Goal: Task Accomplishment & Management: Complete application form

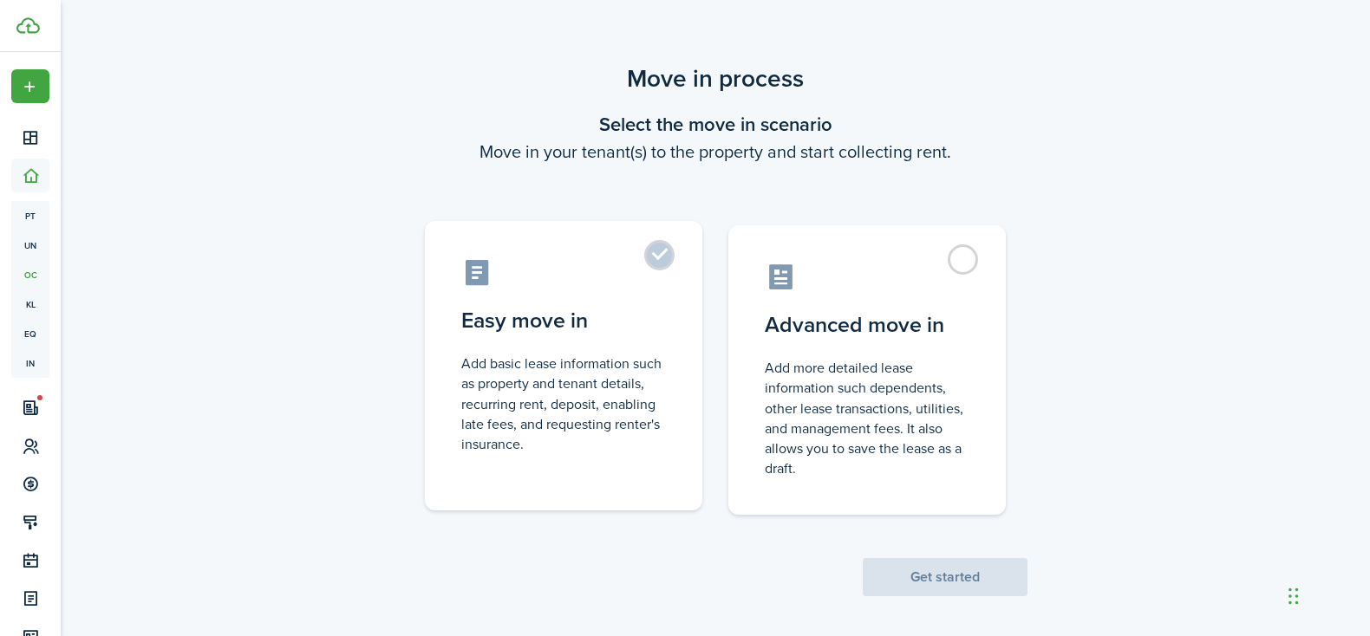
click at [639, 263] on control-radio-card-icon at bounding box center [563, 272] width 205 height 30
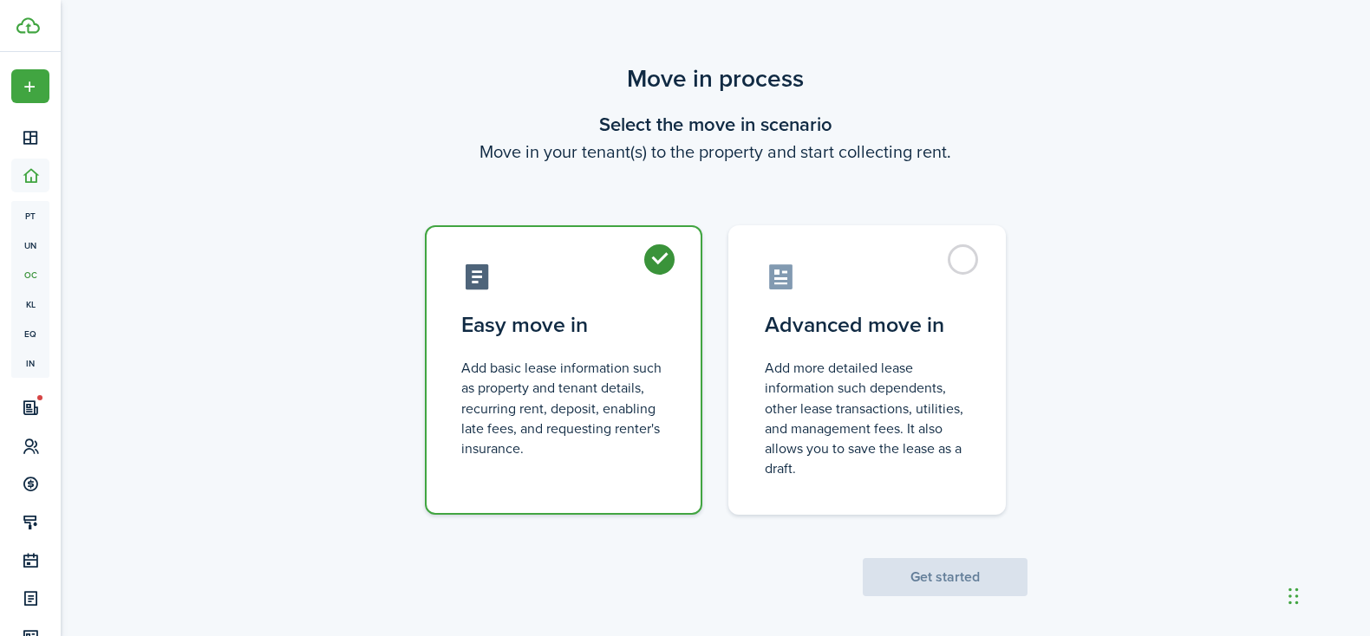
radio input "true"
click at [955, 570] on button "Get started" at bounding box center [945, 577] width 165 height 38
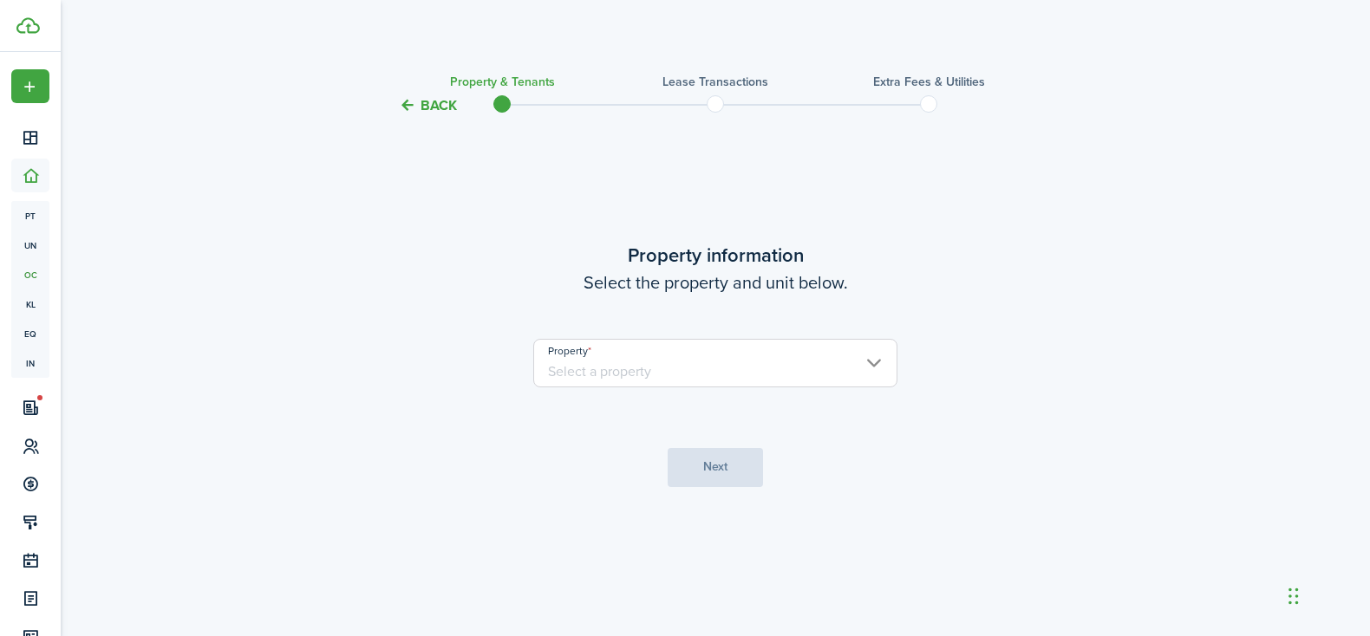
click at [686, 363] on input "Property" at bounding box center [715, 363] width 364 height 49
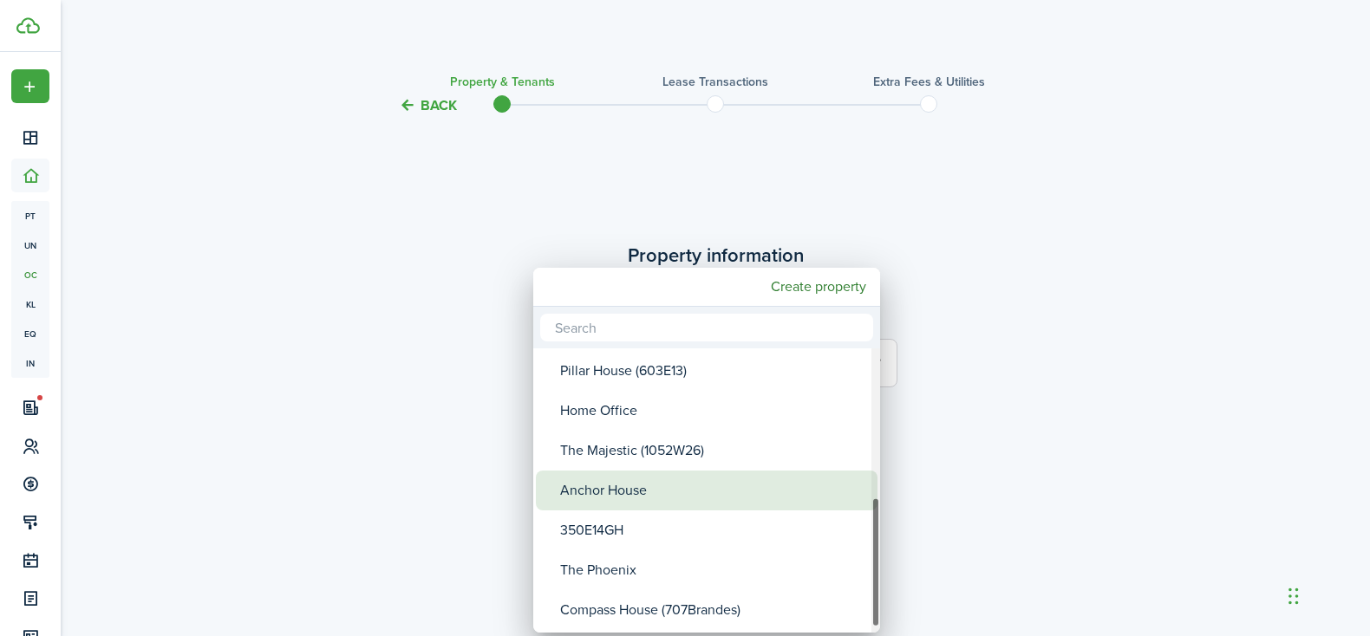
click at [680, 493] on div "Anchor House" at bounding box center [713, 491] width 307 height 40
type input "Anchor House"
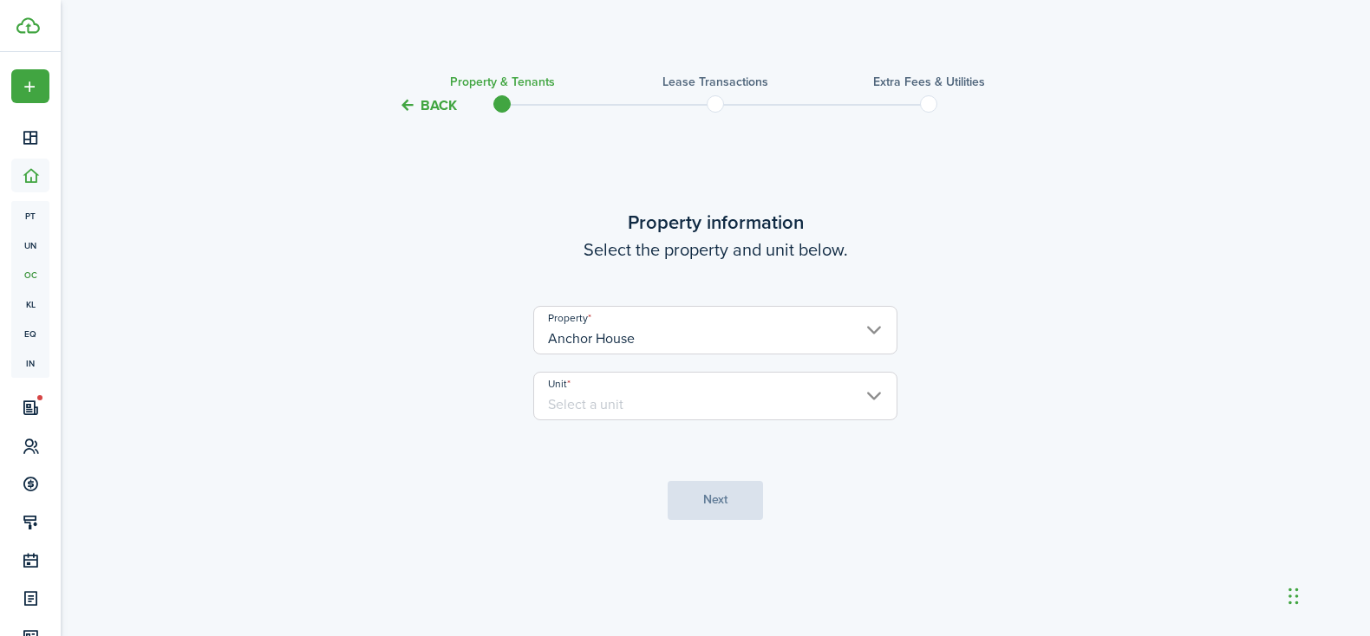
click at [728, 397] on input "Unit" at bounding box center [715, 396] width 364 height 49
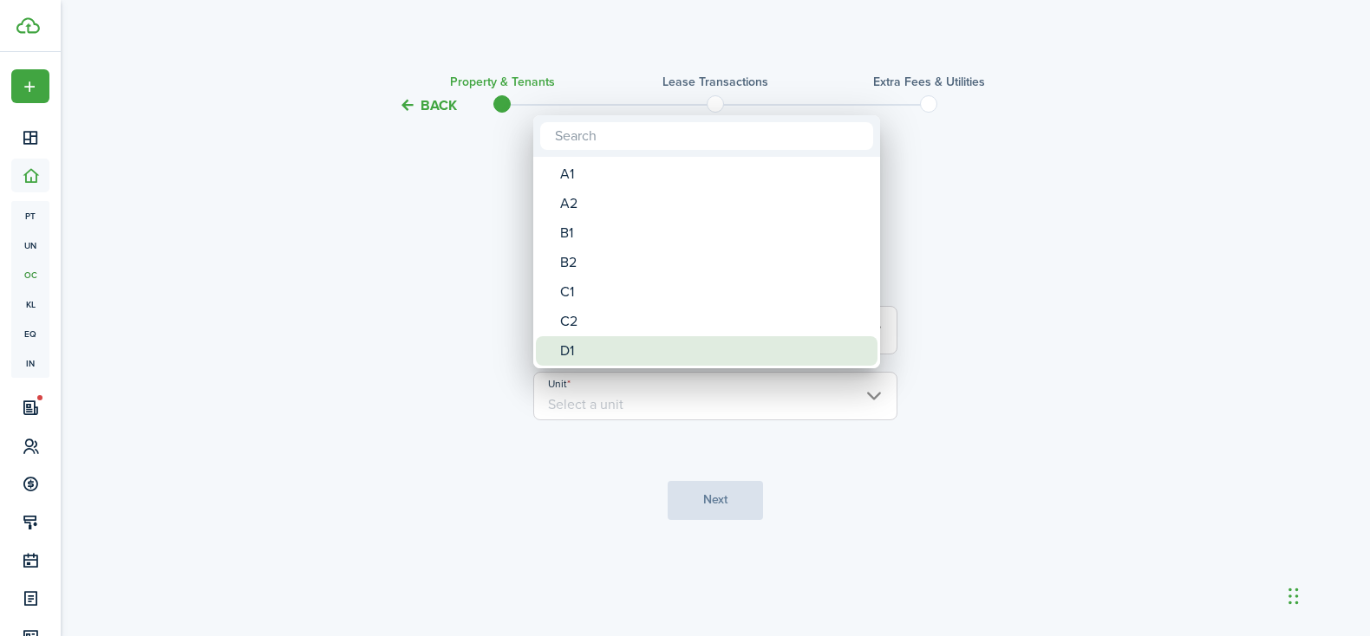
click at [597, 352] on div "D1" at bounding box center [713, 350] width 307 height 29
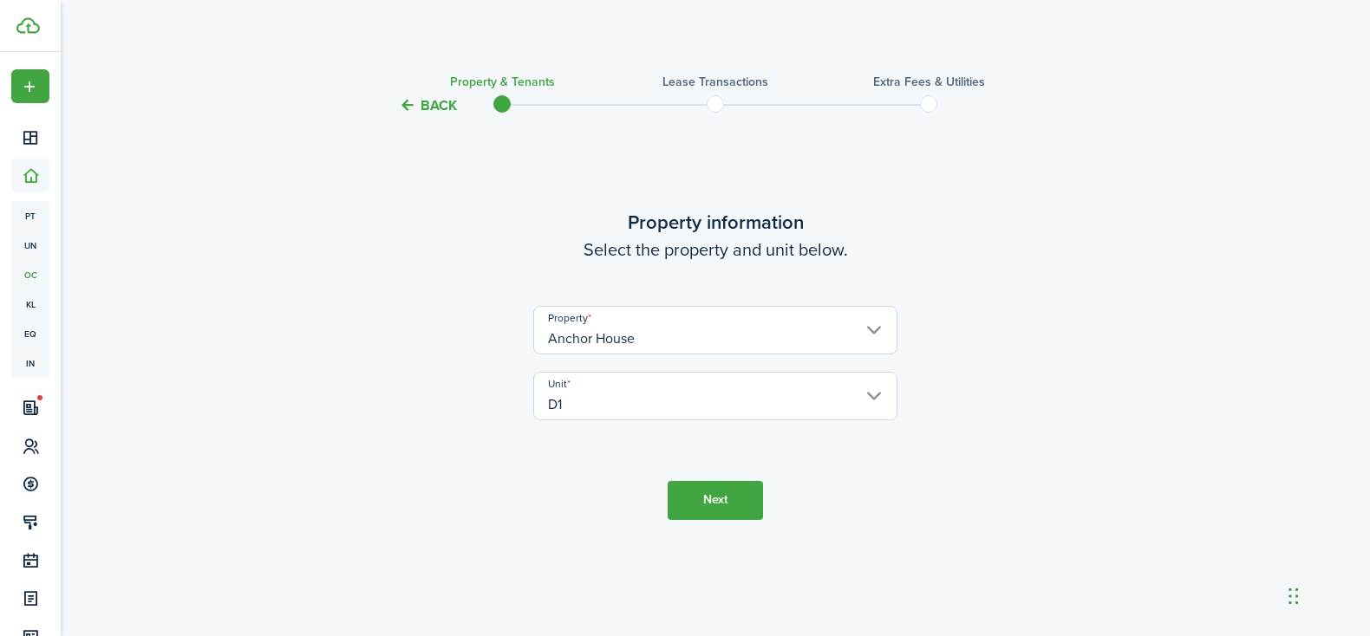
click at [678, 399] on input "D1" at bounding box center [715, 396] width 364 height 49
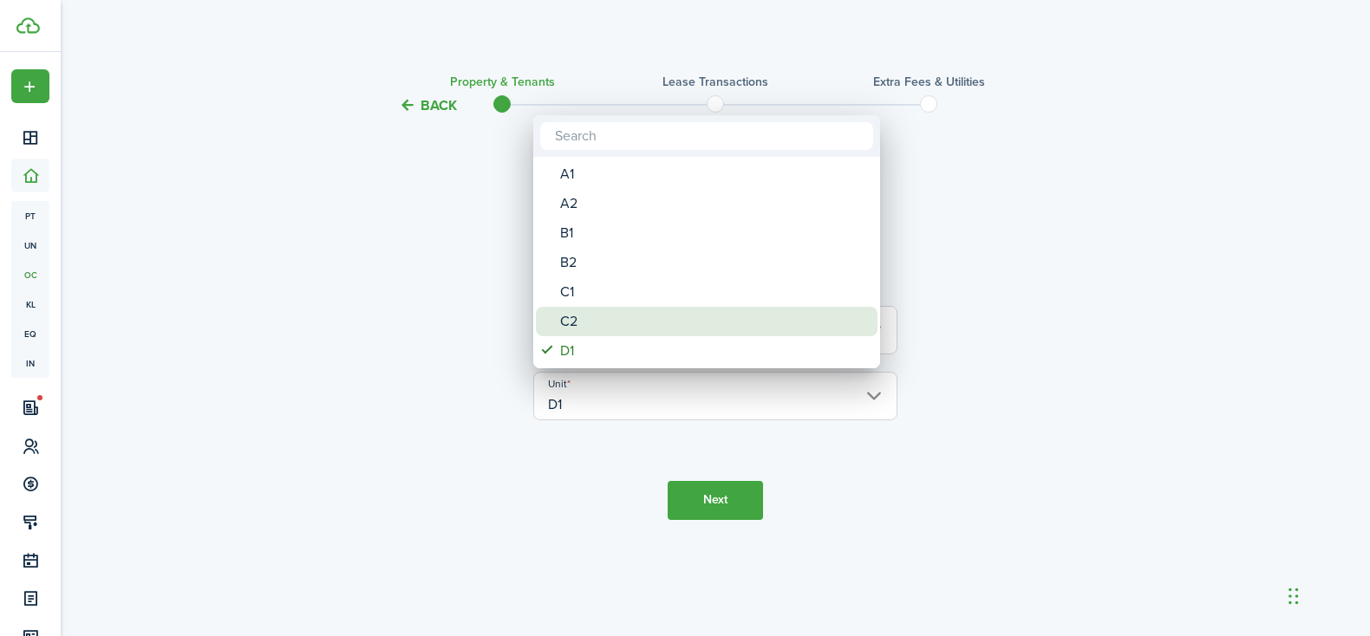
click at [670, 323] on div "C2" at bounding box center [713, 321] width 307 height 29
type input "C2"
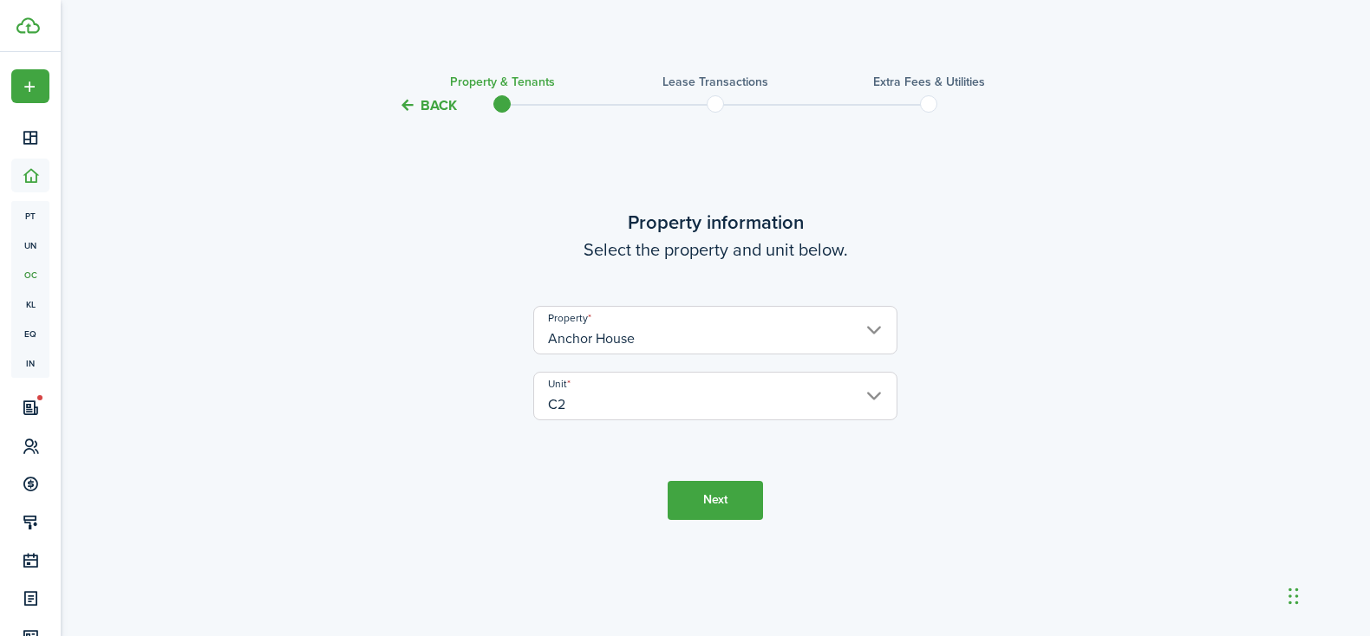
click at [714, 503] on button "Next" at bounding box center [715, 500] width 95 height 39
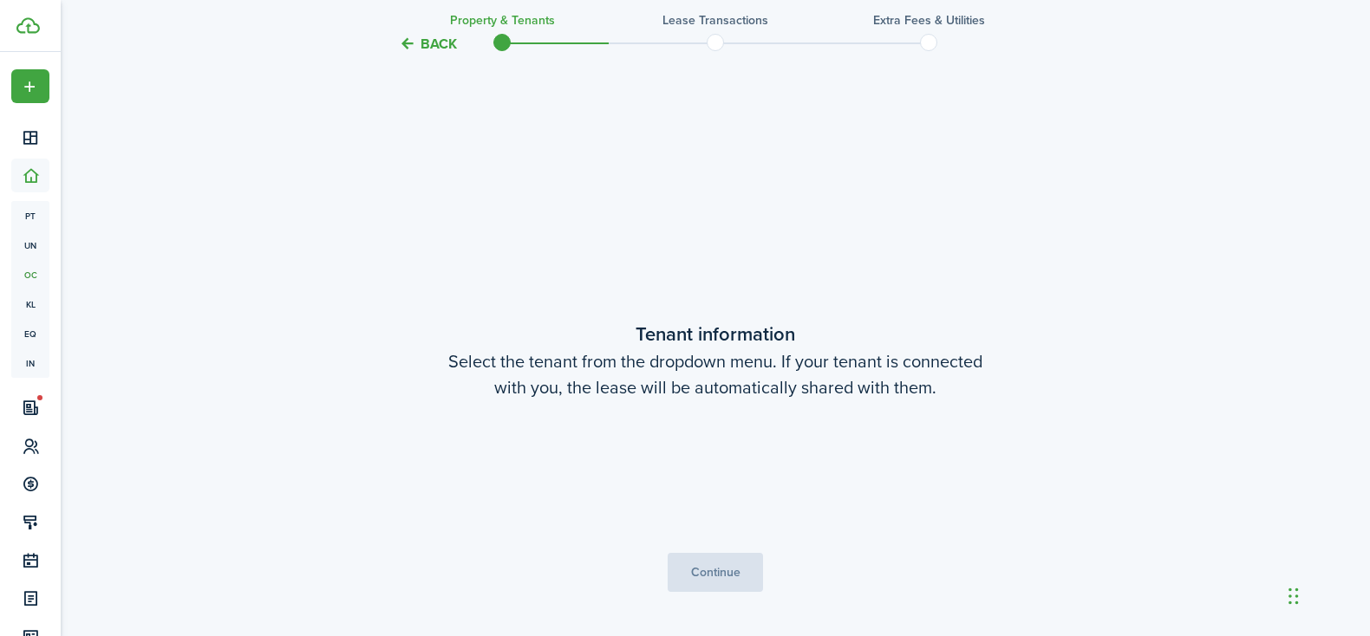
scroll to position [520, 0]
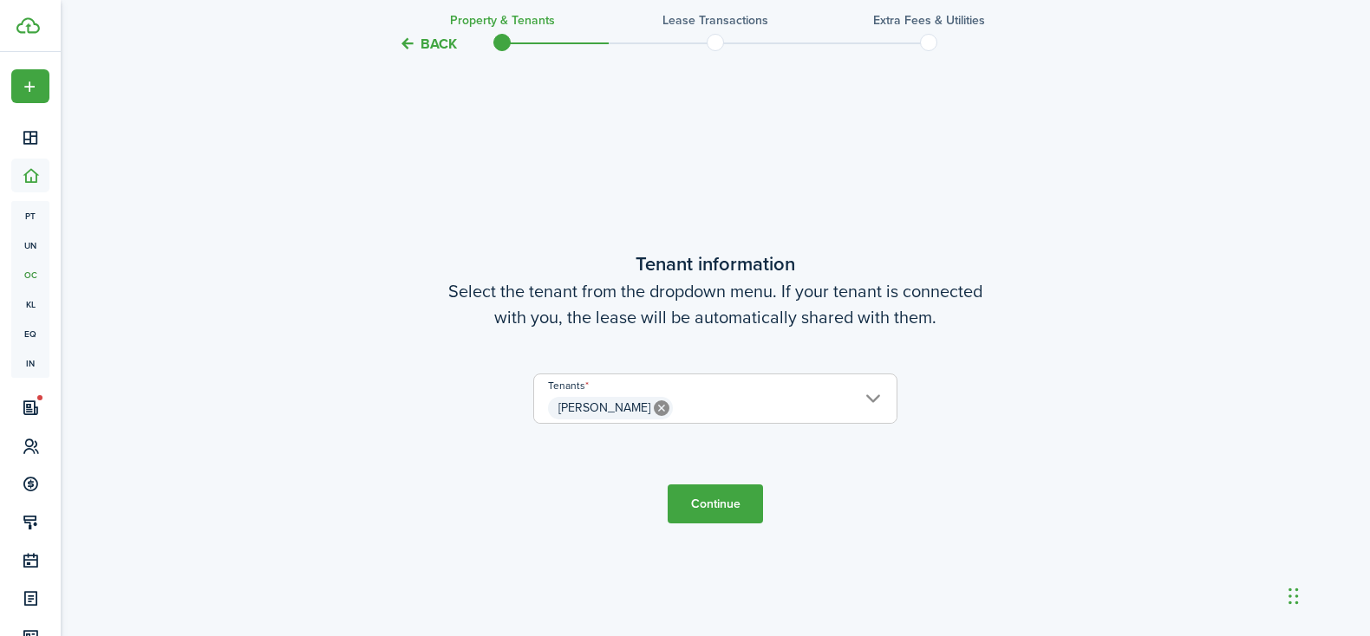
click at [716, 505] on button "Continue" at bounding box center [715, 504] width 95 height 39
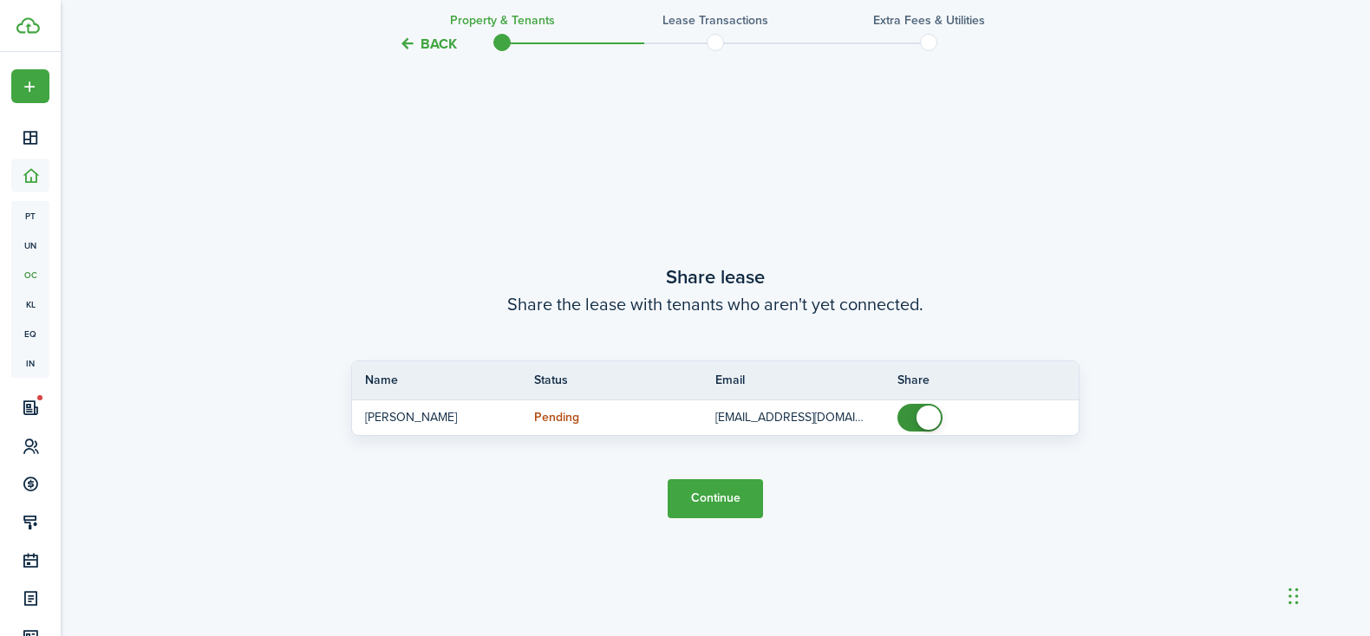
scroll to position [1157, 0]
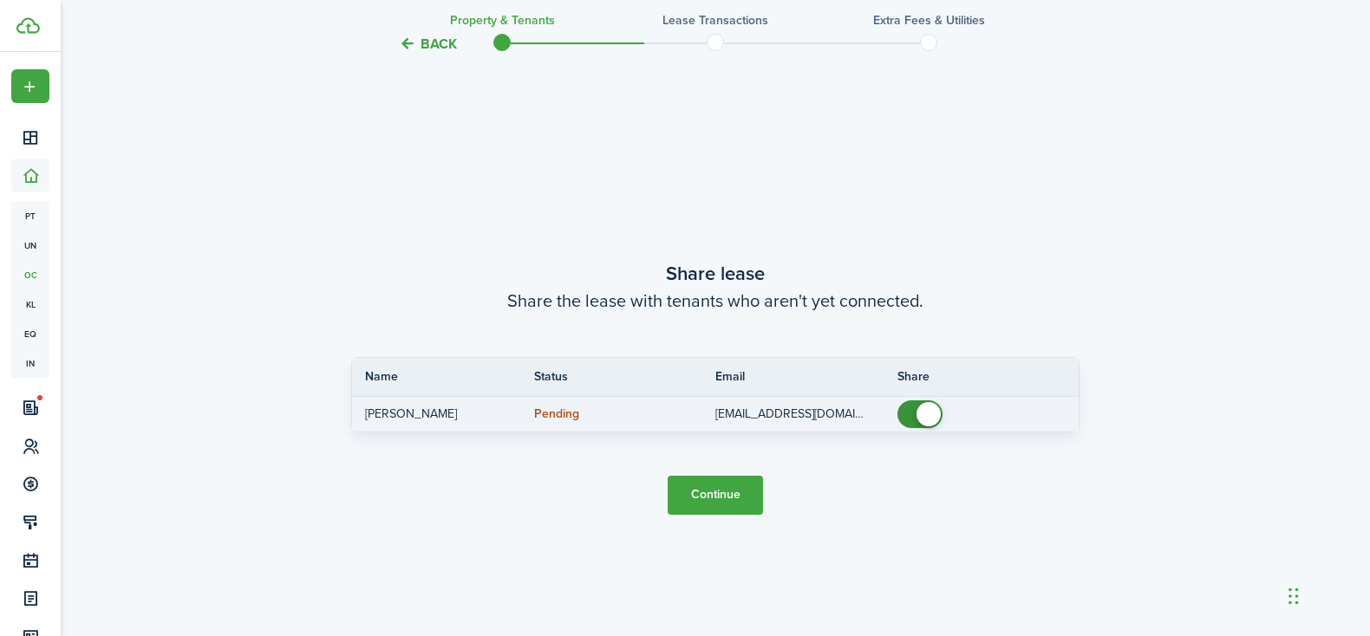
checkbox input "false"
click at [929, 414] on span at bounding box center [928, 414] width 24 height 24
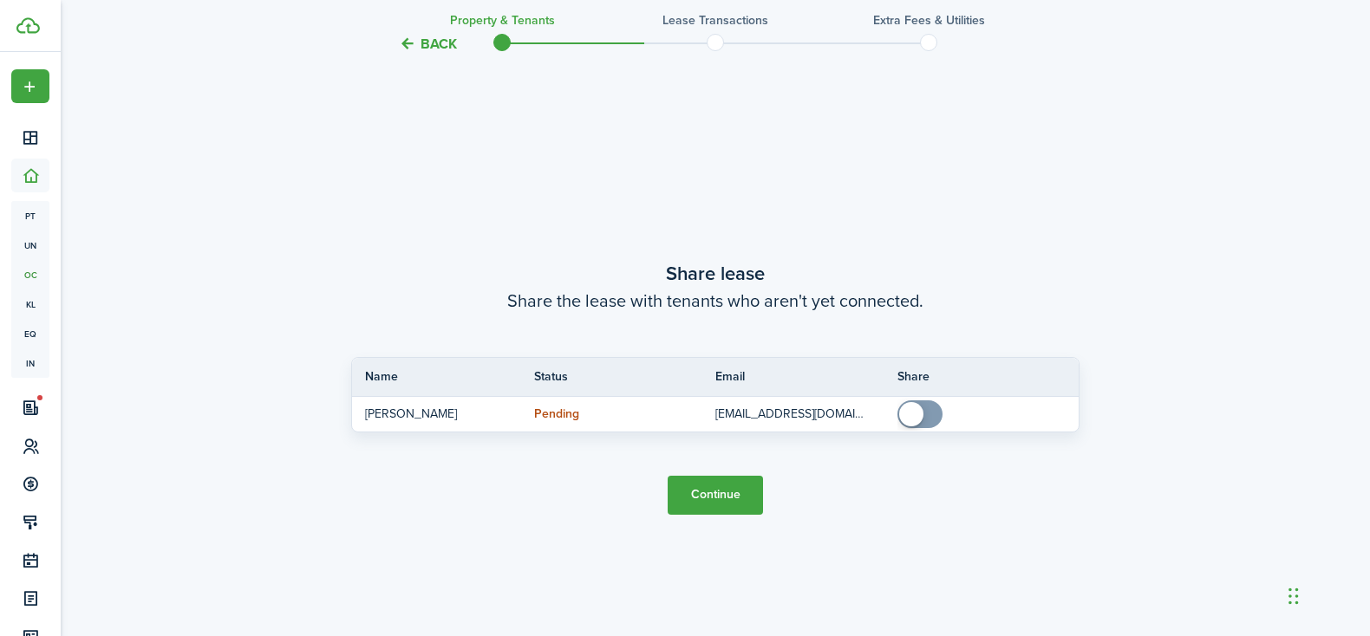
click at [704, 497] on button "Continue" at bounding box center [715, 495] width 95 height 39
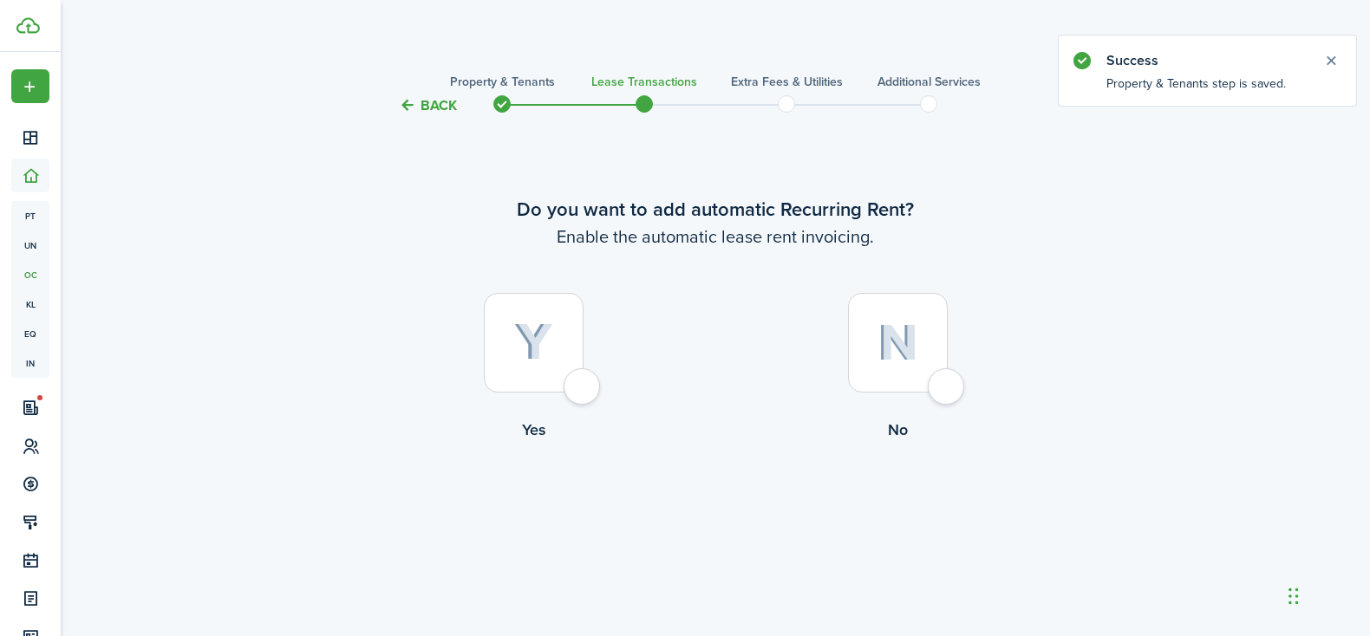
click at [583, 385] on div at bounding box center [534, 343] width 100 height 100
radio input "true"
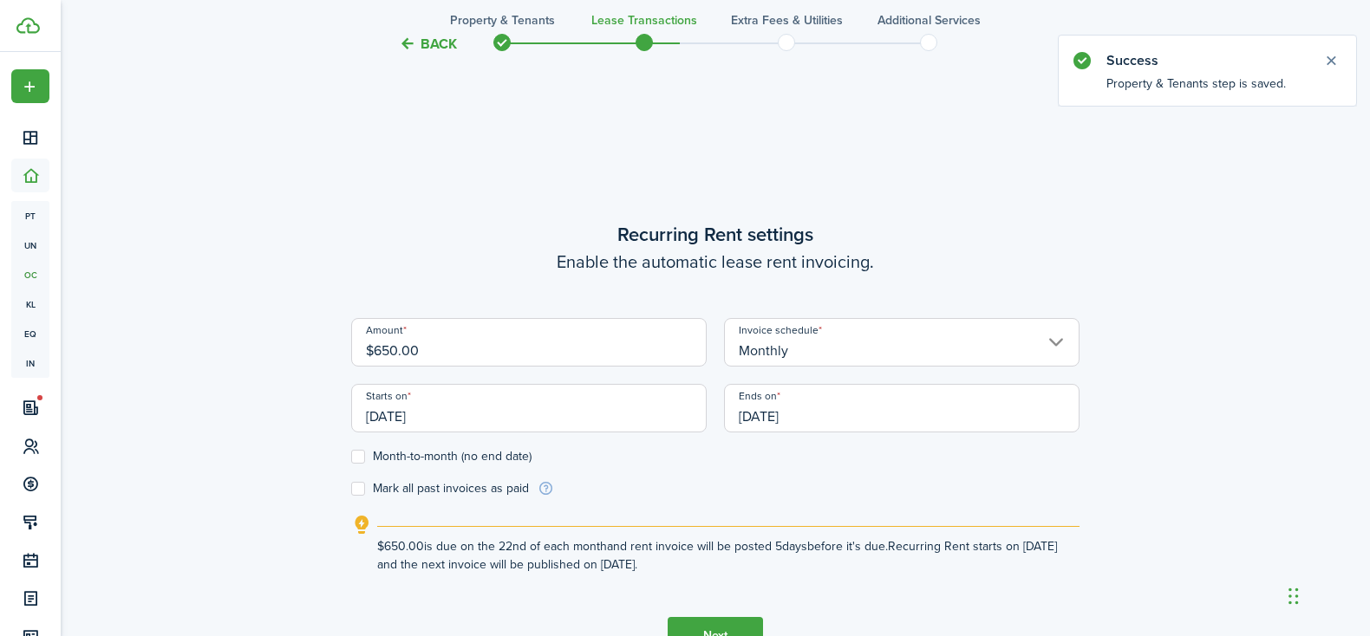
scroll to position [520, 0]
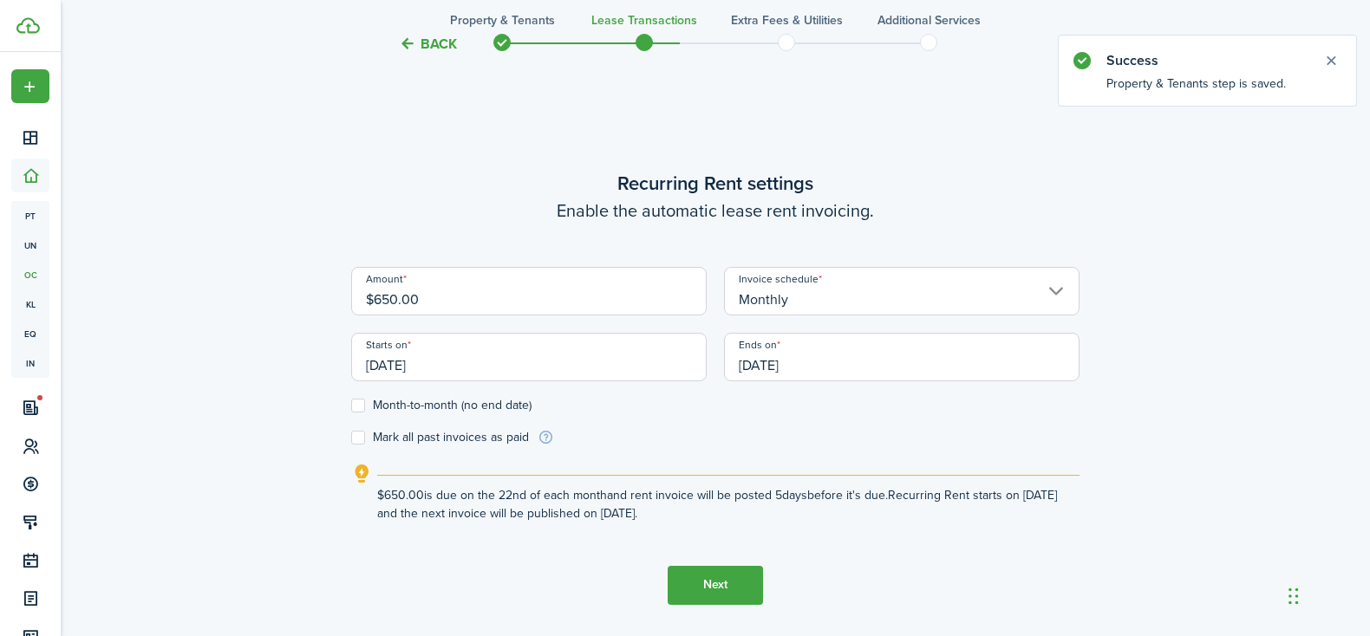
drag, startPoint x: 466, startPoint y: 299, endPoint x: 330, endPoint y: 300, distance: 136.1
click at [330, 300] on div "Back Property & Tenants Lease Transactions Extra fees & Utilities Additional Se…" at bounding box center [715, 123] width 1006 height 1164
click at [694, 440] on form "Amount $600 Invoice schedule Monthly Starts on [DATE] Ends on [DATE] Month-to-m…" at bounding box center [715, 356] width 728 height 179
type input "$600.00"
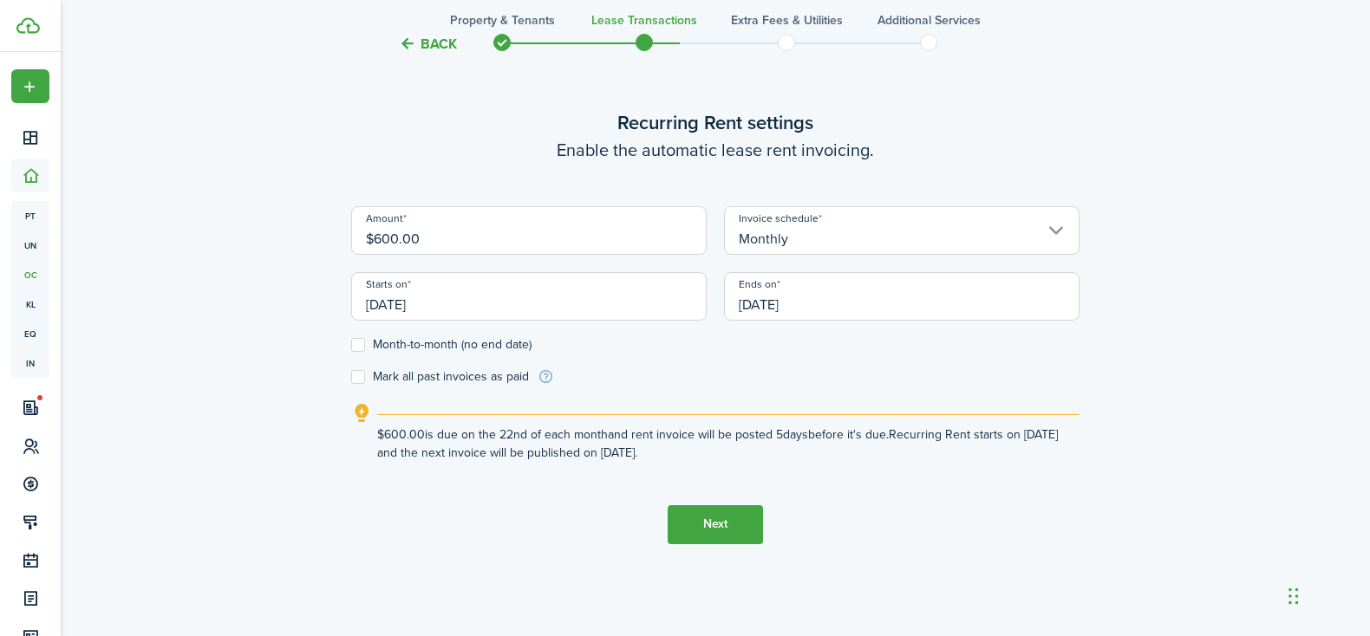
scroll to position [584, 0]
click at [360, 341] on label "Month-to-month (no end date)" at bounding box center [441, 342] width 180 height 14
click at [351, 341] on input "Month-to-month (no end date)" at bounding box center [350, 341] width 1 height 1
checkbox input "true"
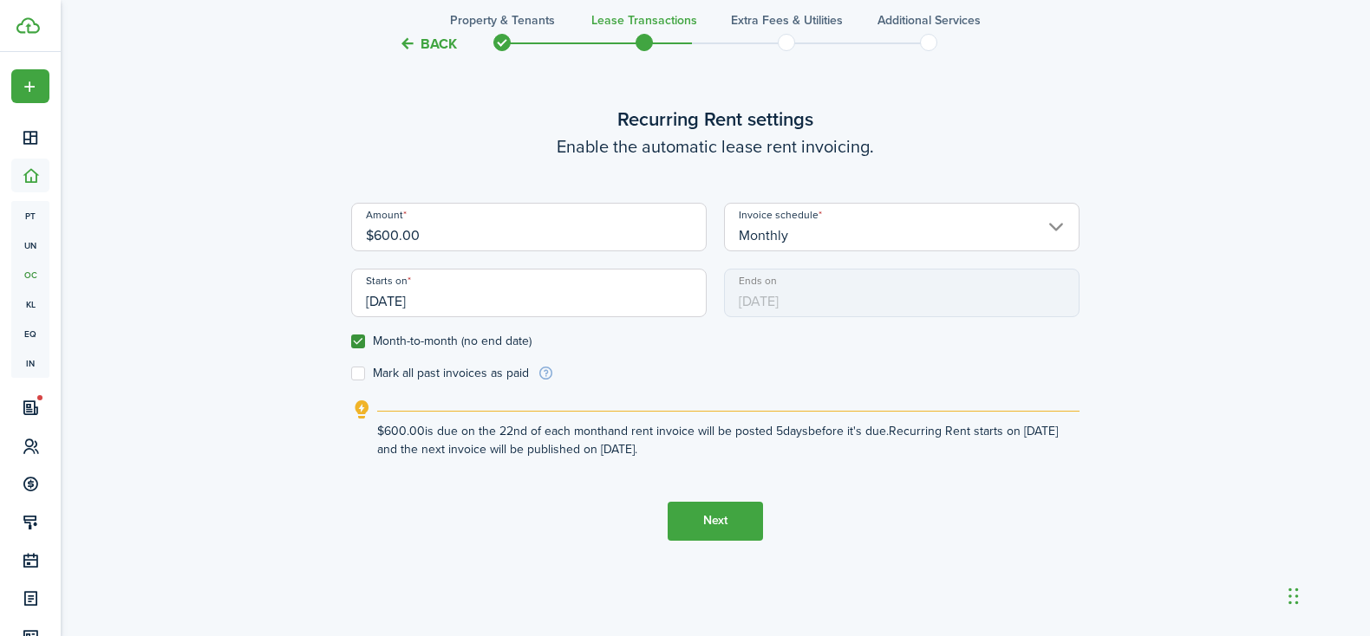
drag, startPoint x: 460, startPoint y: 298, endPoint x: 354, endPoint y: 298, distance: 106.6
click at [354, 298] on input "[DATE]" at bounding box center [528, 293] width 355 height 49
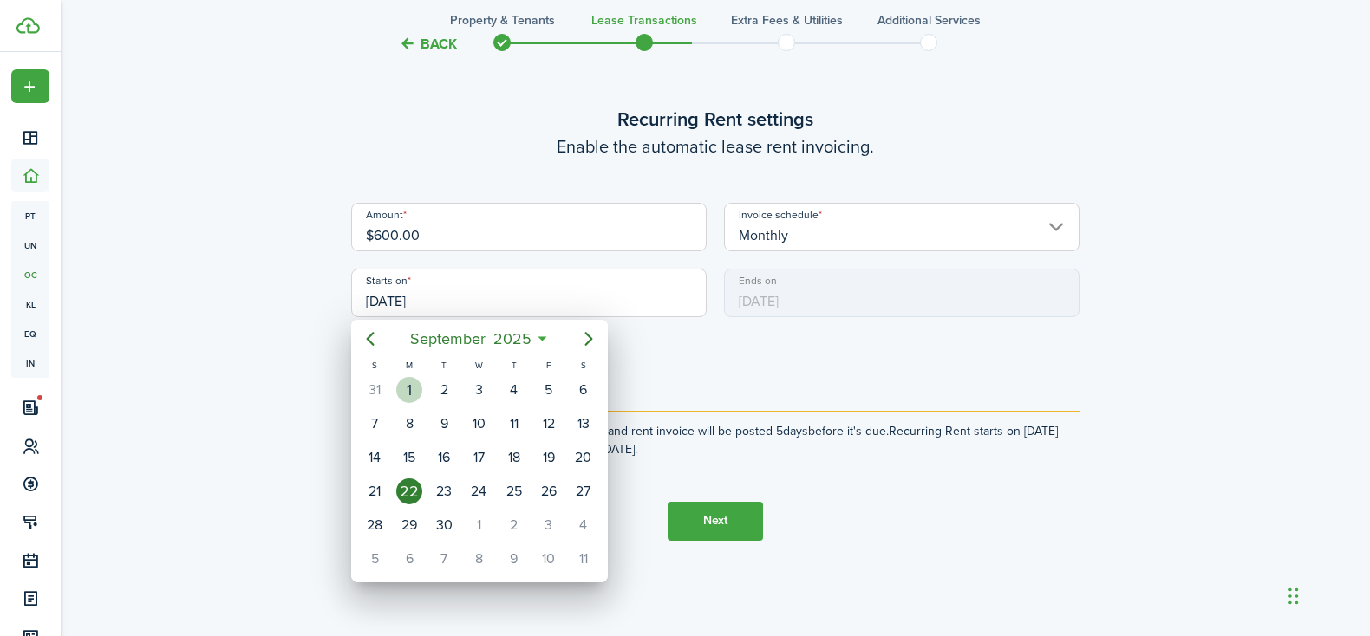
click at [408, 389] on div "1" at bounding box center [409, 390] width 26 height 26
type input "[DATE]"
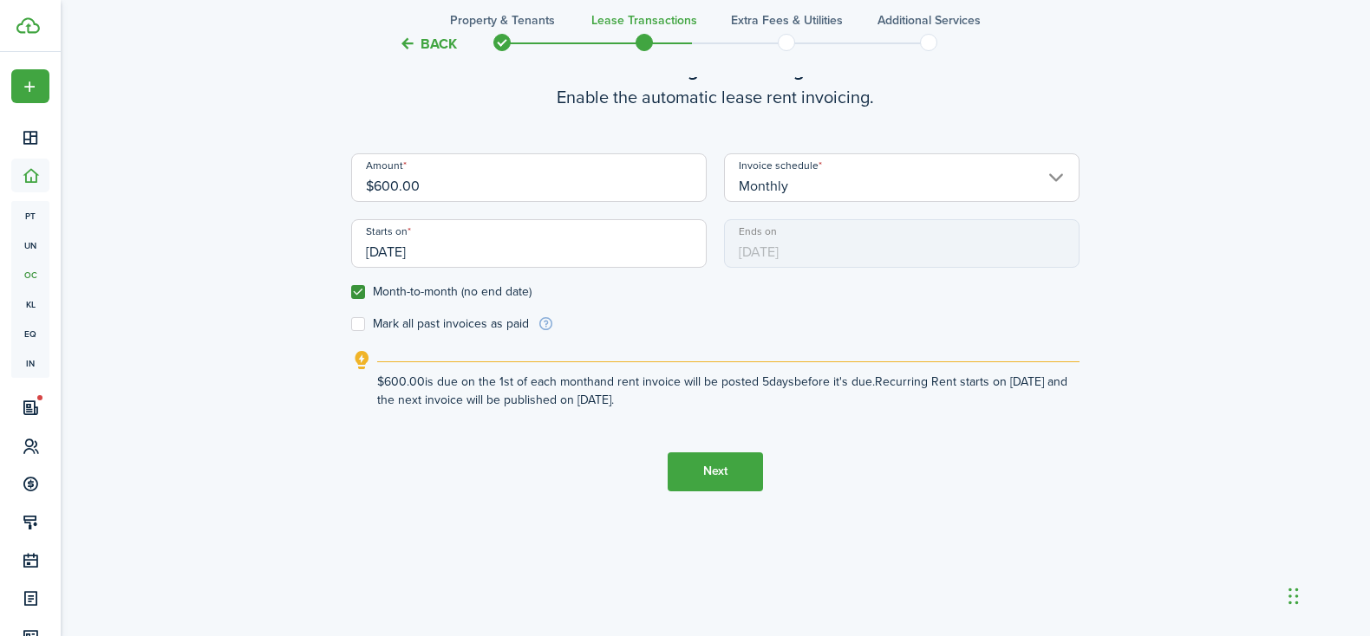
scroll to position [635, 0]
click at [722, 466] on button "Next" at bounding box center [715, 471] width 95 height 39
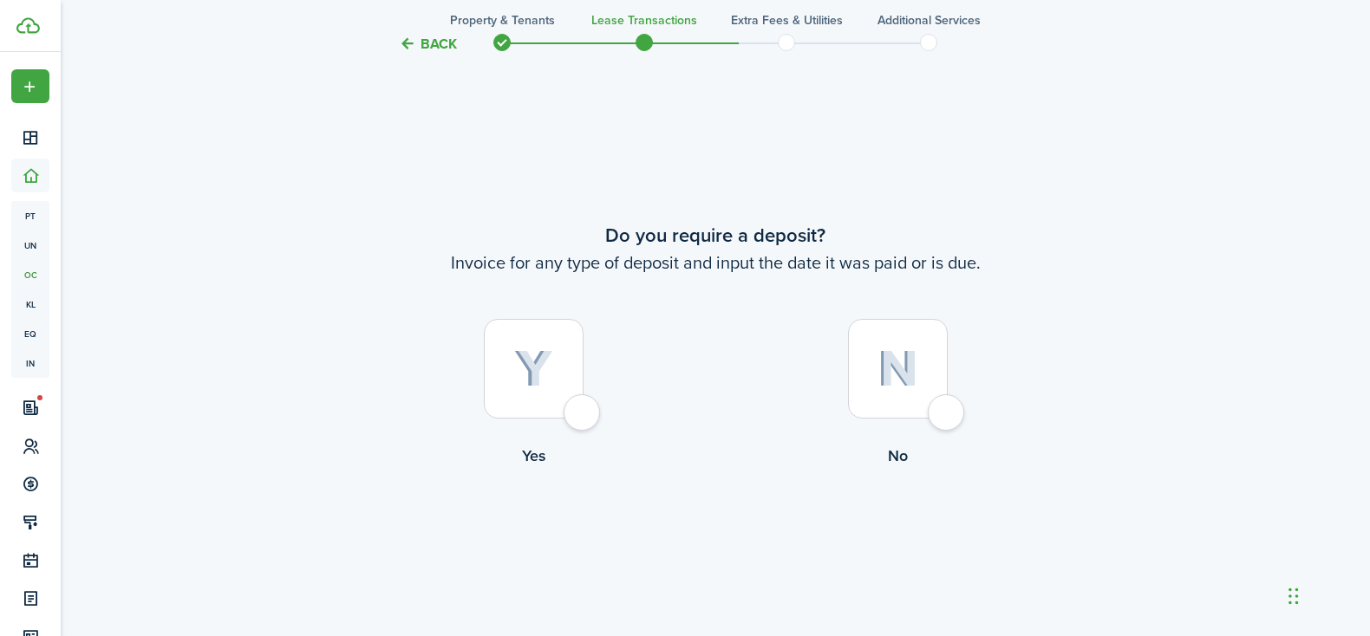
scroll to position [1157, 0]
click at [940, 413] on div at bounding box center [898, 366] width 100 height 100
radio input "true"
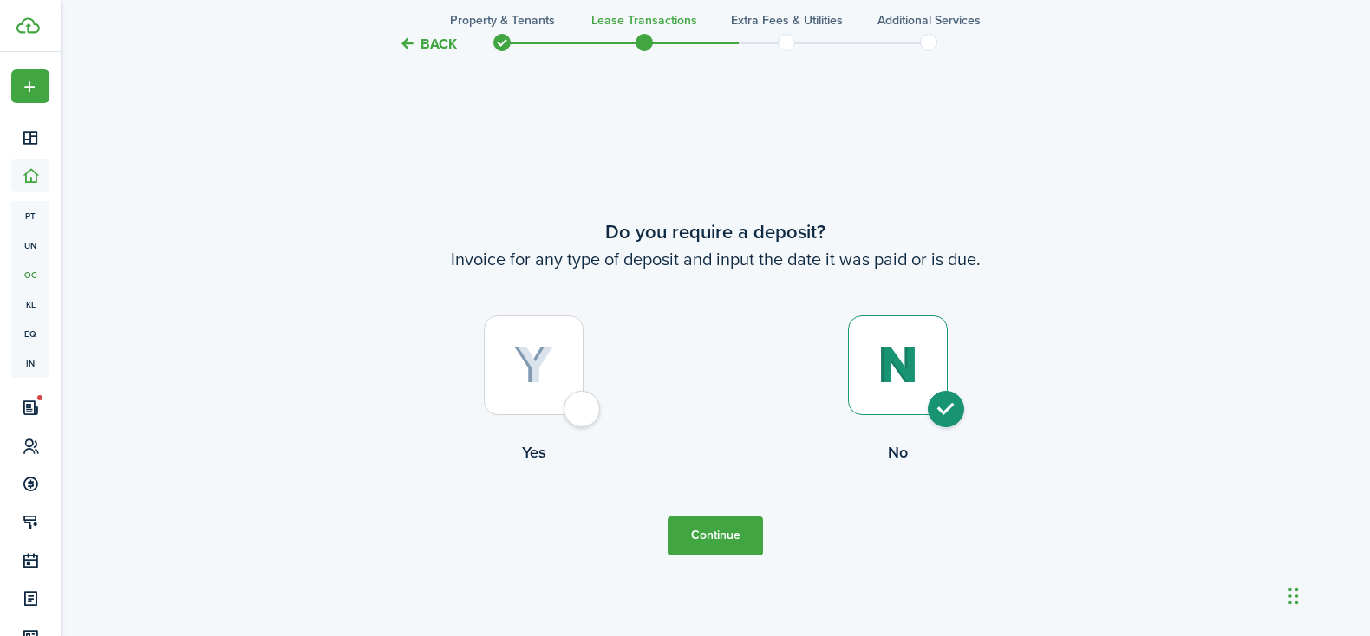
click at [712, 532] on button "Continue" at bounding box center [715, 536] width 95 height 39
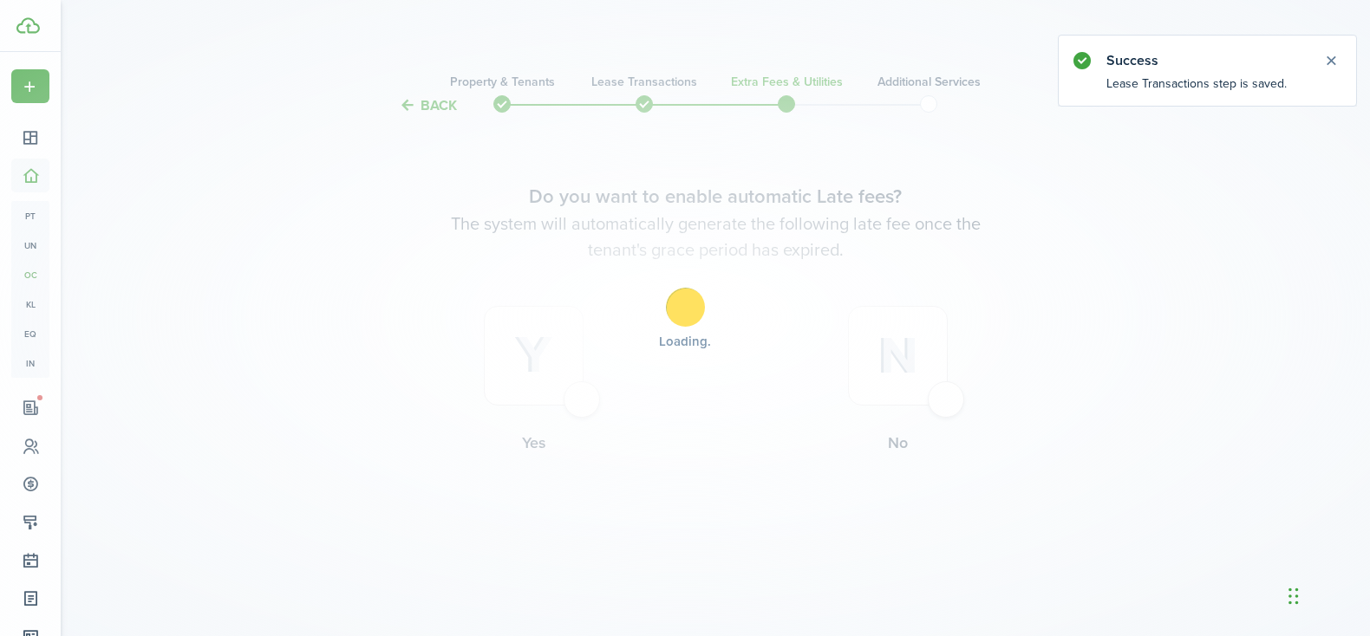
scroll to position [0, 0]
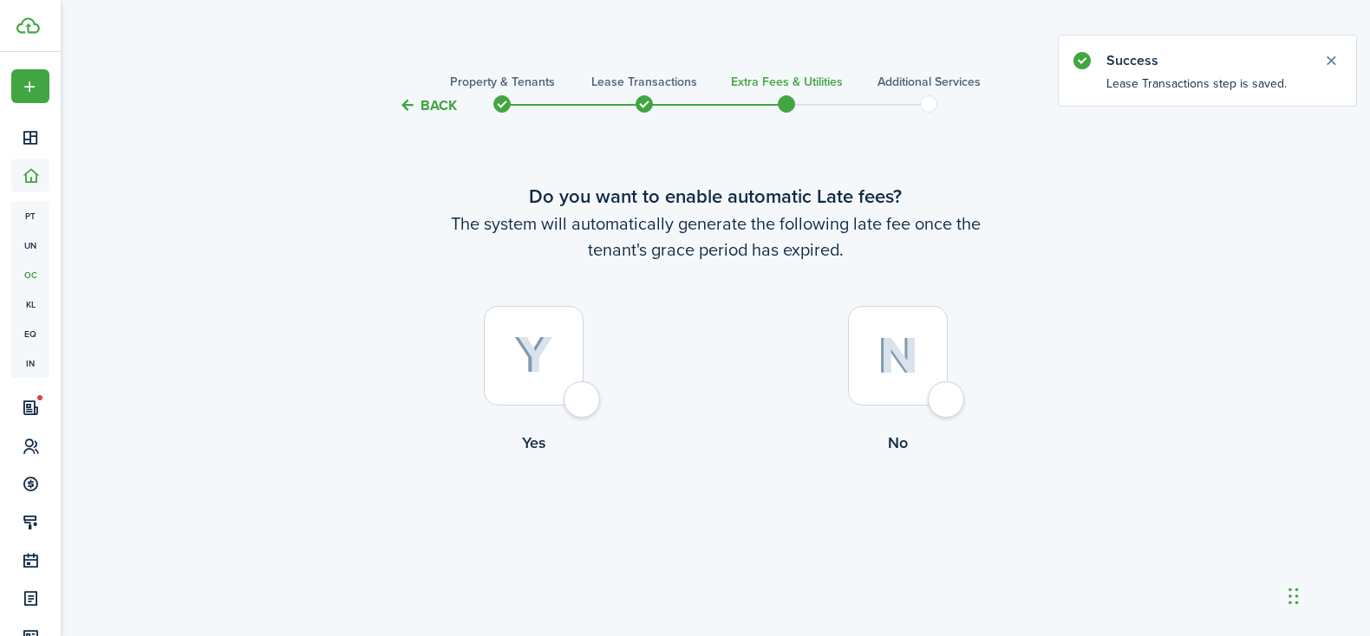
click at [946, 401] on div at bounding box center [898, 356] width 100 height 100
radio input "true"
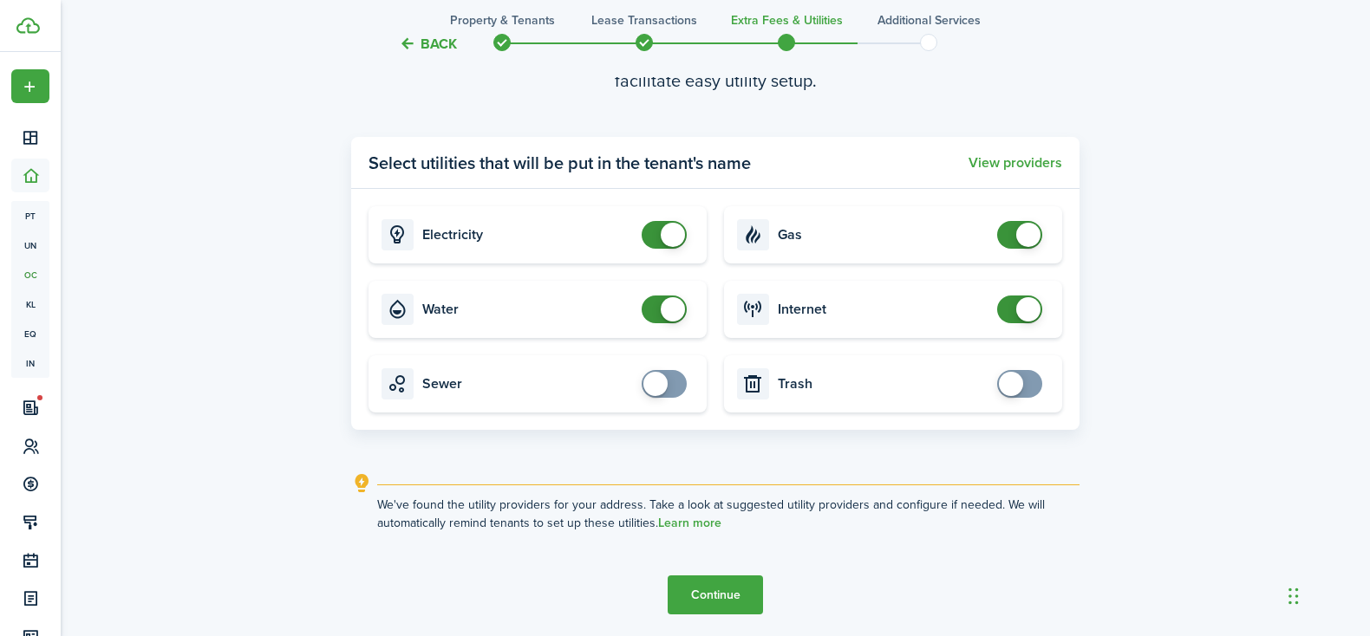
scroll to position [697, 0]
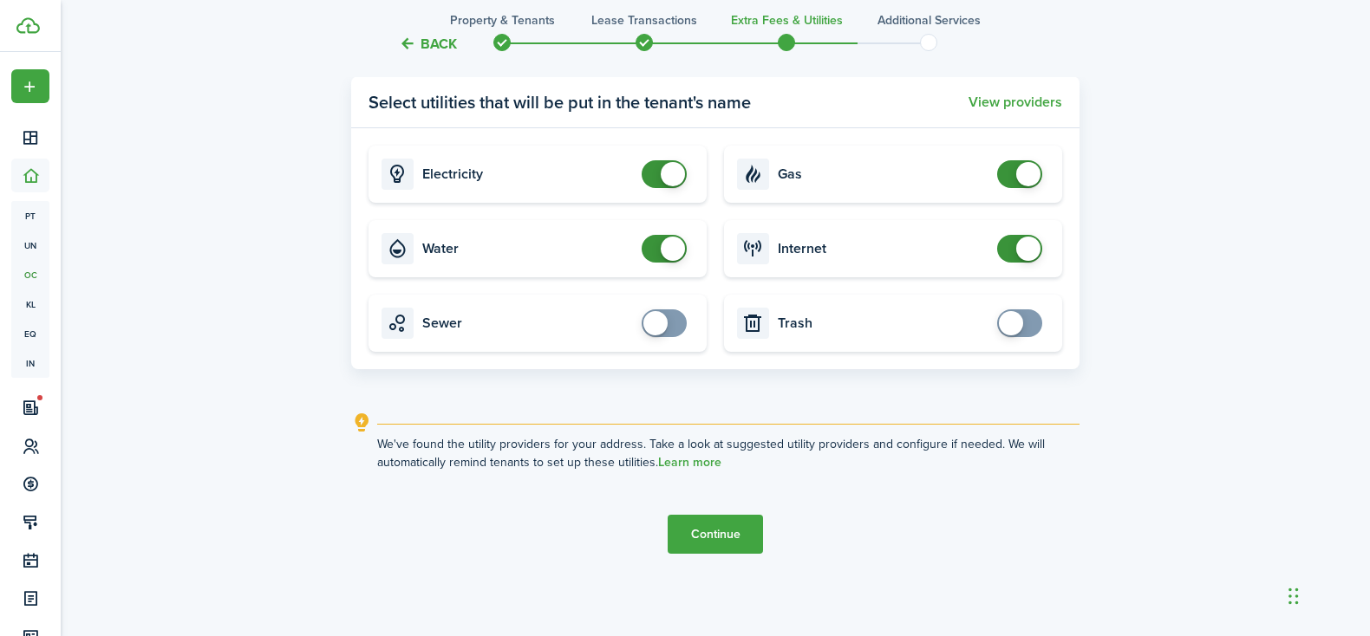
checkbox input "false"
click at [672, 177] on span at bounding box center [673, 174] width 24 height 24
checkbox input "false"
click at [676, 250] on span at bounding box center [673, 249] width 24 height 24
checkbox input "false"
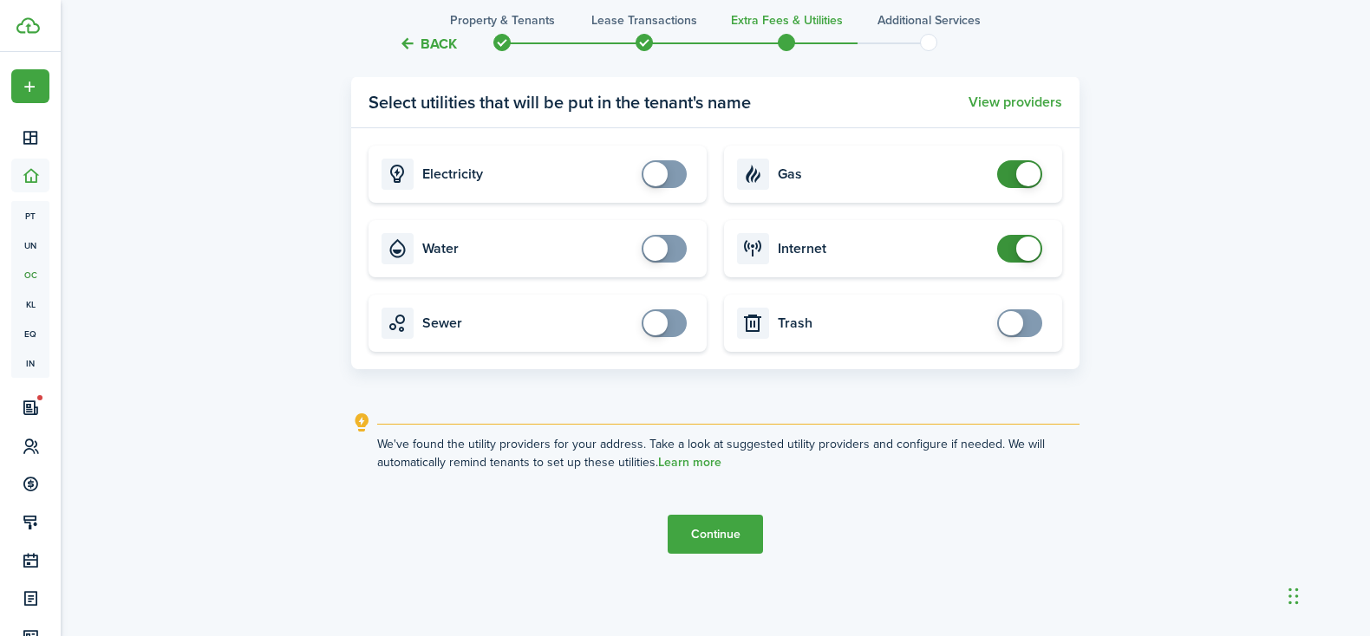
click at [1029, 174] on span at bounding box center [1028, 174] width 24 height 24
checkbox input "false"
click at [1030, 251] on span at bounding box center [1028, 249] width 24 height 24
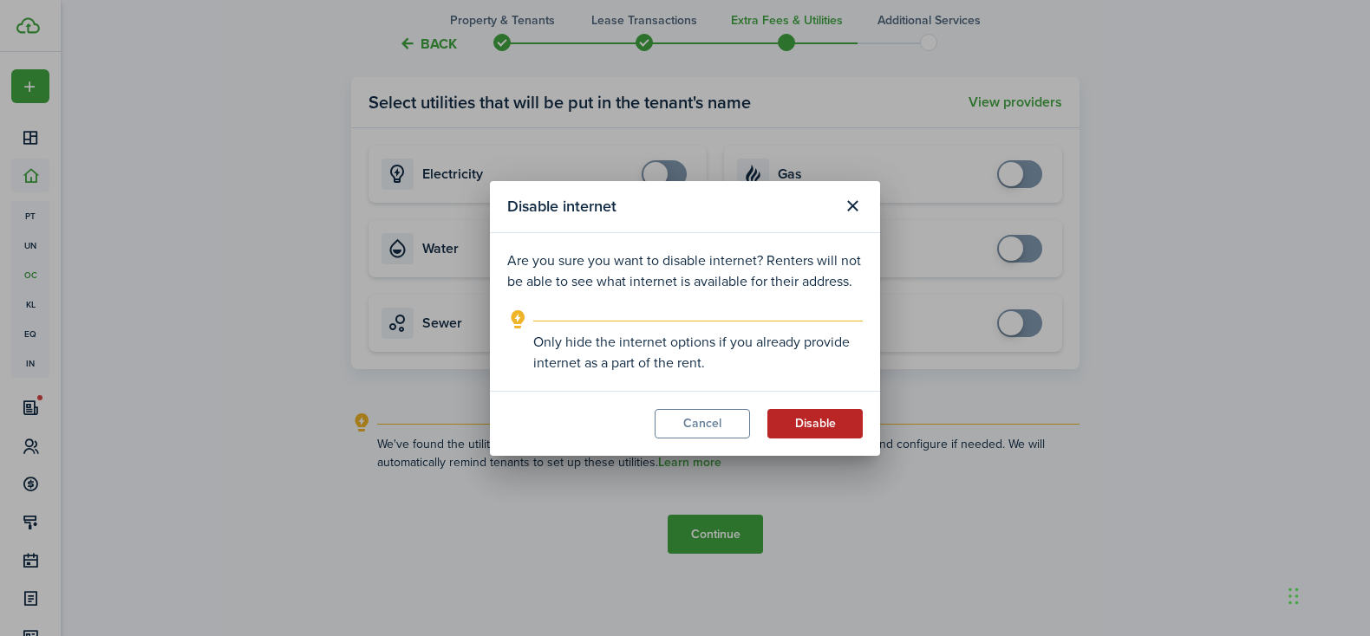
click at [812, 425] on button "Disable" at bounding box center [814, 423] width 95 height 29
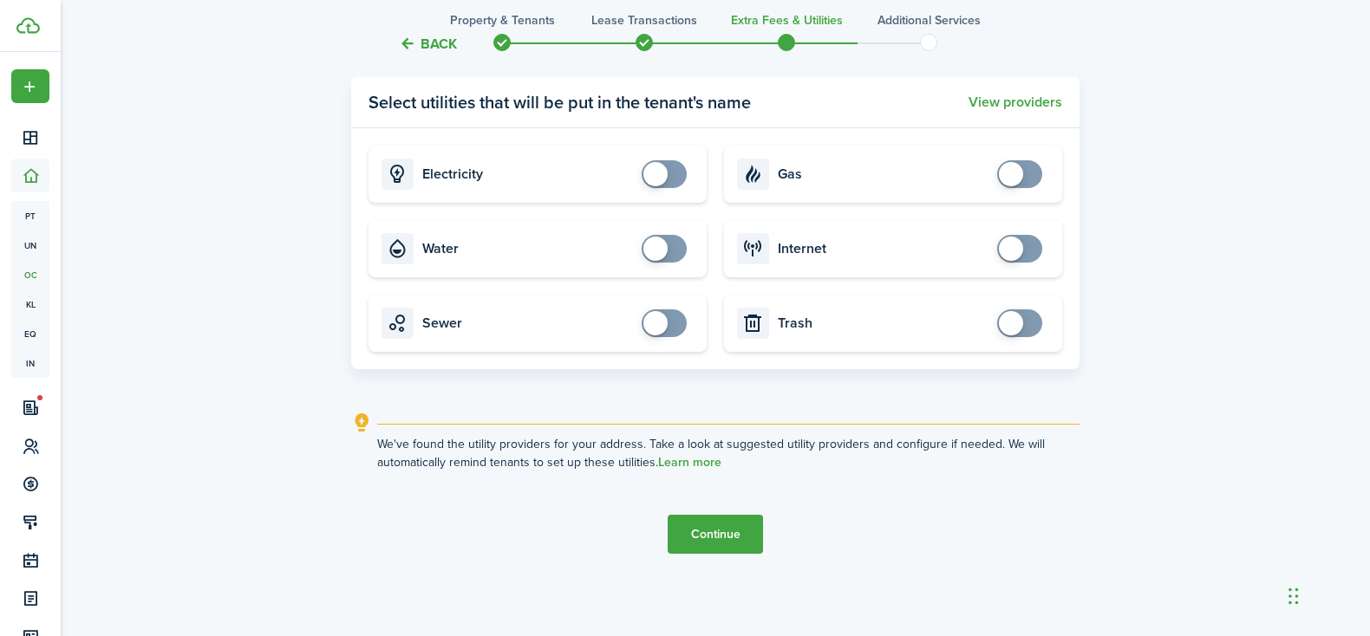
click at [711, 538] on button "Continue" at bounding box center [715, 534] width 95 height 39
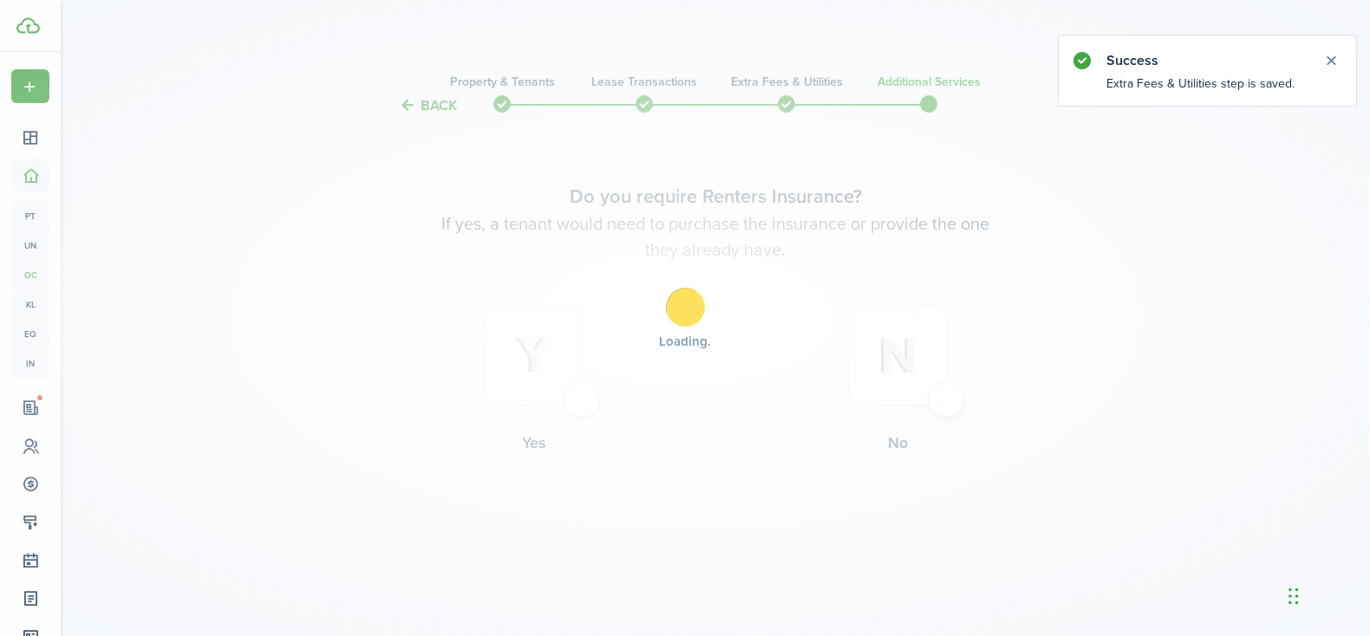
scroll to position [0, 0]
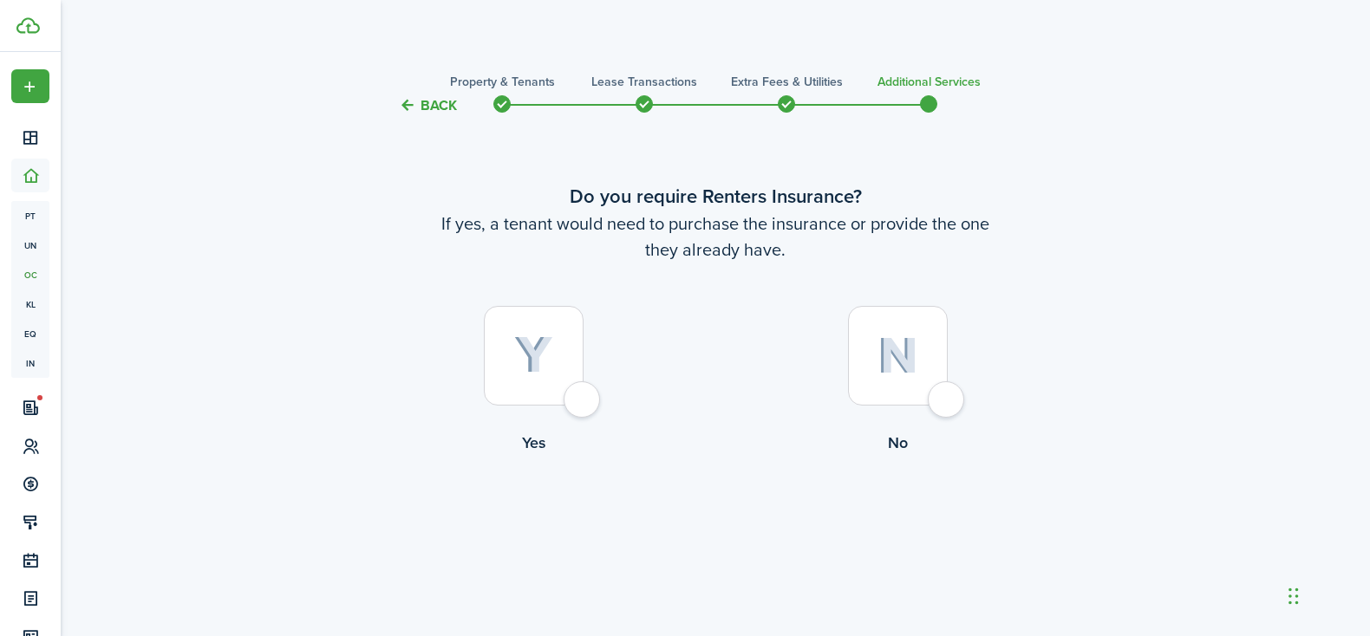
click at [943, 406] on div at bounding box center [898, 356] width 100 height 100
radio input "true"
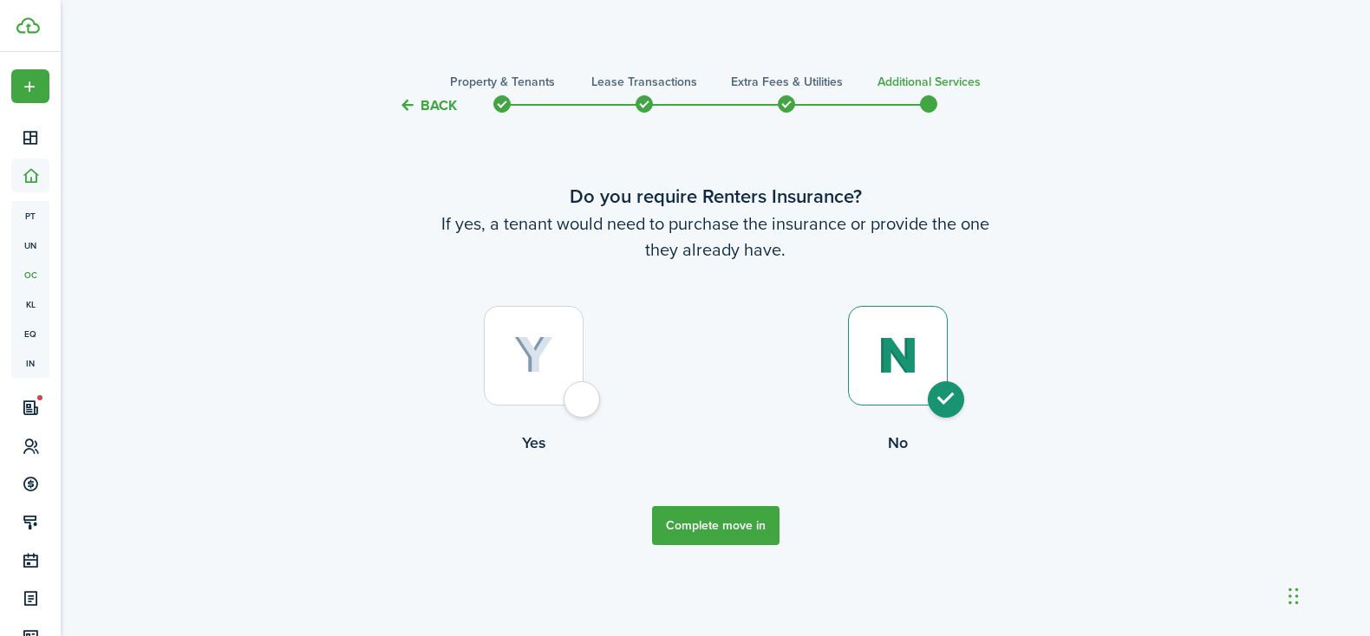
click at [720, 518] on button "Complete move in" at bounding box center [715, 525] width 127 height 39
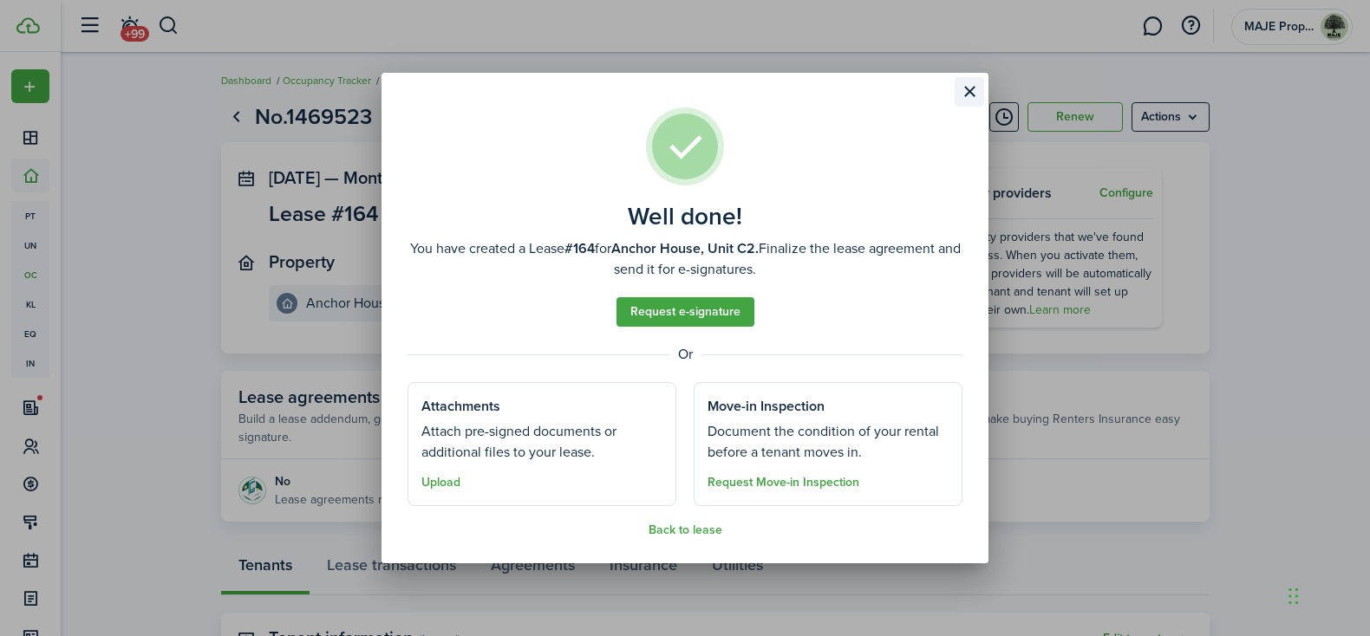
click at [970, 89] on button "Close modal" at bounding box center [969, 91] width 29 height 29
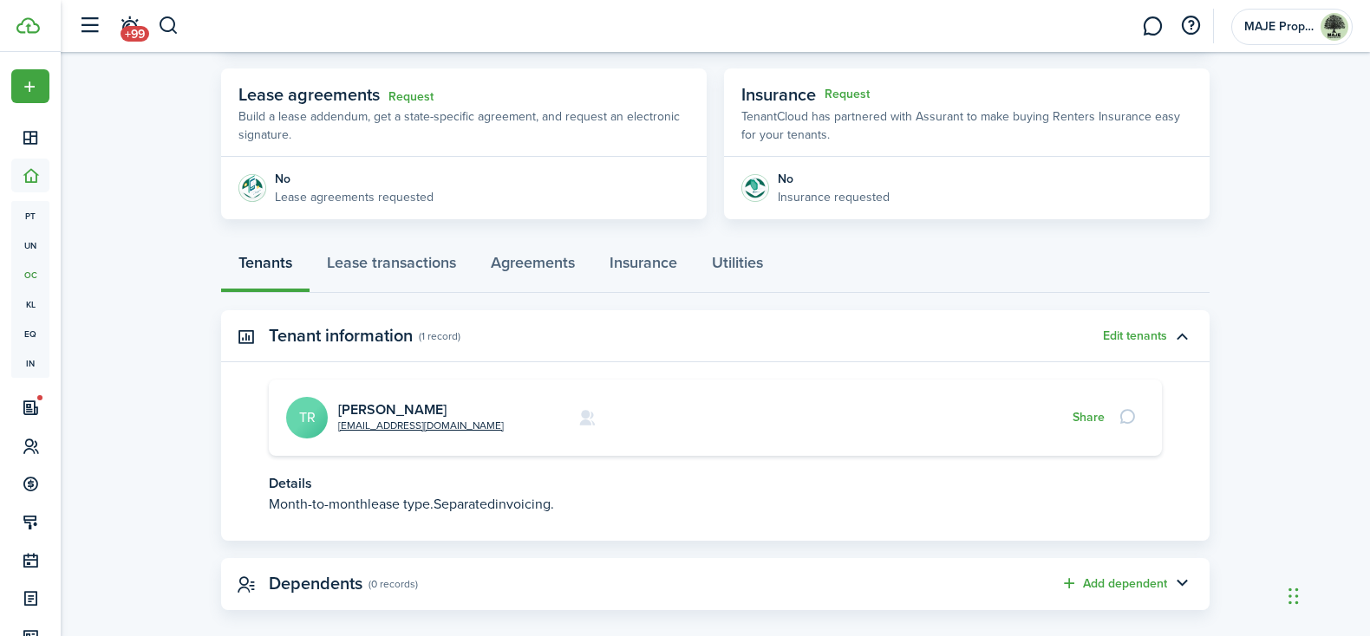
scroll to position [323, 0]
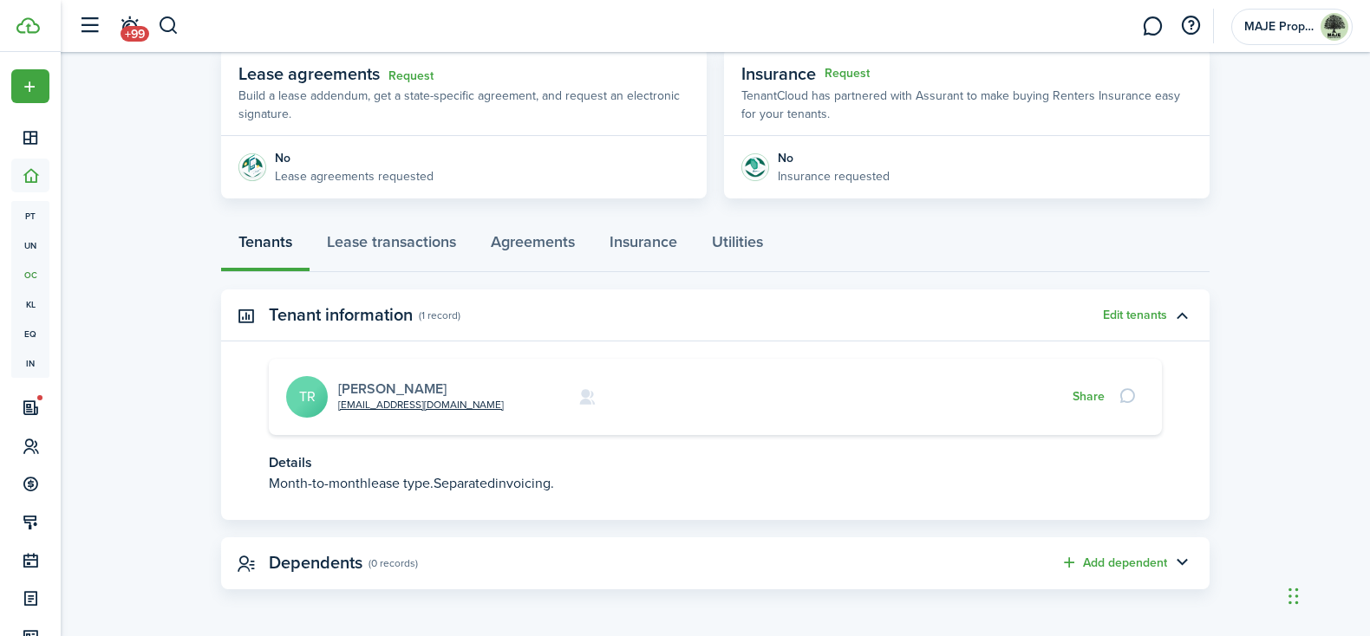
click at [388, 386] on link "[PERSON_NAME]" at bounding box center [392, 389] width 108 height 20
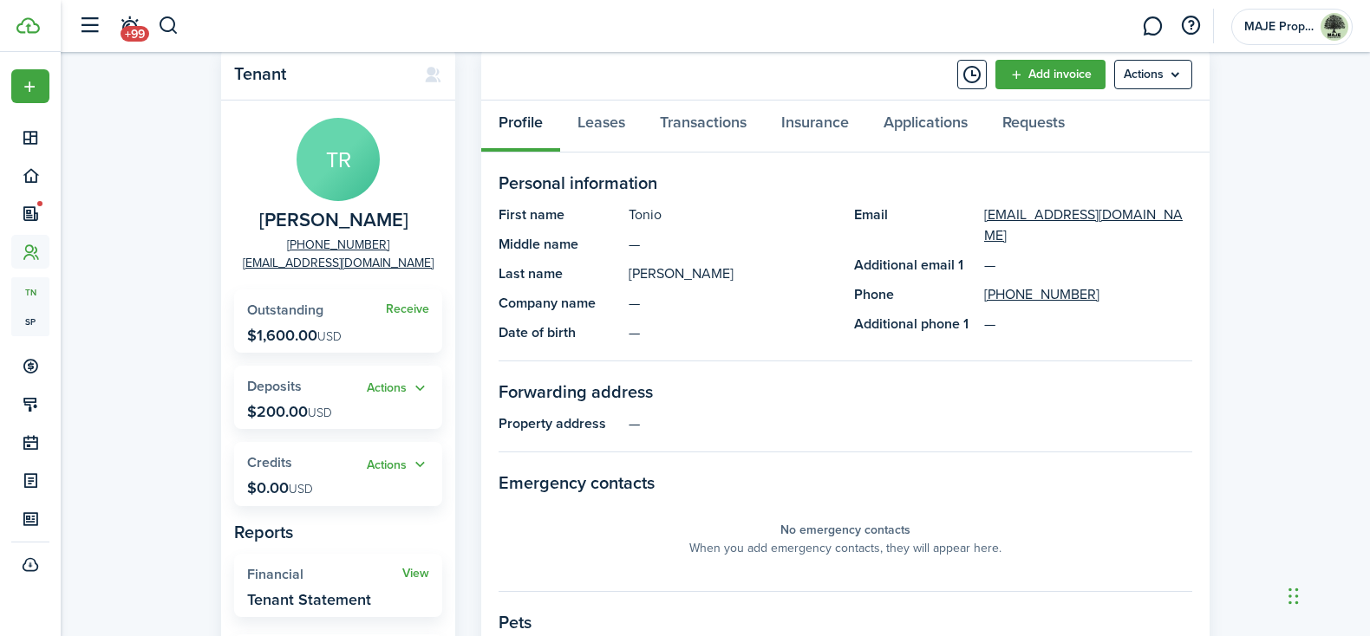
scroll to position [62, 0]
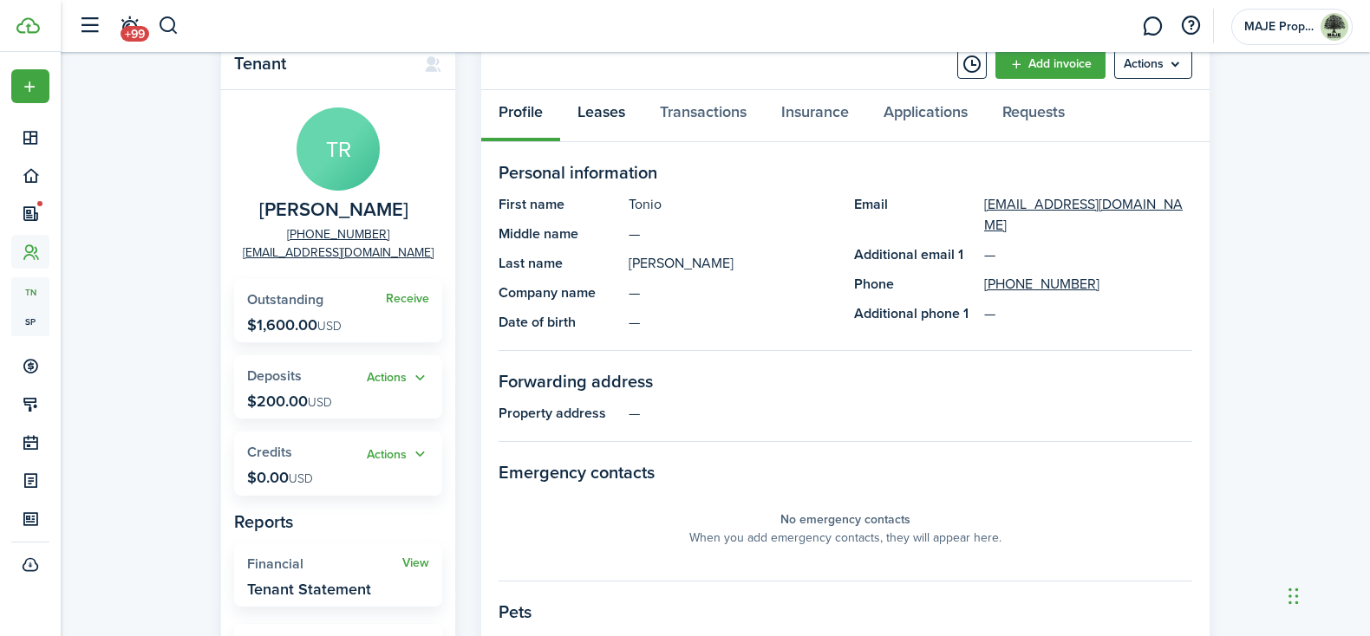
click at [603, 112] on link "Leases" at bounding box center [601, 116] width 82 height 52
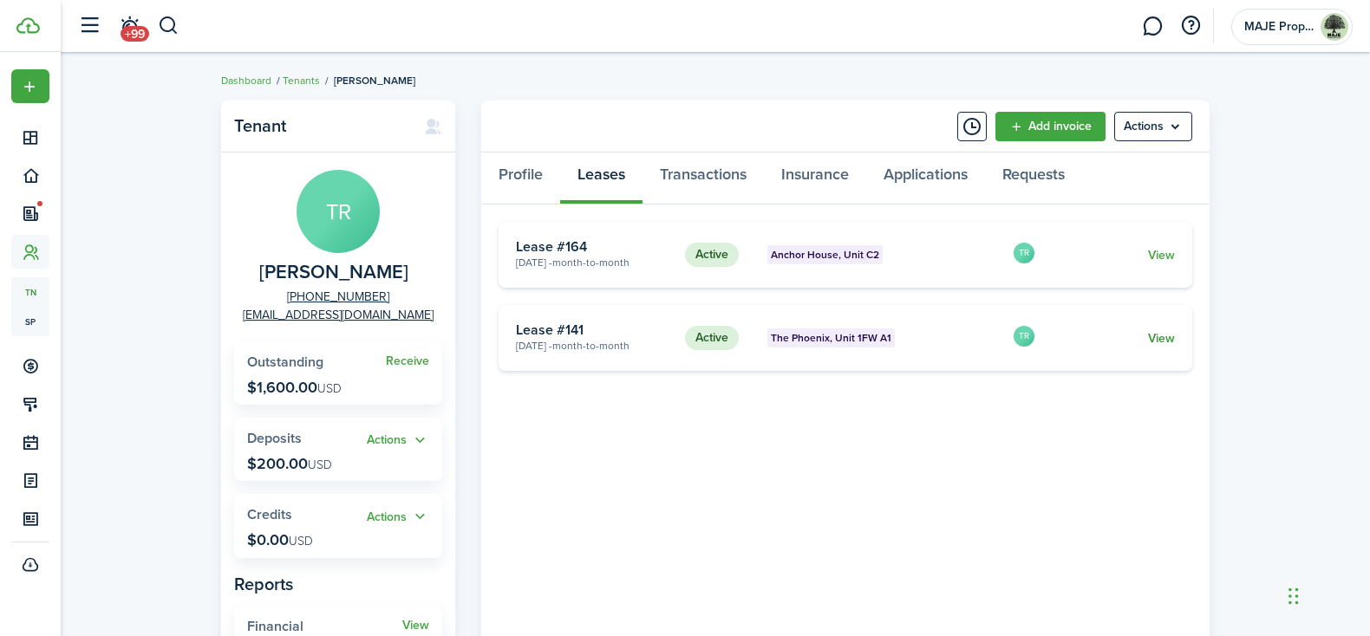
click at [1162, 336] on link "View" at bounding box center [1161, 338] width 27 height 18
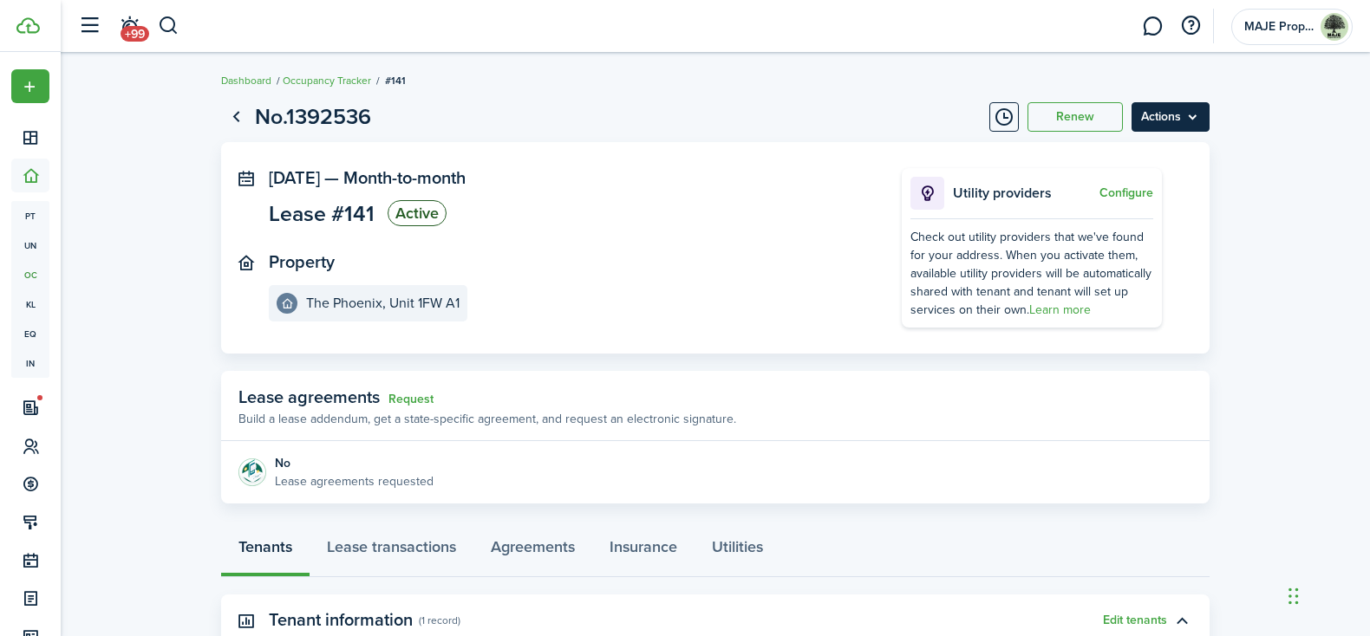
click at [1172, 112] on menu-btn "Actions" at bounding box center [1170, 116] width 78 height 29
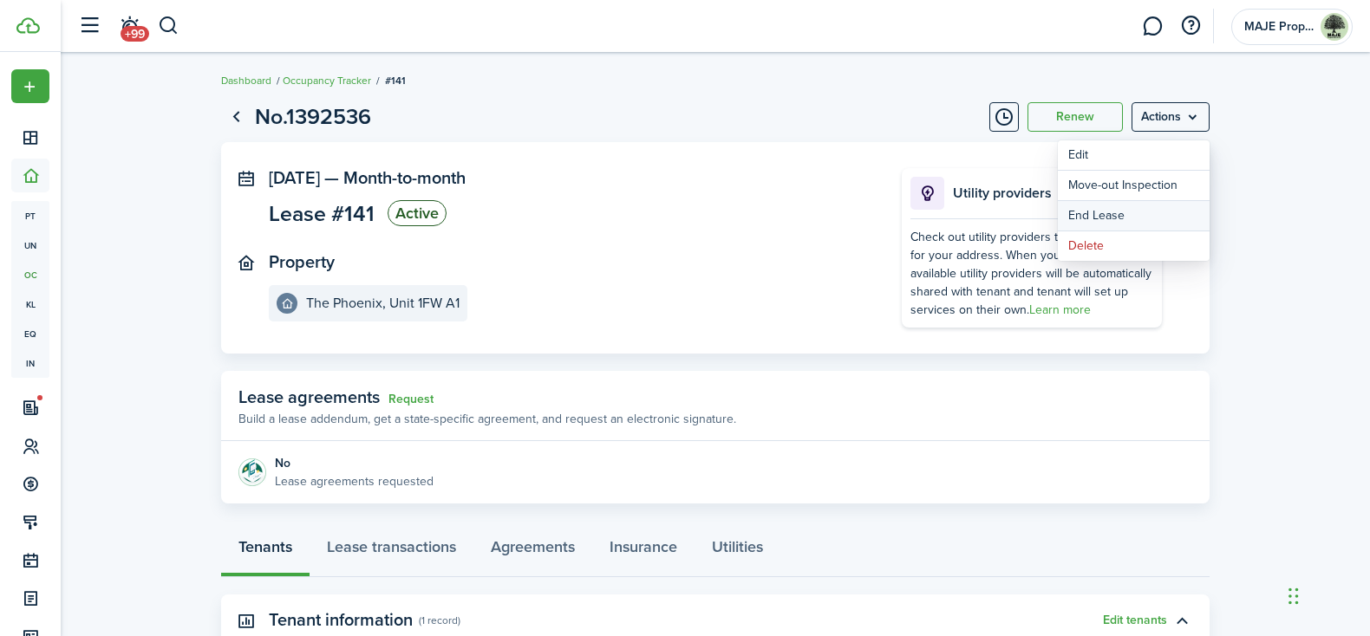
click at [1114, 212] on link "End Lease" at bounding box center [1134, 215] width 152 height 29
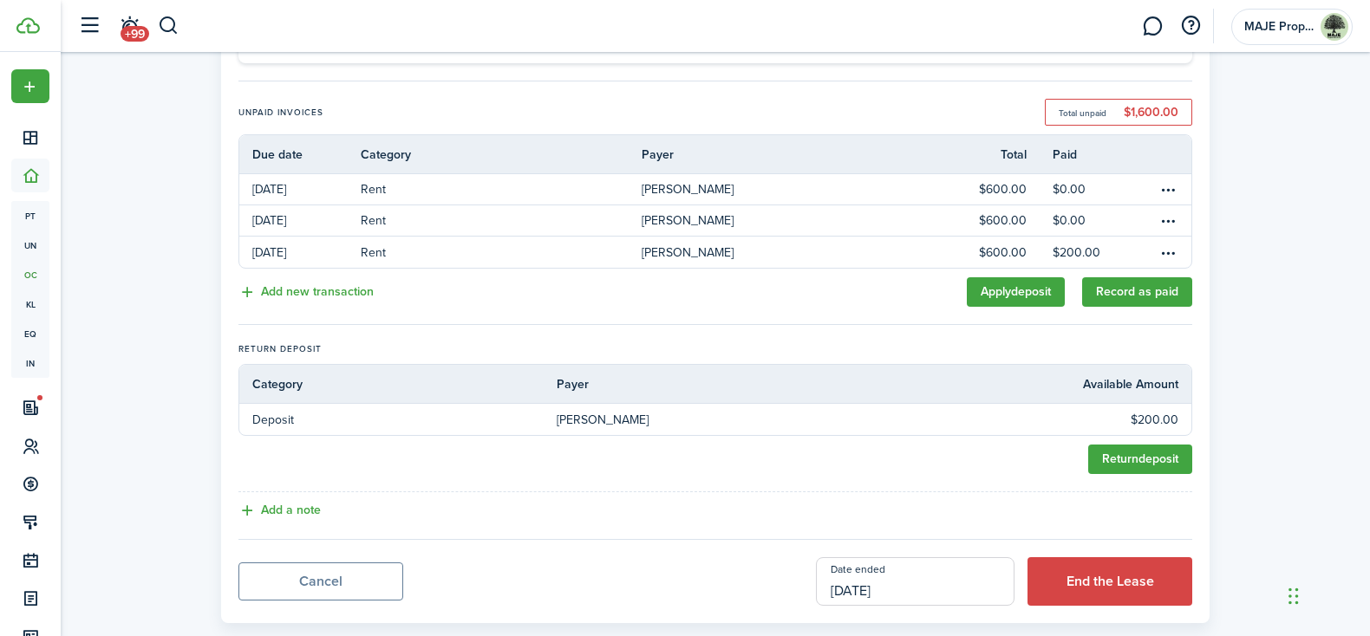
scroll to position [295, 0]
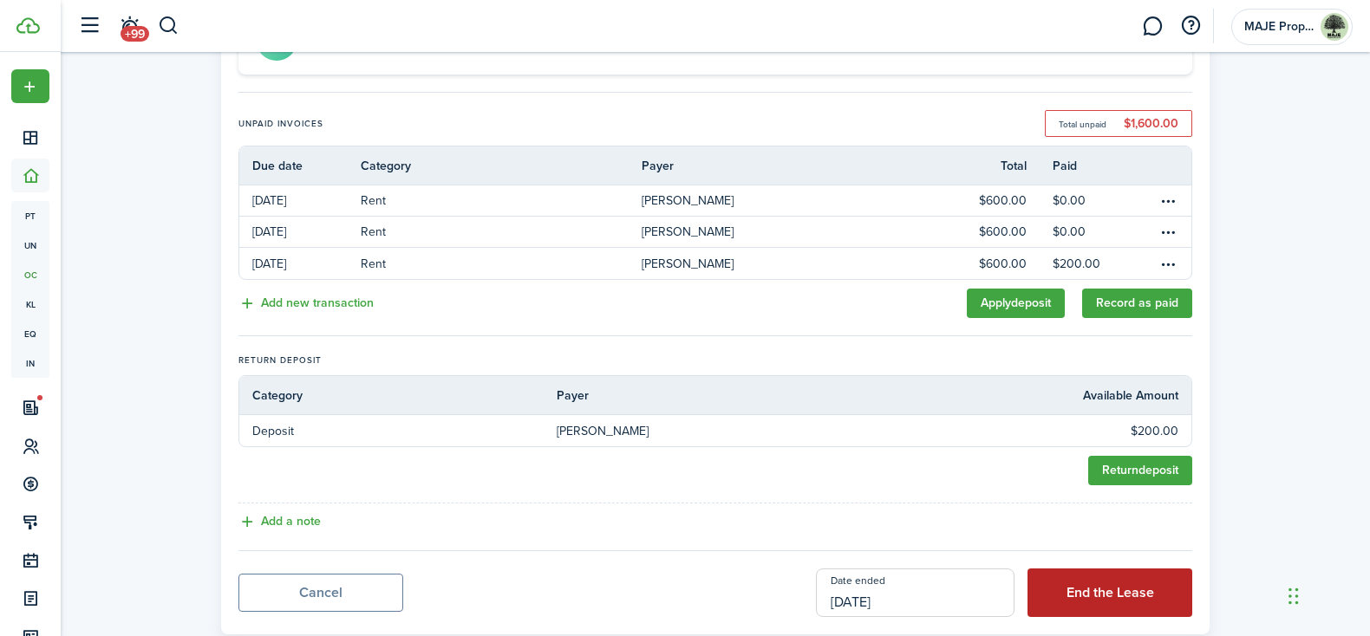
click at [1135, 579] on button "End the Lease" at bounding box center [1109, 593] width 165 height 49
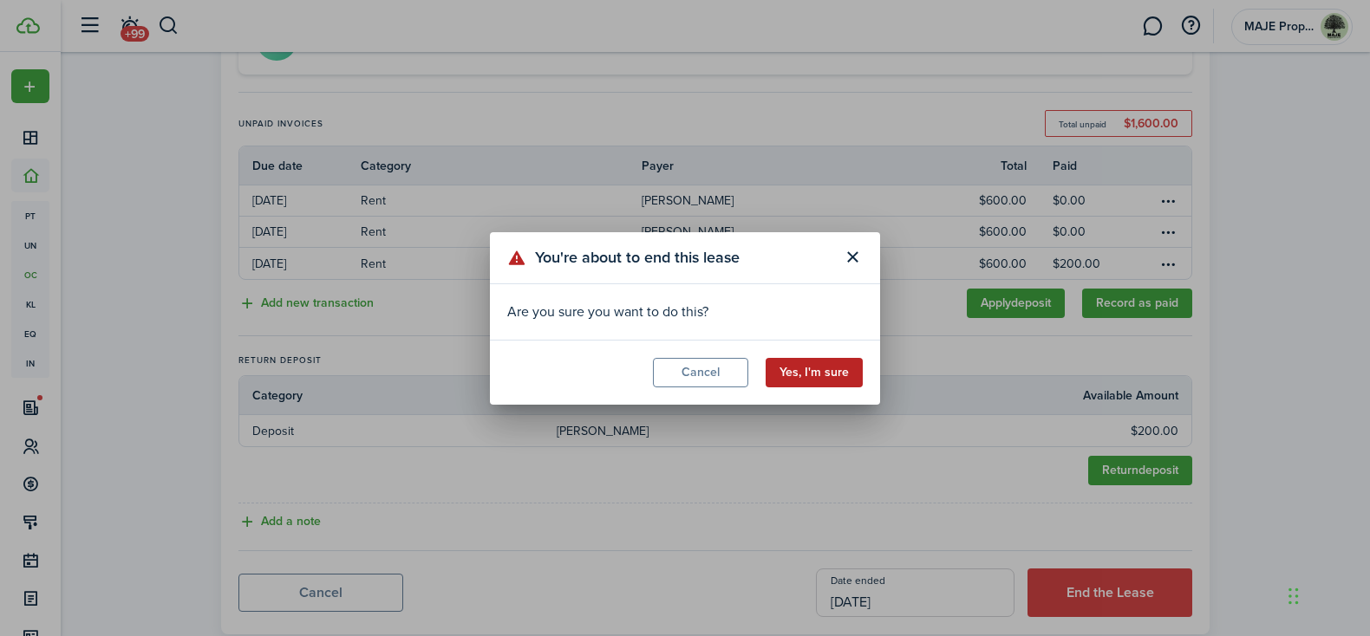
click at [810, 369] on button "Yes, I'm sure" at bounding box center [814, 372] width 97 height 29
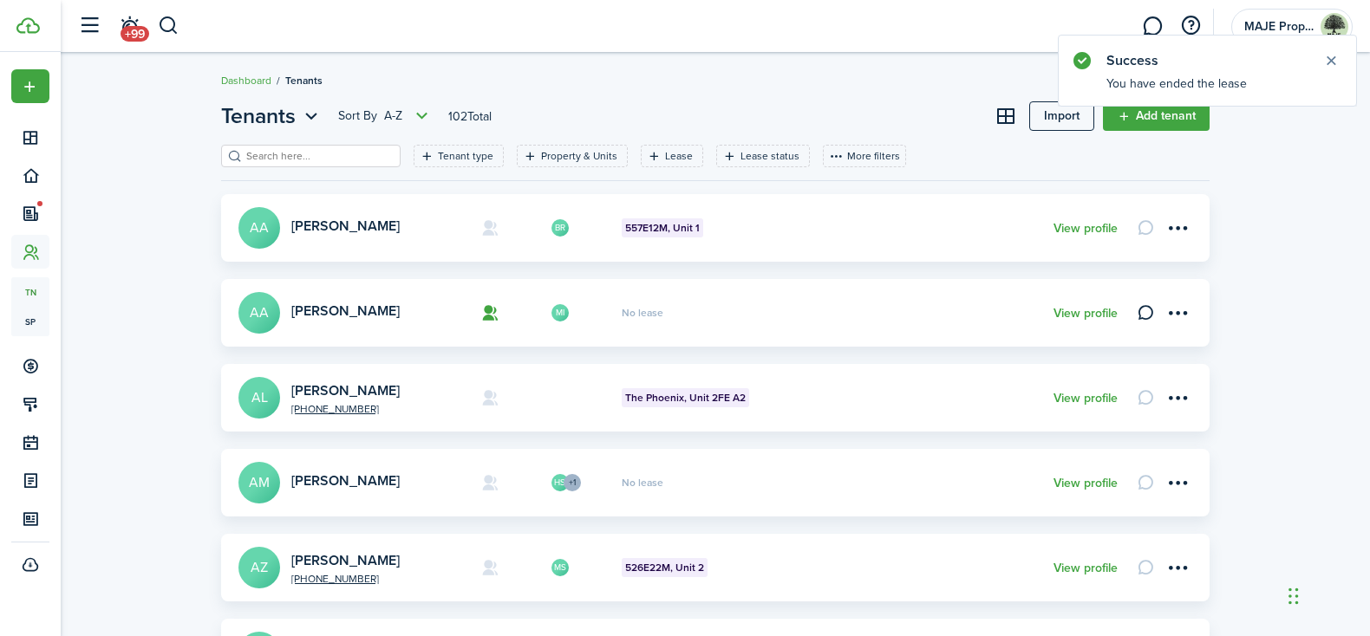
click at [326, 155] on input "search" at bounding box center [318, 156] width 153 height 16
type input "tonio"
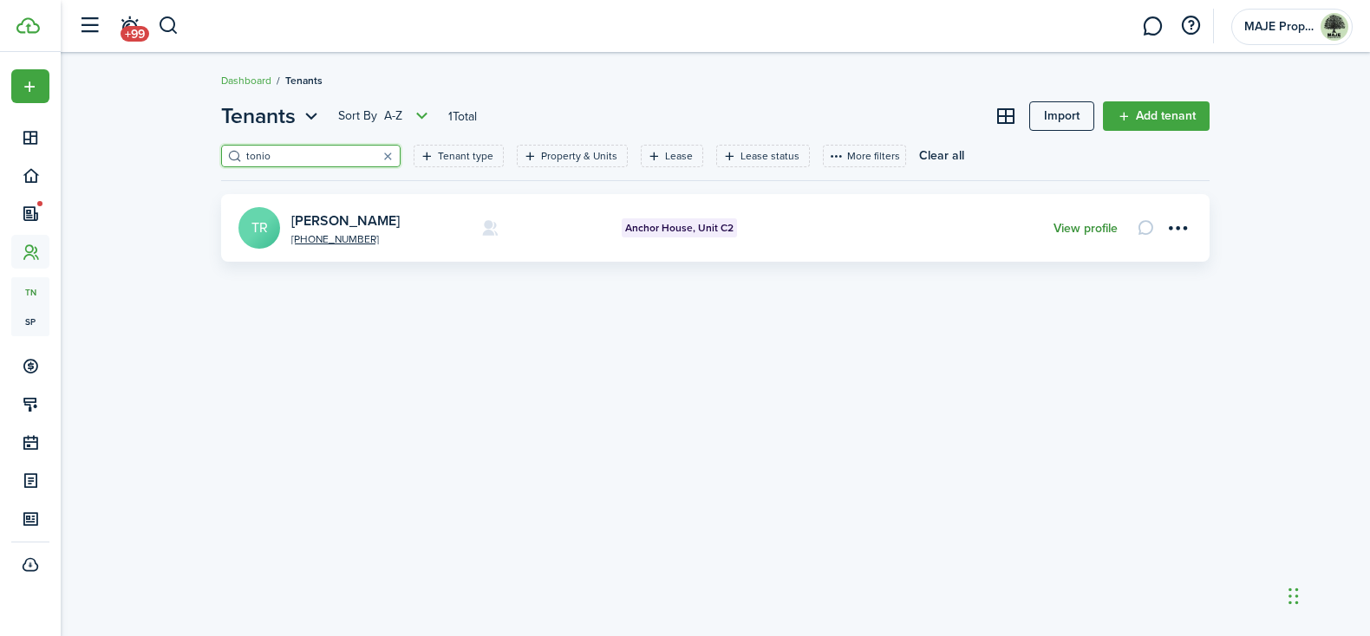
click at [1076, 230] on link "View profile" at bounding box center [1085, 229] width 64 height 14
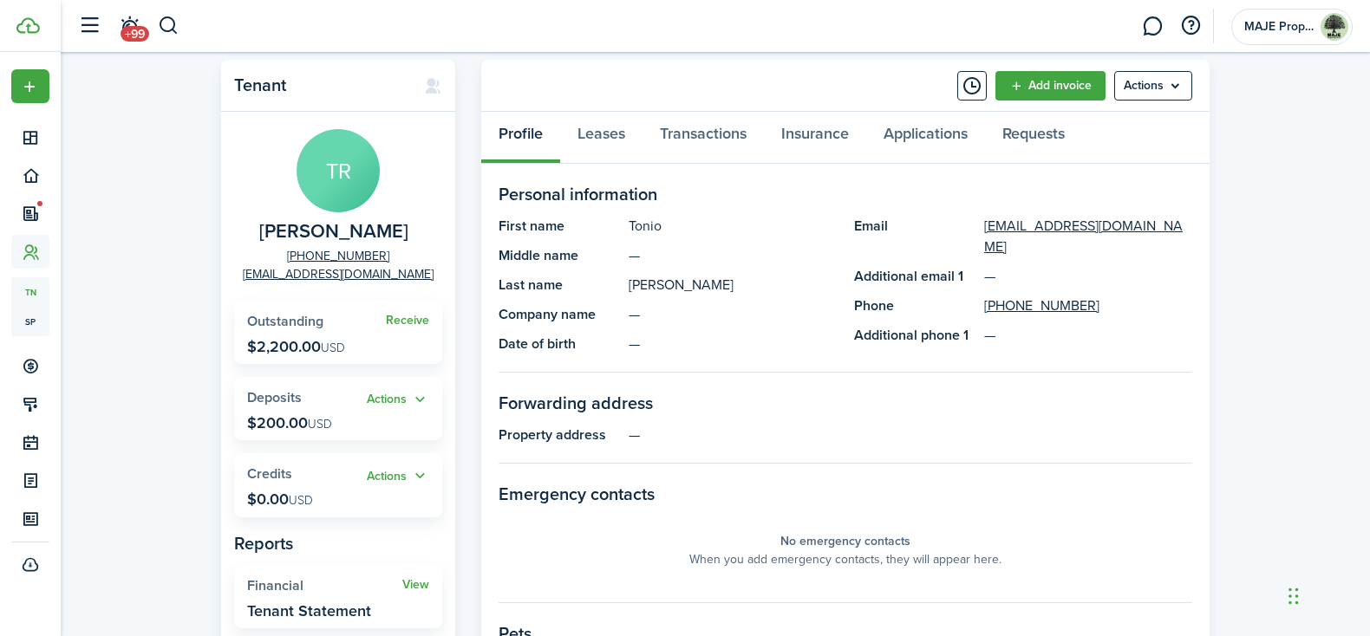
scroll to position [38, 0]
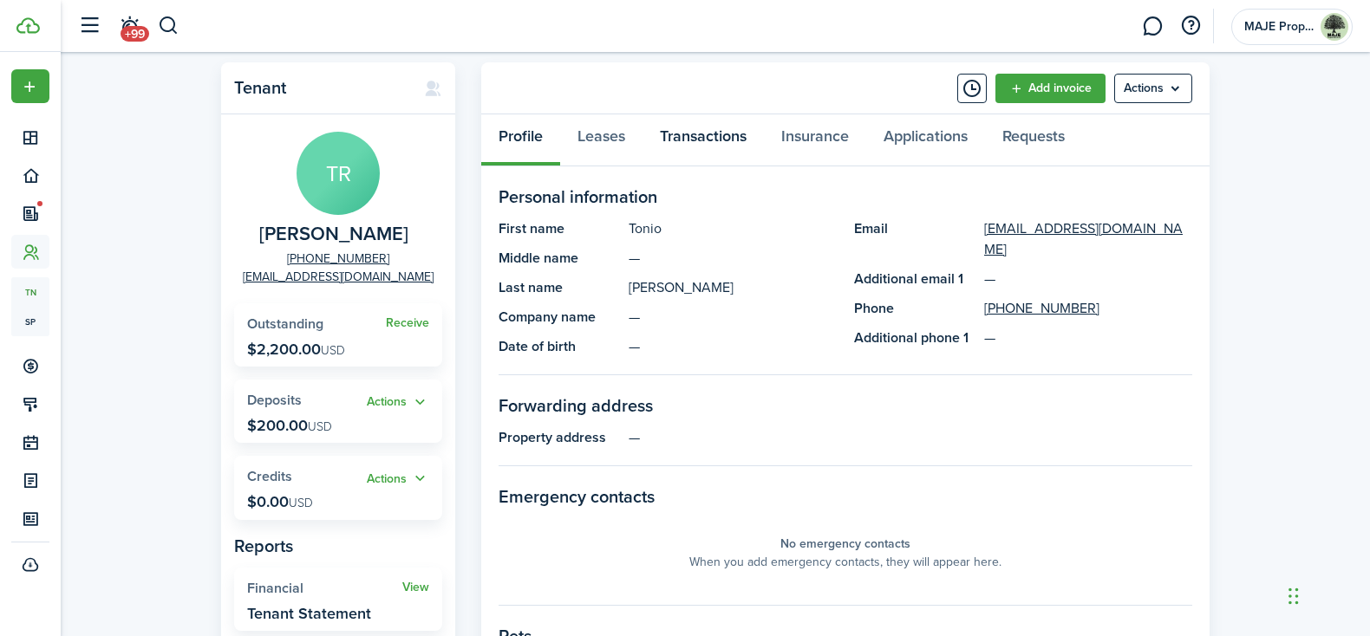
click at [686, 138] on link "Transactions" at bounding box center [702, 140] width 121 height 52
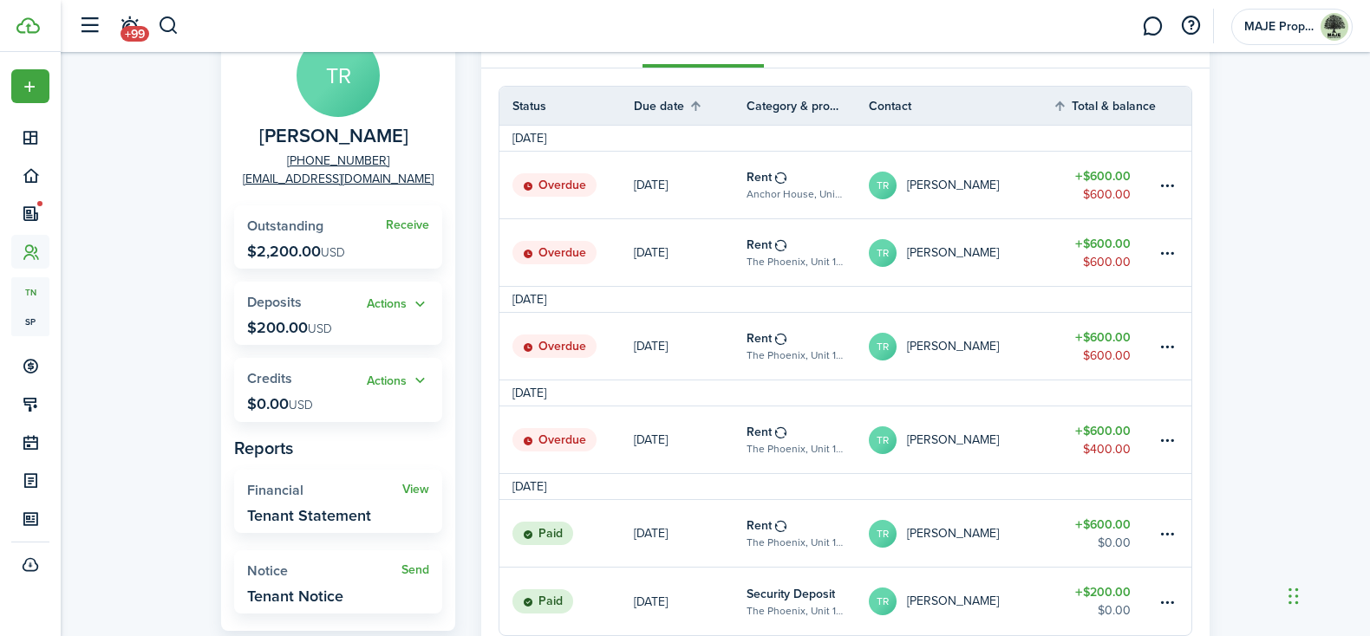
scroll to position [101, 0]
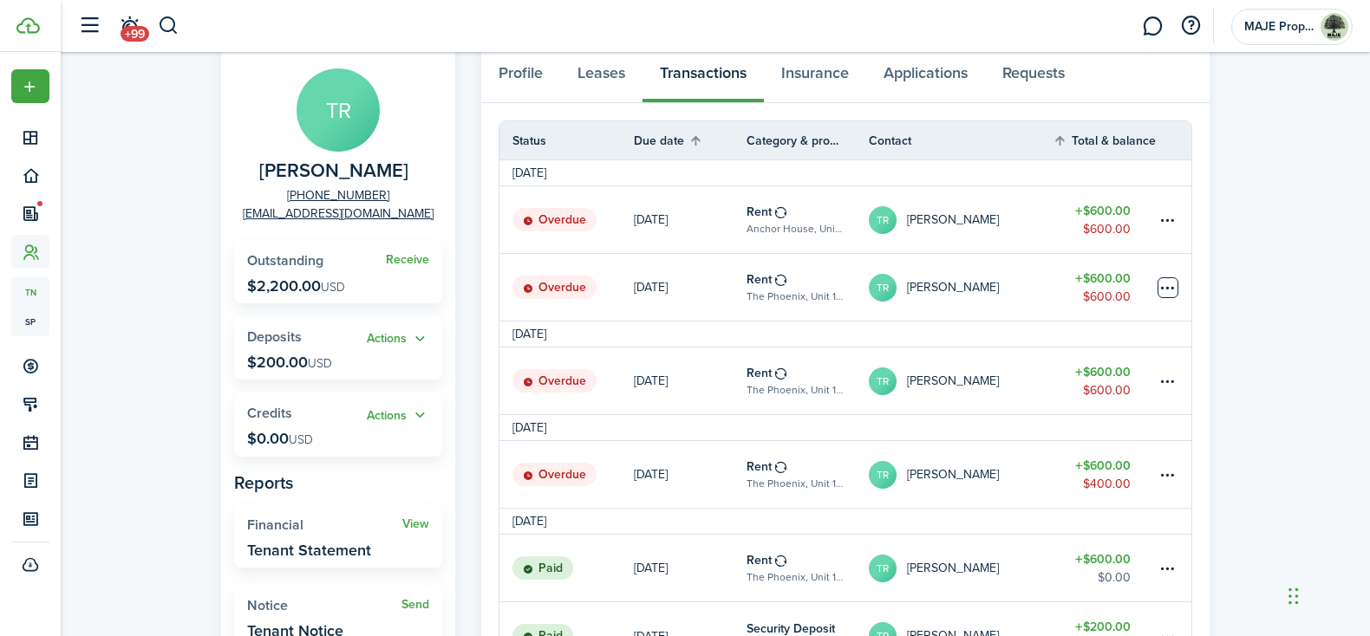
click at [1169, 287] on table-menu-btn-icon at bounding box center [1167, 287] width 21 height 21
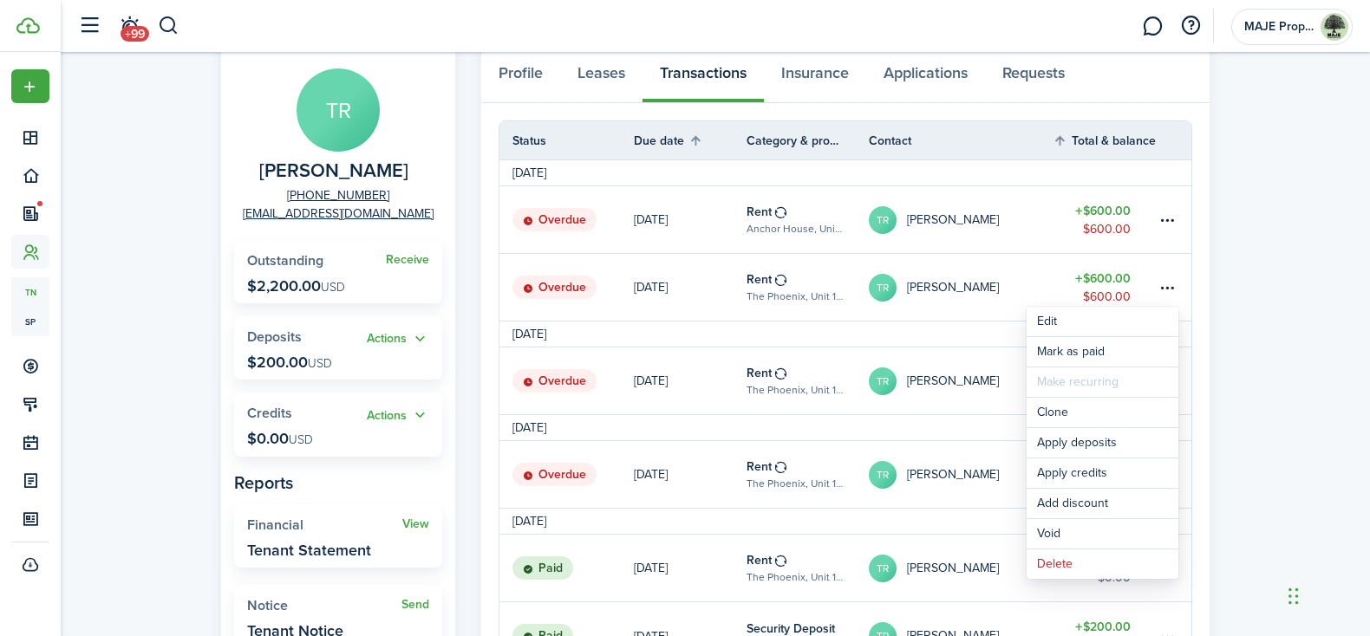
click at [1285, 471] on div "Tenant TR [PERSON_NAME] [PHONE_NUMBER] [EMAIL_ADDRESS][DOMAIN_NAME] Receive Out…" at bounding box center [715, 361] width 1309 height 742
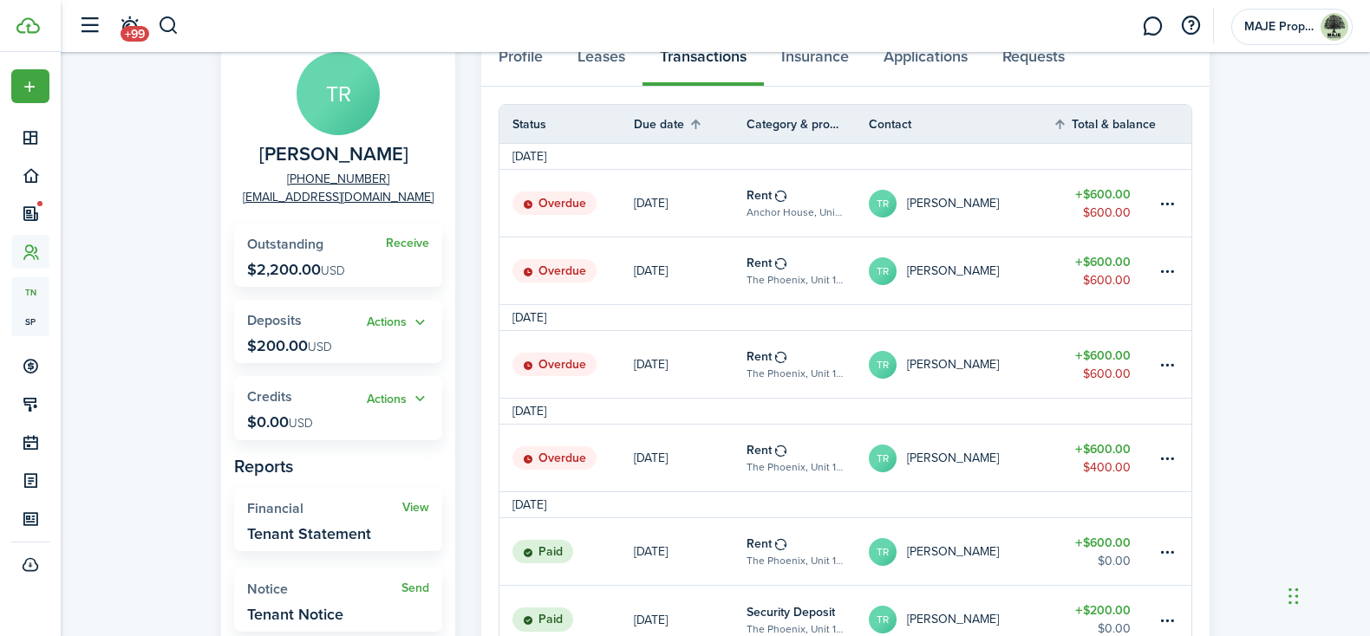
scroll to position [117, 0]
click at [1174, 271] on table-menu-btn-icon "Open menu" at bounding box center [1167, 272] width 21 height 21
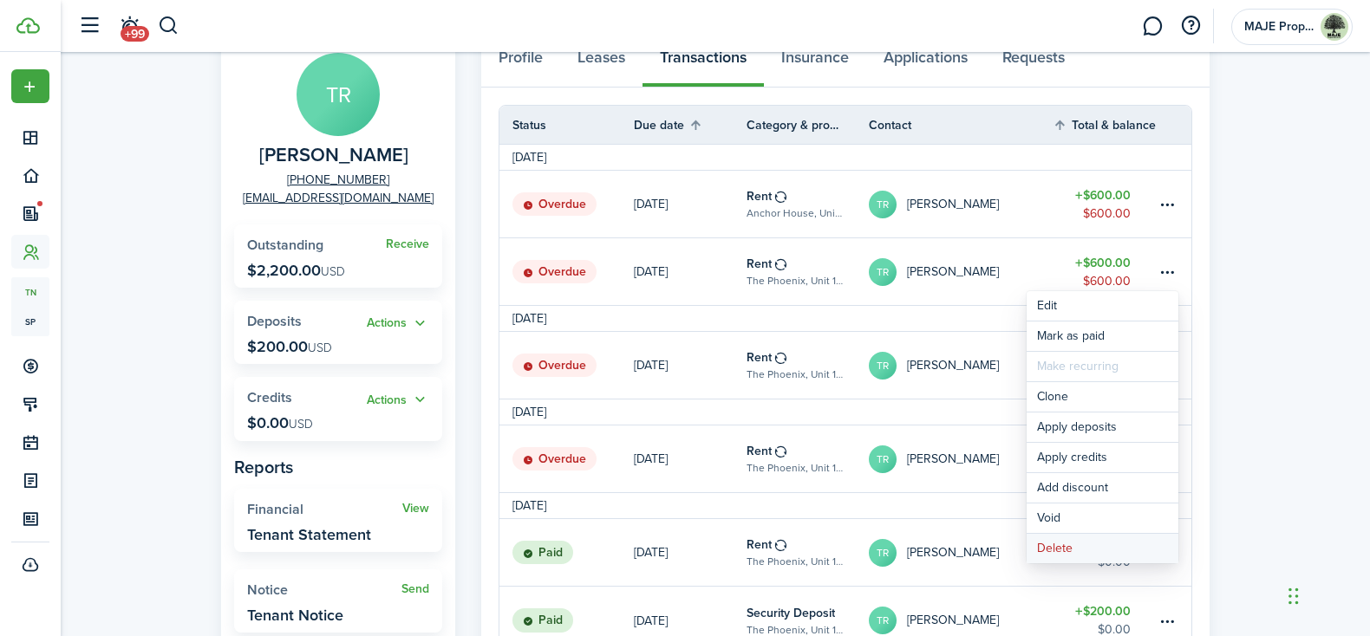
click at [1079, 544] on button "Delete" at bounding box center [1102, 548] width 152 height 29
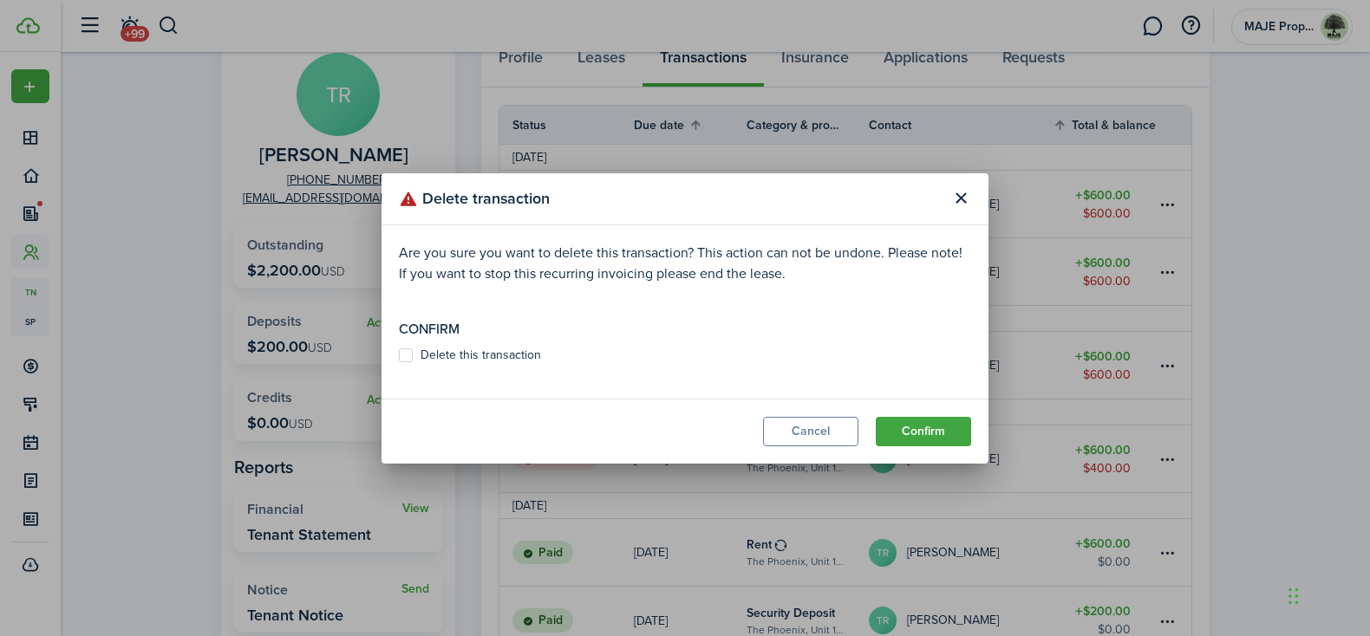
click at [407, 352] on label "Delete this transaction" at bounding box center [470, 356] width 142 height 14
click at [399, 355] on input "Delete this transaction" at bounding box center [398, 355] width 1 height 1
checkbox input "true"
click at [923, 426] on button "Confirm" at bounding box center [923, 431] width 95 height 29
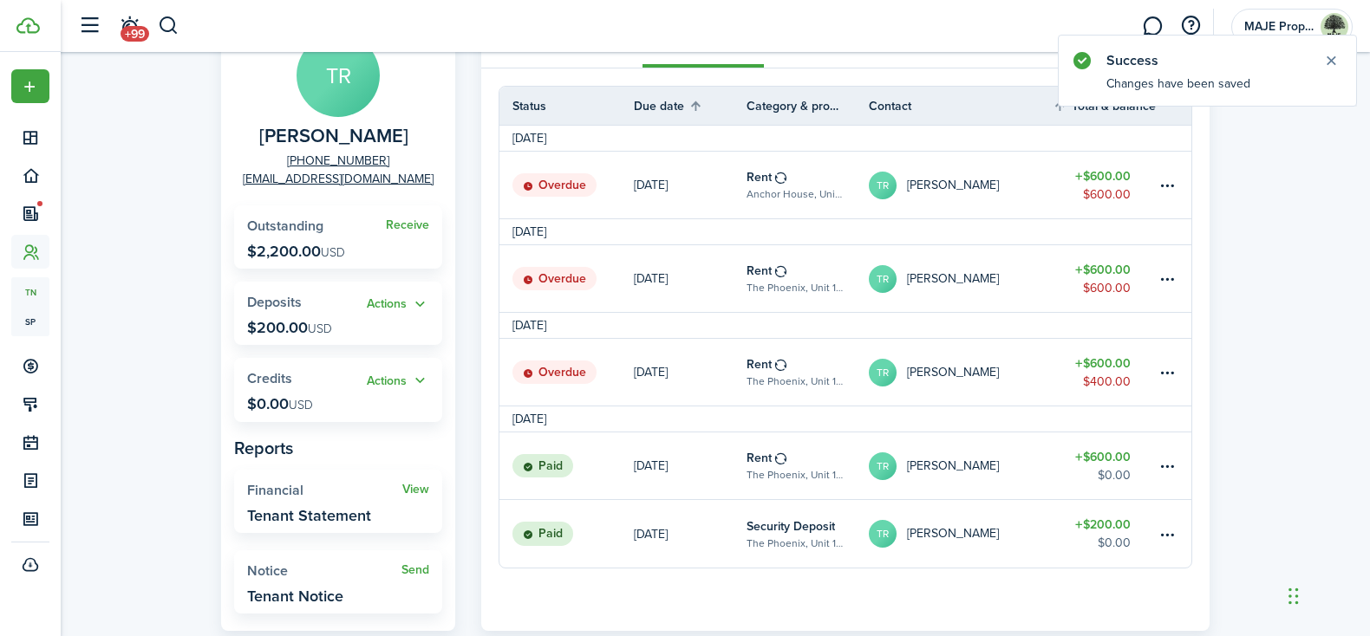
scroll to position [138, 0]
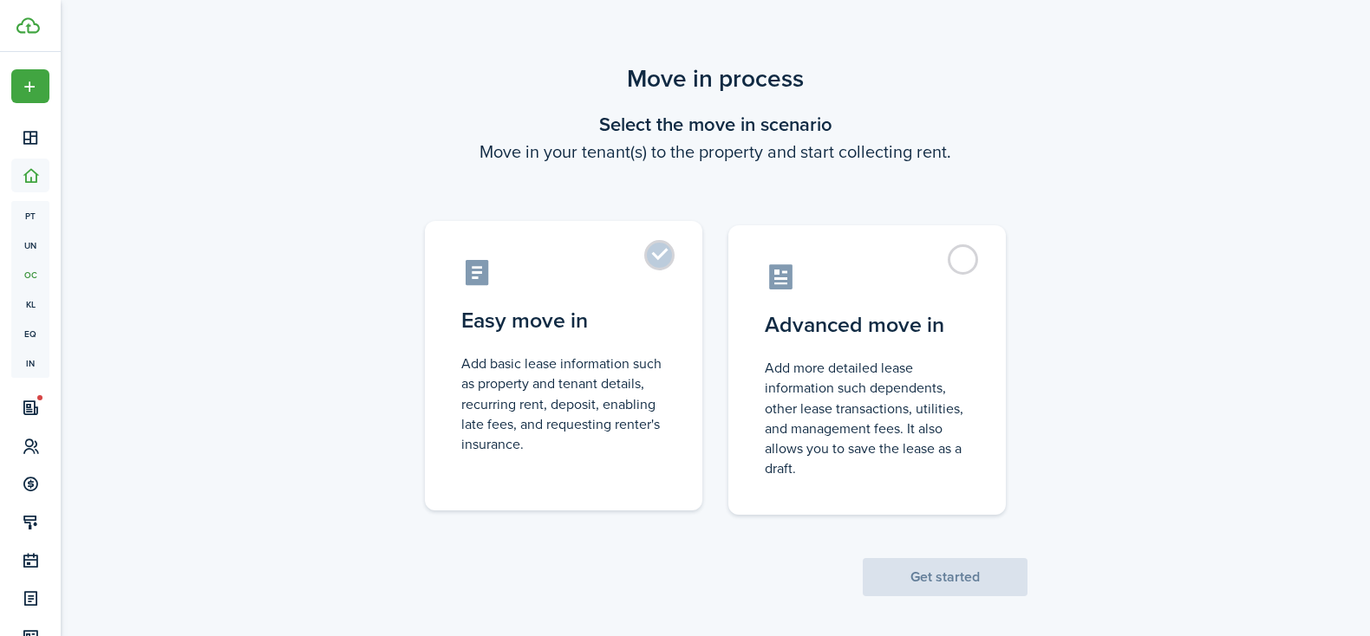
click at [649, 259] on label "Easy move in Add basic lease information such as property and tenant details, r…" at bounding box center [563, 366] width 277 height 290
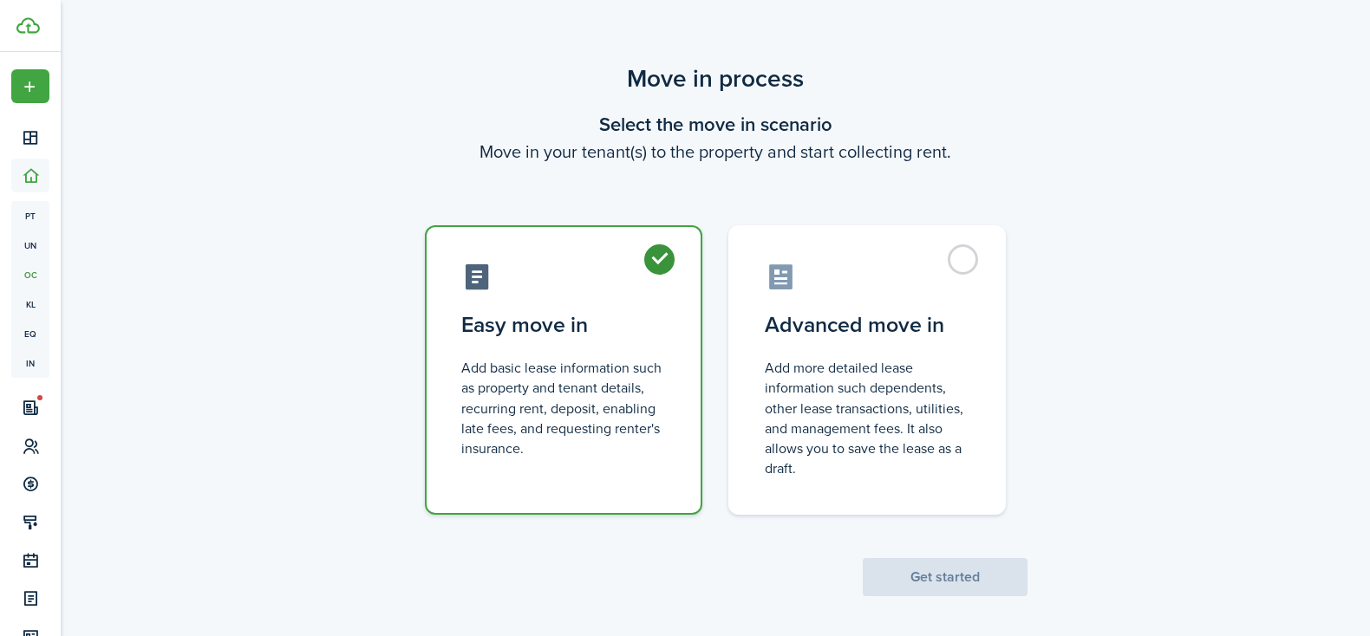
radio input "true"
click at [946, 576] on button "Get started" at bounding box center [945, 577] width 165 height 38
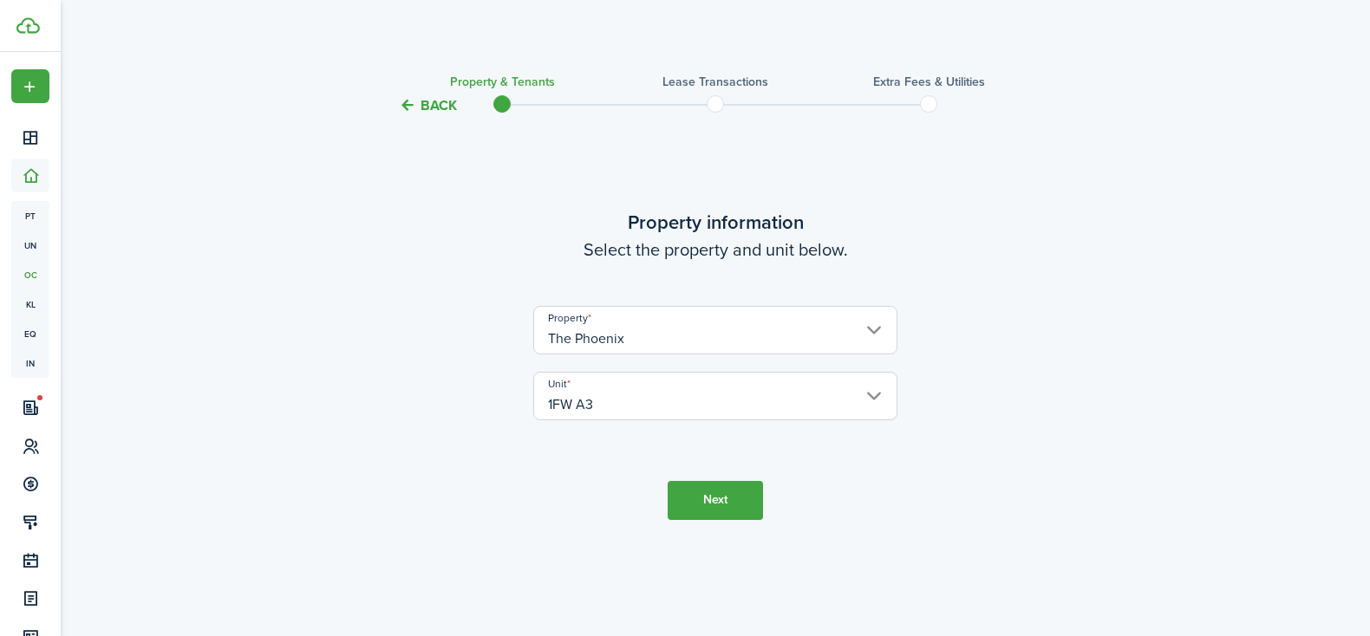
click at [717, 497] on button "Next" at bounding box center [715, 500] width 95 height 39
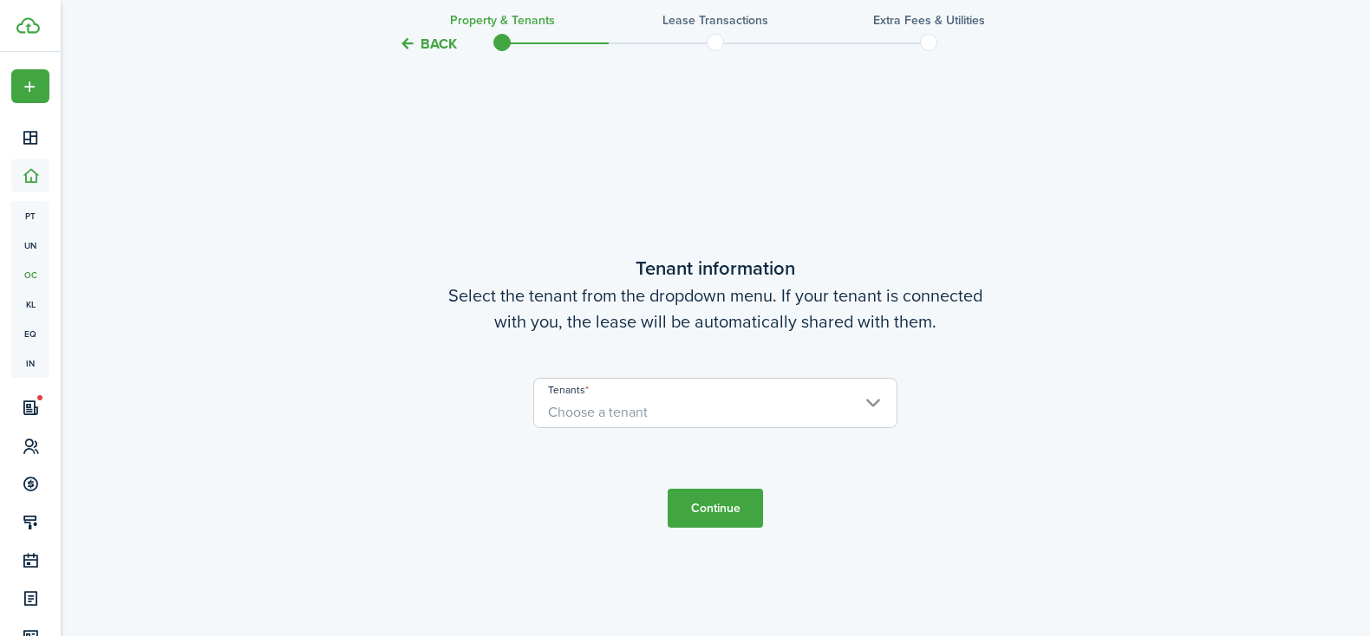
scroll to position [520, 0]
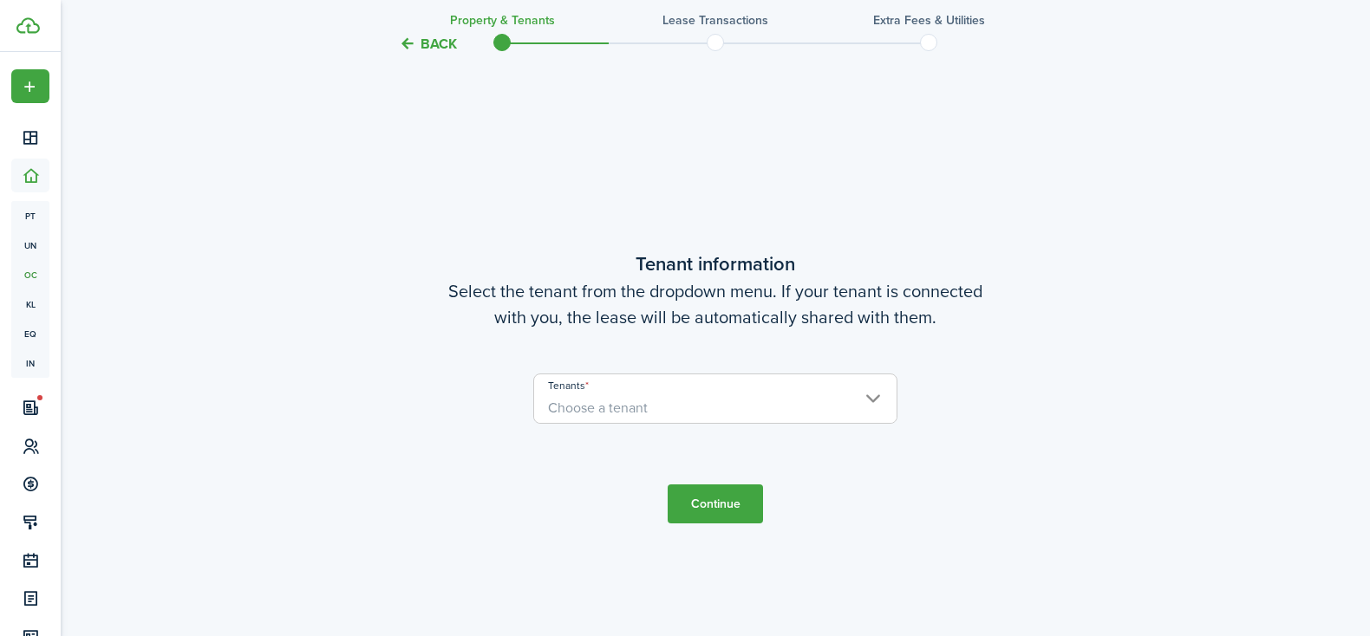
click at [799, 404] on span "Choose a tenant" at bounding box center [715, 408] width 362 height 29
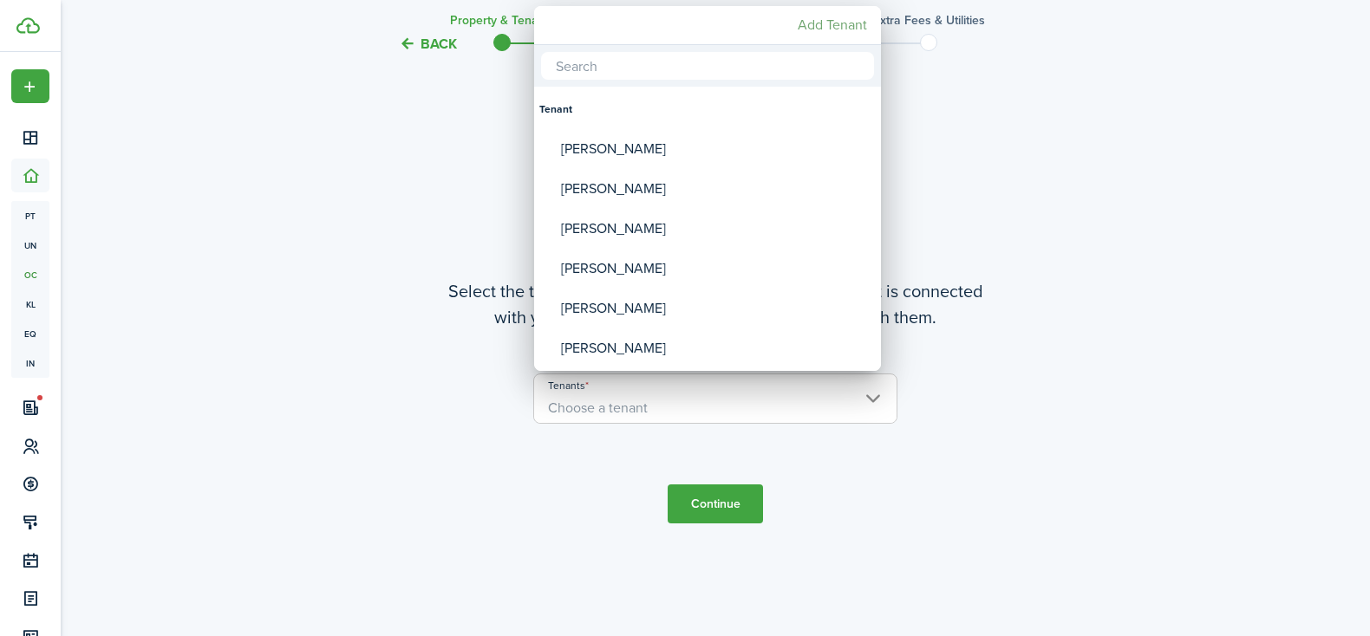
click at [832, 23] on mbsc-button "Add Tenant" at bounding box center [832, 25] width 83 height 31
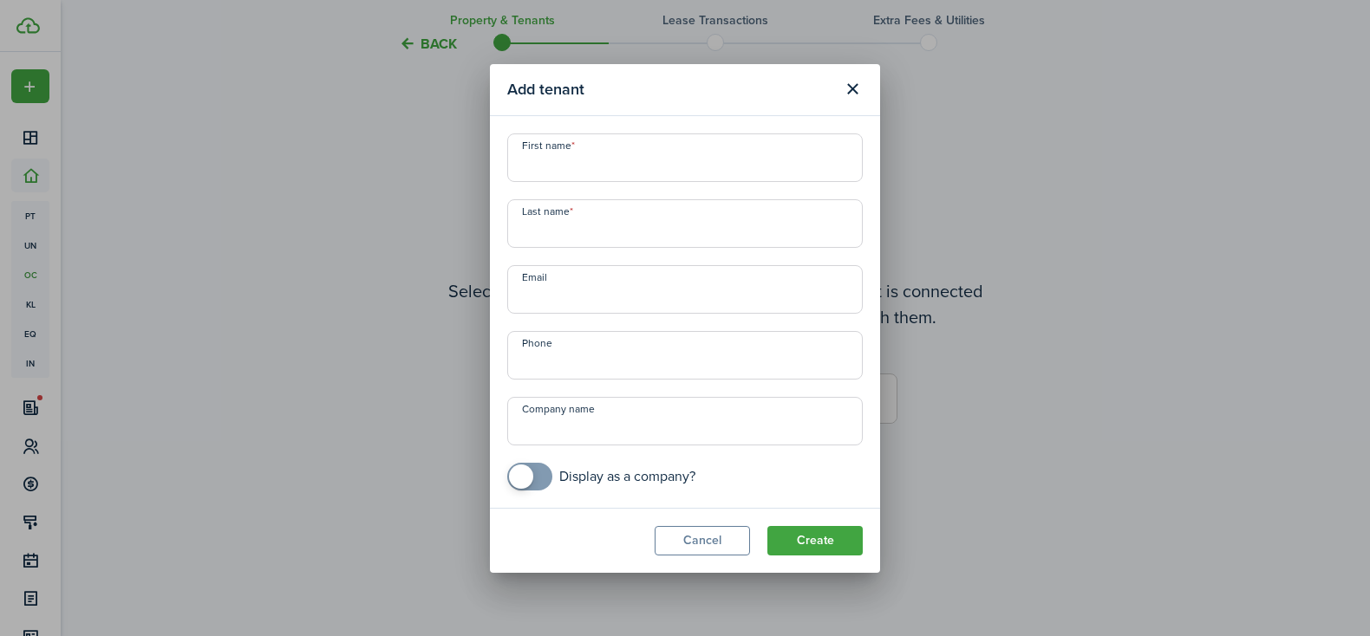
click at [688, 166] on input "First name" at bounding box center [684, 158] width 355 height 49
type input "Devin"
type input "Stewart"
click at [703, 303] on input "Email" at bounding box center [684, 289] width 355 height 49
click at [595, 364] on input "Phone" at bounding box center [684, 355] width 355 height 49
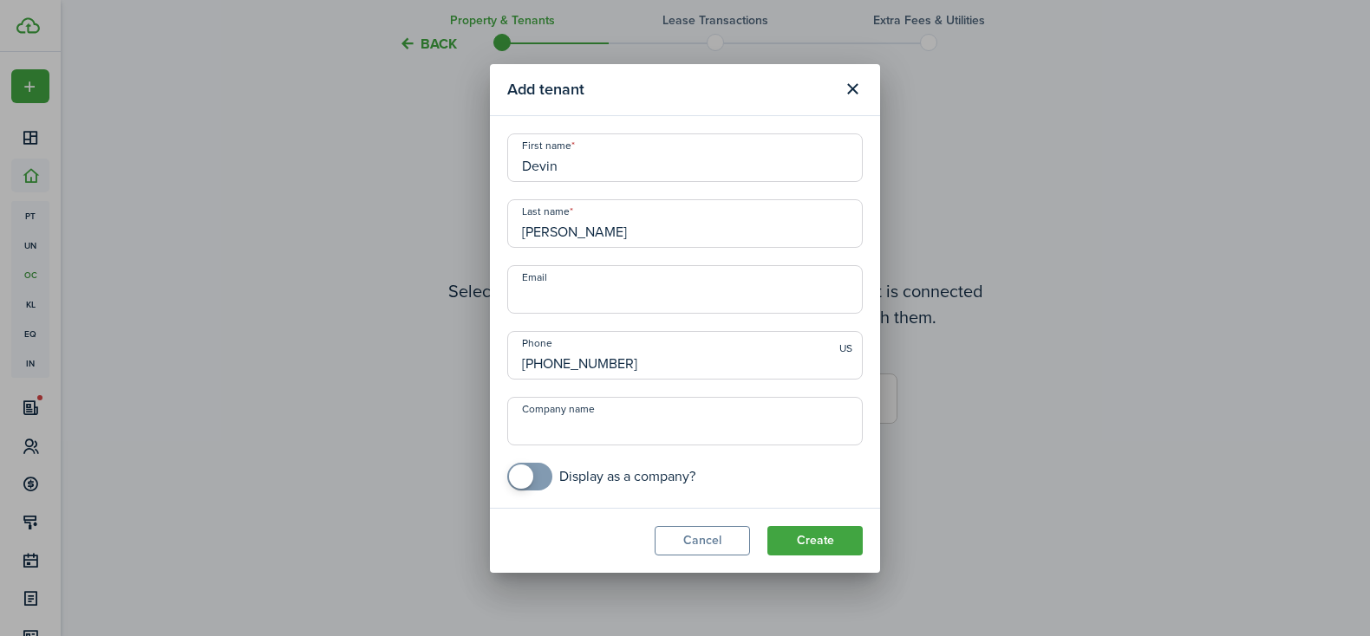
type input "+1 412-583-7494"
click at [672, 293] on input "Email" at bounding box center [684, 289] width 355 height 49
type input "stewartd.p.97@gmail.com"
click at [810, 536] on button "Create" at bounding box center [814, 540] width 95 height 29
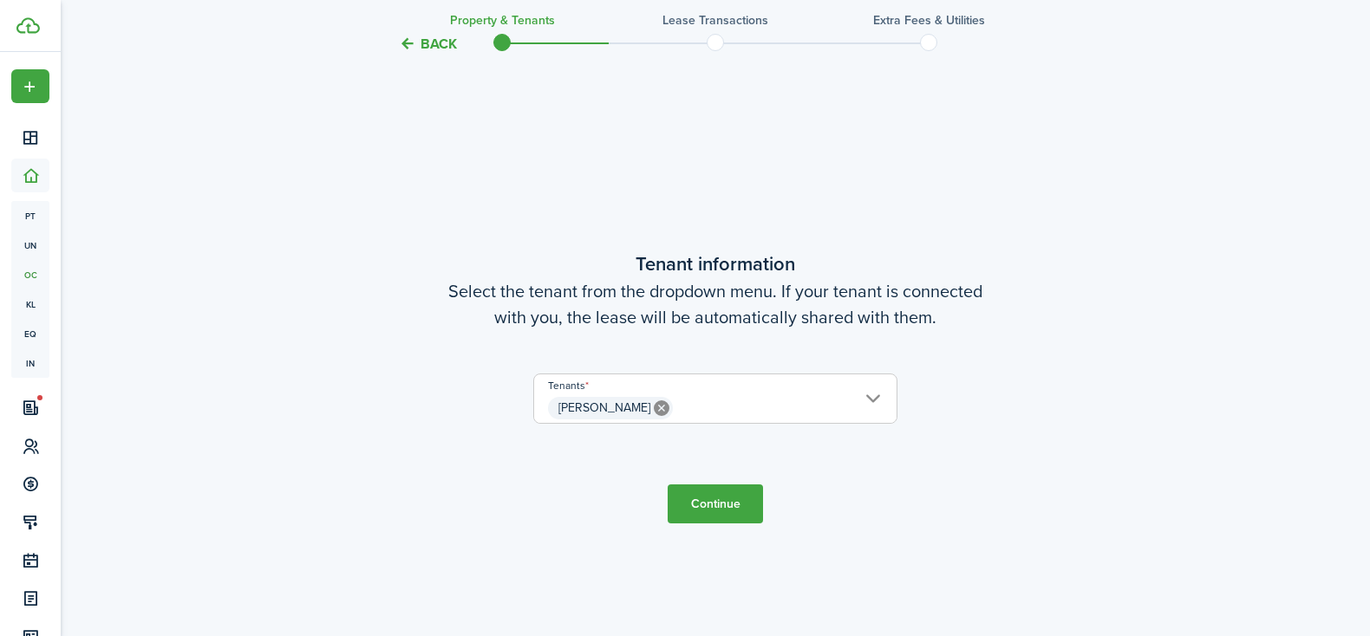
click at [720, 499] on button "Continue" at bounding box center [715, 504] width 95 height 39
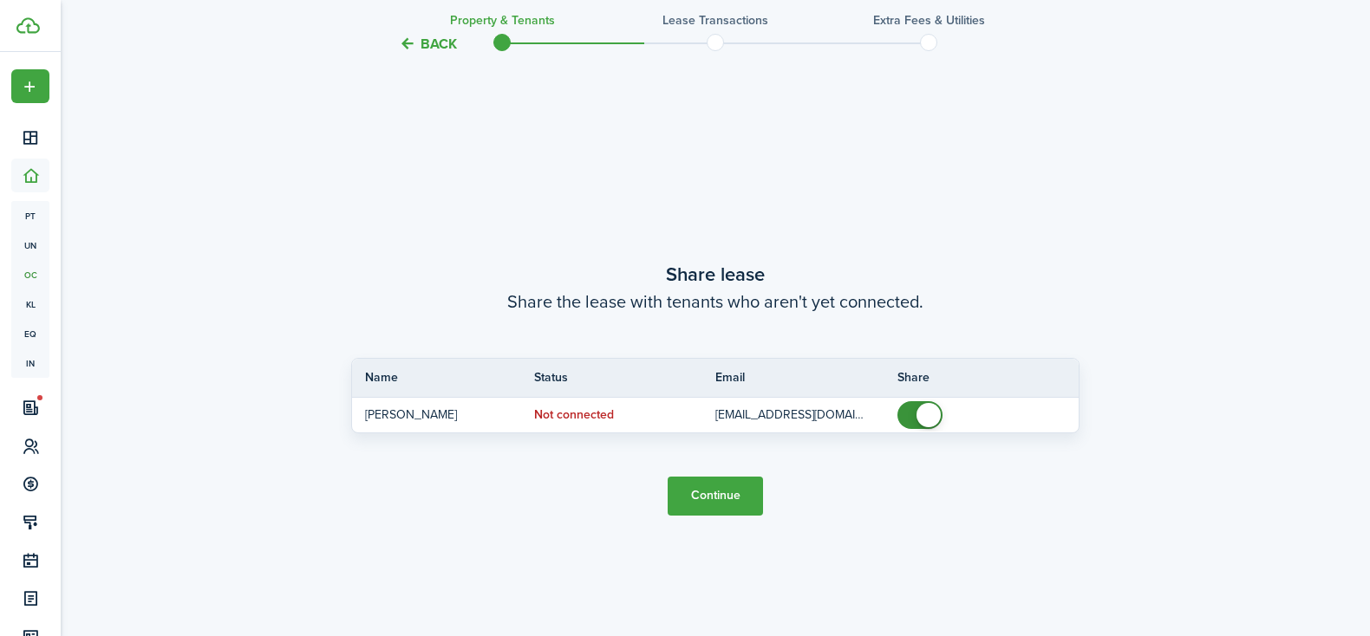
scroll to position [1157, 0]
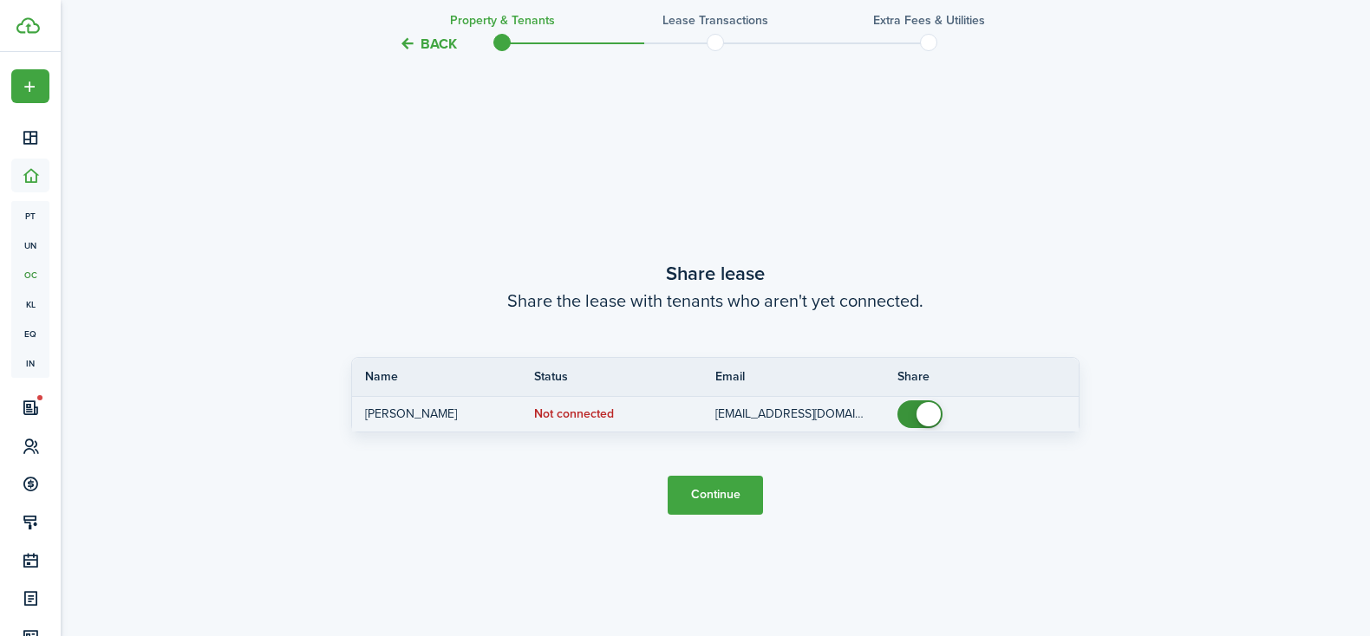
checkbox input "false"
click at [927, 417] on span at bounding box center [928, 414] width 24 height 24
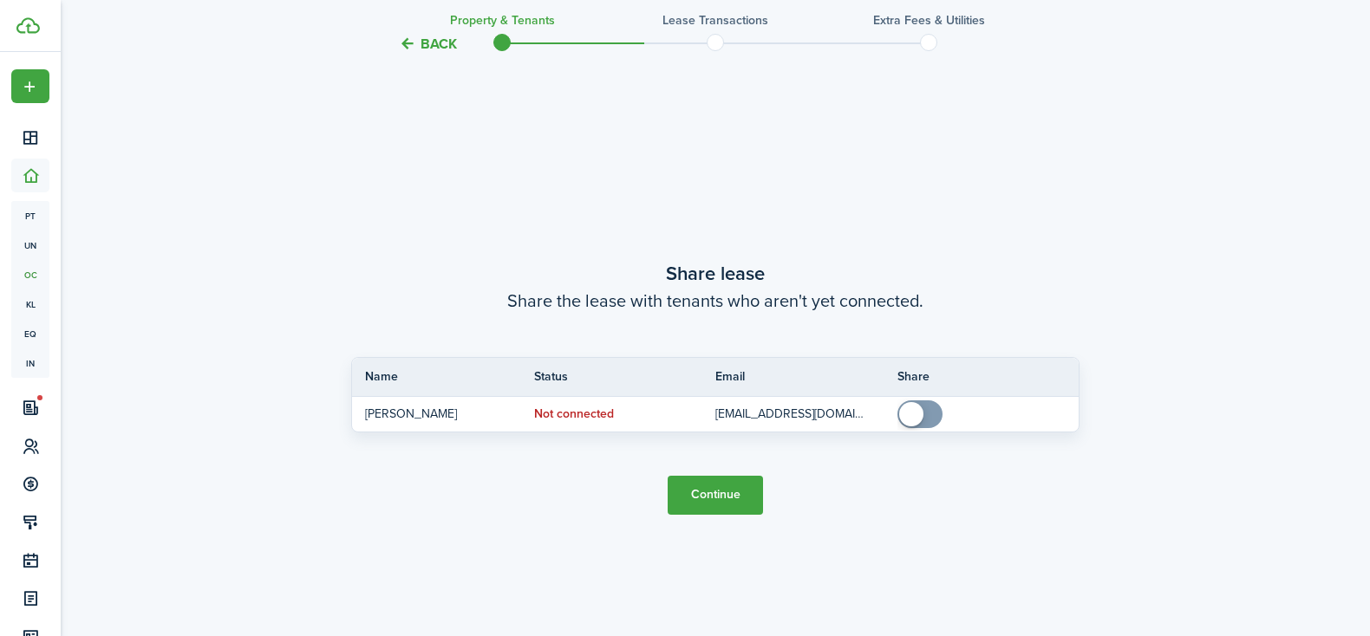
click at [725, 492] on button "Continue" at bounding box center [715, 495] width 95 height 39
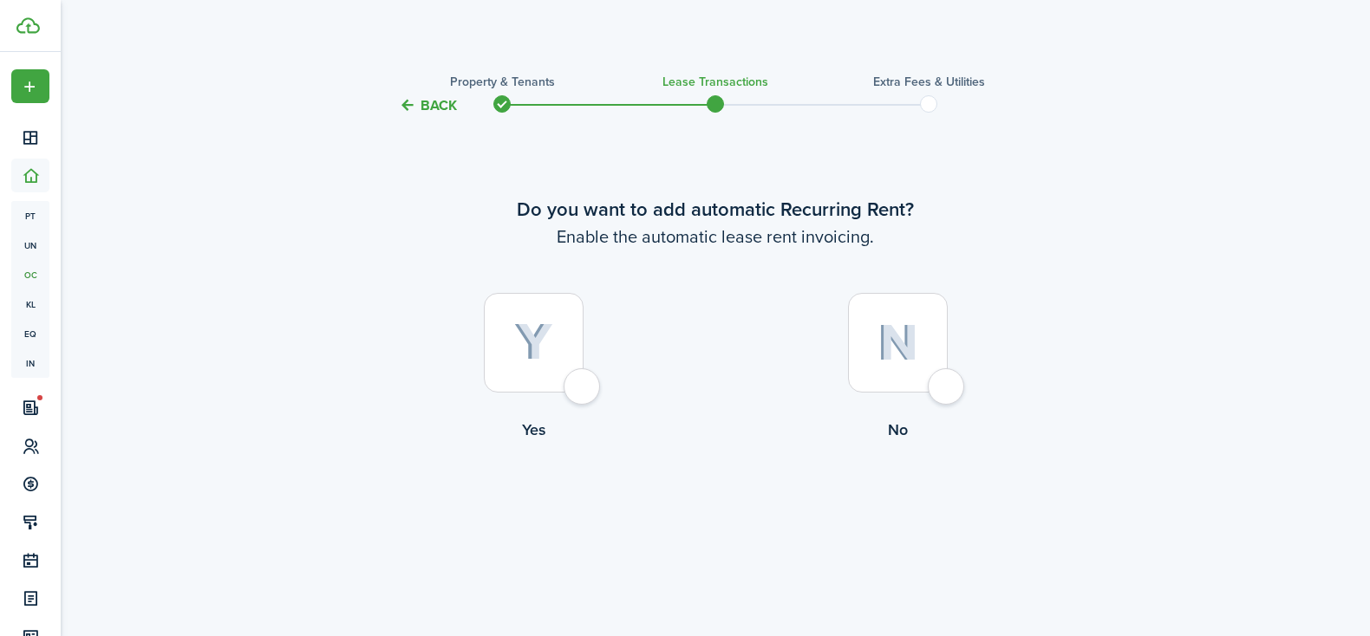
click at [583, 388] on div at bounding box center [534, 343] width 100 height 100
radio input "true"
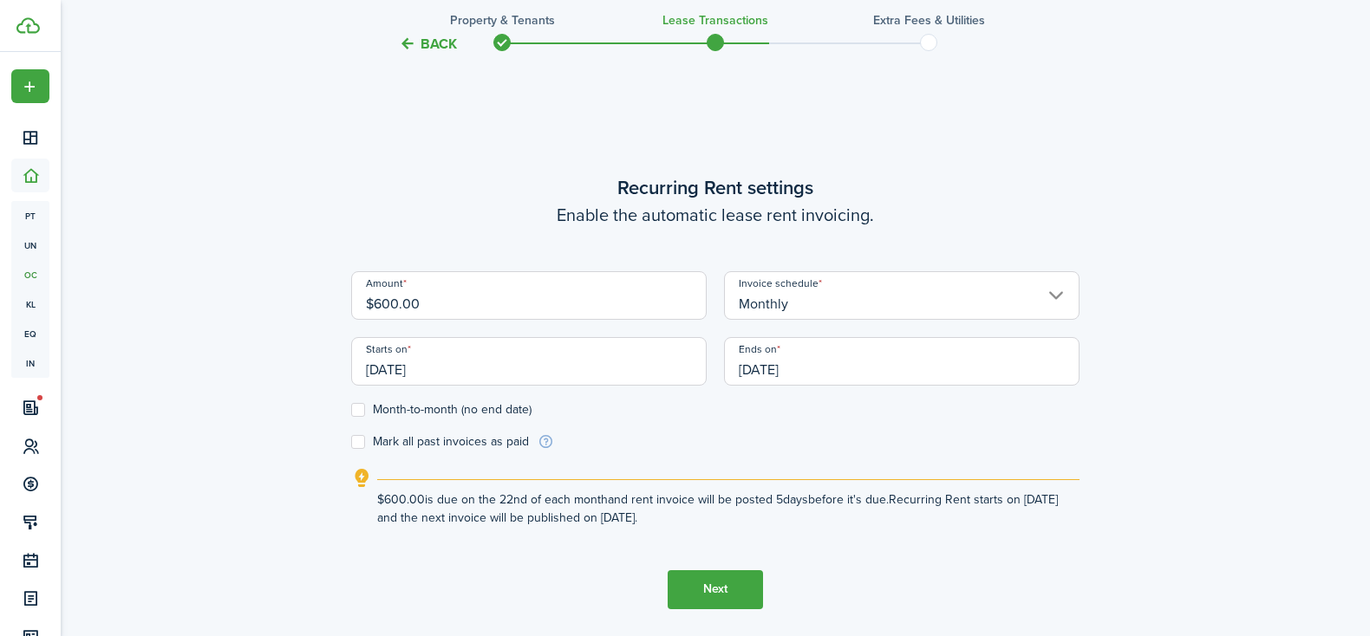
scroll to position [520, 0]
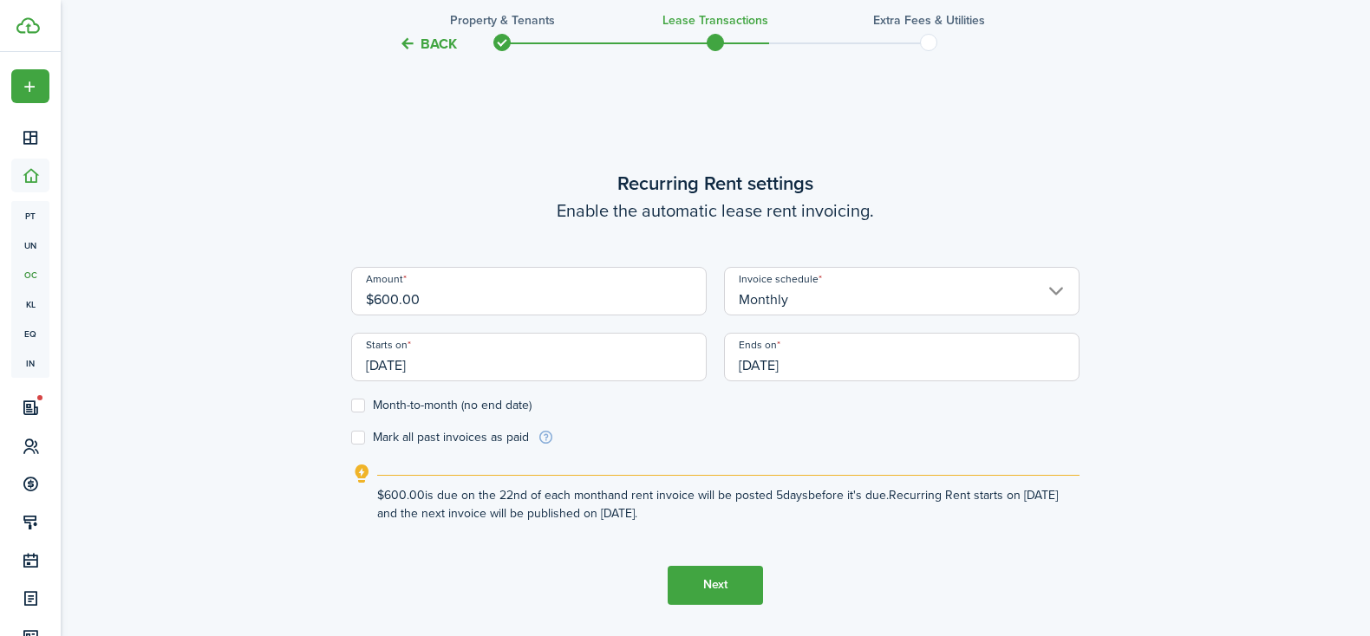
drag, startPoint x: 457, startPoint y: 368, endPoint x: 332, endPoint y: 366, distance: 124.9
click at [332, 366] on div "Back Property & Tenants Lease Transactions Extra fees & Utilities Do you want t…" at bounding box center [715, 123] width 1006 height 1164
click at [426, 359] on input "[DATE]" at bounding box center [528, 357] width 355 height 49
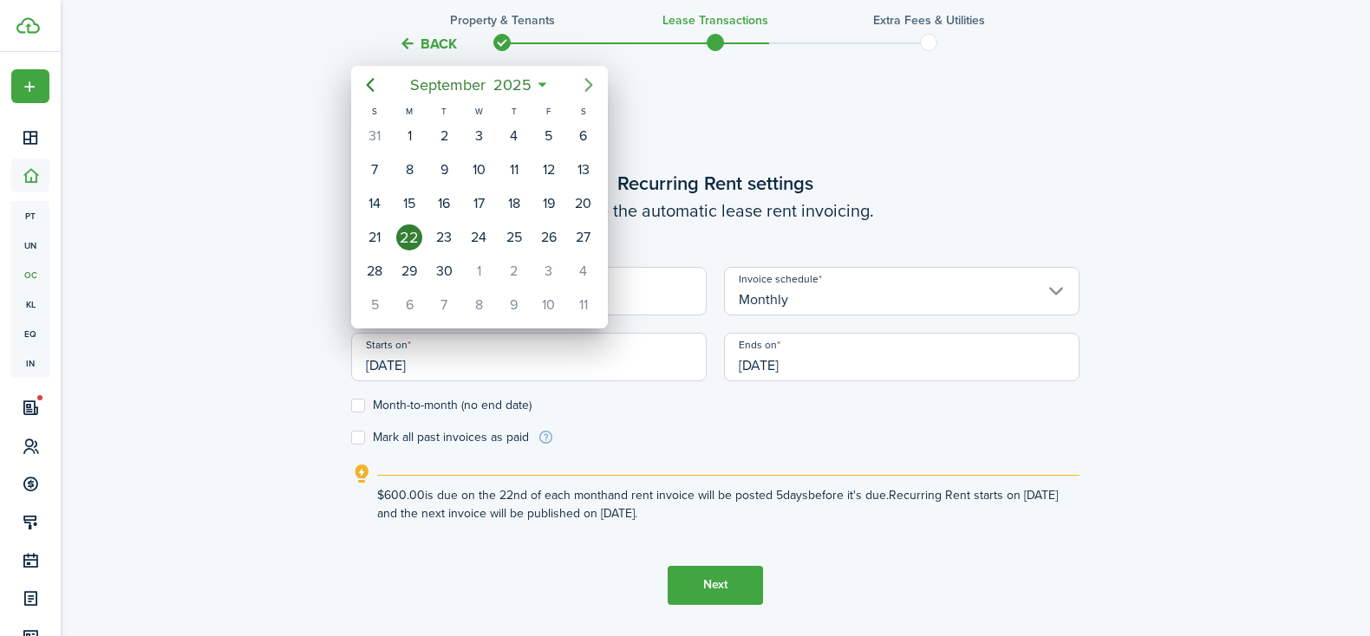
click at [578, 85] on icon "Next page" at bounding box center [588, 85] width 21 height 21
click at [485, 132] on div "1" at bounding box center [479, 136] width 26 height 26
type input "10/01/2025"
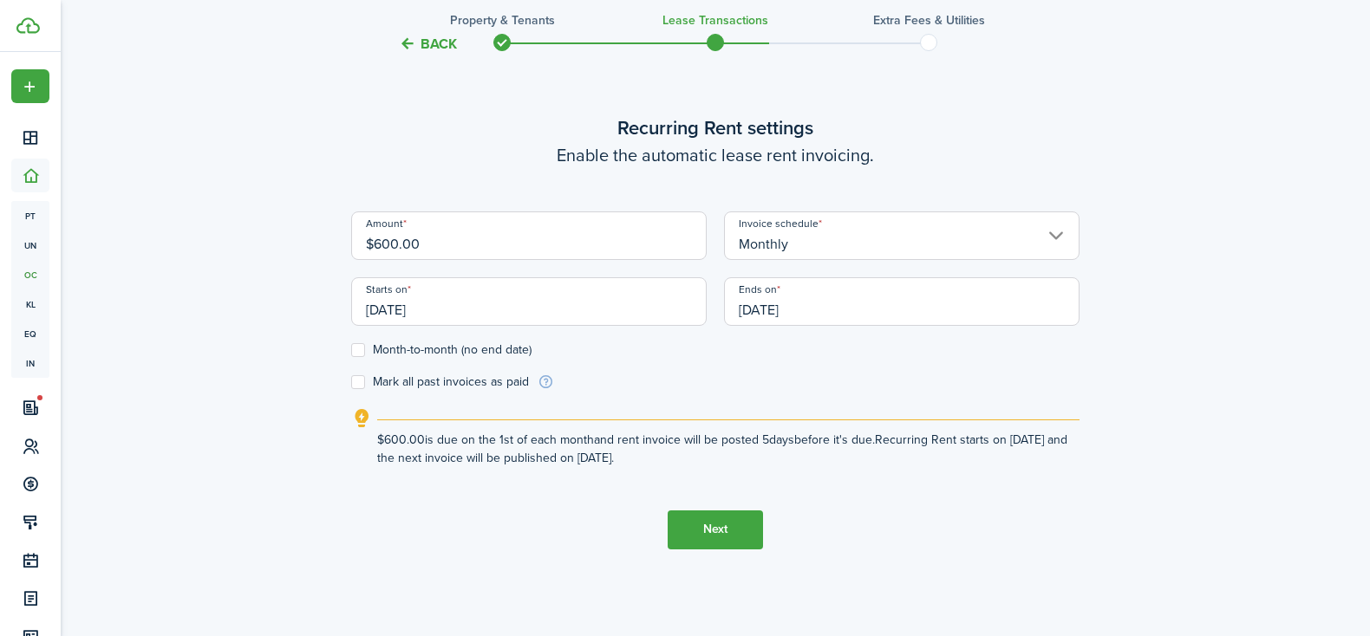
scroll to position [577, 0]
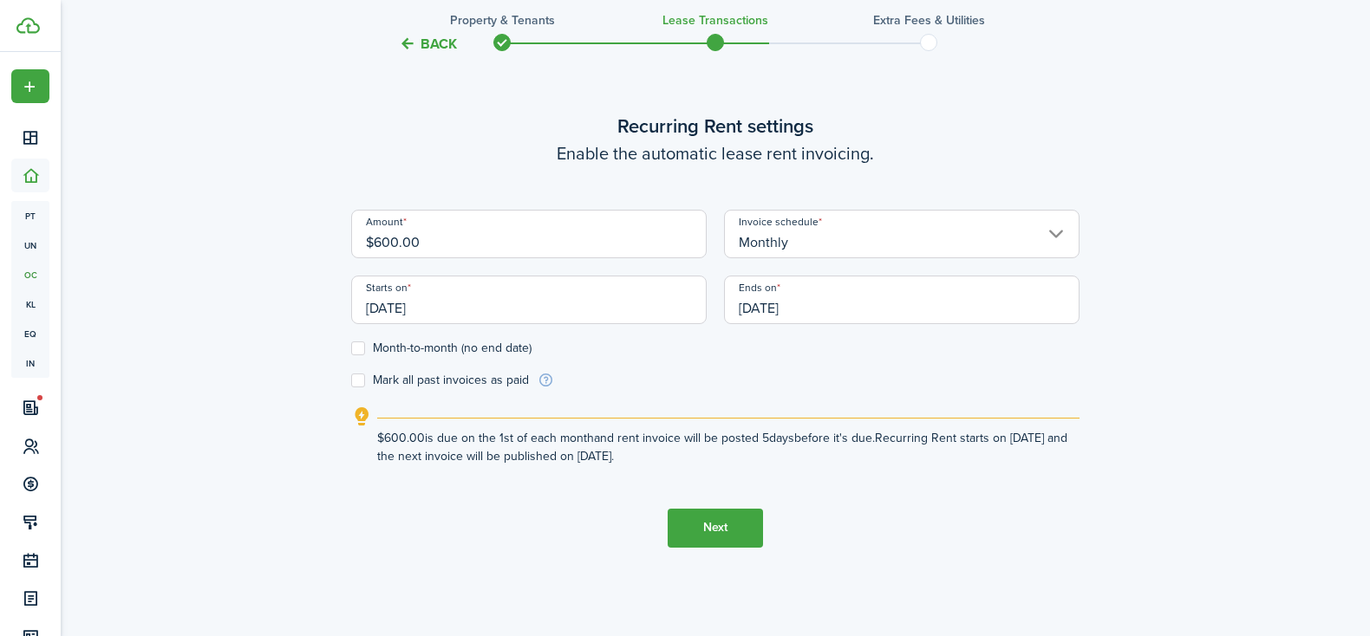
click at [362, 349] on label "Month-to-month (no end date)" at bounding box center [441, 349] width 180 height 14
click at [351, 349] on input "Month-to-month (no end date)" at bounding box center [350, 348] width 1 height 1
checkbox input "true"
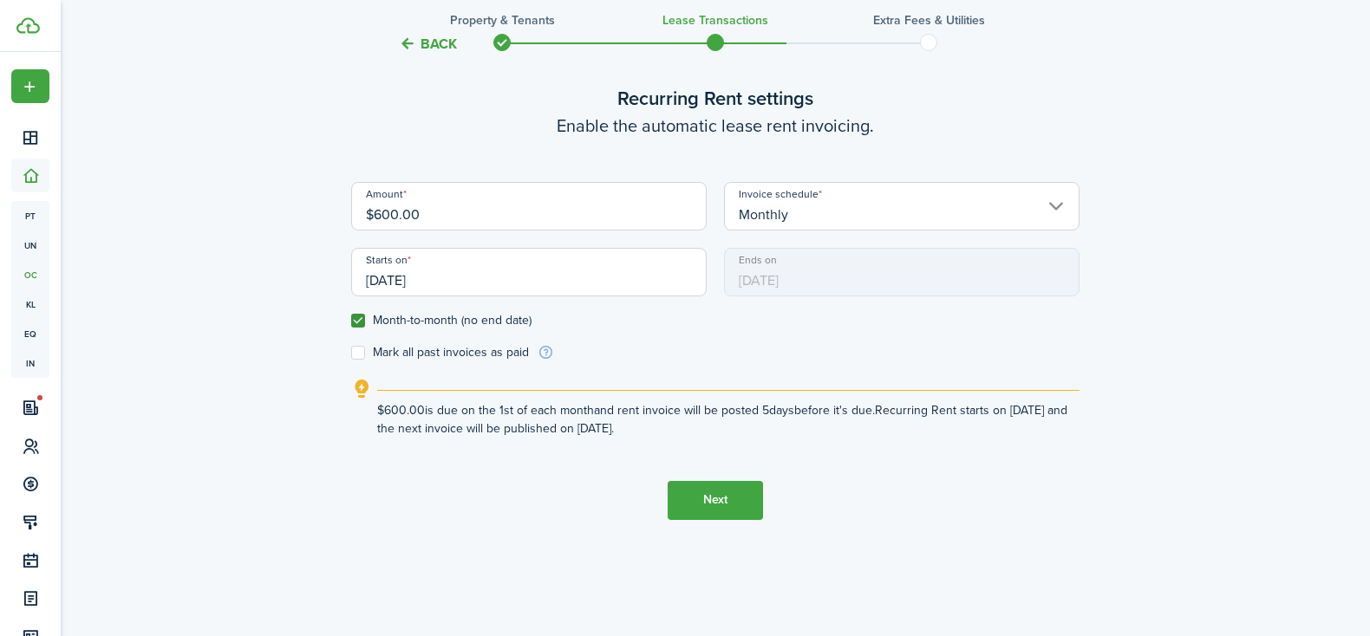
scroll to position [606, 0]
click at [708, 499] on button "Next" at bounding box center [715, 499] width 95 height 39
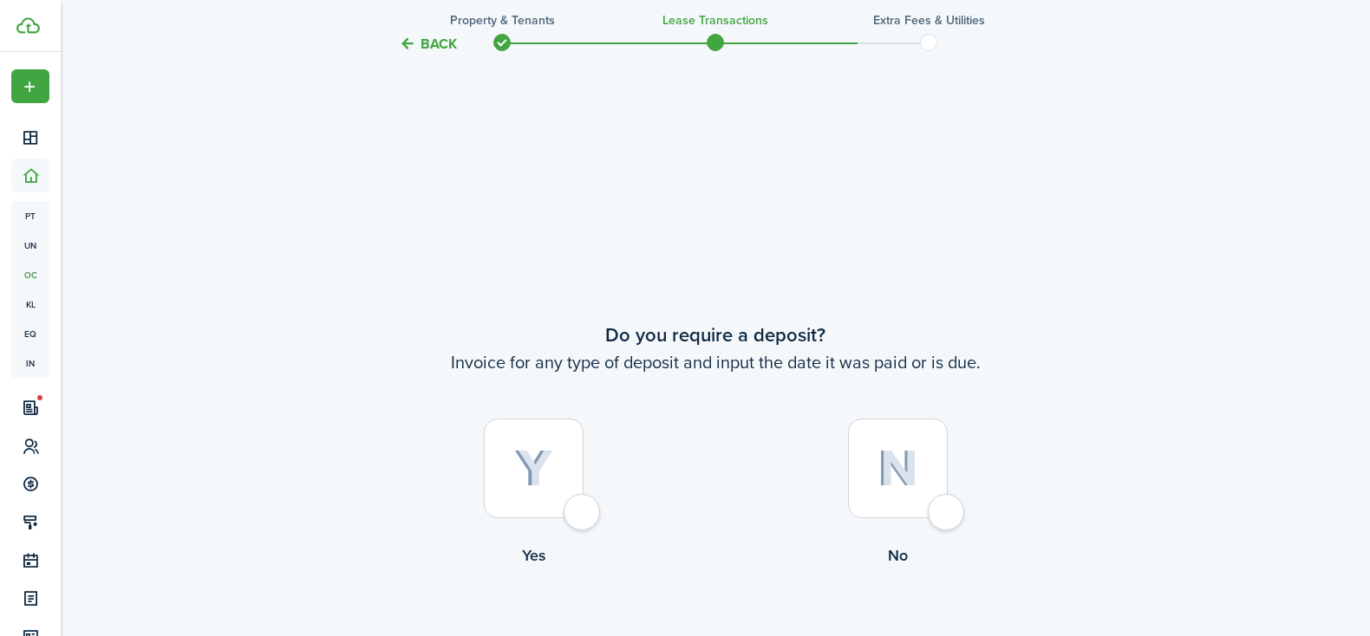
scroll to position [1157, 0]
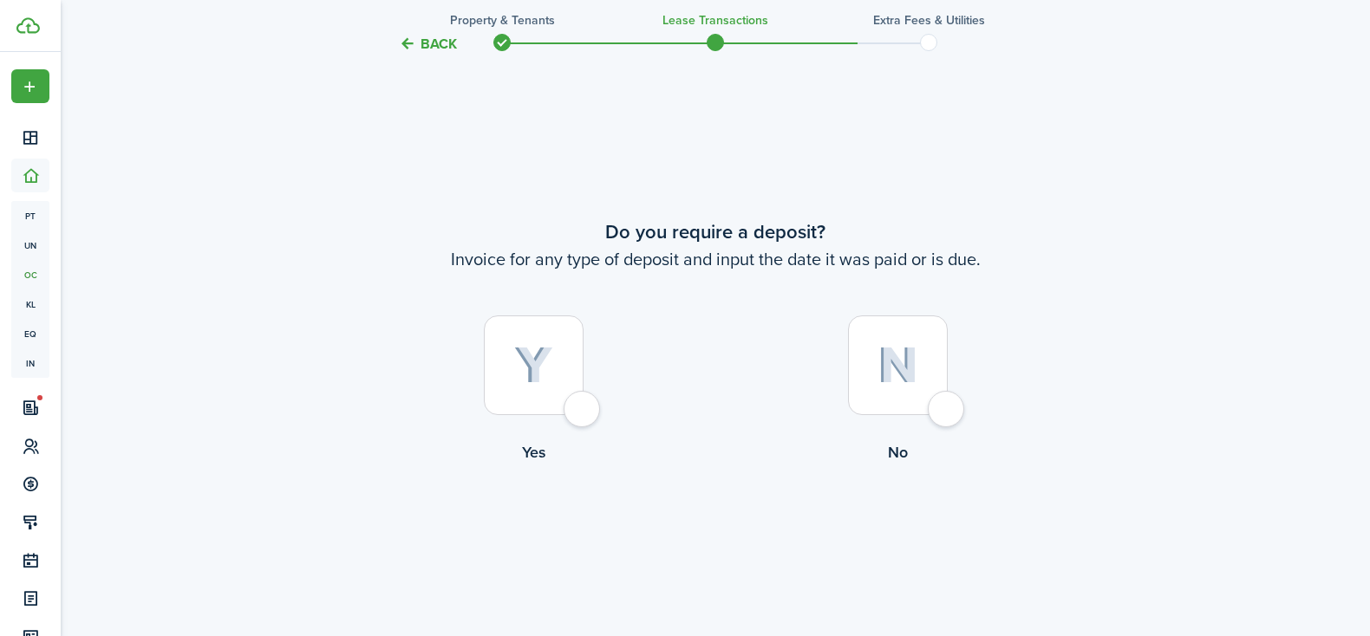
click at [576, 409] on div at bounding box center [534, 366] width 100 height 100
radio input "true"
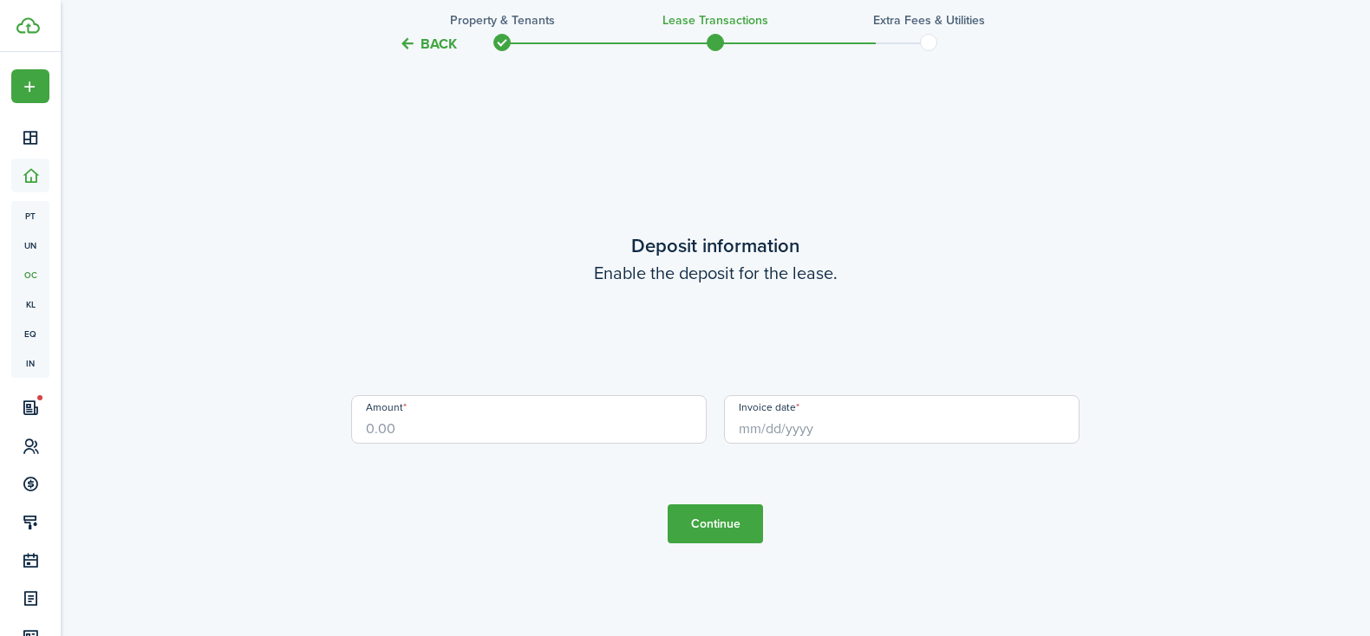
scroll to position [1793, 0]
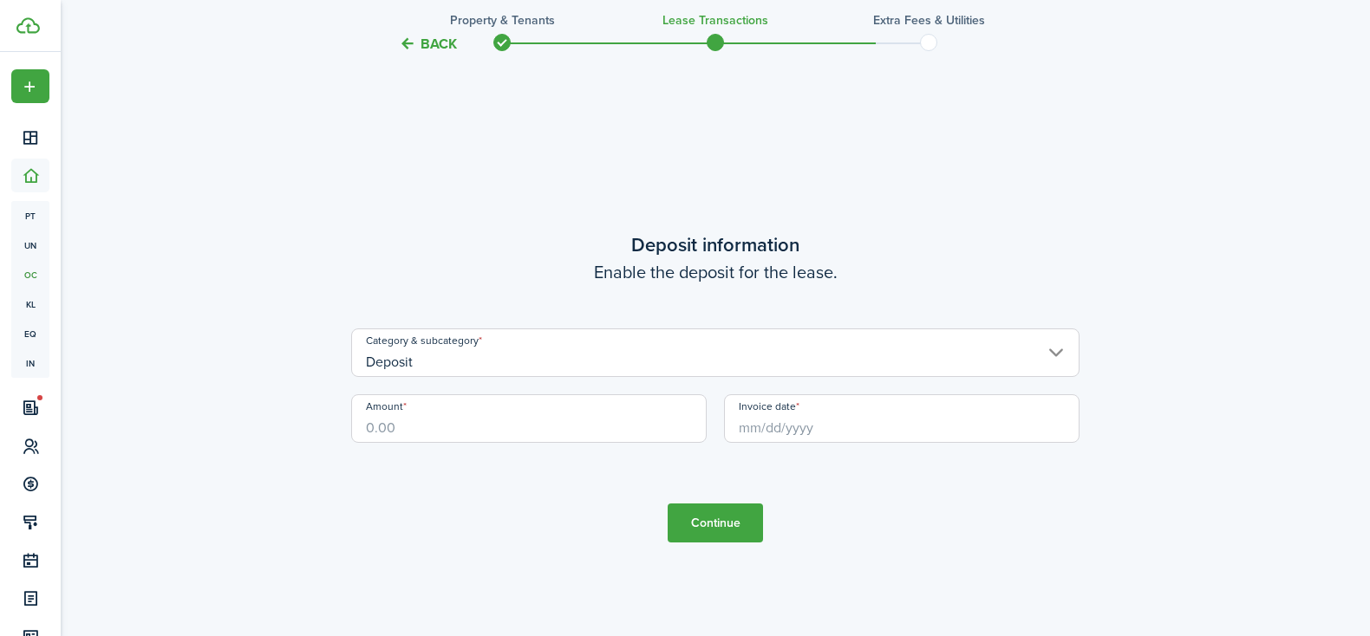
click at [566, 421] on input "Amount" at bounding box center [528, 418] width 355 height 49
click at [841, 433] on input "Invoice date" at bounding box center [901, 418] width 355 height 49
type input "$200.00"
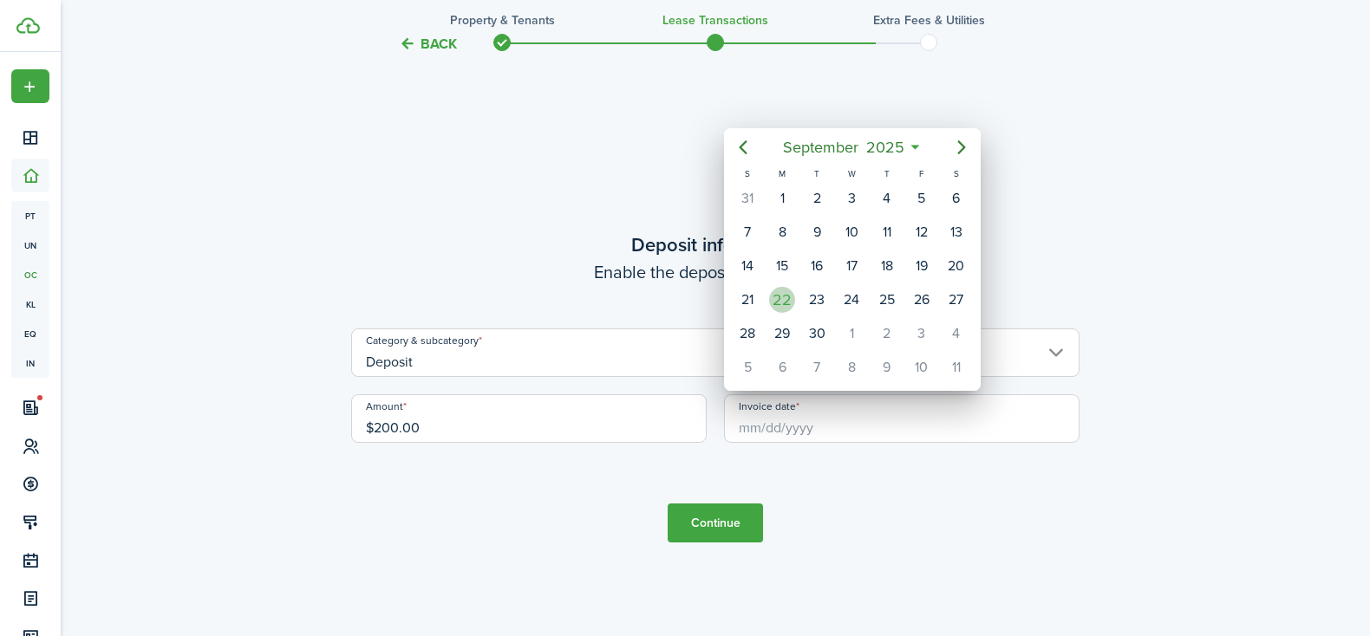
click at [784, 297] on div "22" at bounding box center [782, 300] width 26 height 26
type input "[DATE]"
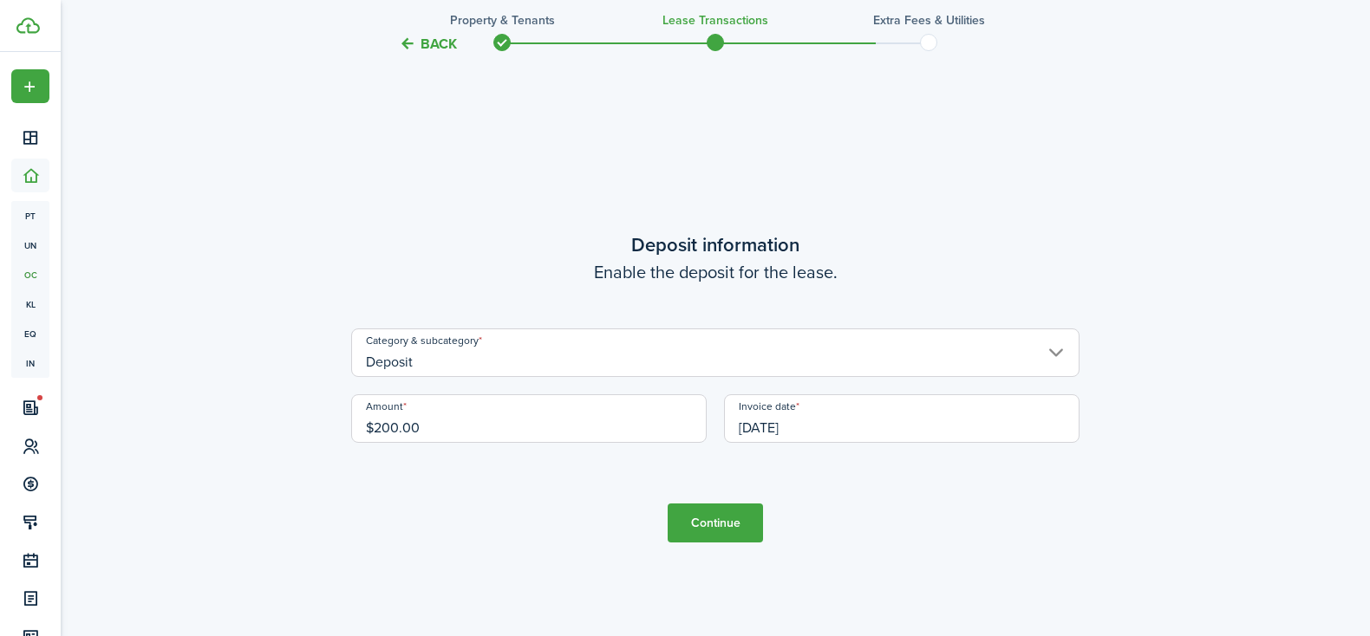
click at [714, 522] on button "Continue" at bounding box center [715, 523] width 95 height 39
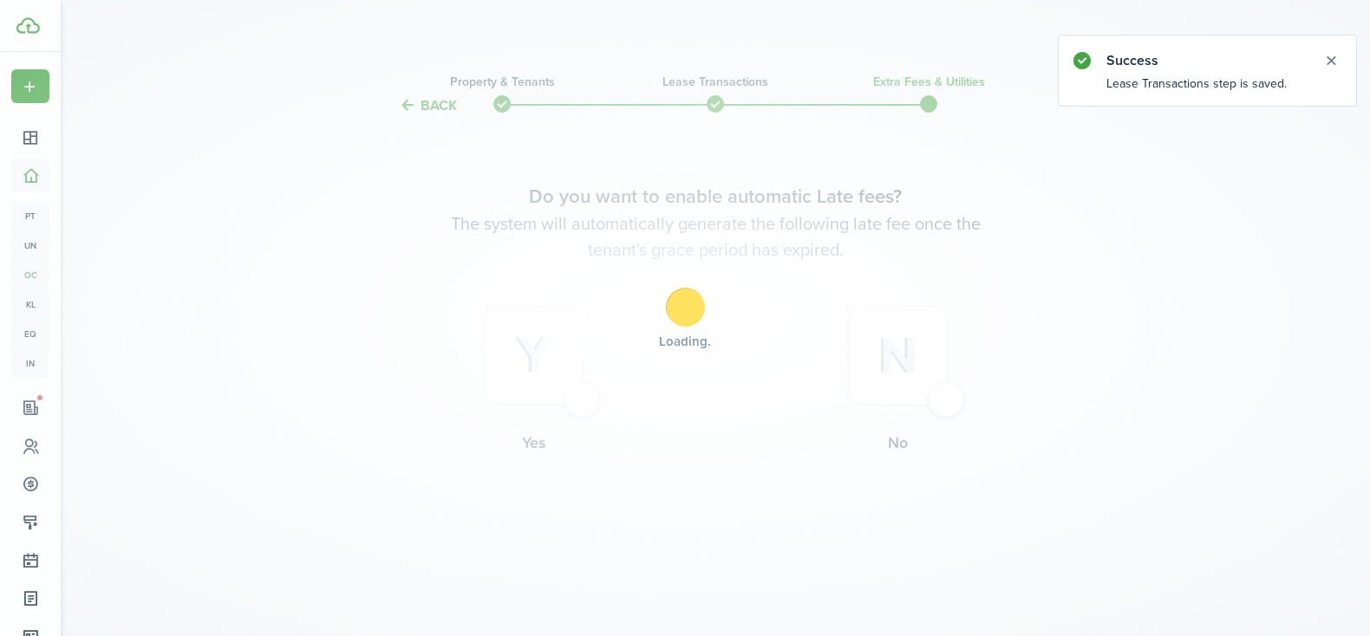
scroll to position [0, 0]
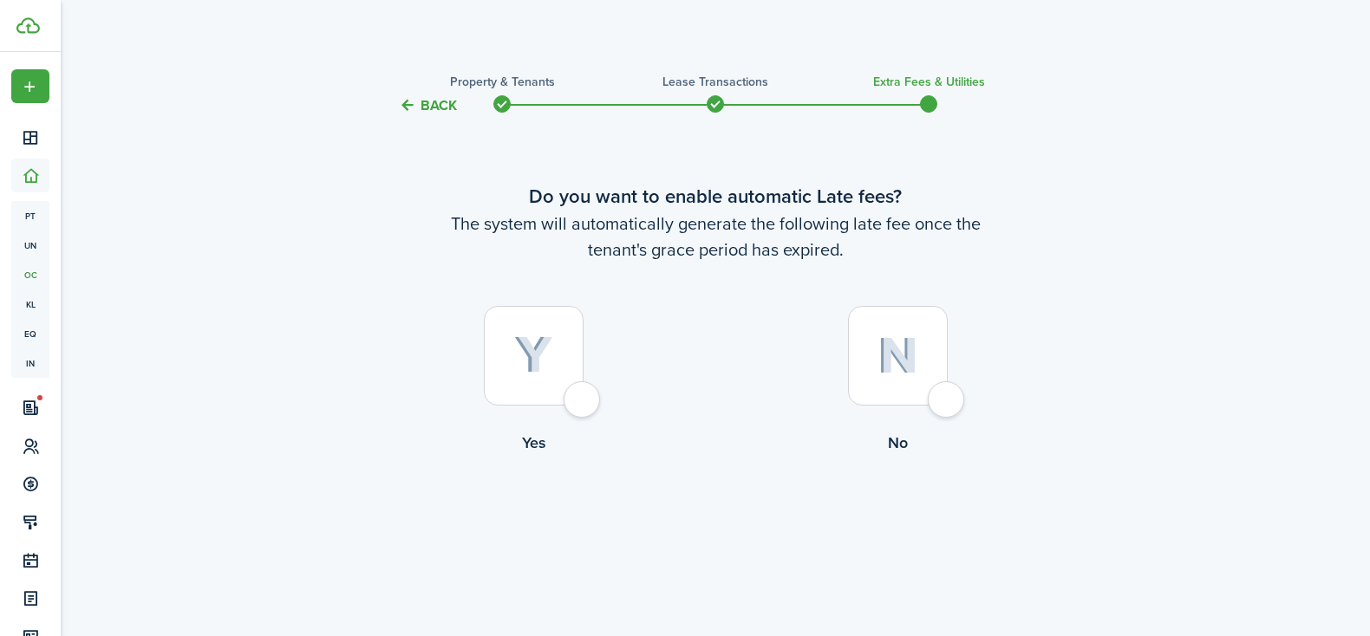
click at [948, 400] on div at bounding box center [898, 356] width 100 height 100
radio input "true"
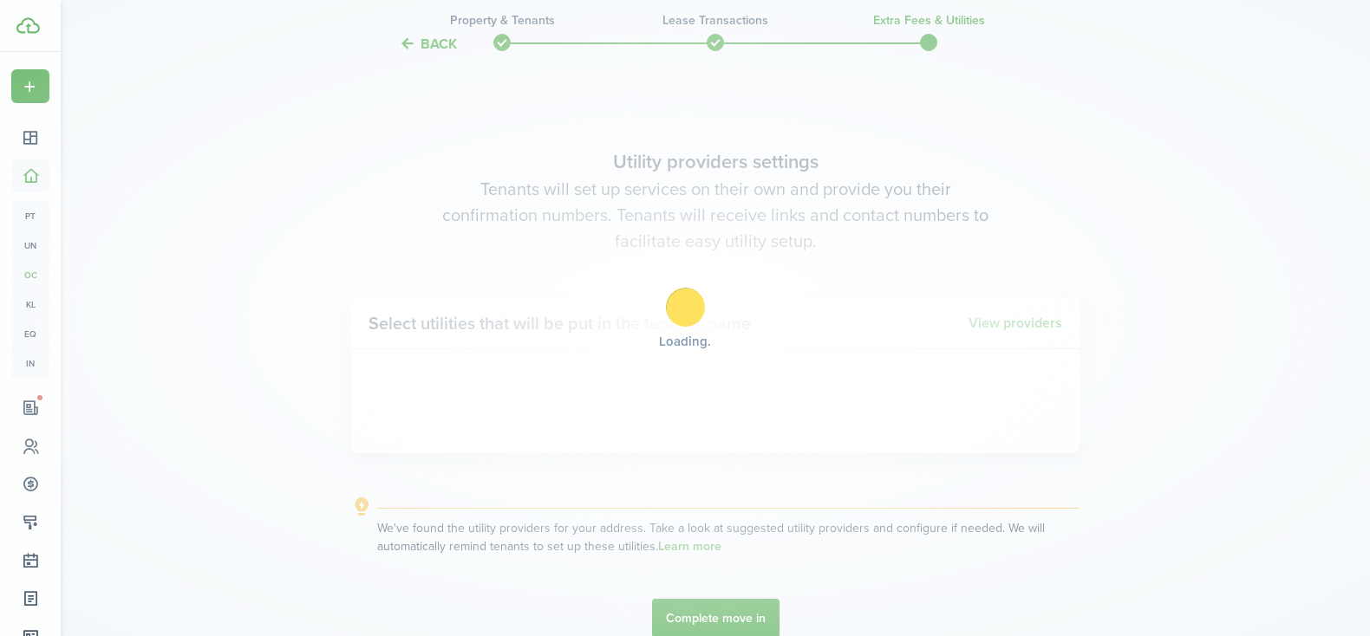
scroll to position [520, 0]
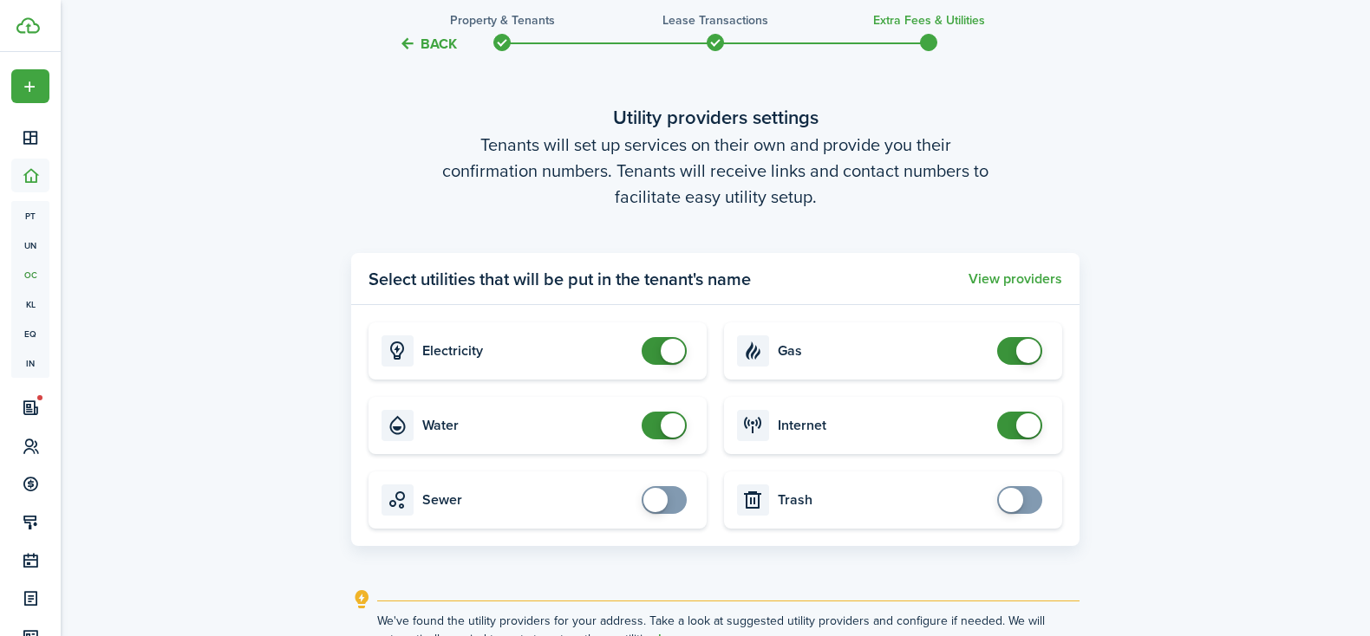
checkbox input "false"
click at [675, 348] on span at bounding box center [673, 351] width 24 height 24
checkbox input "false"
click at [673, 434] on span at bounding box center [673, 426] width 24 height 24
checkbox input "false"
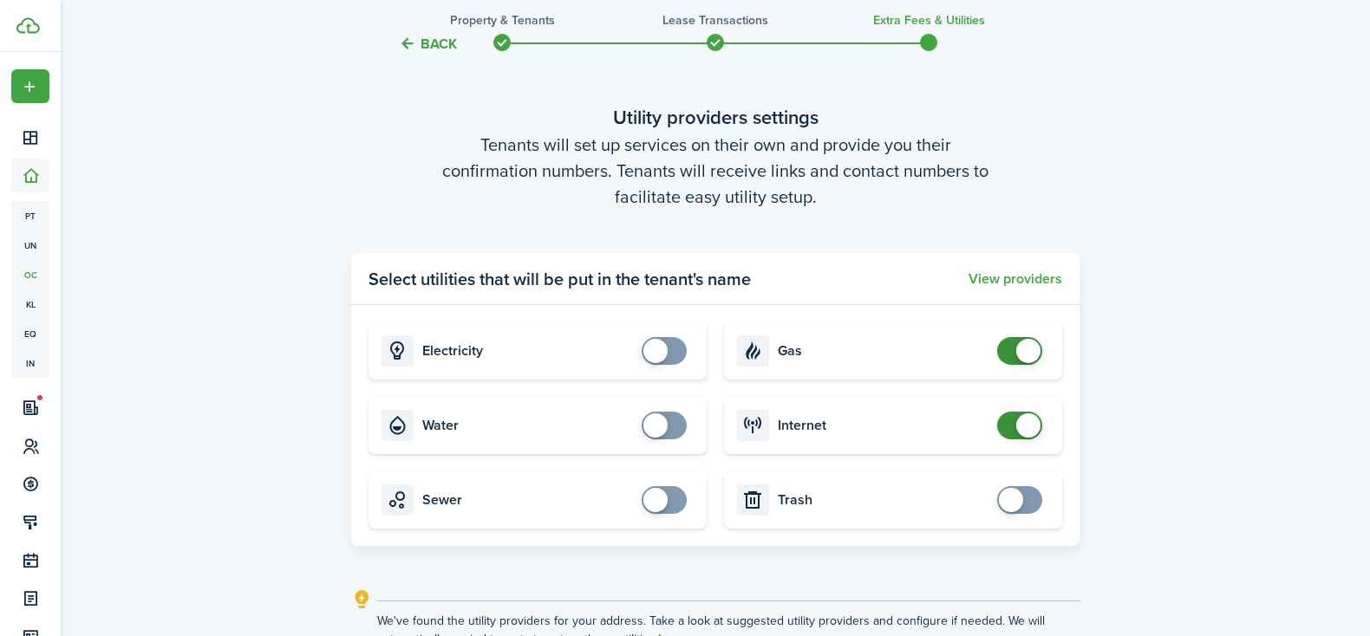
click at [1030, 353] on span at bounding box center [1028, 351] width 24 height 24
checkbox input "false"
click at [1032, 425] on span at bounding box center [1028, 426] width 24 height 24
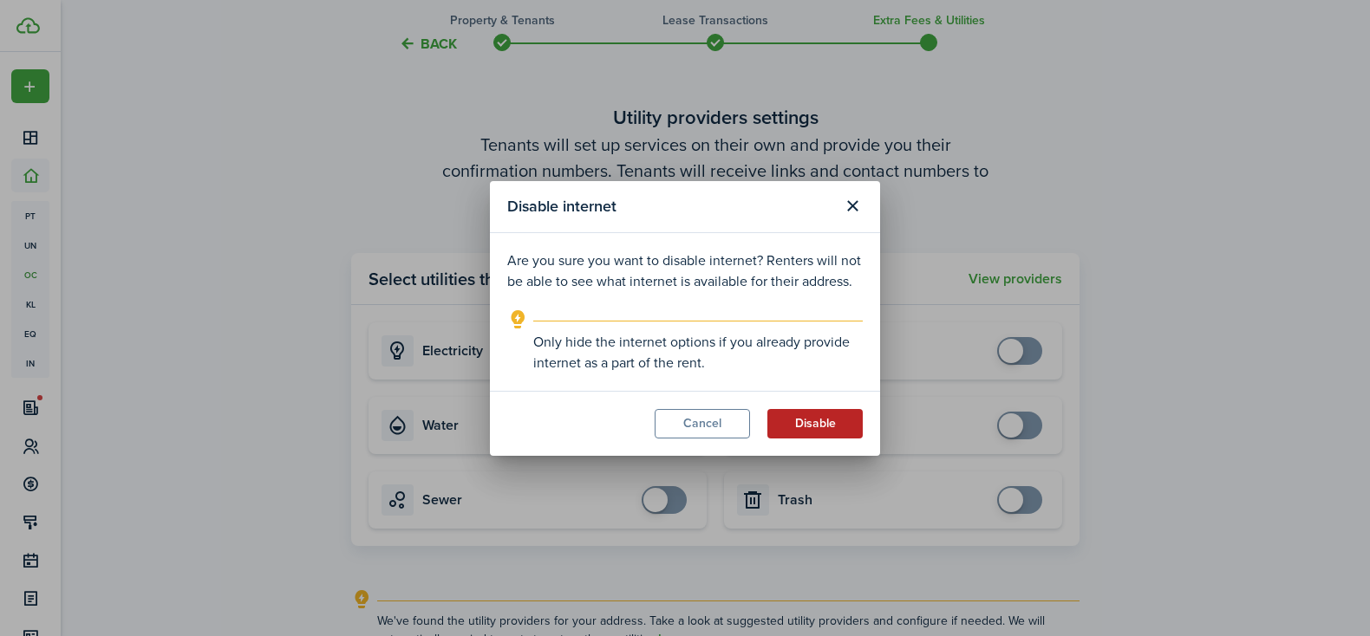
click at [825, 424] on button "Disable" at bounding box center [814, 423] width 95 height 29
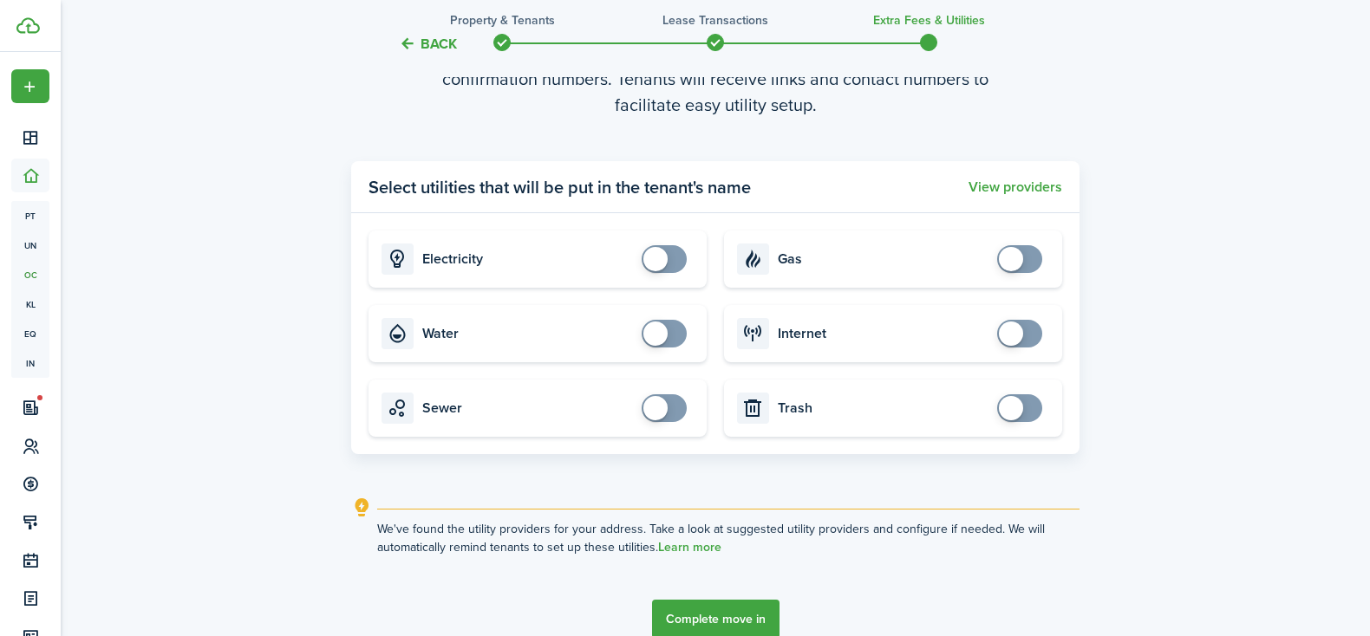
scroll to position [697, 0]
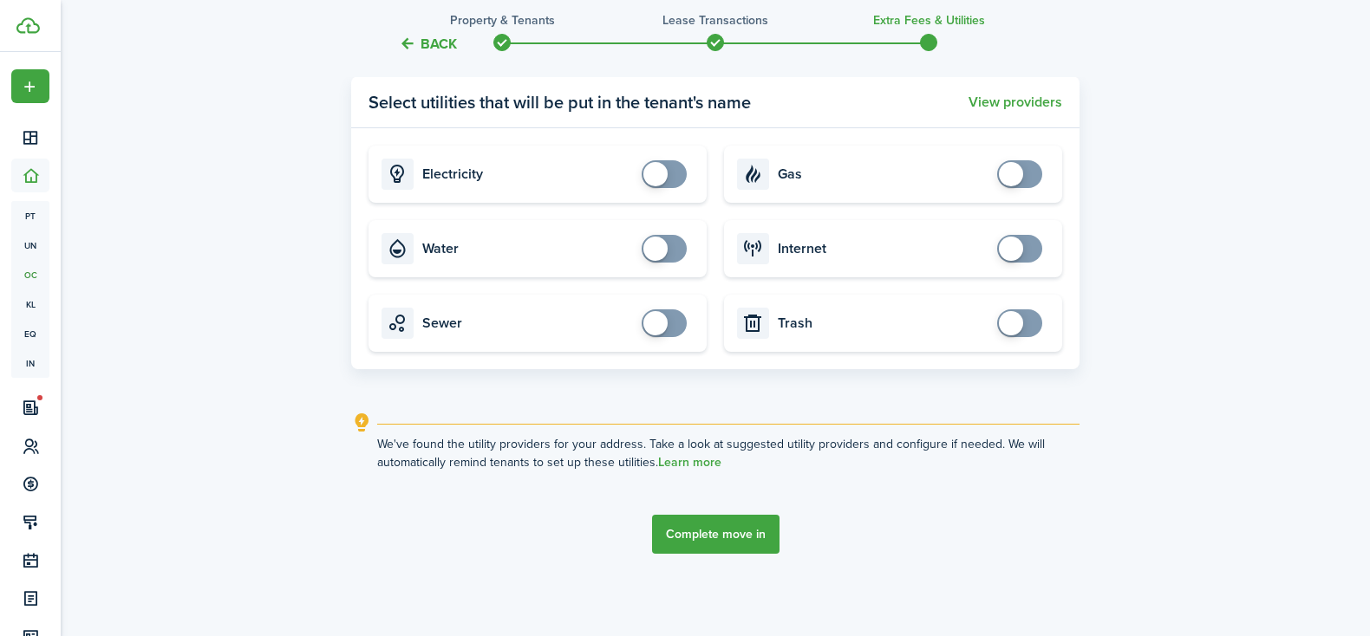
click at [710, 535] on button "Complete move in" at bounding box center [715, 534] width 127 height 39
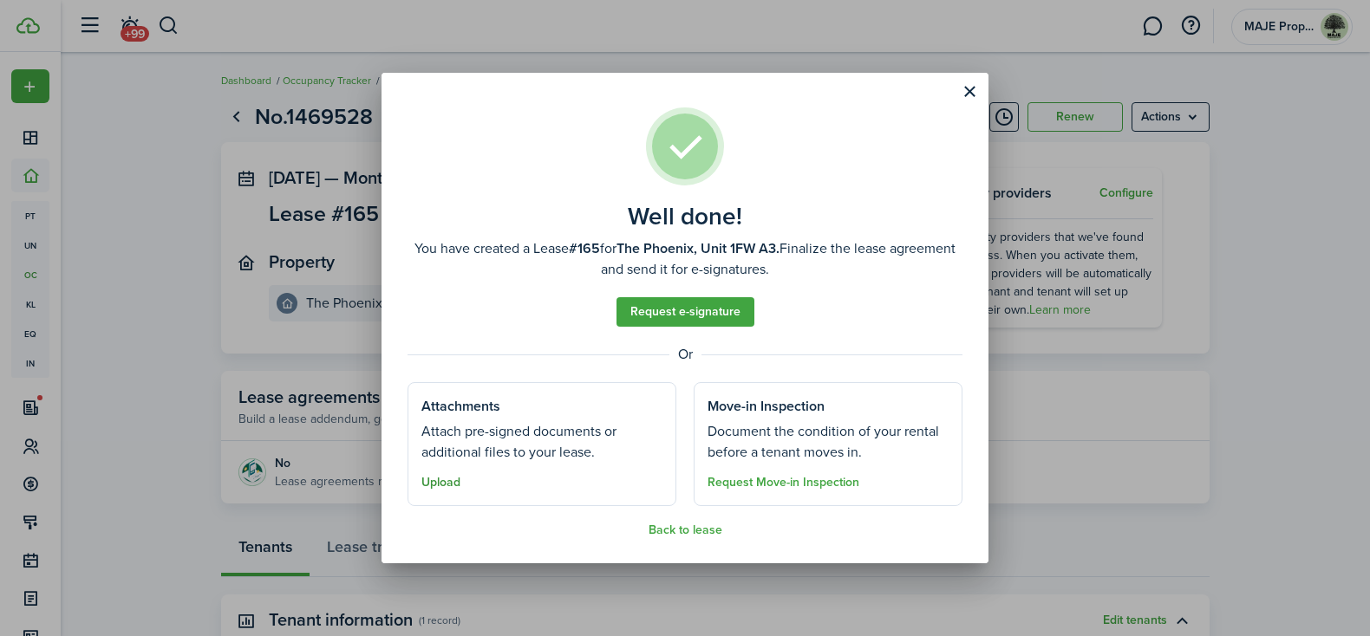
click at [441, 485] on button "Upload" at bounding box center [440, 483] width 39 height 14
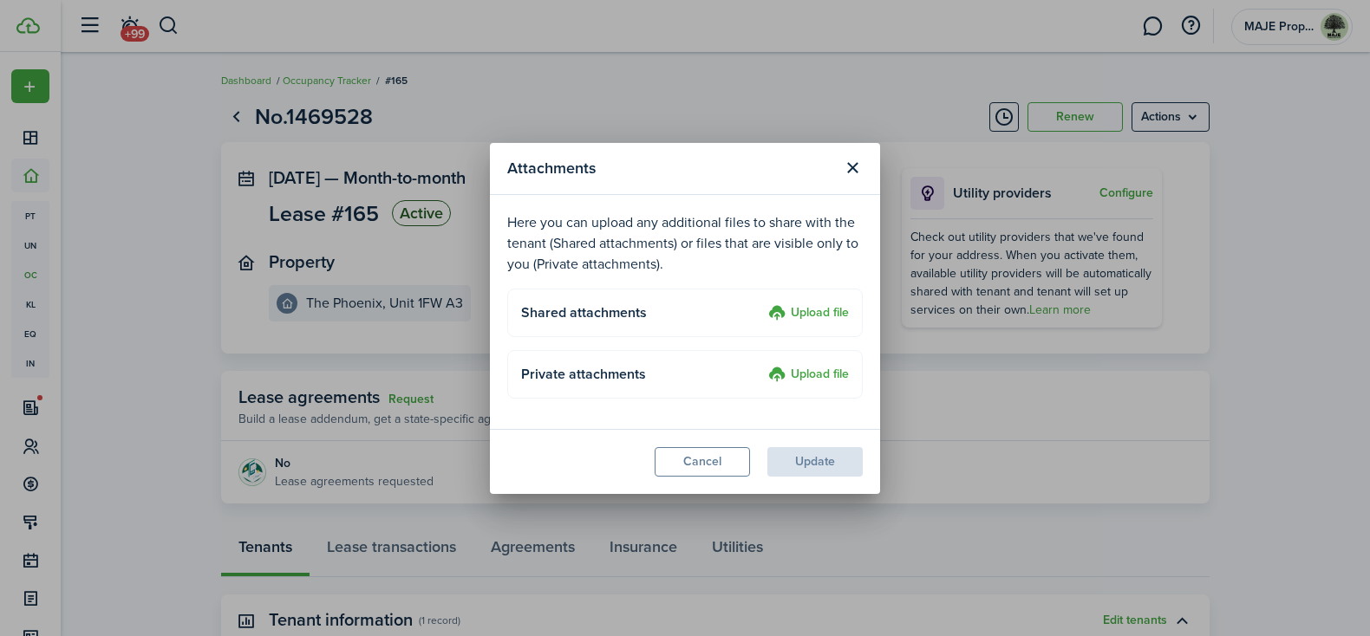
click at [821, 371] on label "Upload file" at bounding box center [808, 375] width 81 height 21
click at [762, 365] on input "Upload file" at bounding box center [762, 365] width 0 height 0
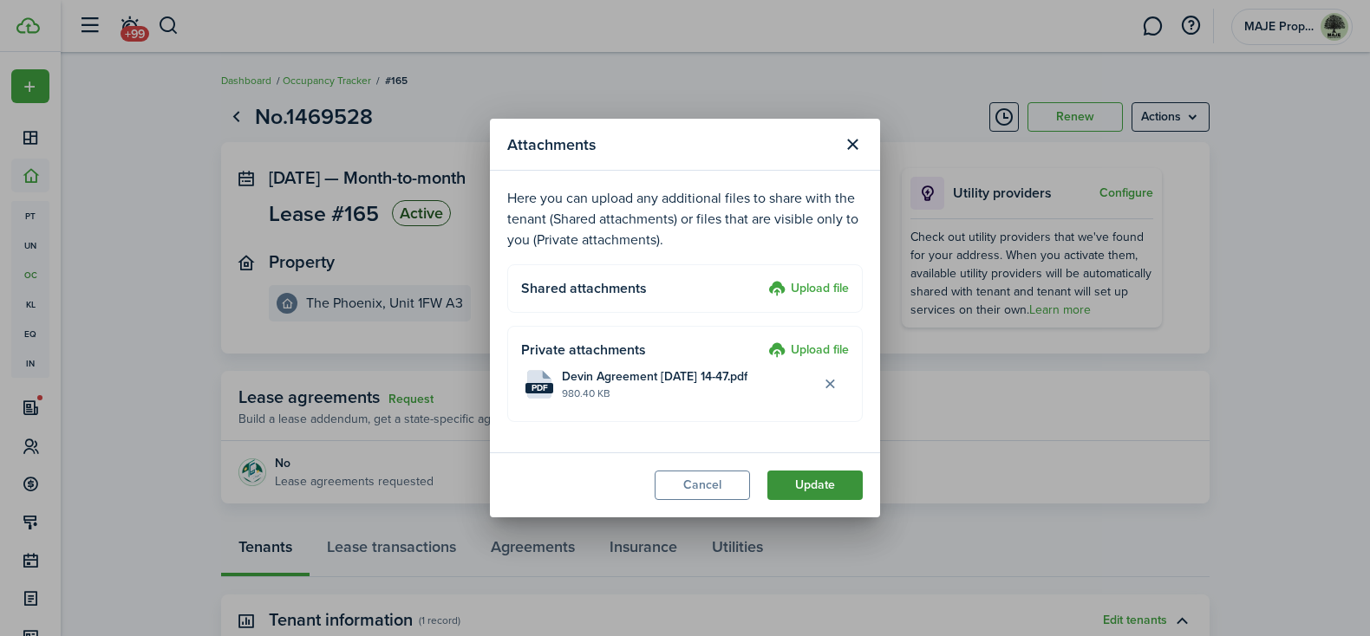
click at [822, 484] on button "Update" at bounding box center [814, 485] width 95 height 29
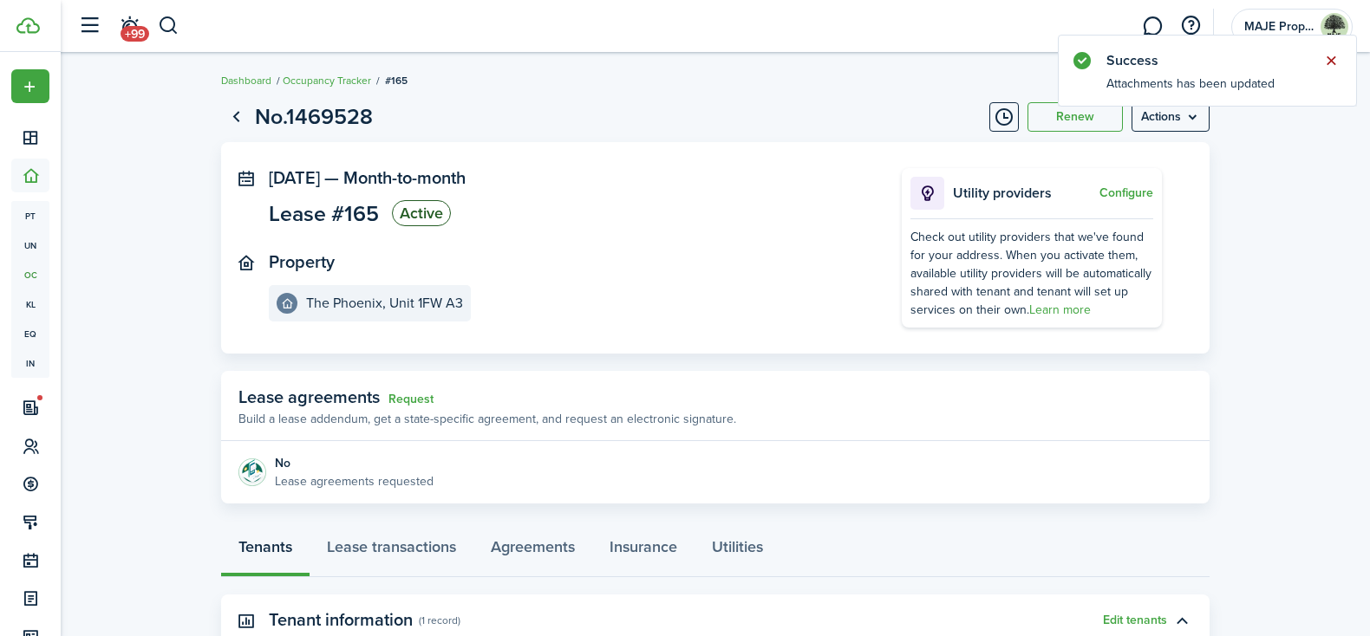
click at [1329, 62] on button "Close notify" at bounding box center [1331, 61] width 24 height 24
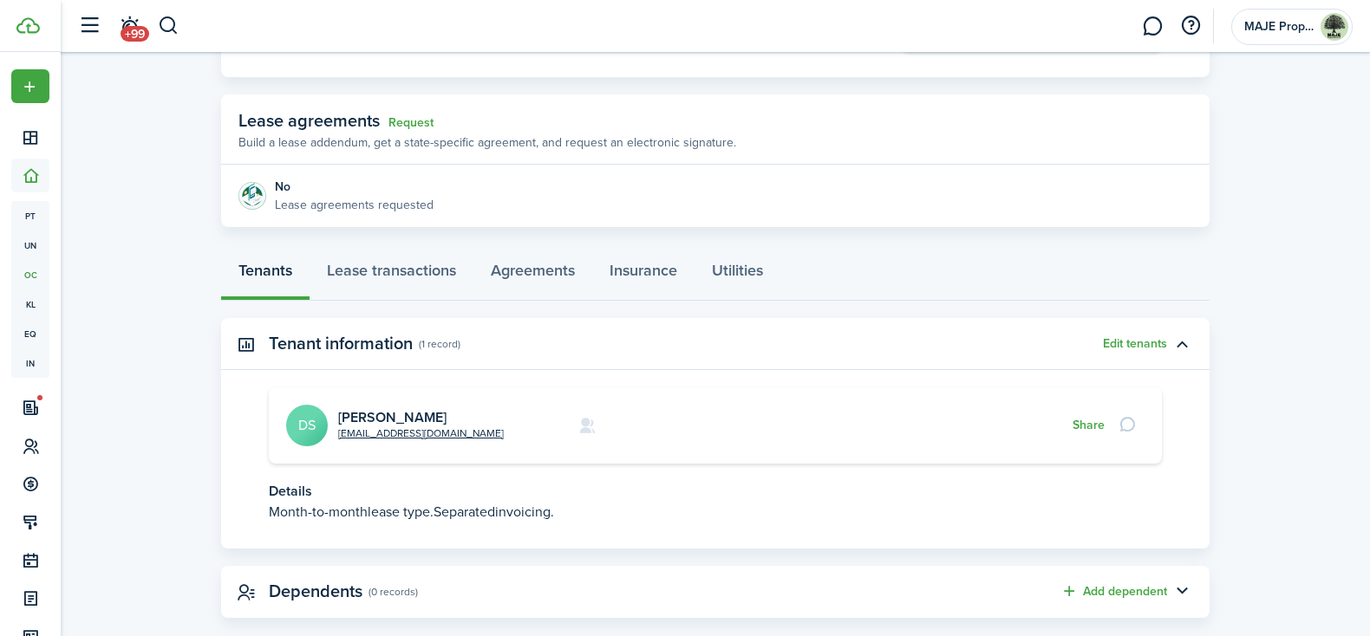
scroll to position [305, 0]
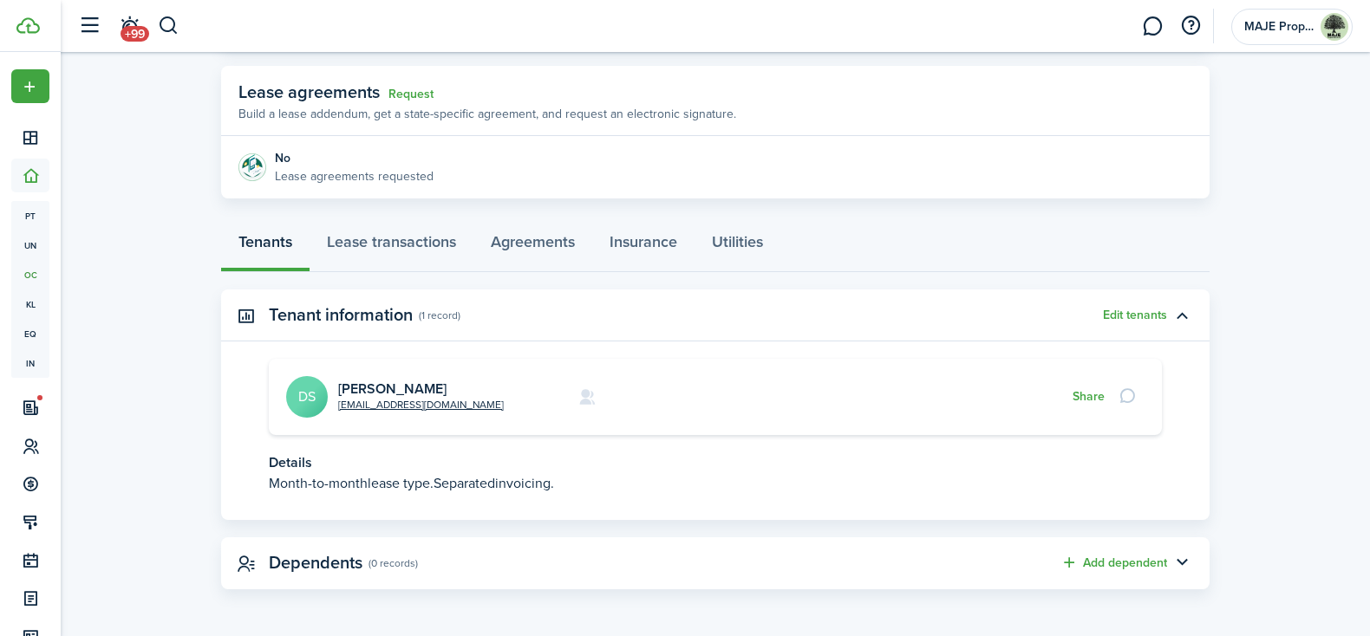
click at [816, 407] on card "stewartd.p.97@gmail.com Devin Stewart DS Share" at bounding box center [715, 397] width 893 height 76
click at [399, 387] on link "Devin Stewart" at bounding box center [392, 389] width 108 height 20
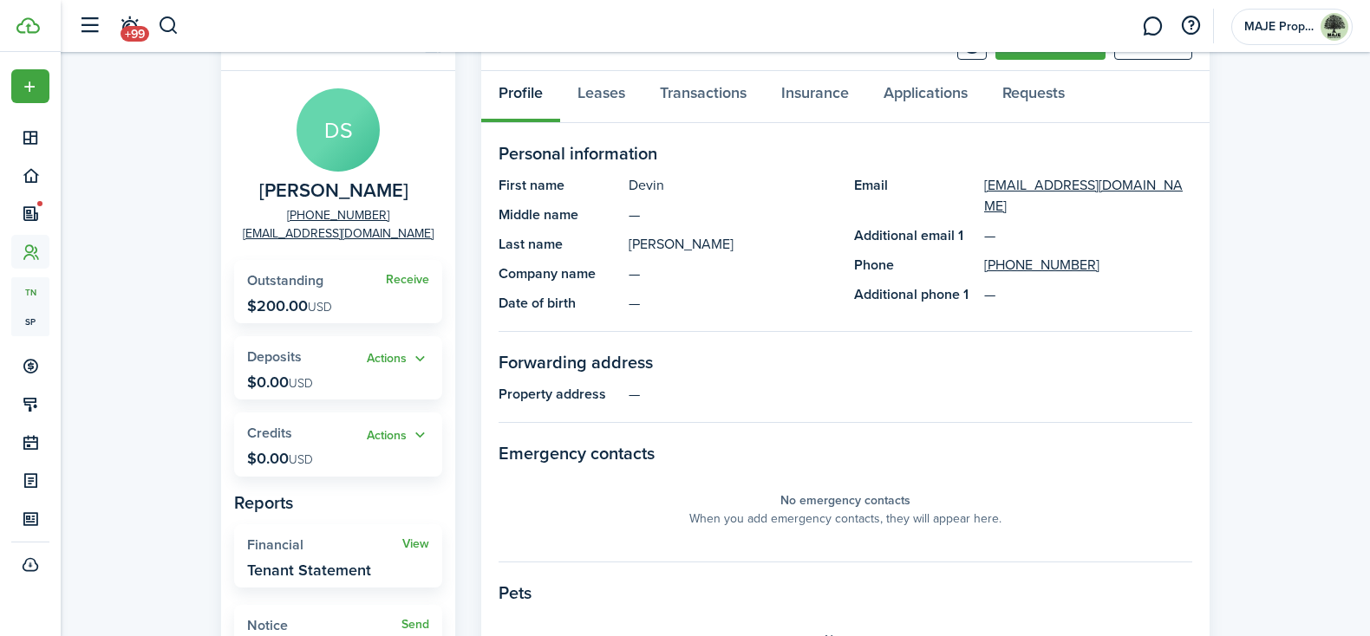
scroll to position [72, 0]
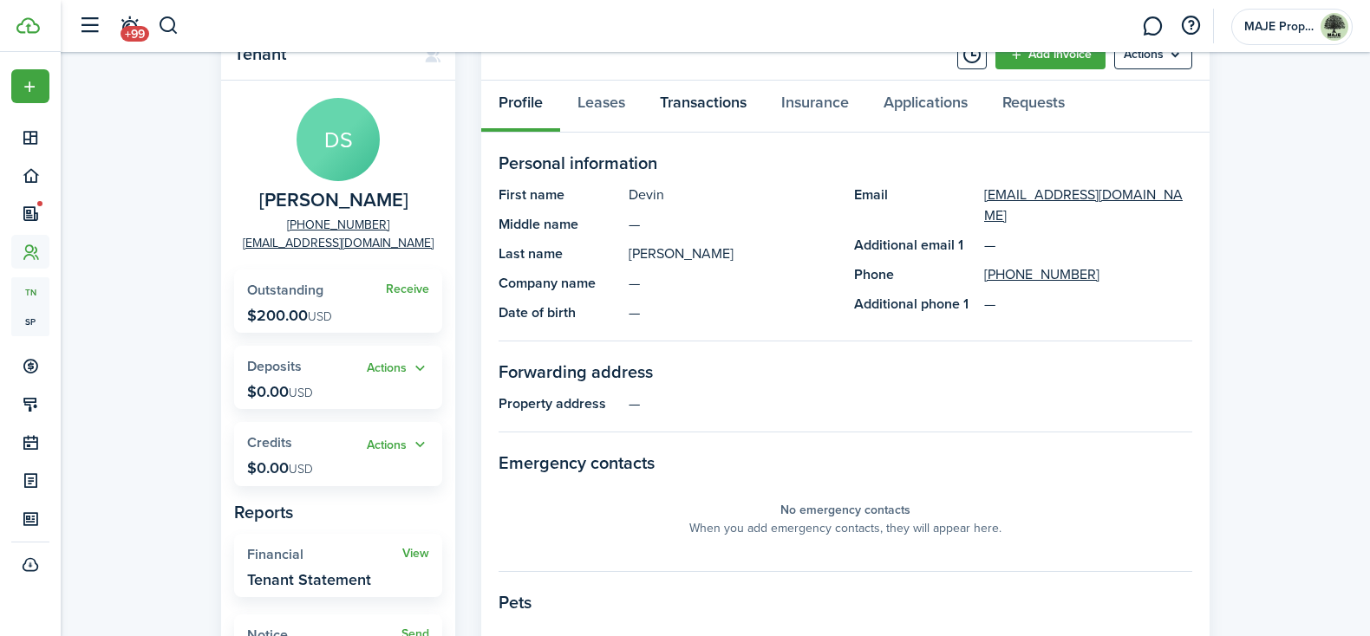
click at [694, 107] on link "Transactions" at bounding box center [702, 107] width 121 height 52
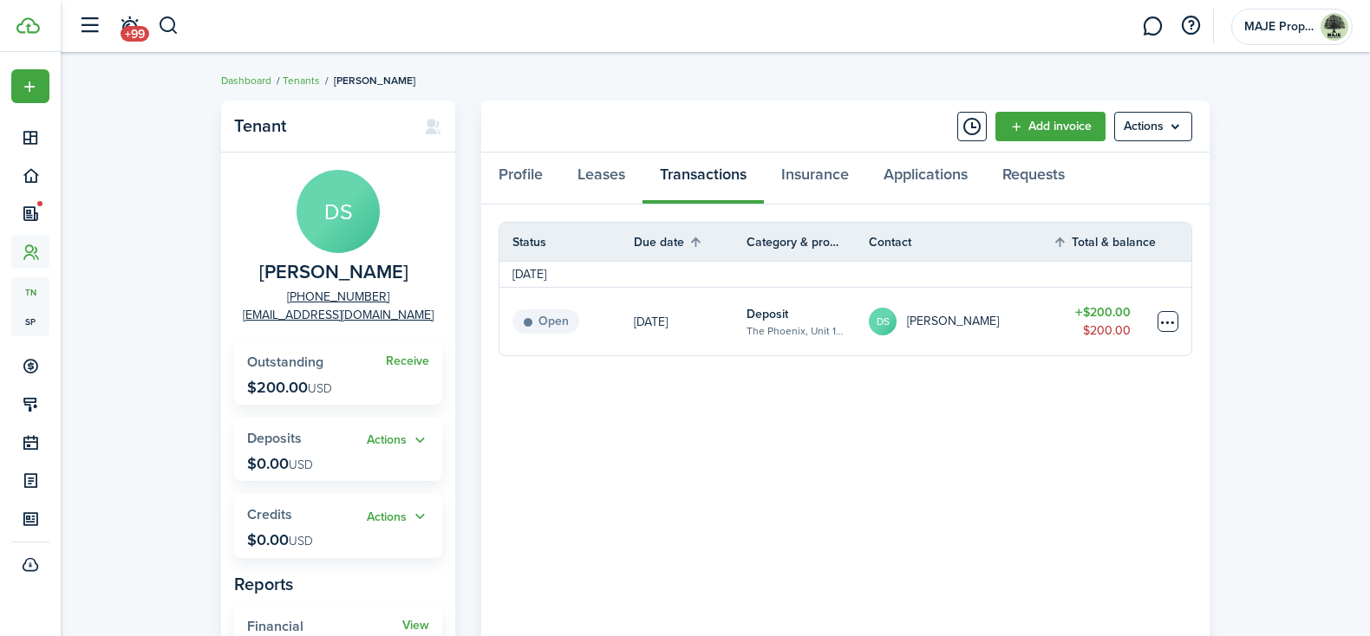
click at [1165, 320] on table-menu-btn-icon at bounding box center [1167, 321] width 21 height 21
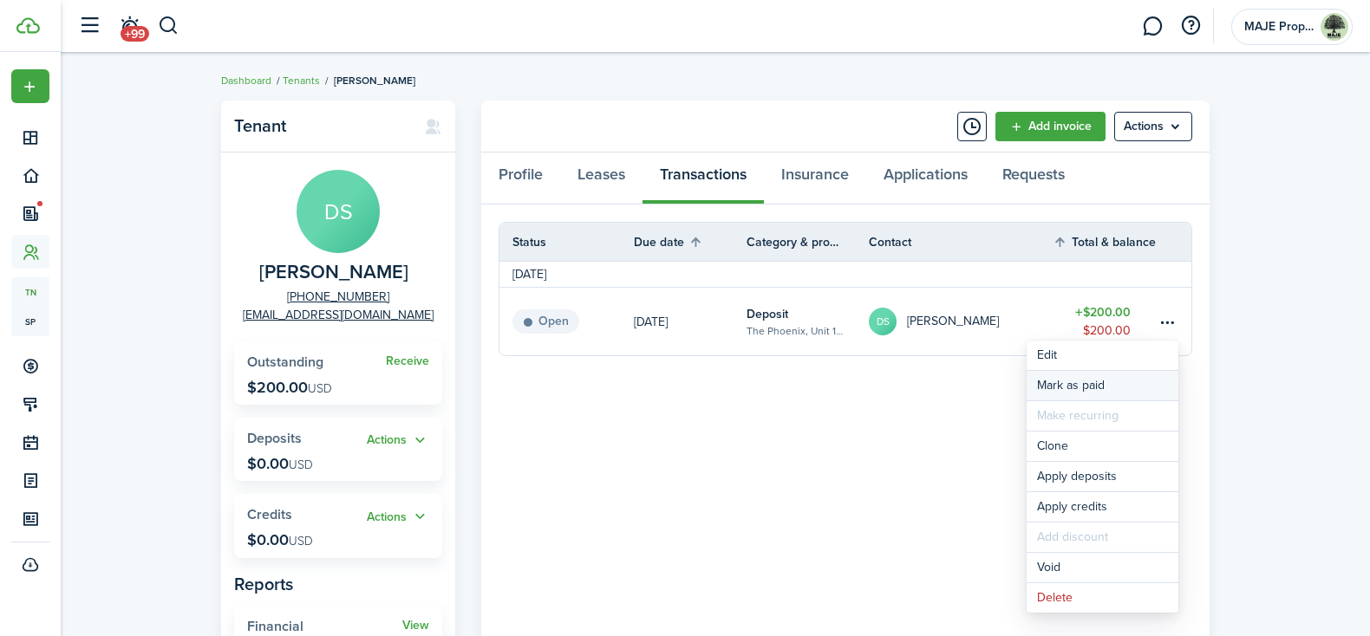
click at [1109, 394] on link "Mark as paid" at bounding box center [1102, 385] width 152 height 29
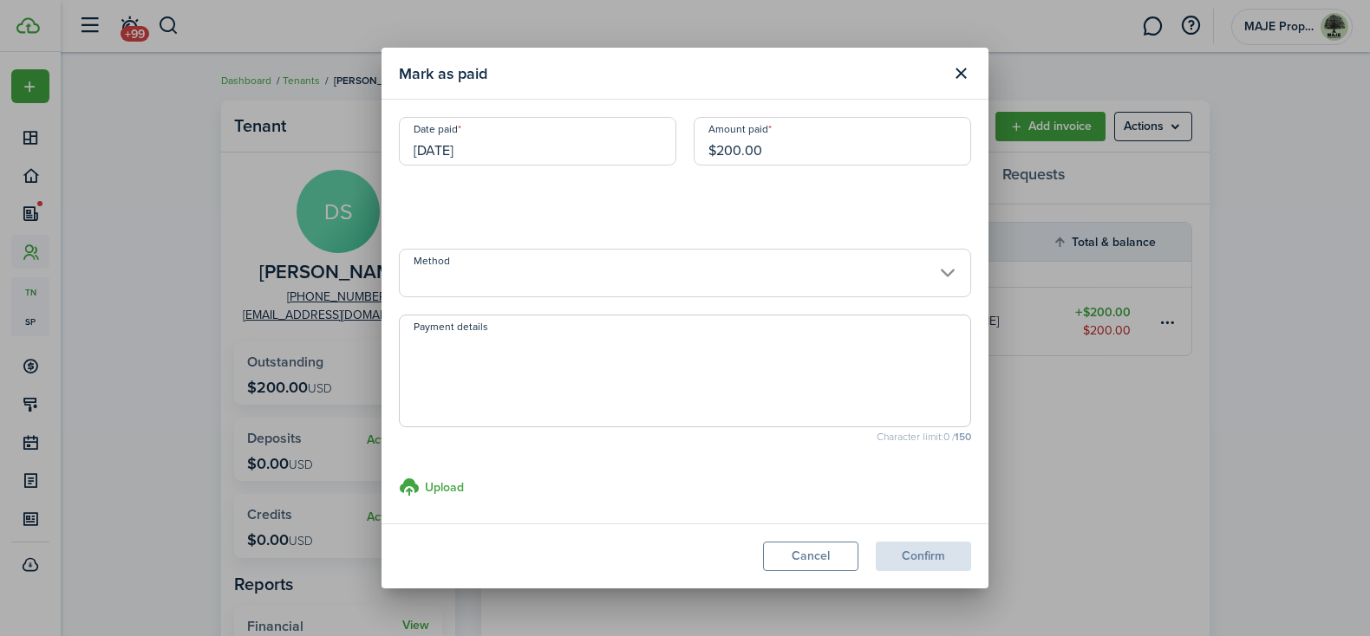
click at [689, 272] on input "Method" at bounding box center [685, 273] width 572 height 49
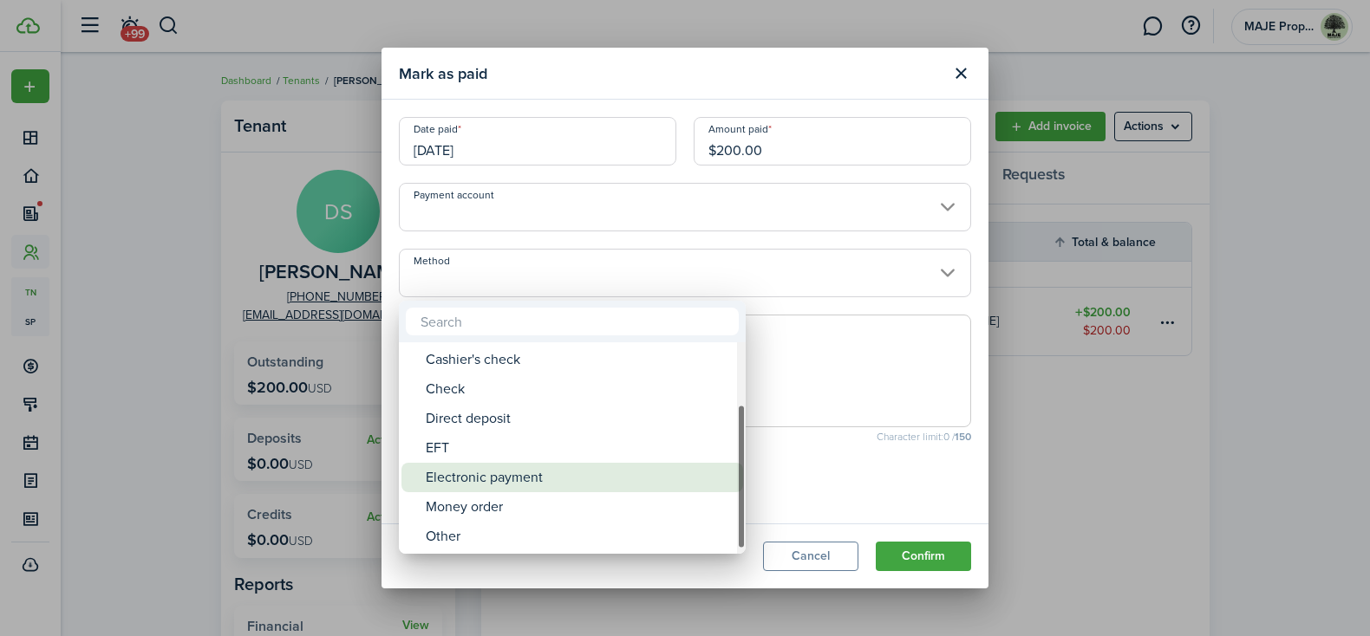
click at [598, 474] on div "Electronic payment" at bounding box center [579, 477] width 307 height 29
type input "Electronic payment"
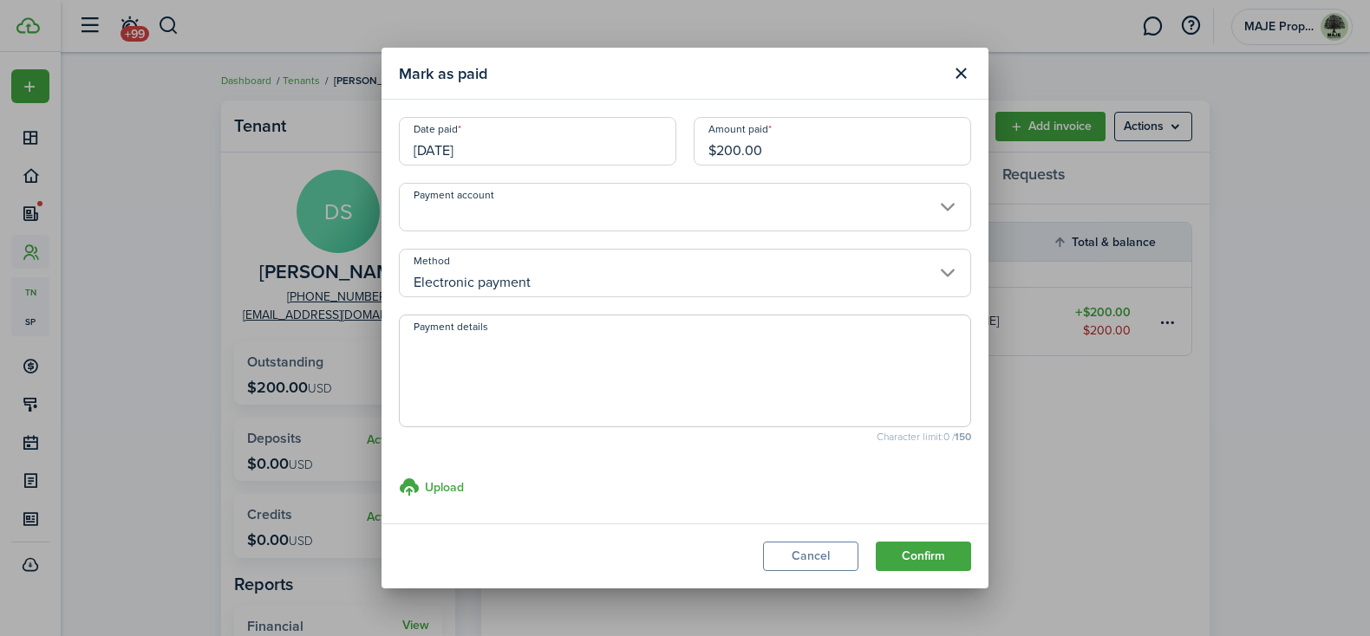
click at [579, 332] on span at bounding box center [685, 371] width 572 height 113
click at [573, 353] on textarea "Payment details" at bounding box center [685, 376] width 570 height 83
type textarea "Dad's Venmo"
click at [917, 558] on button "Confirm" at bounding box center [923, 556] width 95 height 29
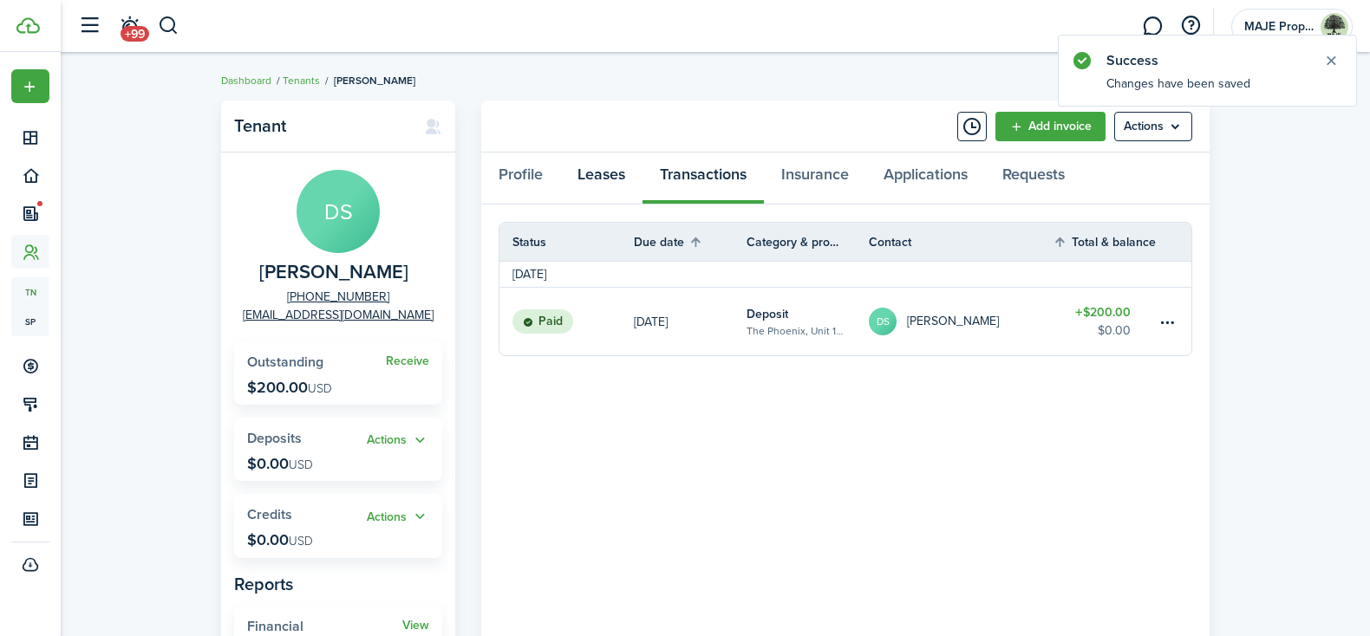
click at [595, 181] on link "Leases" at bounding box center [601, 179] width 82 height 52
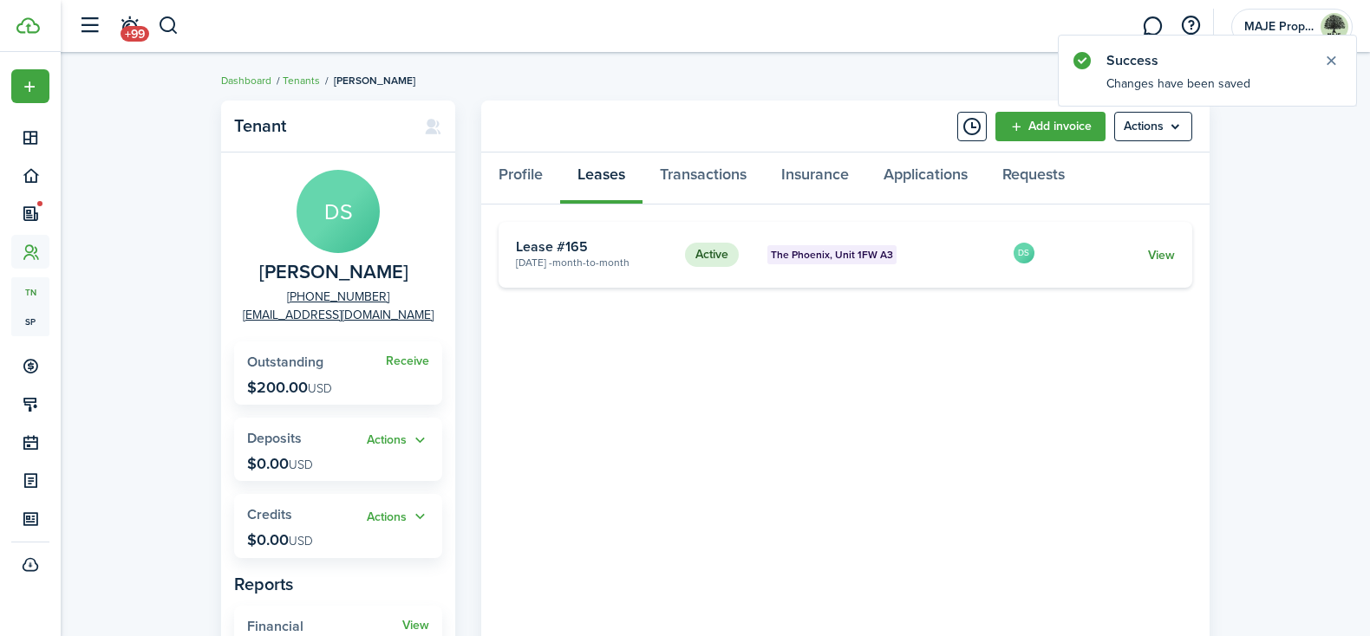
click at [1150, 256] on link "View" at bounding box center [1161, 255] width 27 height 18
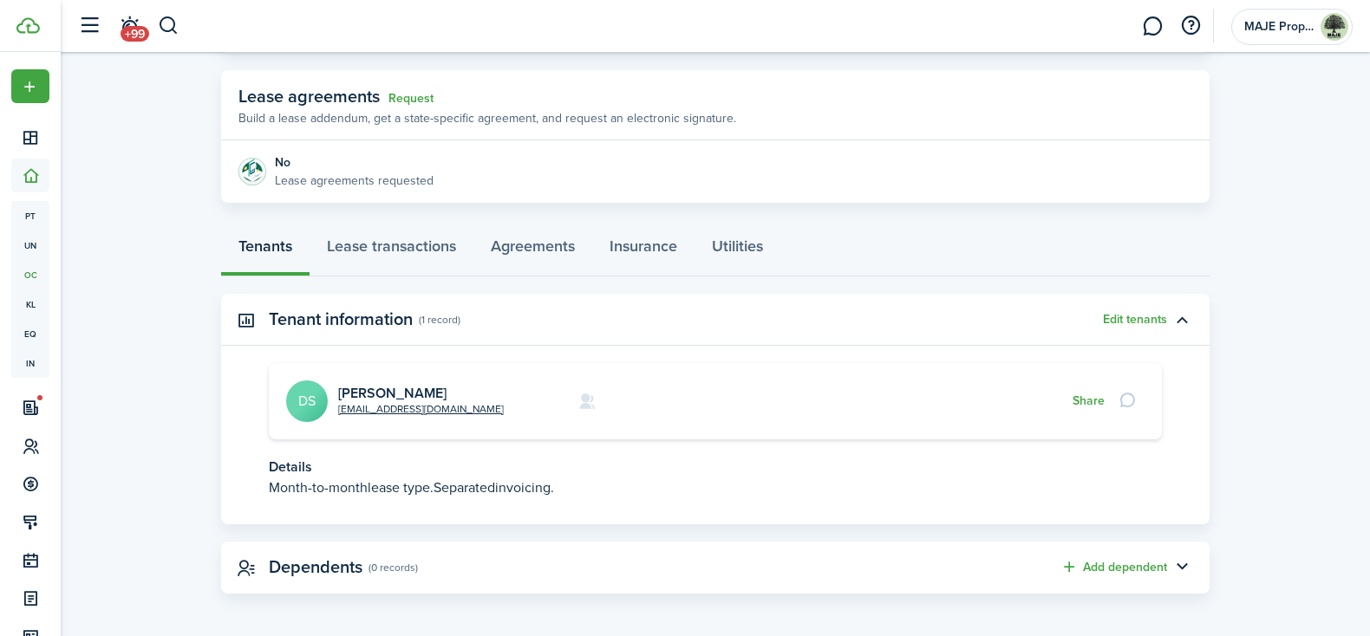
scroll to position [305, 0]
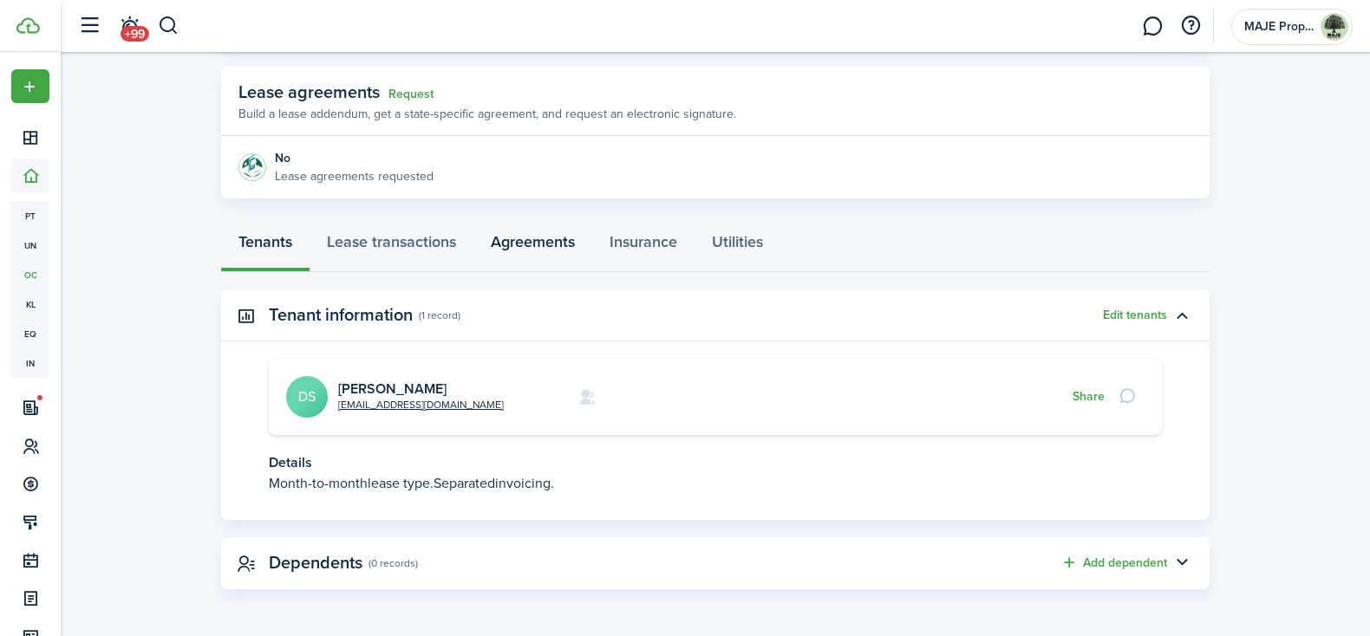
click at [542, 248] on link "Agreements" at bounding box center [532, 246] width 119 height 52
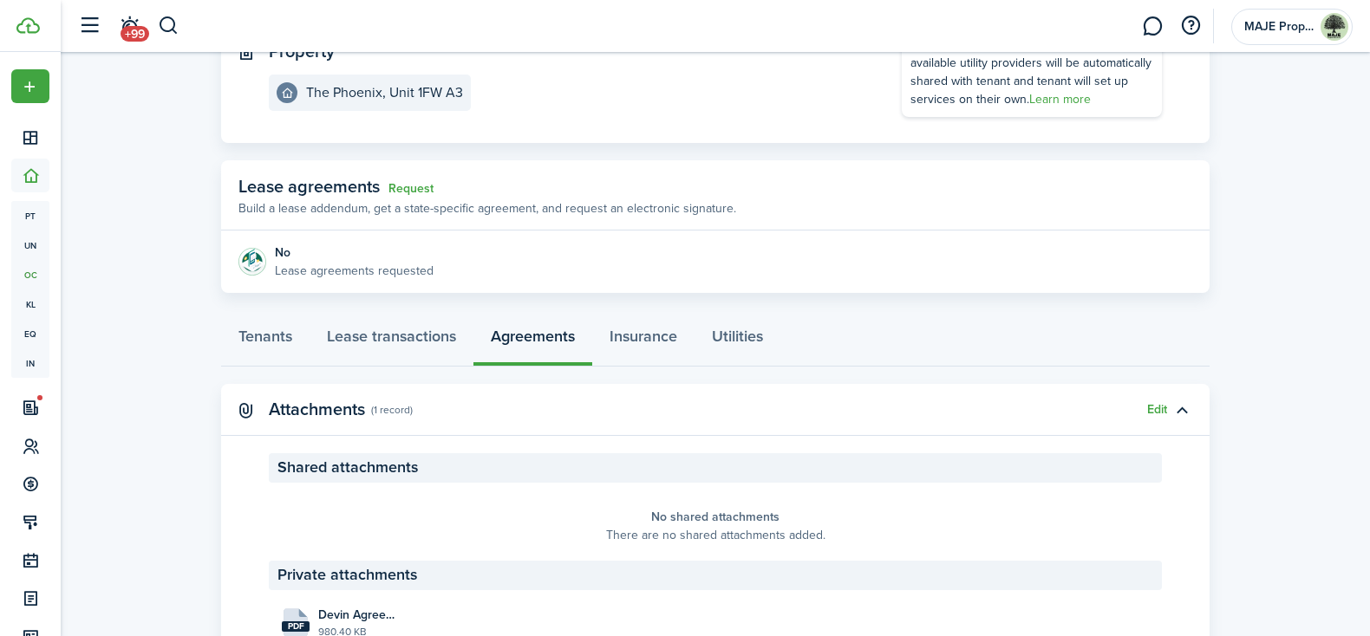
scroll to position [294, 0]
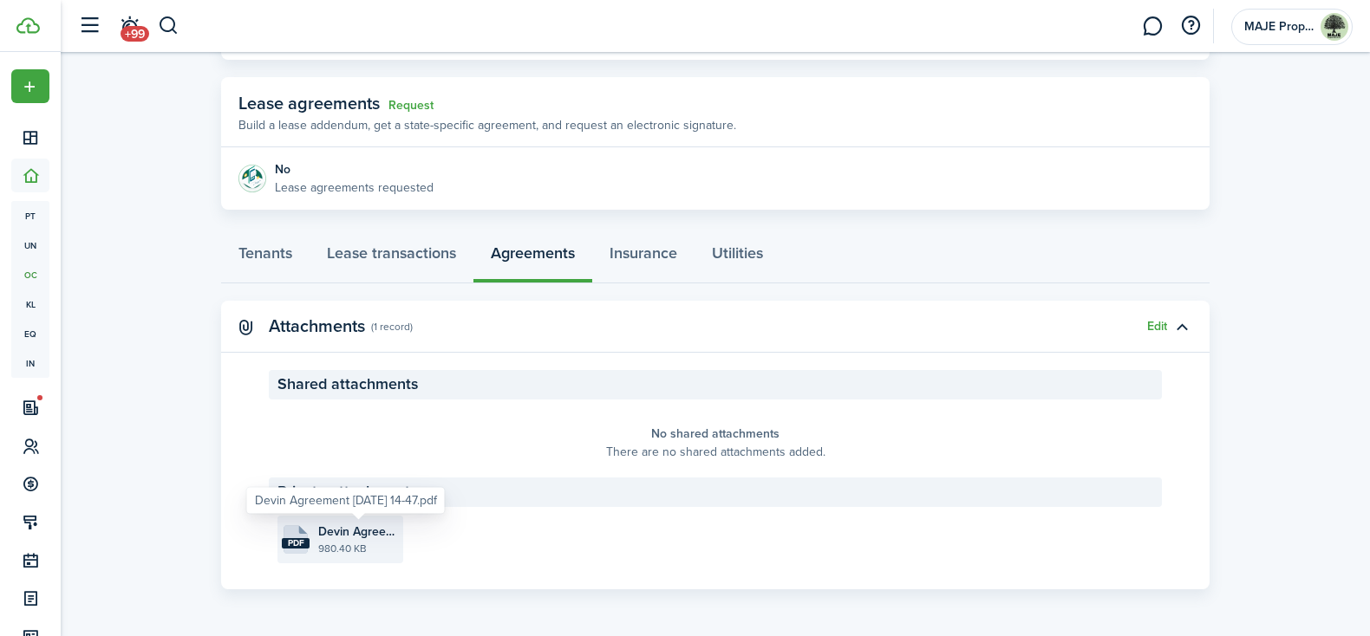
click at [360, 535] on span "Devin Agreement 2025-09-21 14-47.pdf" at bounding box center [358, 532] width 81 height 18
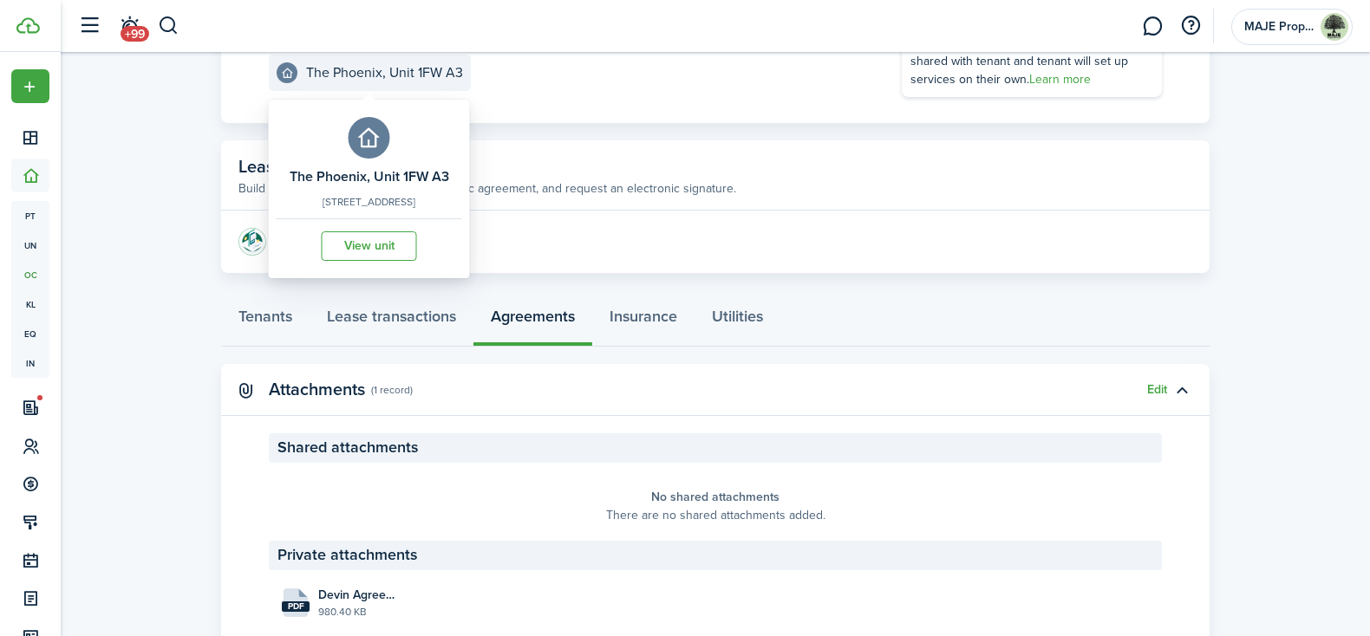
scroll to position [282, 0]
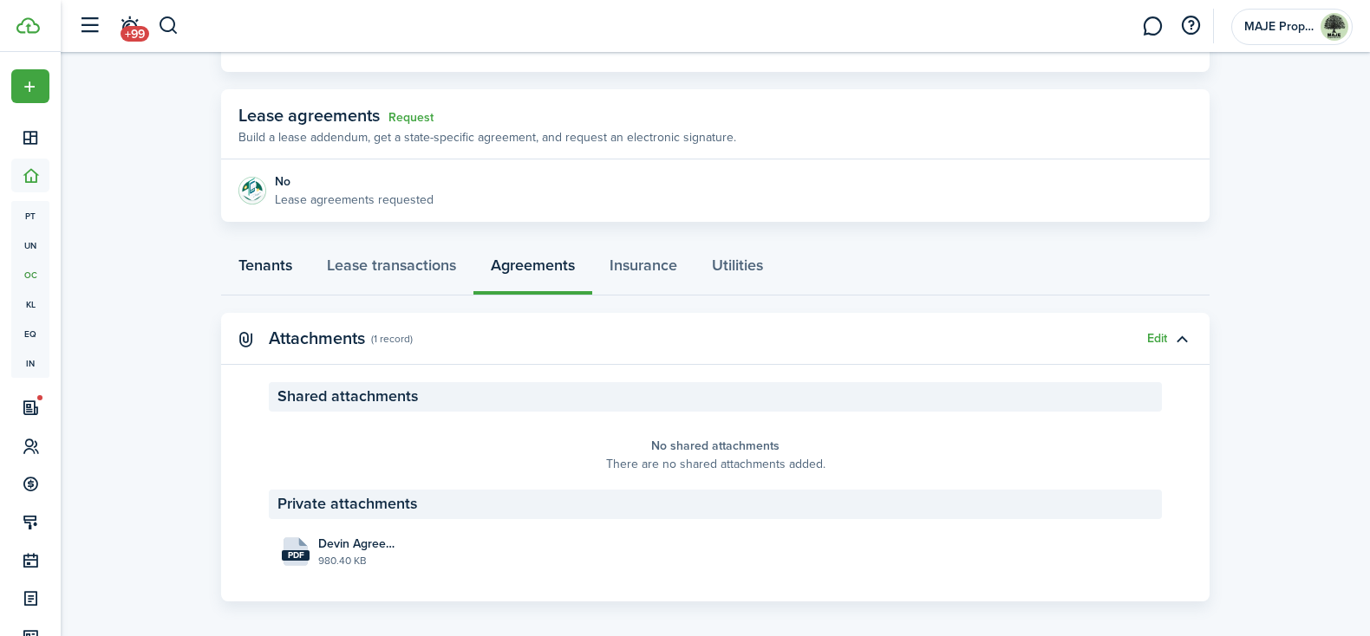
click at [247, 267] on link "Tenants" at bounding box center [265, 270] width 88 height 52
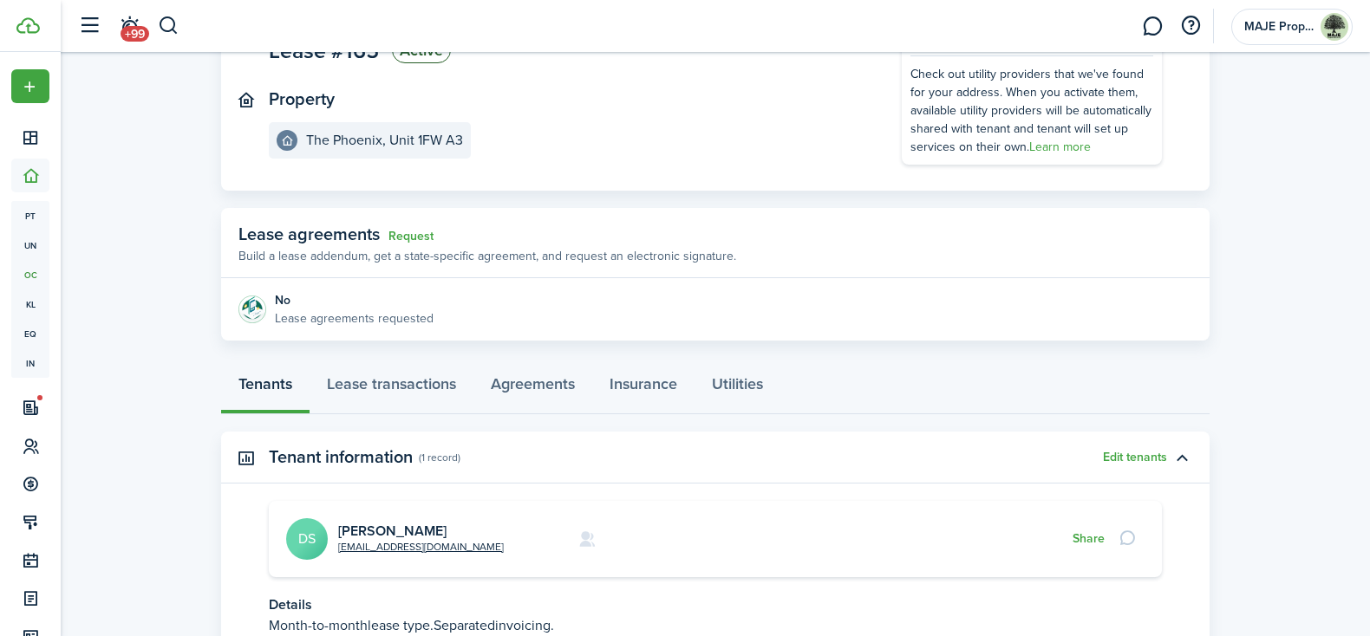
scroll to position [192, 0]
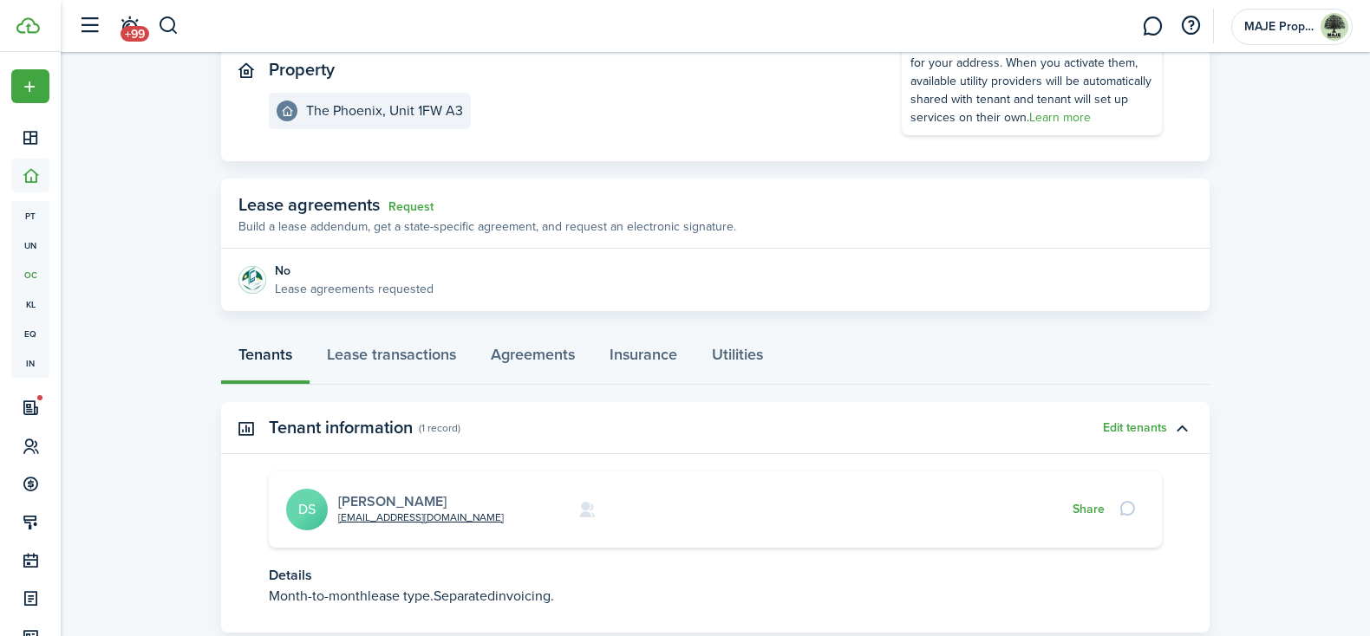
click at [347, 505] on link "Devin Stewart" at bounding box center [392, 502] width 108 height 20
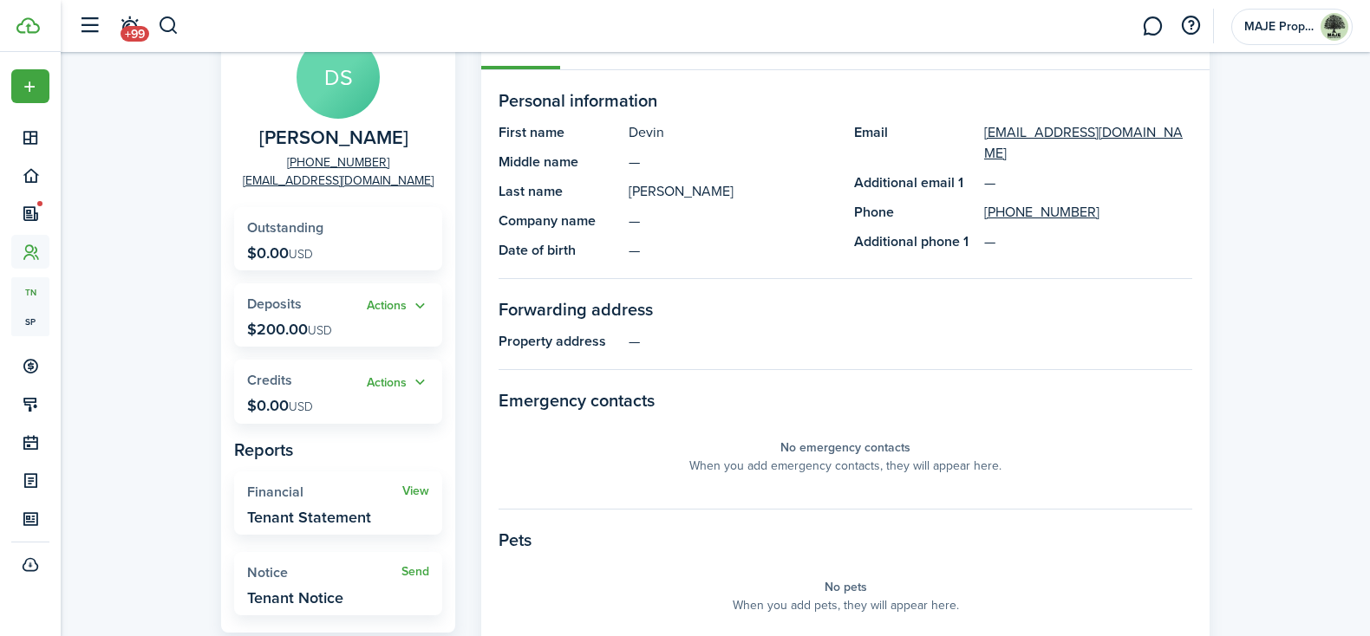
scroll to position [175, 0]
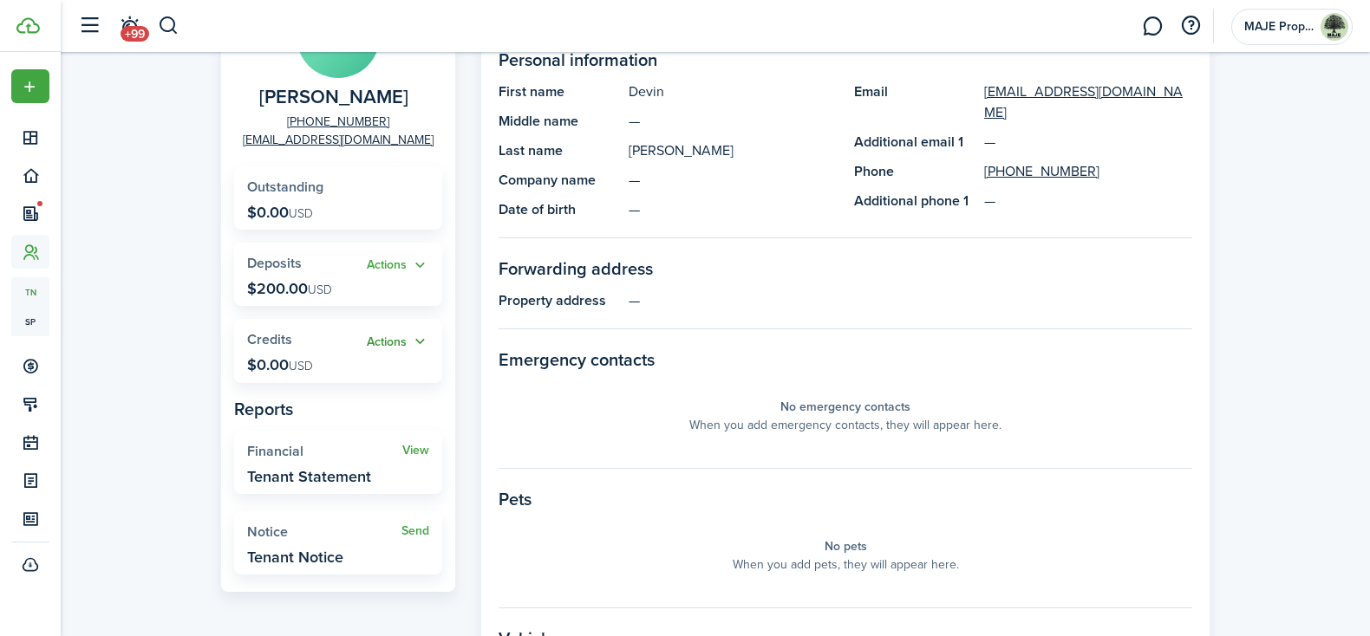
click at [421, 342] on button "Actions" at bounding box center [398, 342] width 62 height 20
click at [316, 377] on link "Add" at bounding box center [353, 375] width 152 height 29
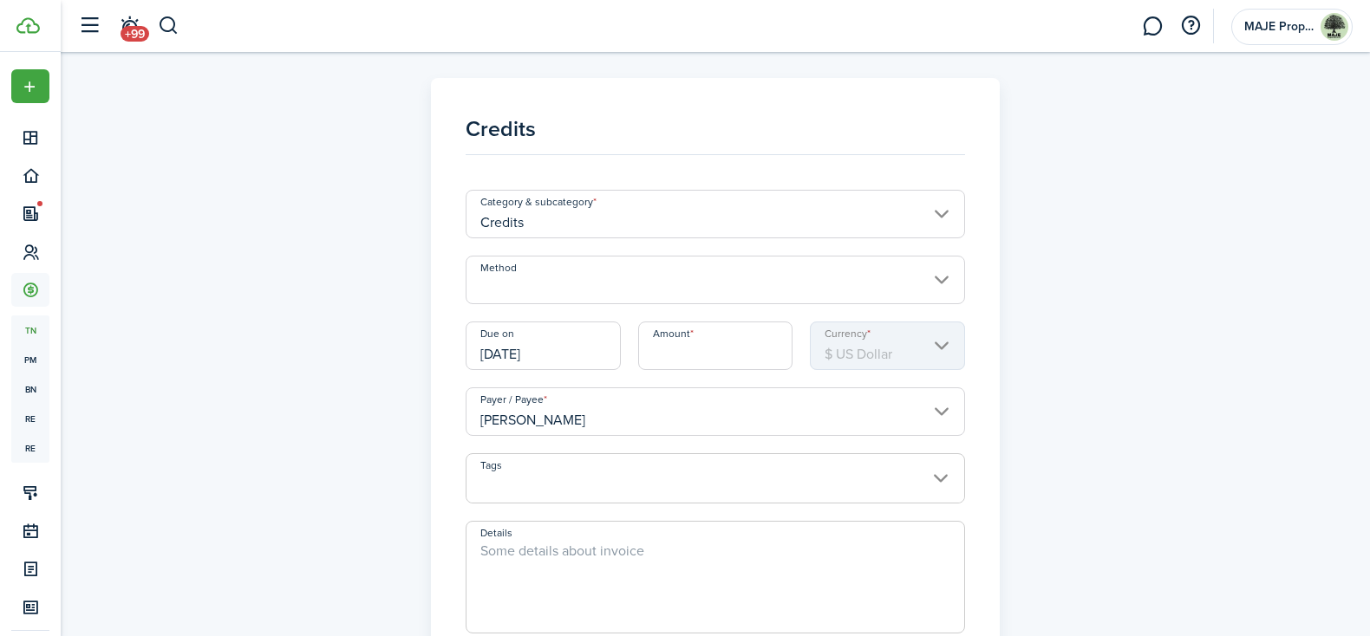
click at [755, 282] on input "Method" at bounding box center [716, 280] width 500 height 49
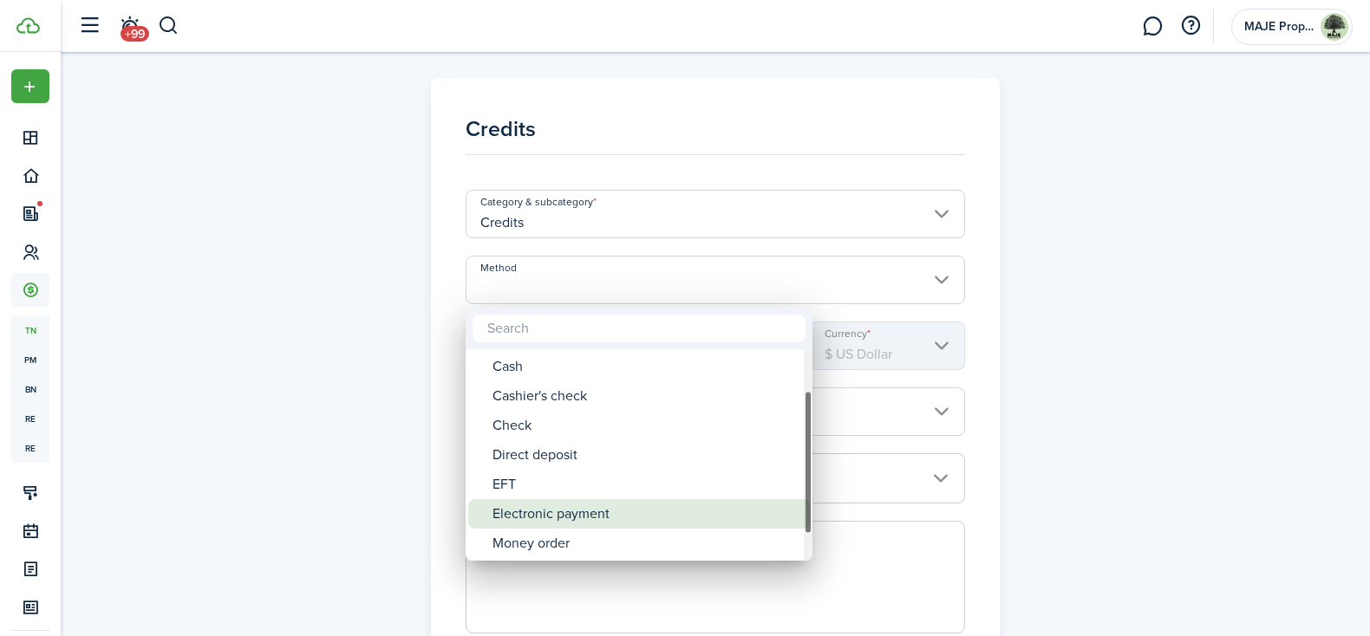
click at [664, 505] on div "Electronic payment" at bounding box center [645, 513] width 307 height 29
type input "Electronic payment"
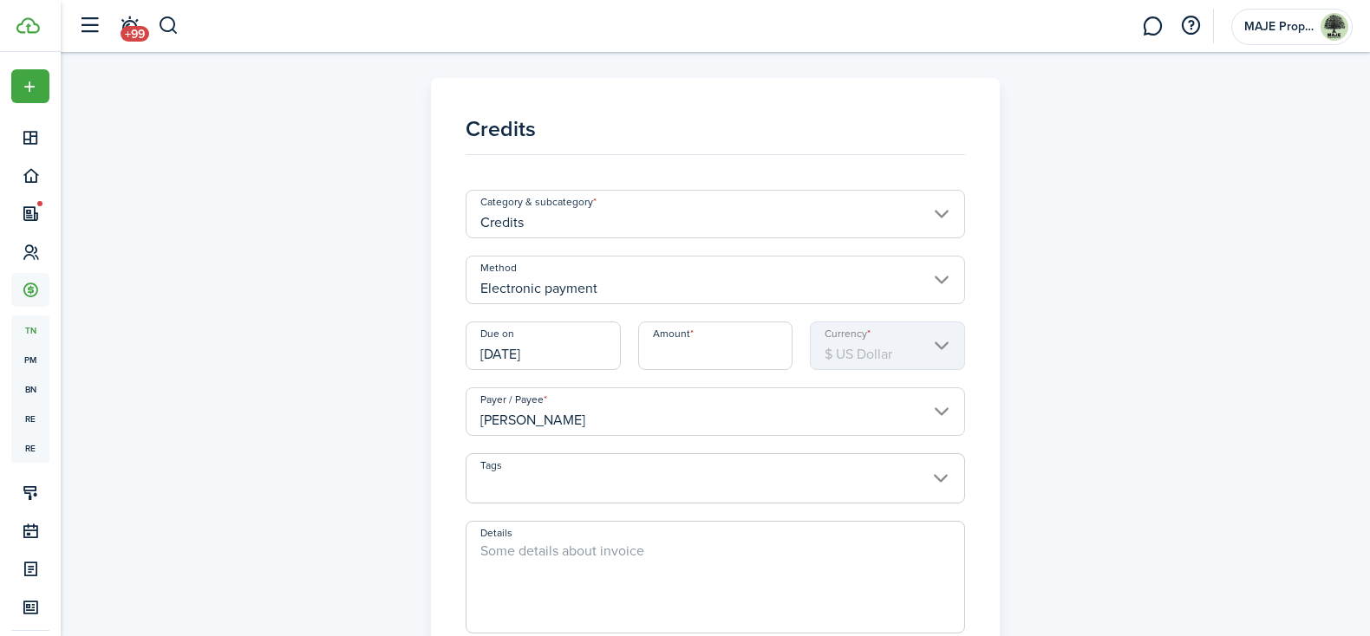
drag, startPoint x: 566, startPoint y: 355, endPoint x: 472, endPoint y: 355, distance: 94.5
click at [472, 355] on input "[DATE]" at bounding box center [543, 346] width 155 height 49
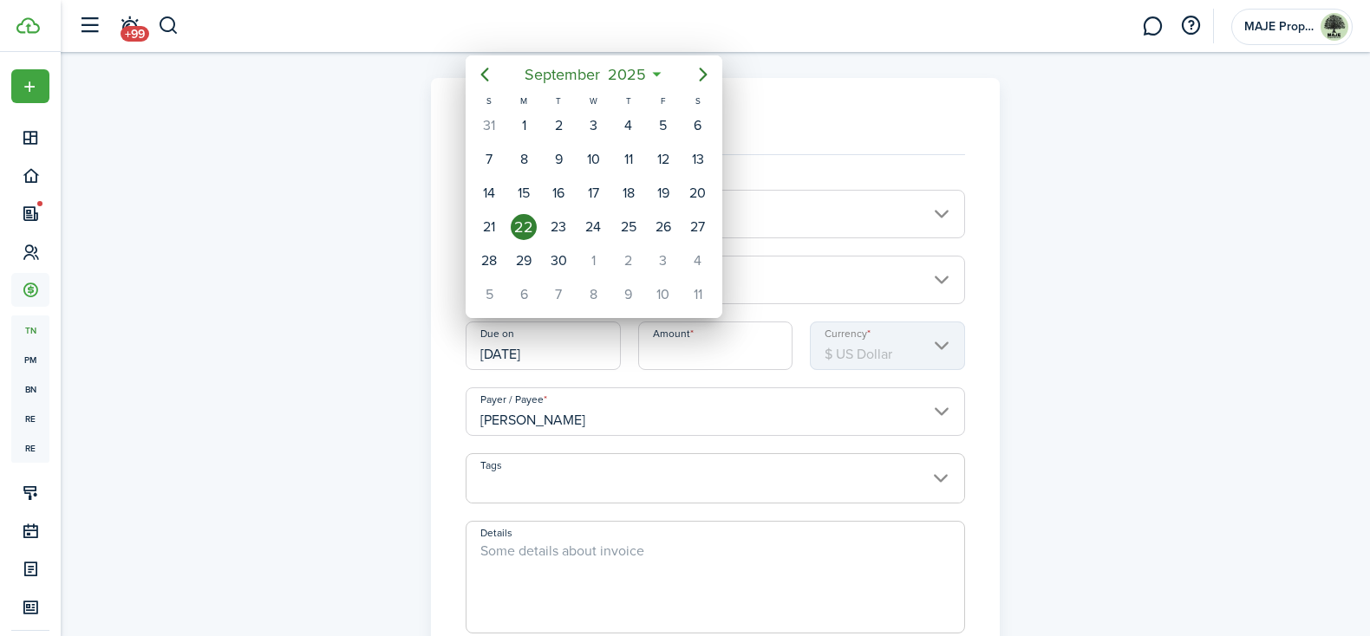
click at [692, 354] on div at bounding box center [684, 318] width 1647 height 914
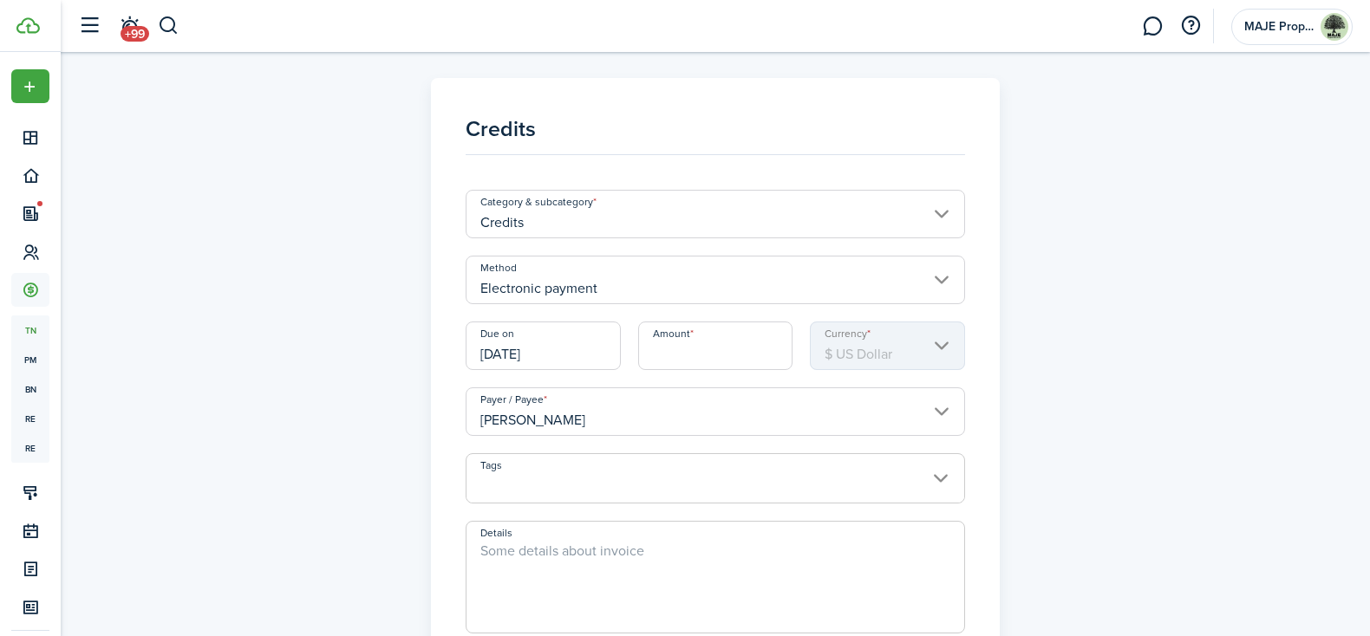
click at [720, 356] on input "Amount" at bounding box center [715, 346] width 155 height 49
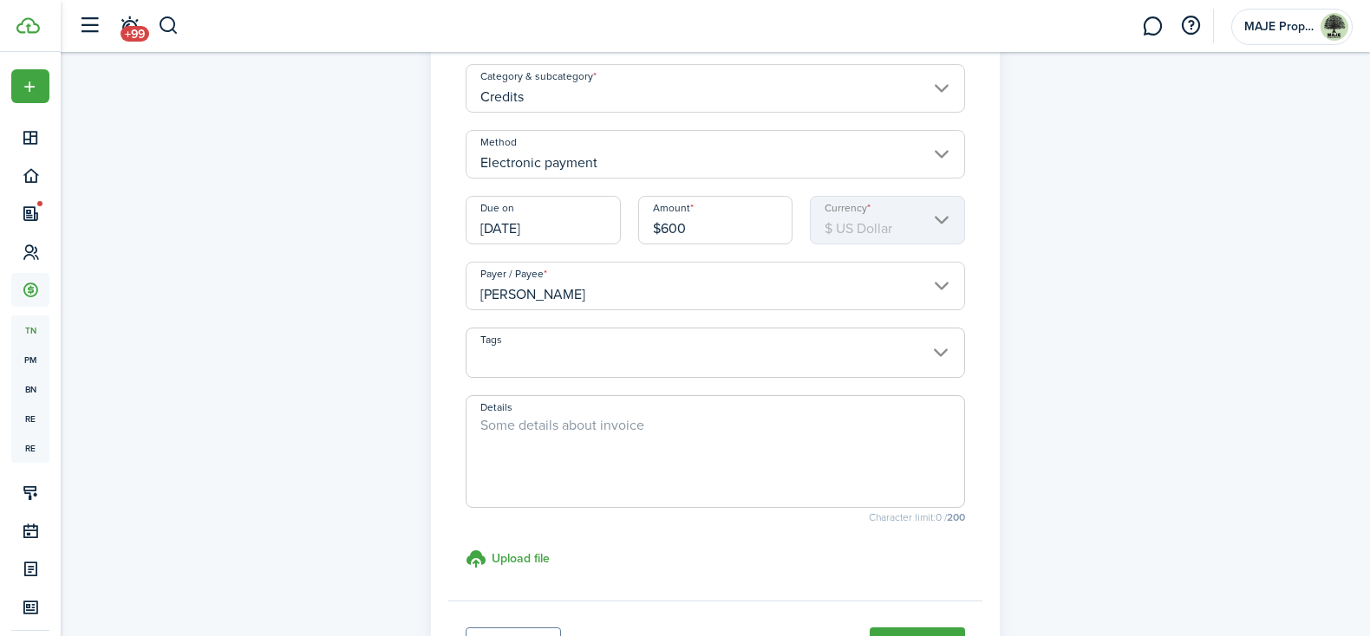
scroll to position [134, 0]
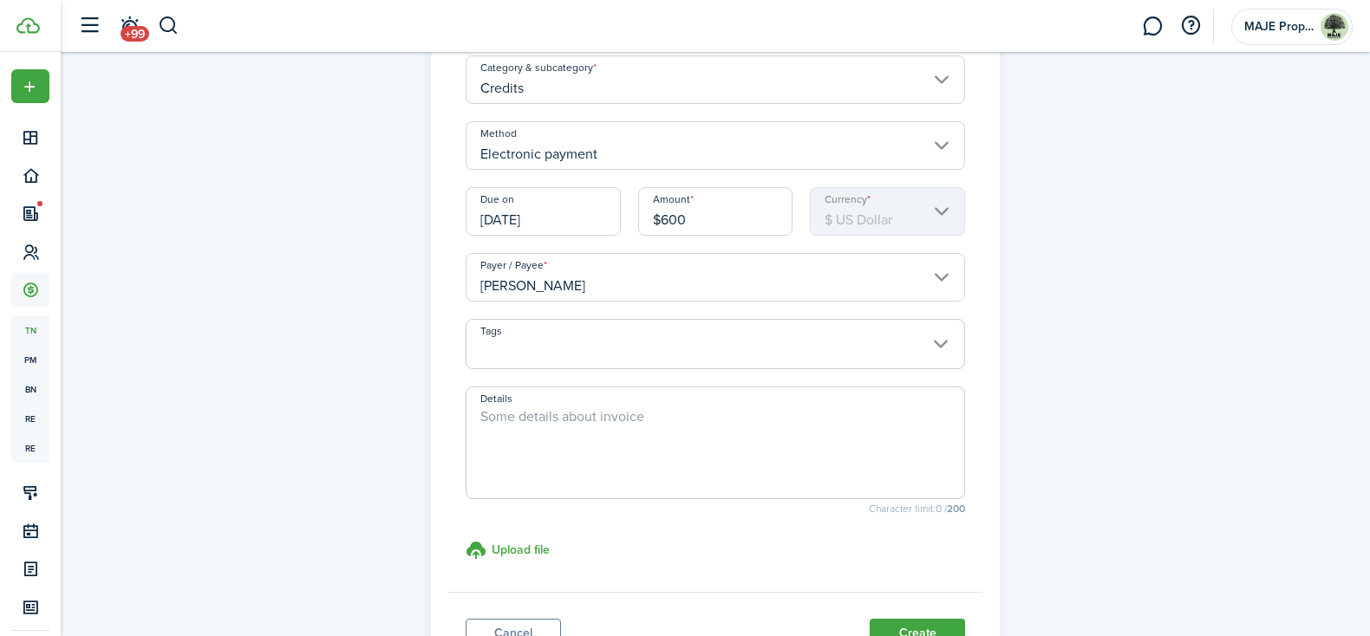
click at [697, 427] on textarea "Details" at bounding box center [715, 448] width 499 height 83
type input "$600.00"
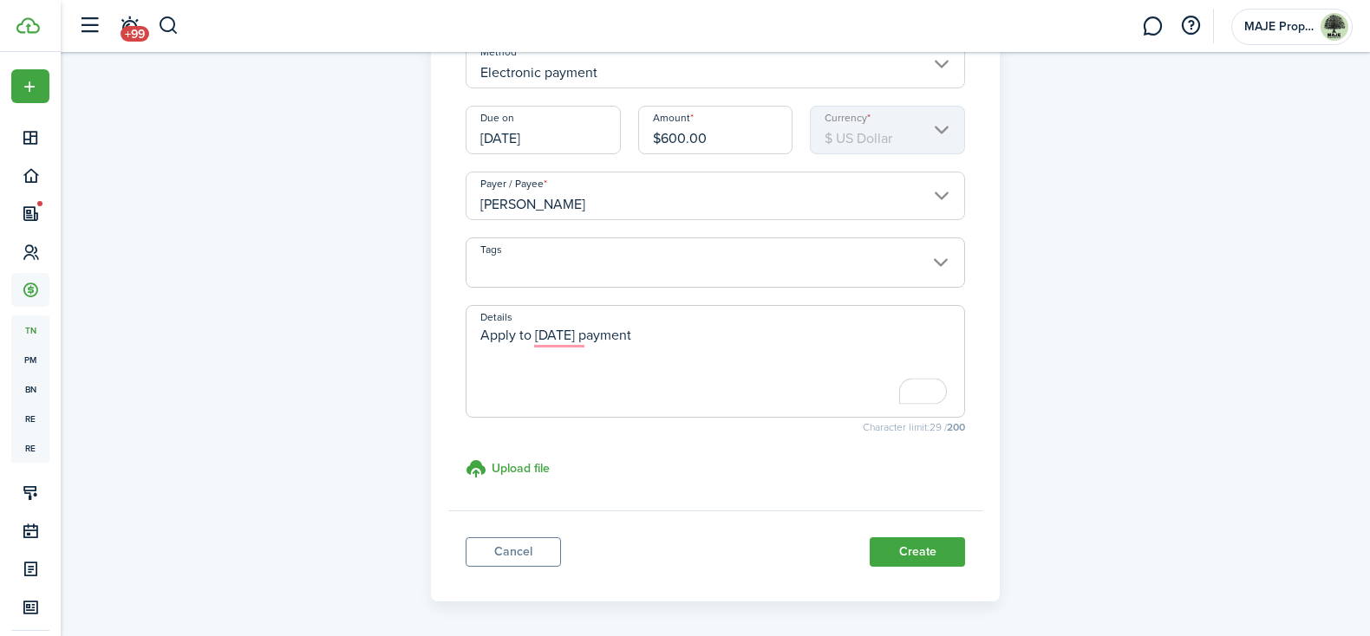
scroll to position [216, 0]
type textarea "Apply to October 2025 payment"
click at [929, 549] on button "Create" at bounding box center [917, 552] width 95 height 29
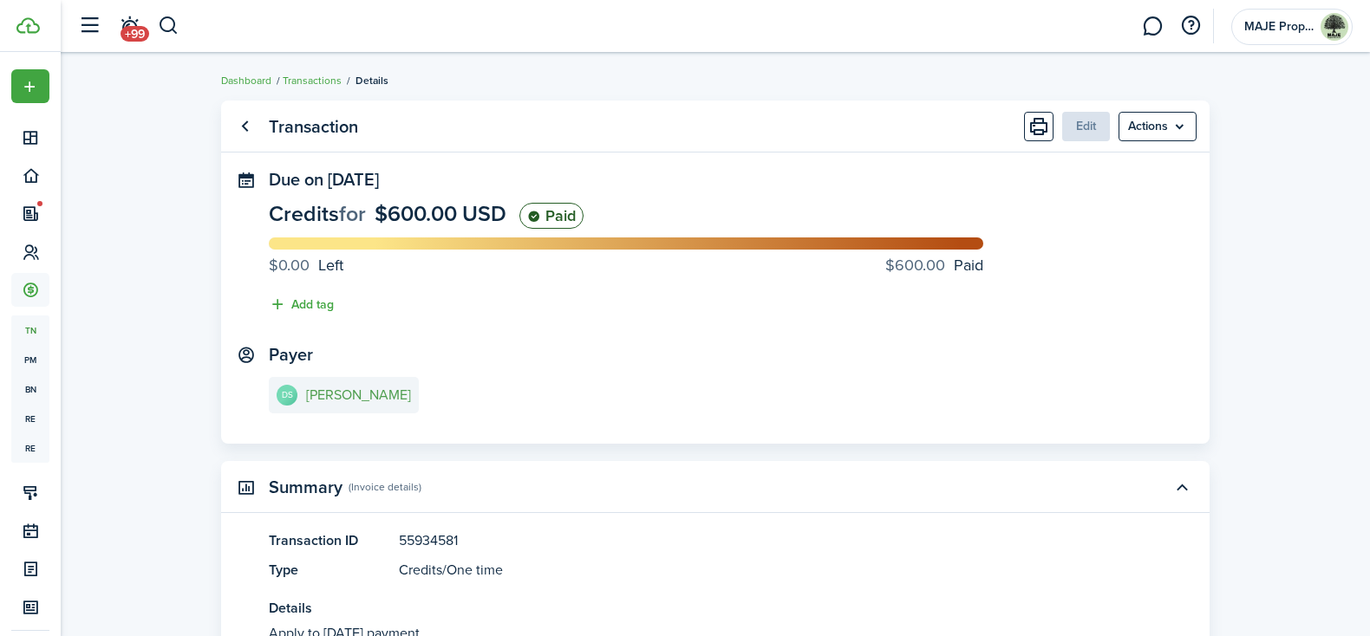
click at [331, 397] on e-details-info-title "Devin Stewart" at bounding box center [358, 396] width 105 height 16
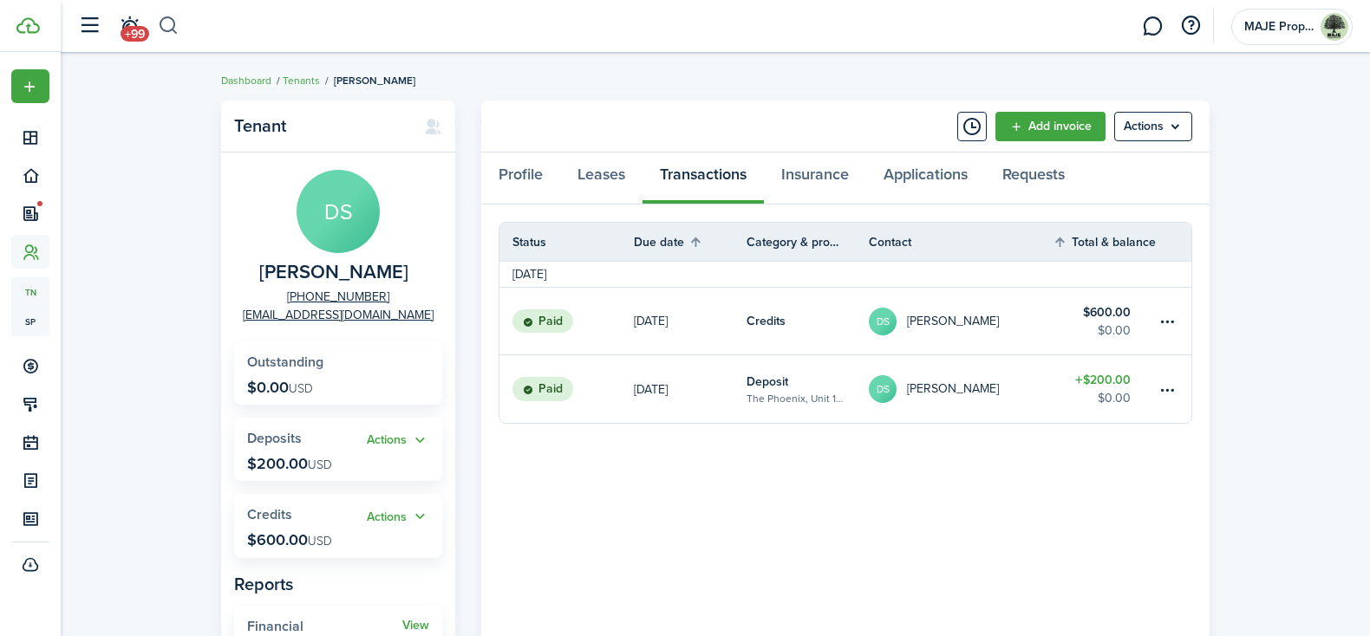
click at [164, 27] on button "button" at bounding box center [169, 25] width 22 height 29
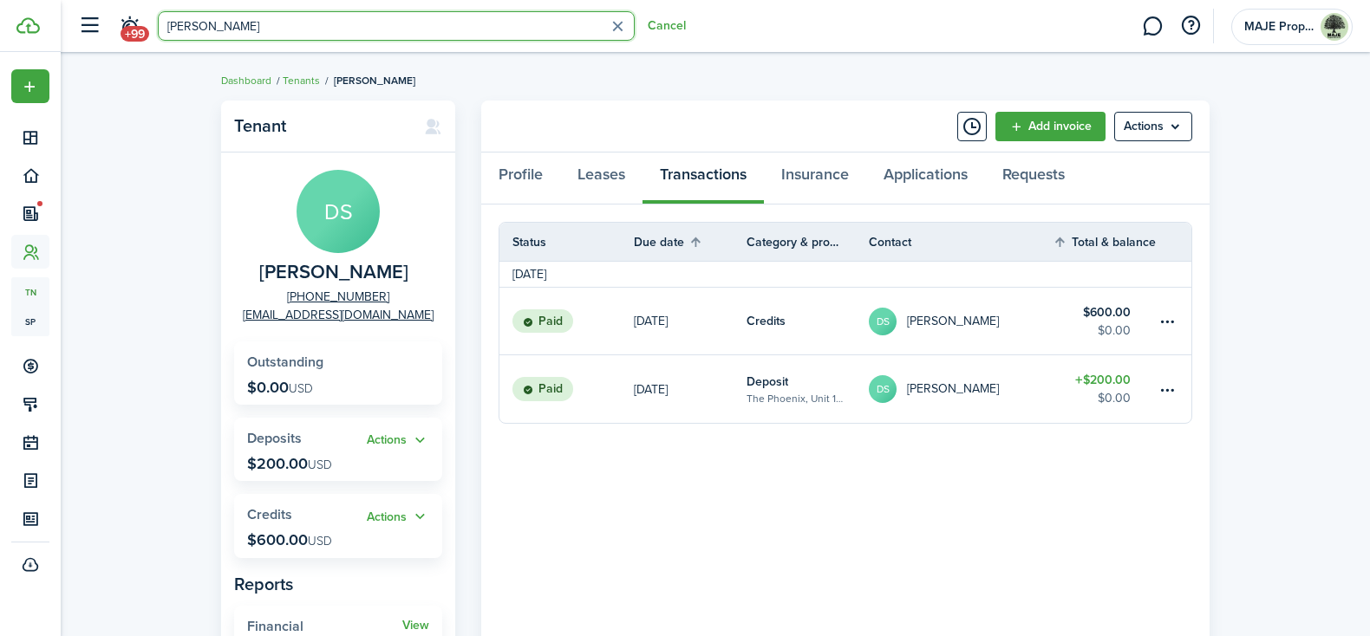
type input "thomas"
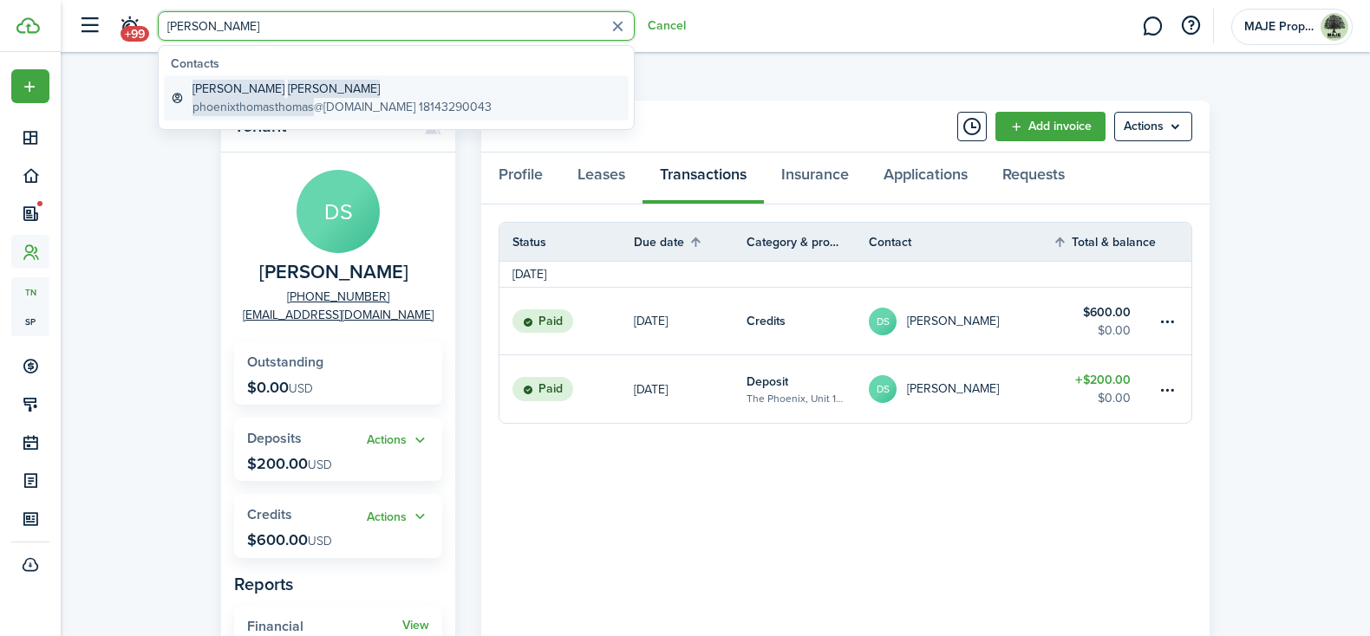
click at [371, 91] on global-search-item-title "Thomas Thomas" at bounding box center [341, 89] width 299 height 18
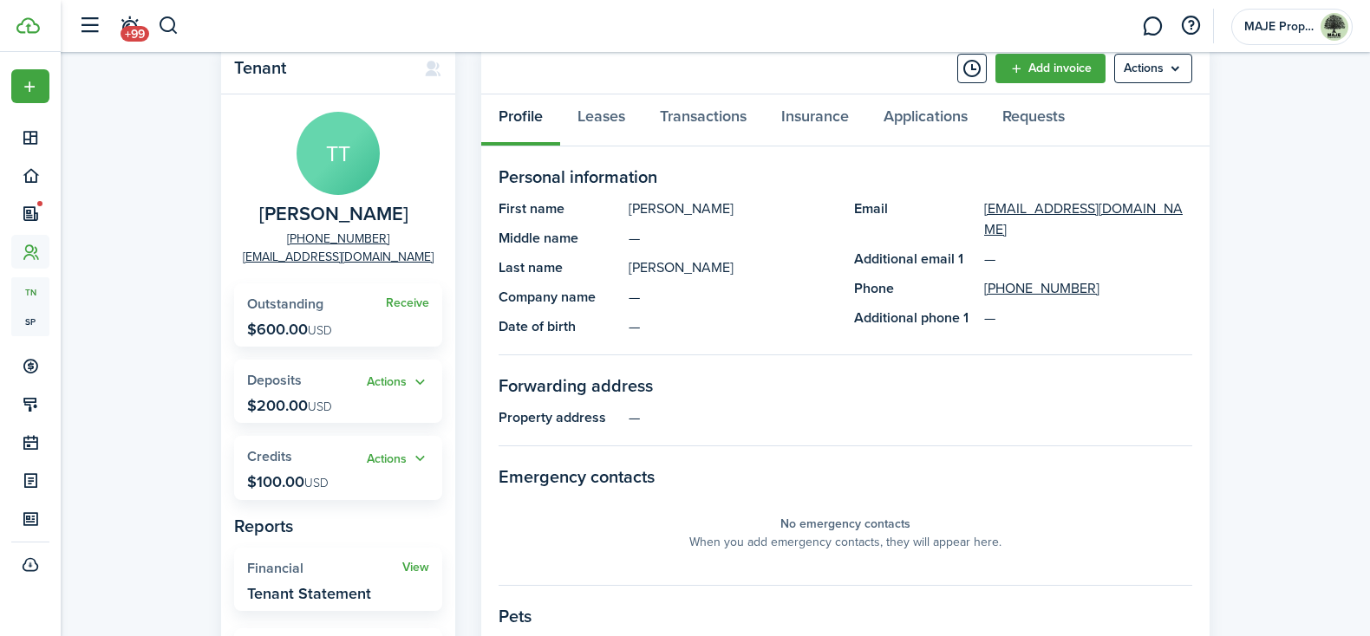
scroll to position [62, 0]
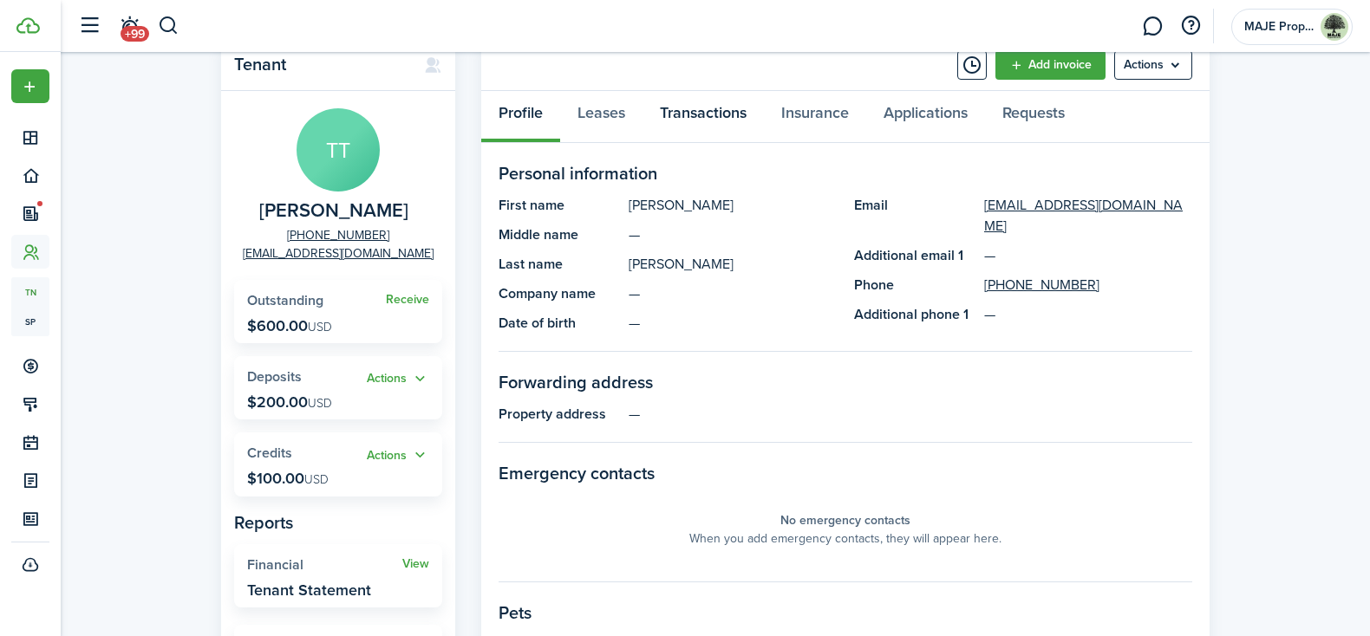
click at [702, 119] on link "Transactions" at bounding box center [702, 117] width 121 height 52
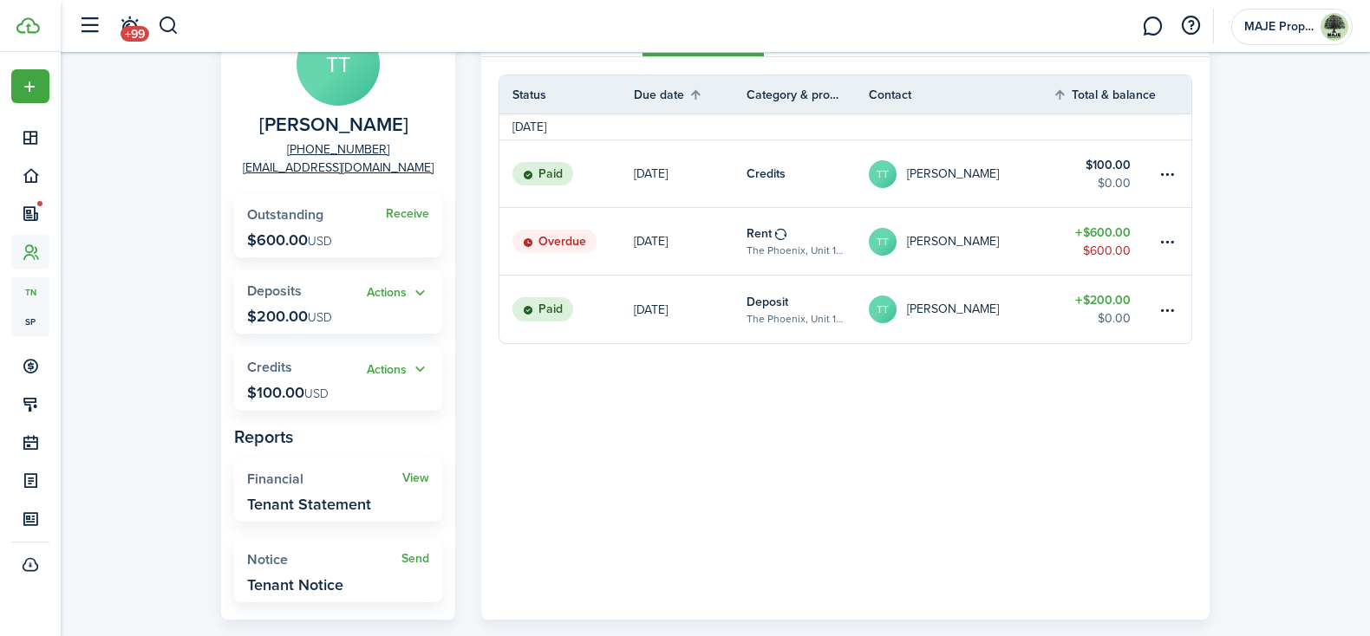
scroll to position [152, 0]
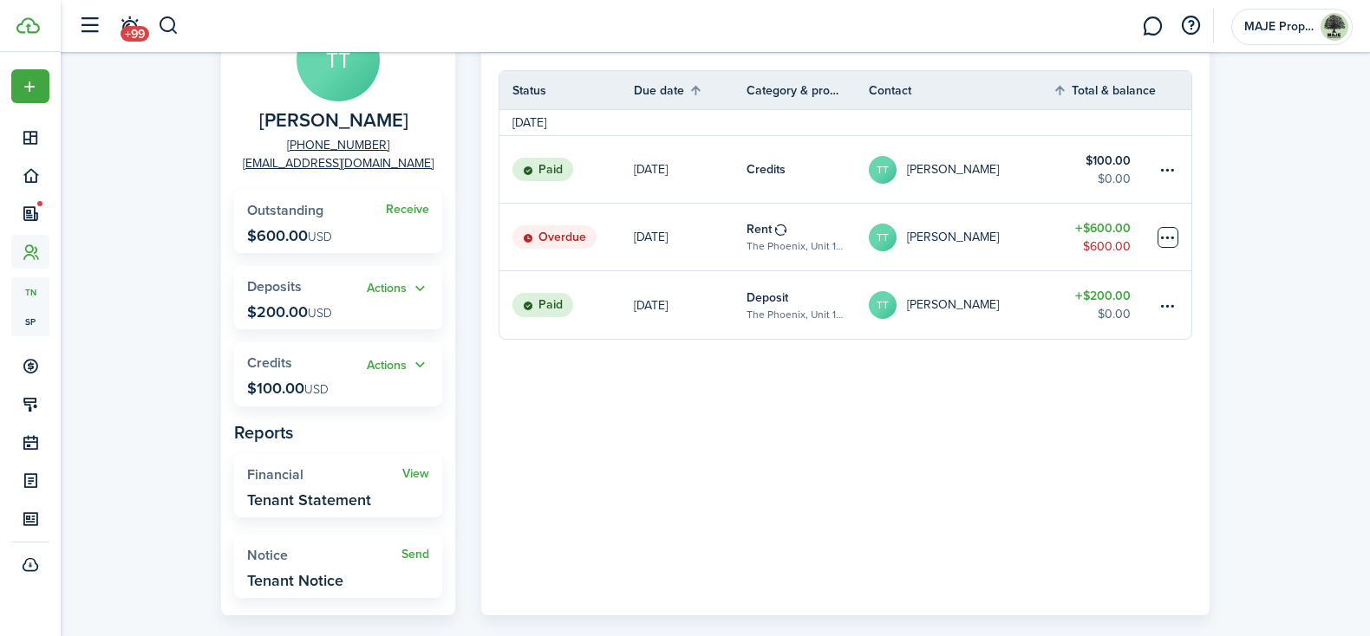
click at [1172, 236] on table-menu-btn-icon at bounding box center [1167, 237] width 21 height 21
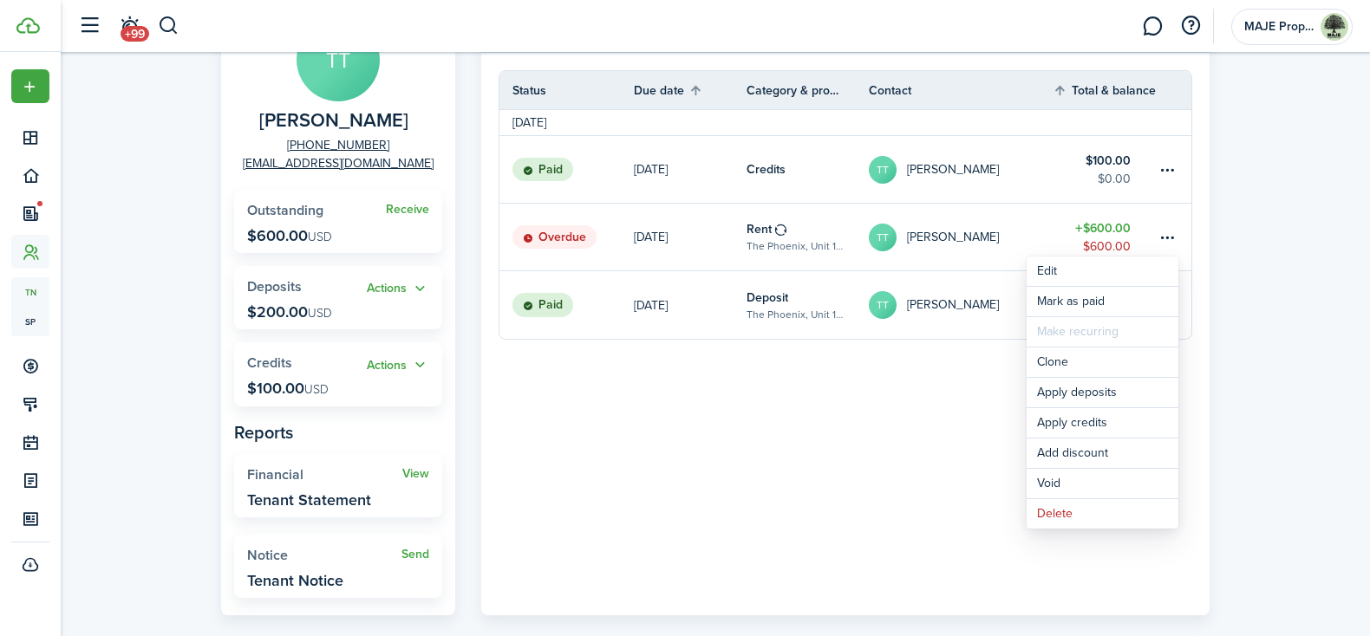
click at [863, 387] on panel-main-body "Status Due date Category & property Contact Total & balance Actions September 2…" at bounding box center [845, 334] width 728 height 563
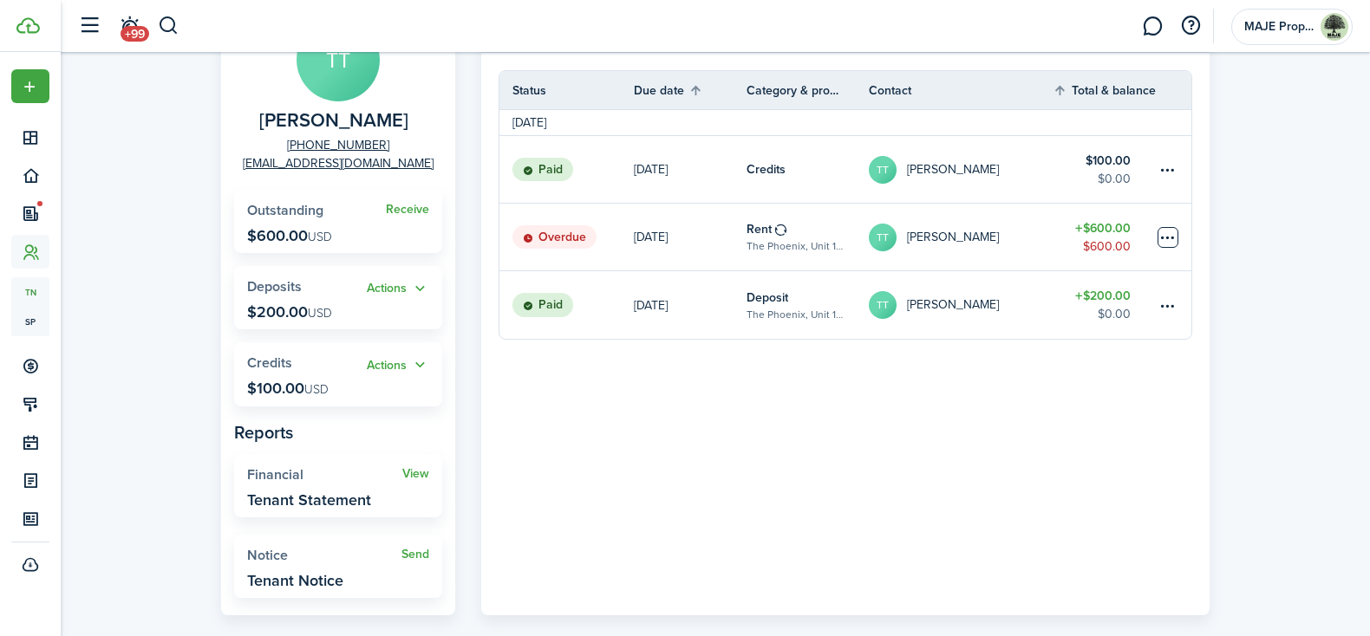
click at [1172, 238] on table-menu-btn-icon "Open menu" at bounding box center [1167, 237] width 21 height 21
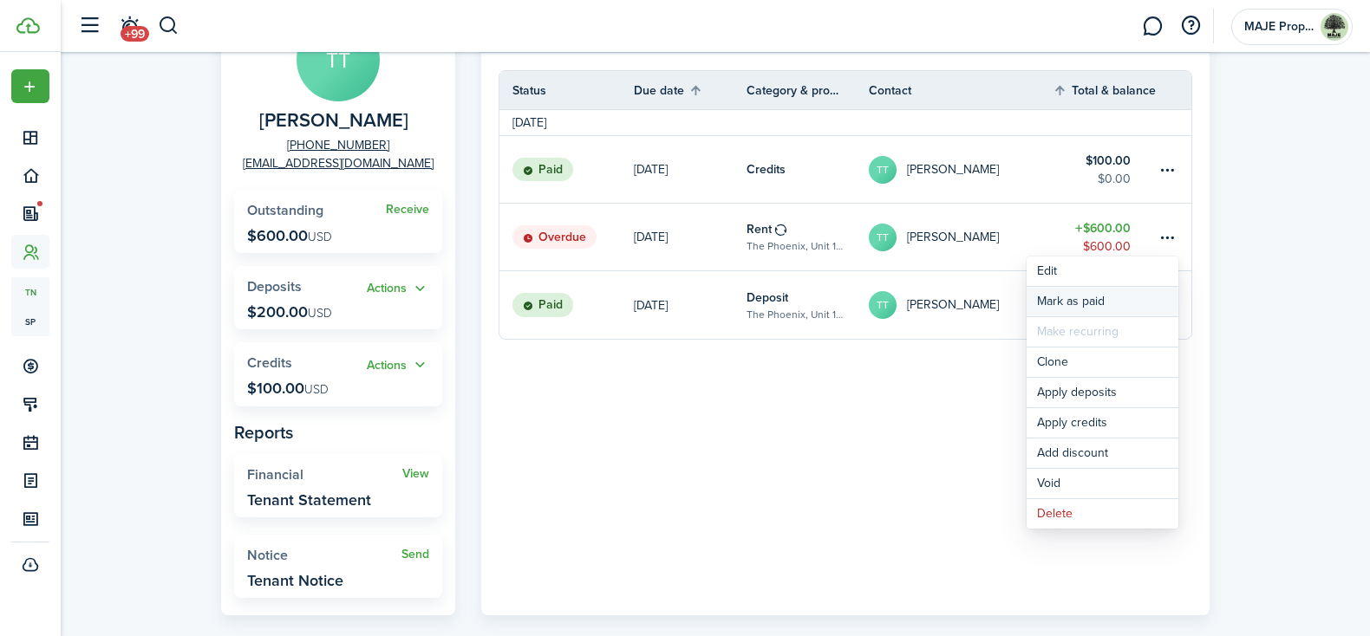
click at [1090, 303] on link "Mark as paid" at bounding box center [1102, 301] width 152 height 29
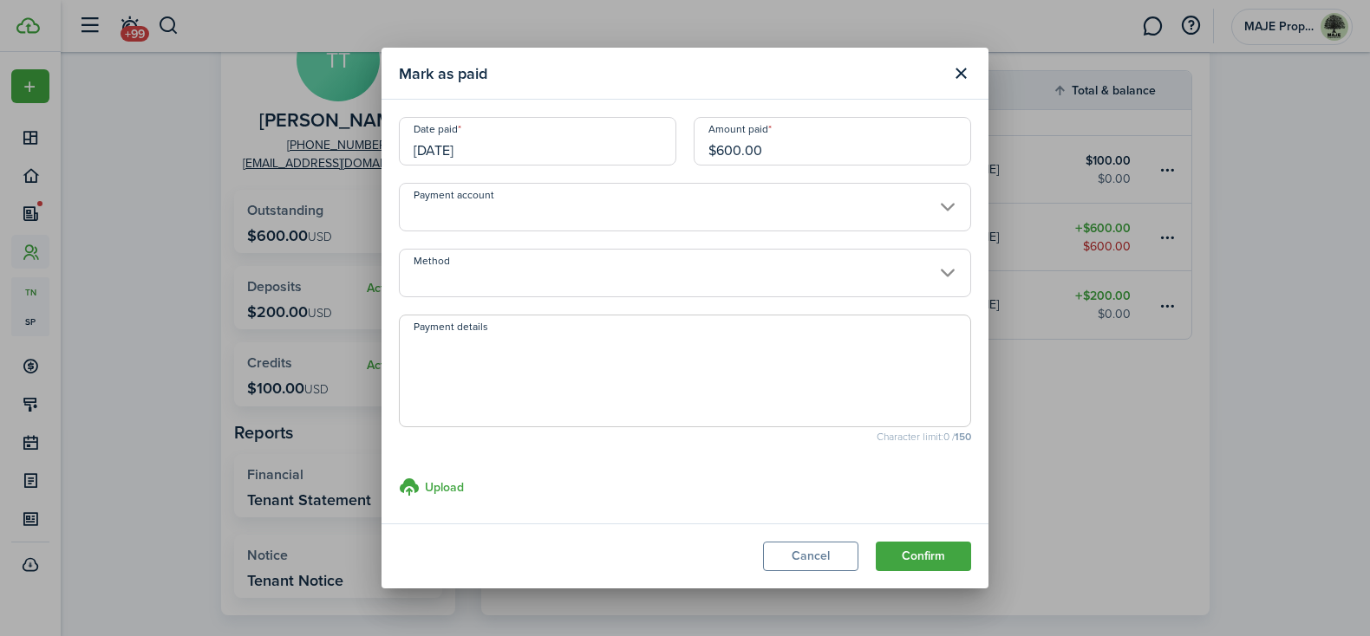
drag, startPoint x: 775, startPoint y: 151, endPoint x: 718, endPoint y: 150, distance: 57.2
click at [718, 150] on input "$600.00" at bounding box center [832, 141] width 277 height 49
click at [714, 79] on modal-title "Mark as paid" at bounding box center [670, 73] width 543 height 34
type input "$260.00"
click at [740, 213] on input "Payment account" at bounding box center [685, 207] width 572 height 49
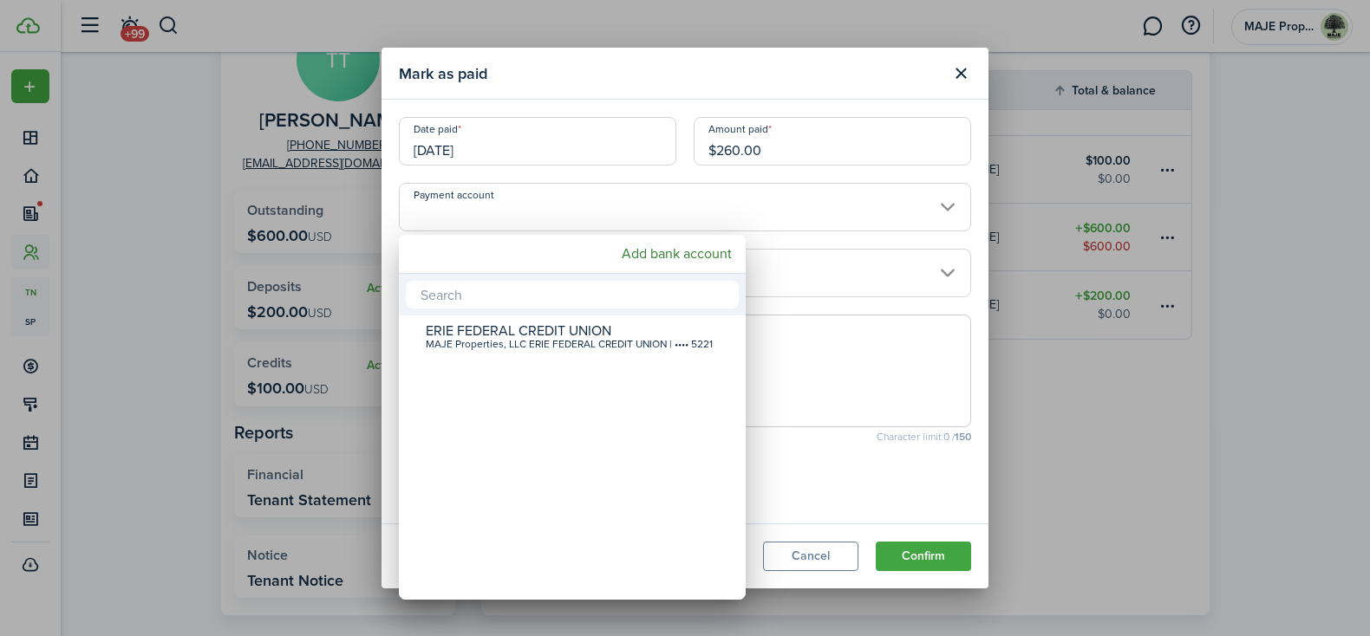
click at [803, 81] on div at bounding box center [684, 318] width 1647 height 914
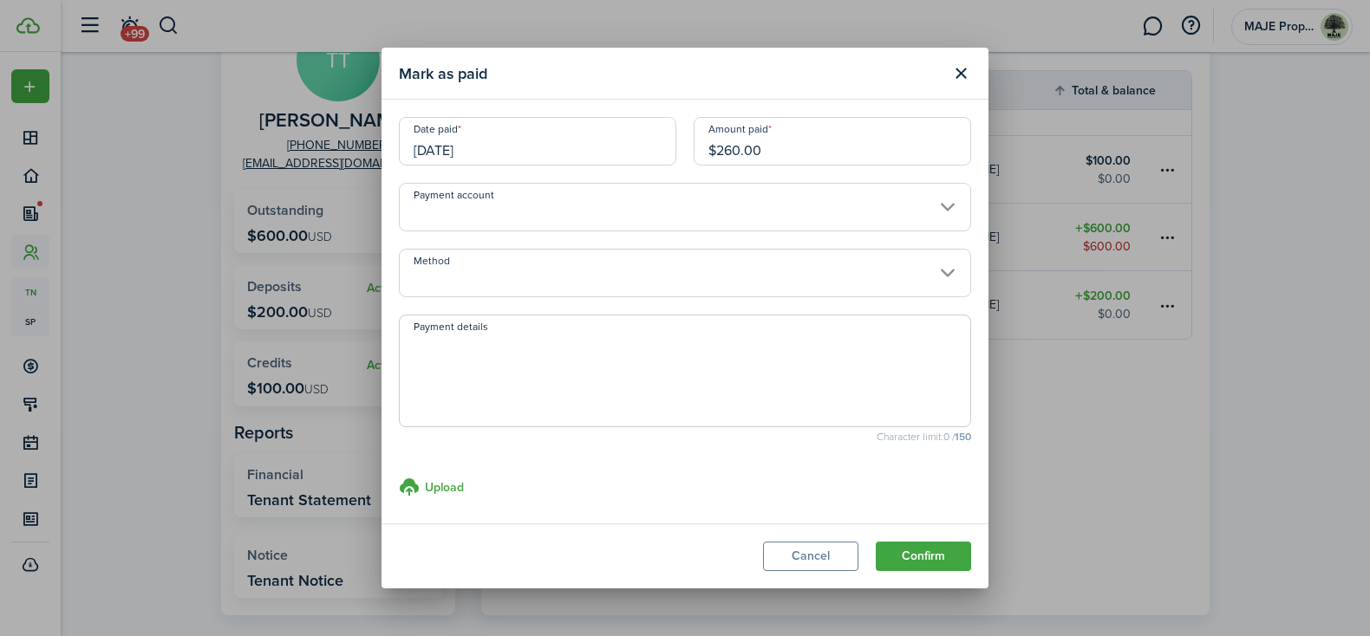
click at [595, 271] on input "Method" at bounding box center [685, 273] width 572 height 49
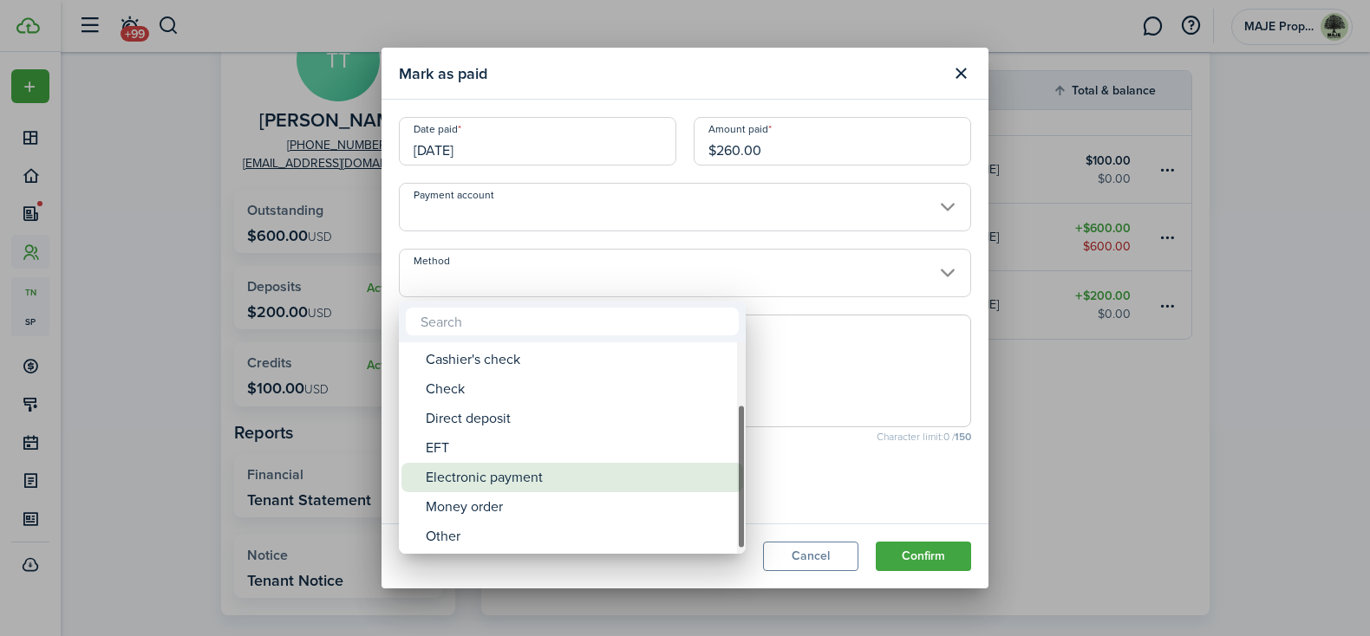
click at [596, 473] on div "Electronic payment" at bounding box center [579, 477] width 307 height 29
type input "Electronic payment"
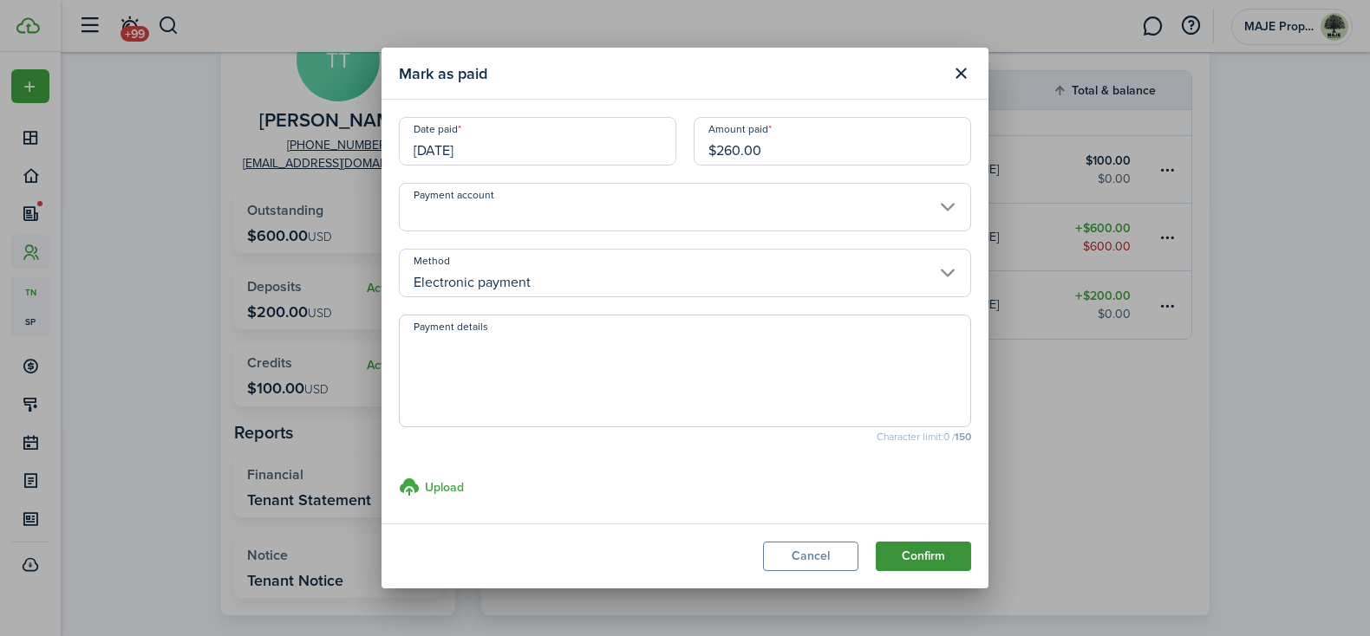
click at [929, 551] on button "Confirm" at bounding box center [923, 556] width 95 height 29
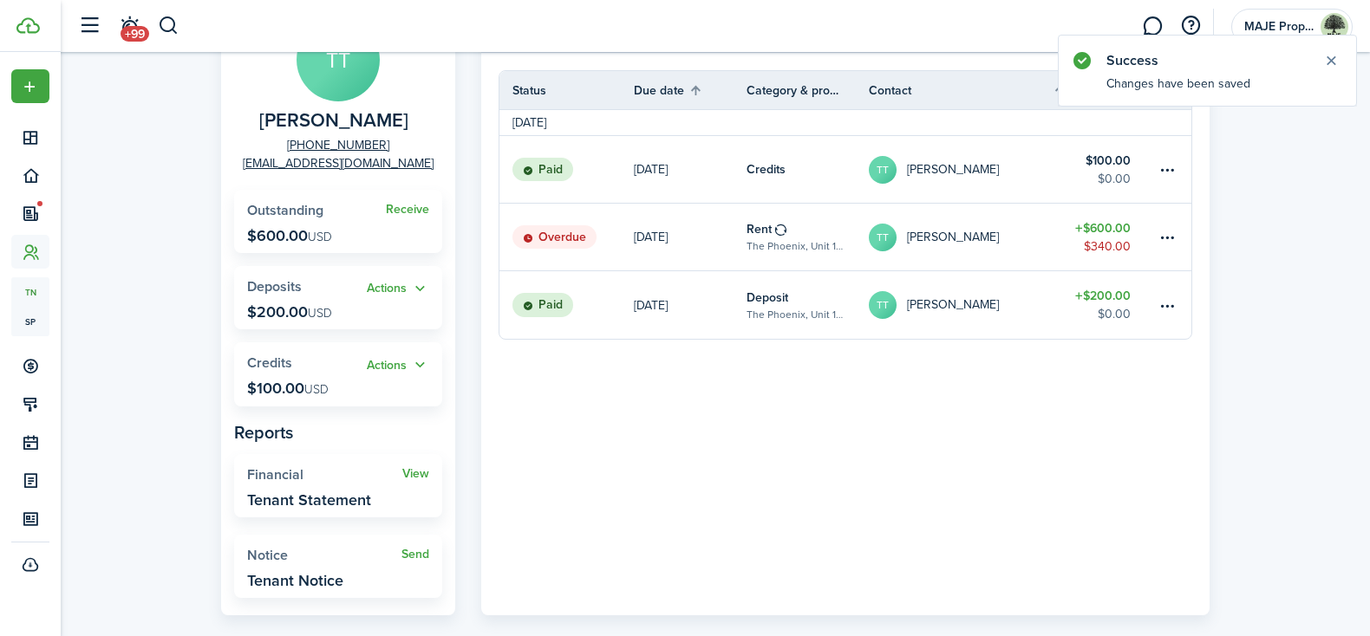
click at [752, 166] on table-info-title "Credits" at bounding box center [765, 169] width 39 height 18
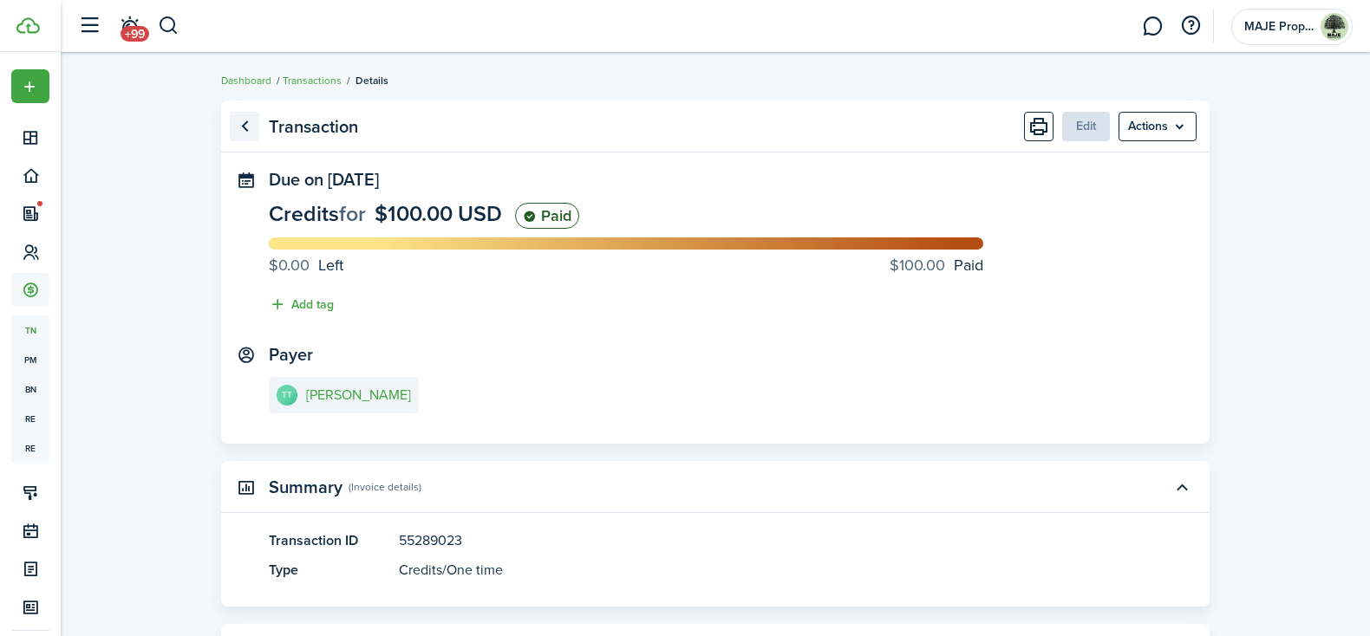
click at [247, 127] on link "Go back" at bounding box center [244, 126] width 29 height 29
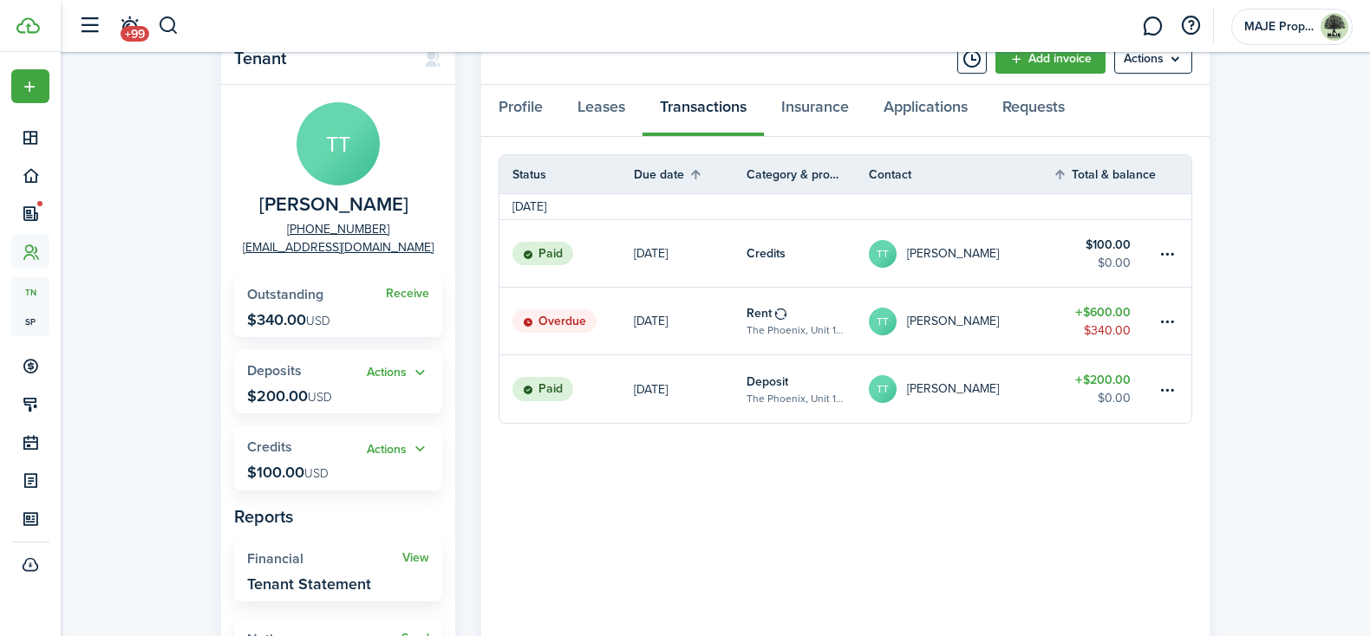
scroll to position [42, 0]
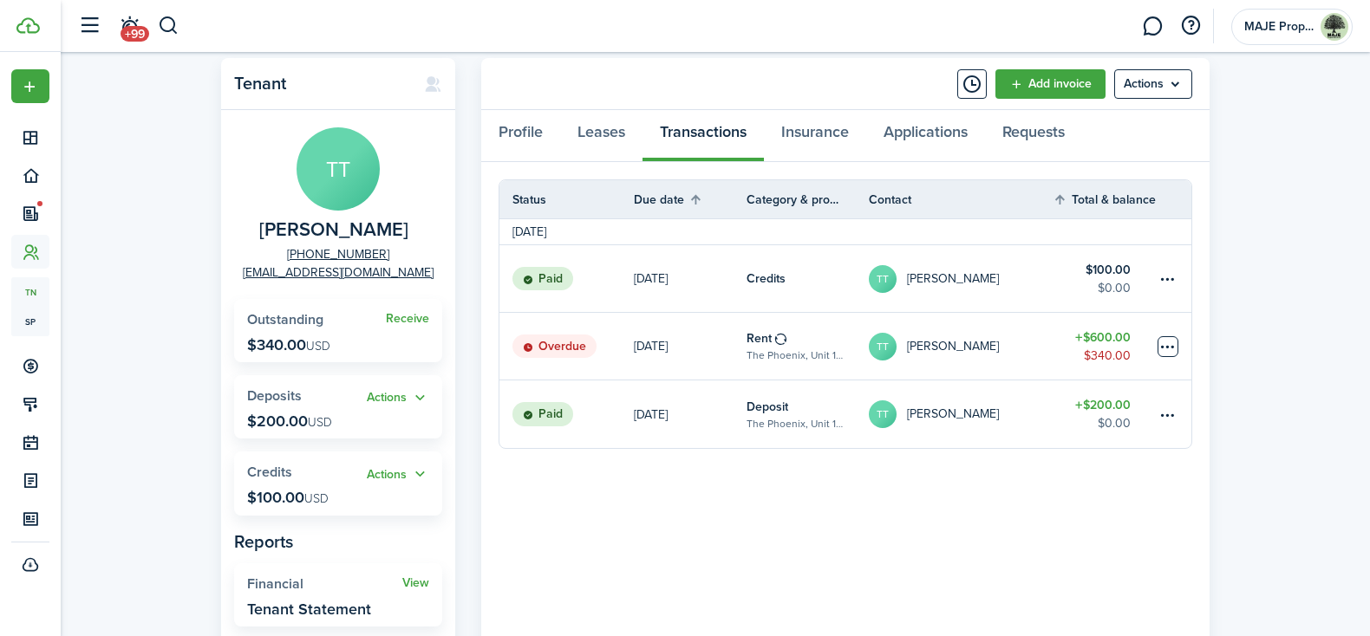
click at [1166, 346] on table-menu-btn-icon at bounding box center [1167, 346] width 21 height 21
click at [961, 348] on table-profile-info-text "Thomas Thomas" at bounding box center [953, 347] width 92 height 14
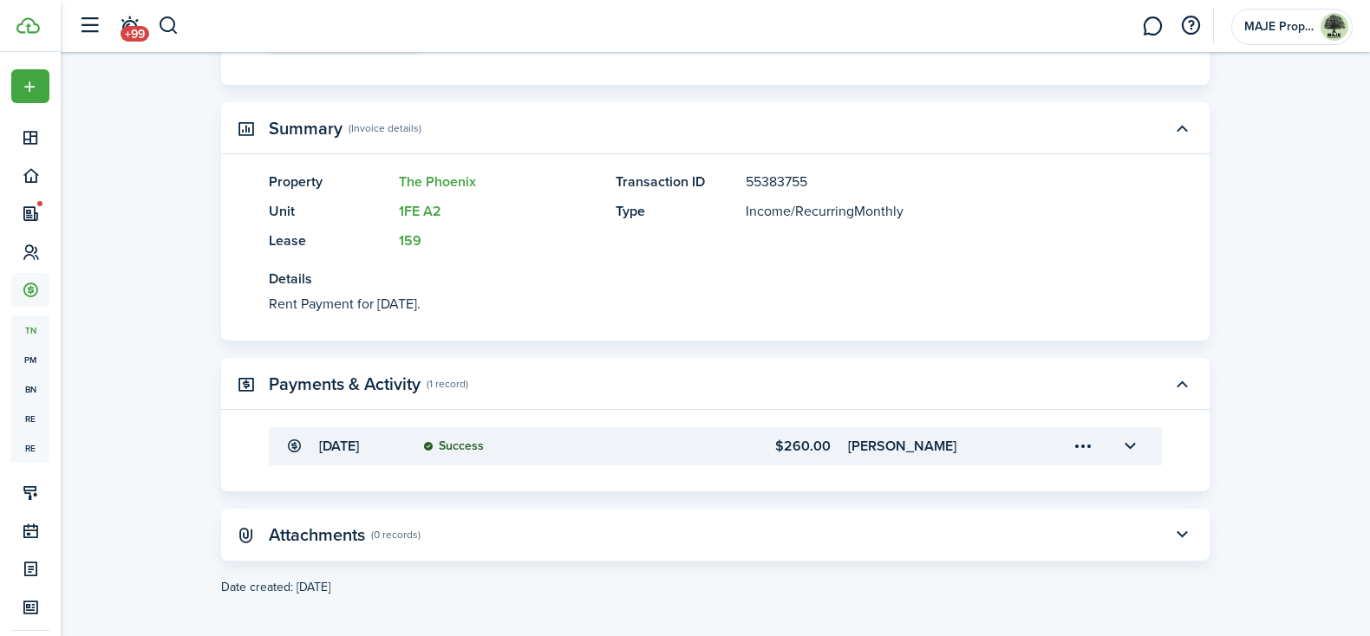
scroll to position [367, 0]
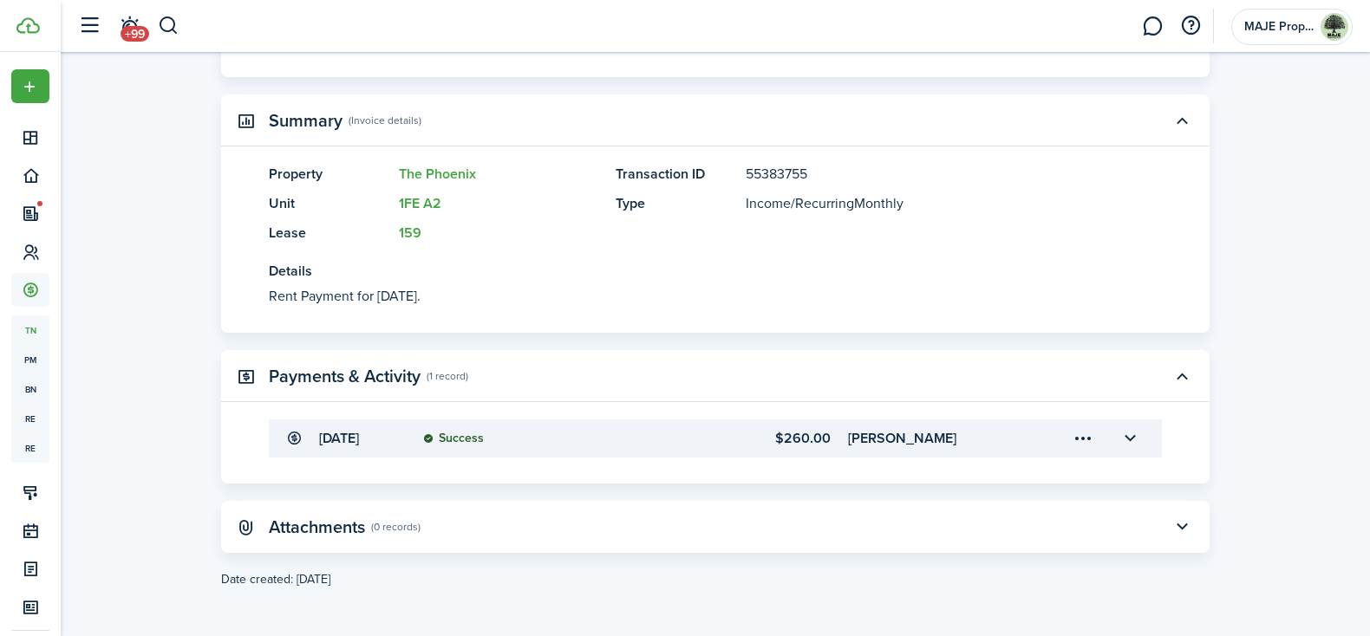
click at [1080, 435] on menu-trigger-card "Open menu" at bounding box center [1082, 438] width 29 height 29
click at [1035, 472] on button "Edit" at bounding box center [1022, 477] width 152 height 30
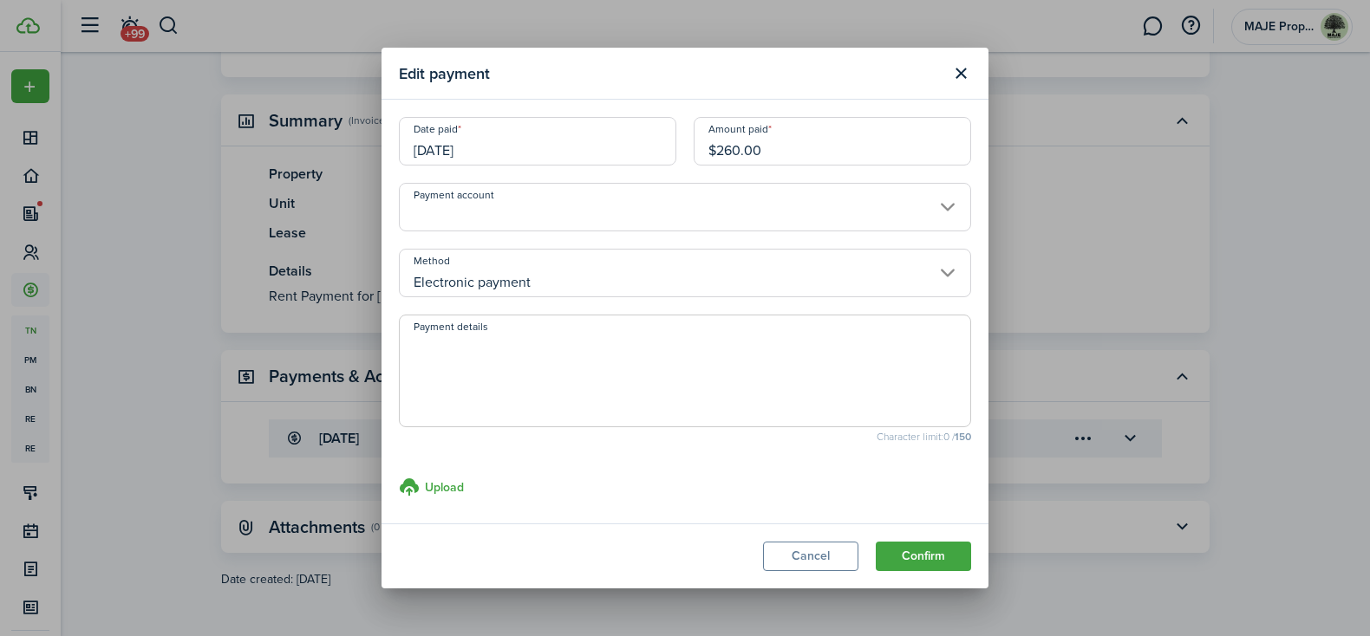
click at [523, 149] on input "[DATE]" at bounding box center [537, 141] width 277 height 49
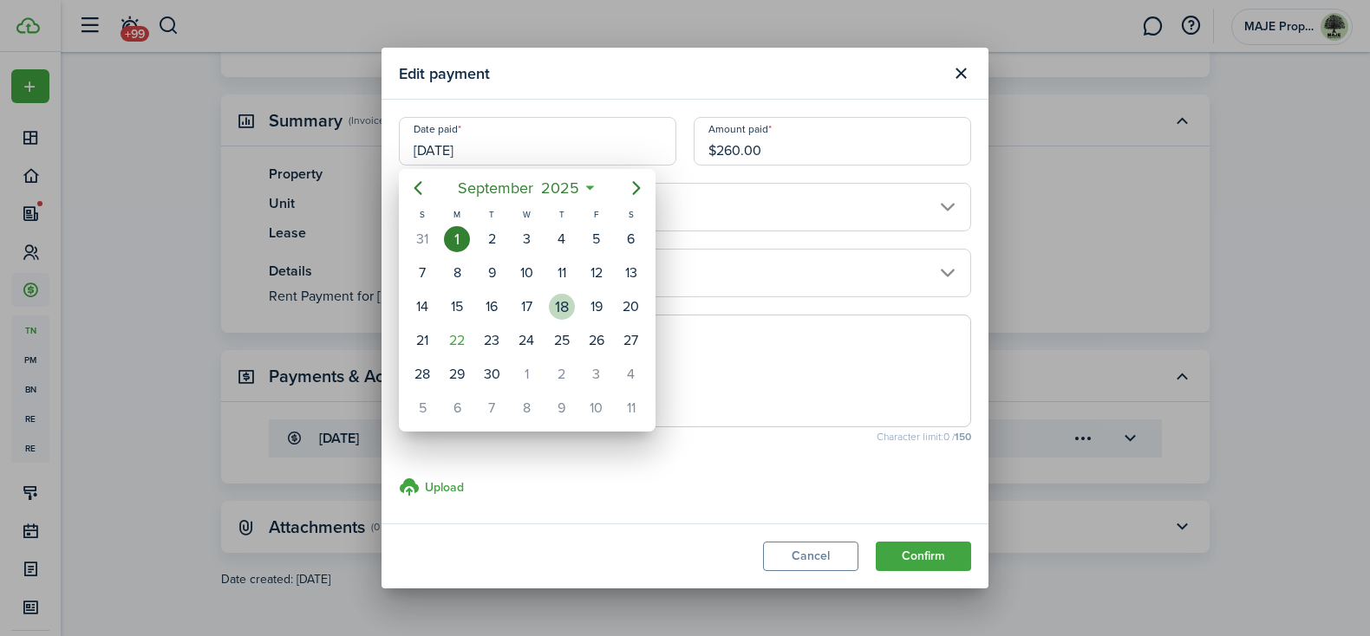
click at [563, 305] on div "18" at bounding box center [562, 307] width 26 height 26
type input "09/18/2025"
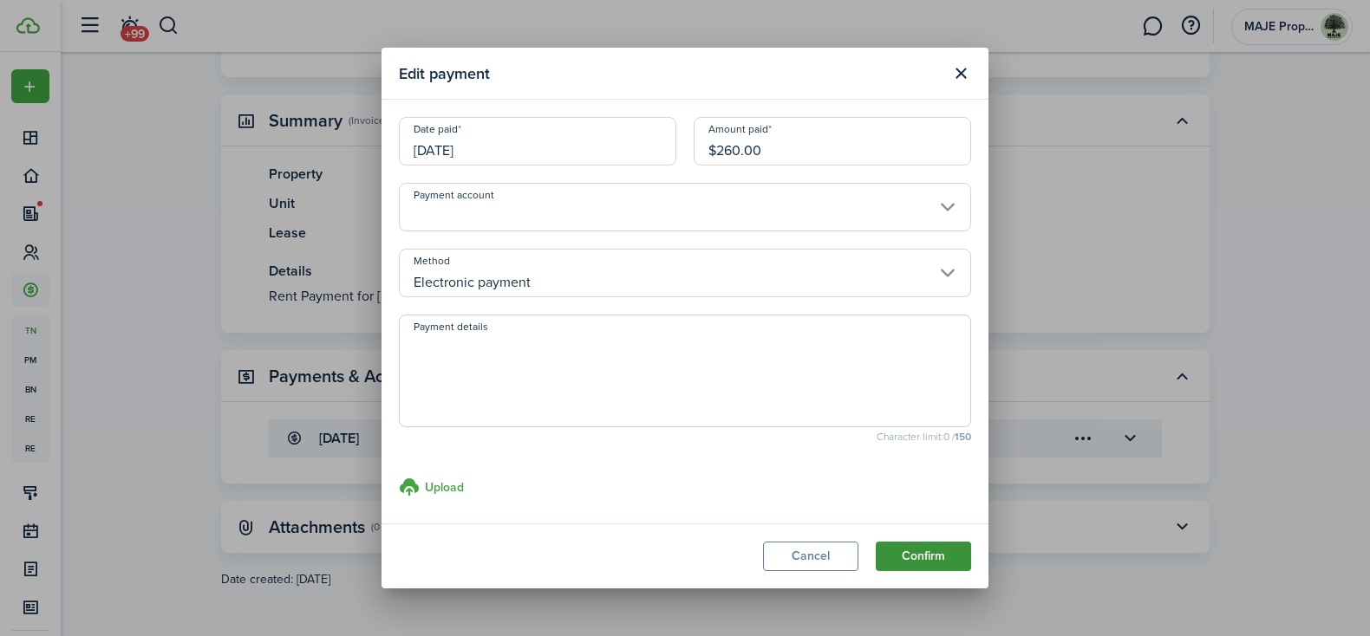
click at [928, 559] on button "Confirm" at bounding box center [923, 556] width 95 height 29
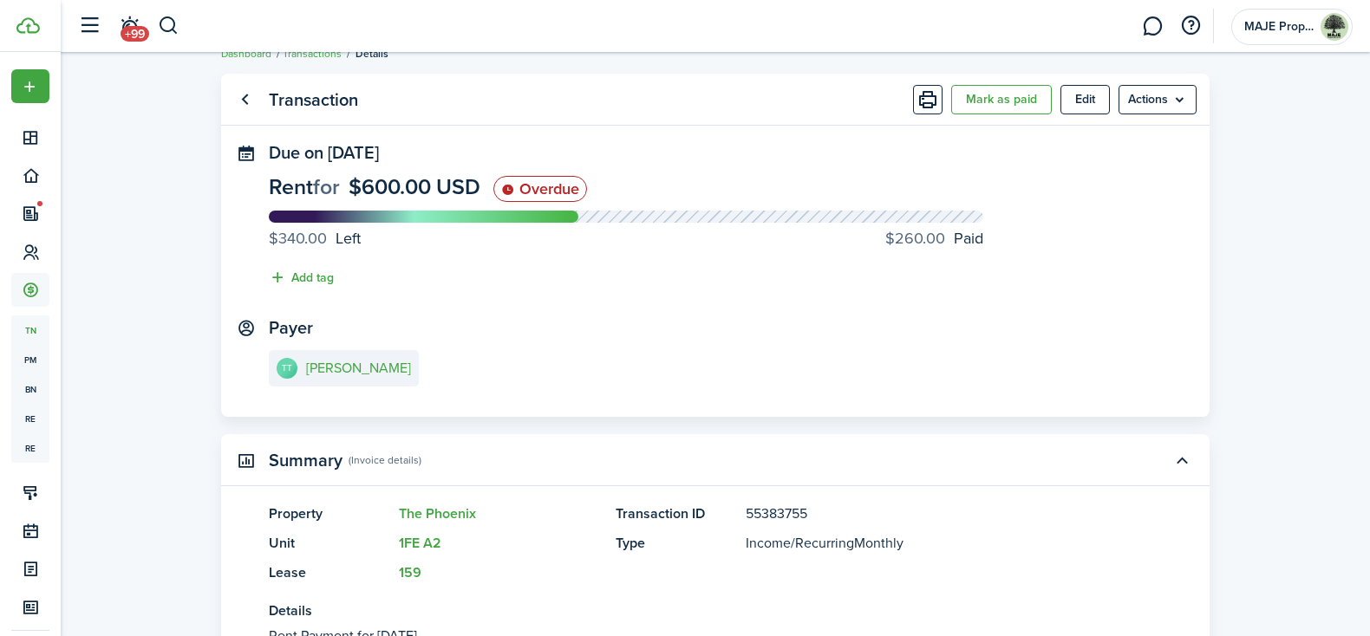
scroll to position [0, 0]
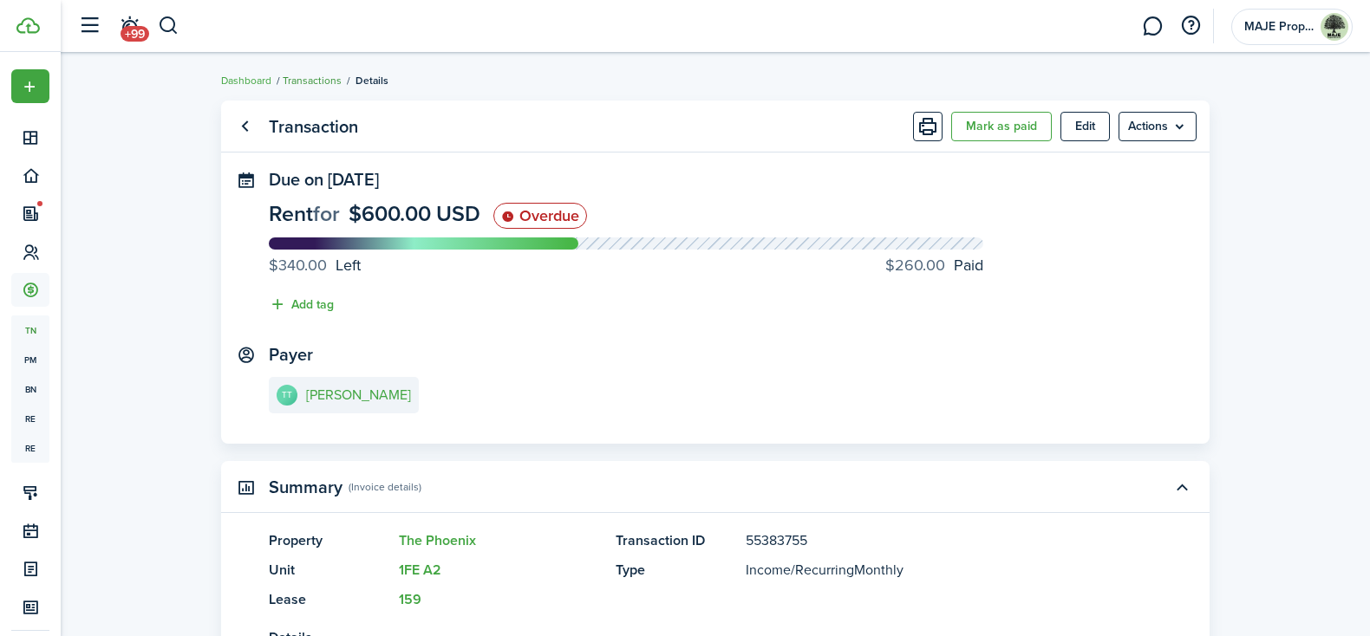
click at [307, 79] on link "Transactions" at bounding box center [312, 81] width 59 height 16
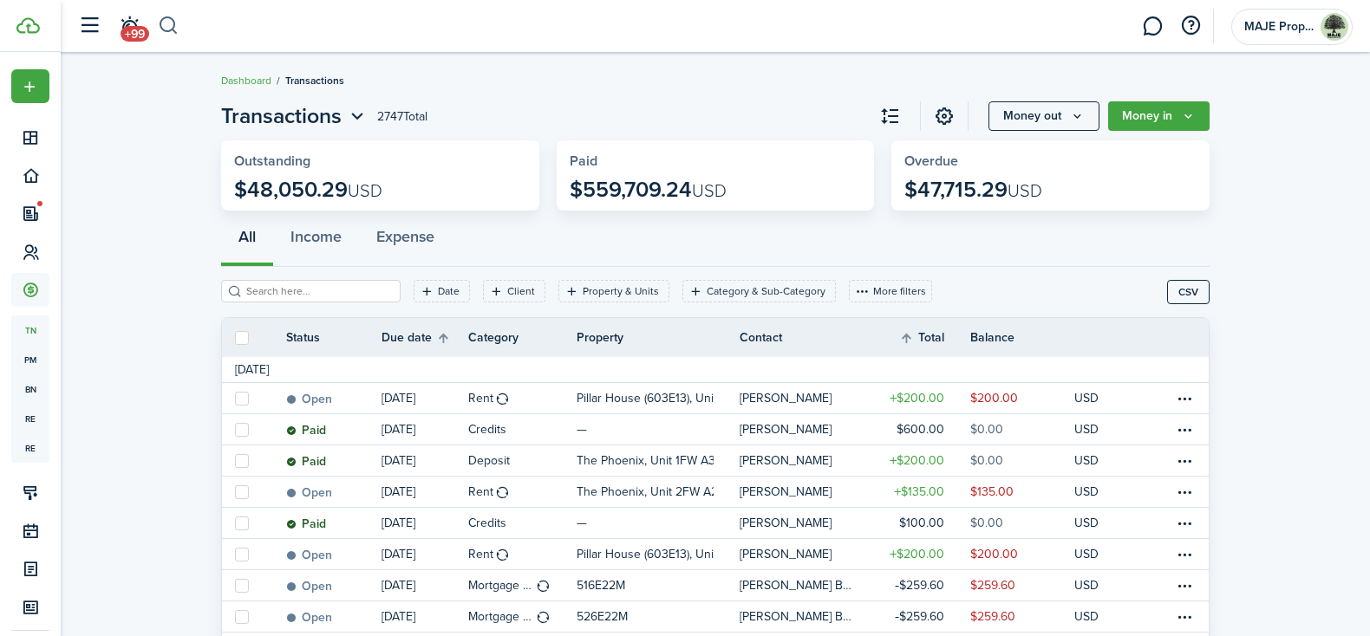
click at [170, 31] on button "button" at bounding box center [169, 25] width 22 height 29
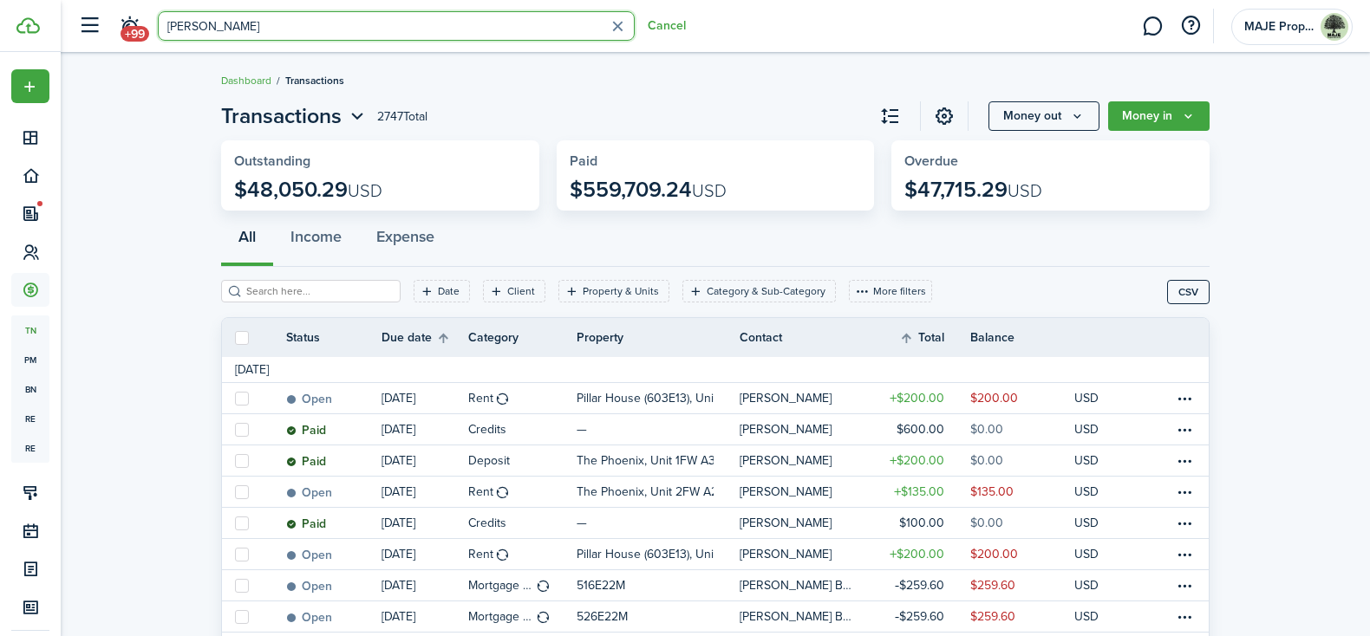
type input "kaila"
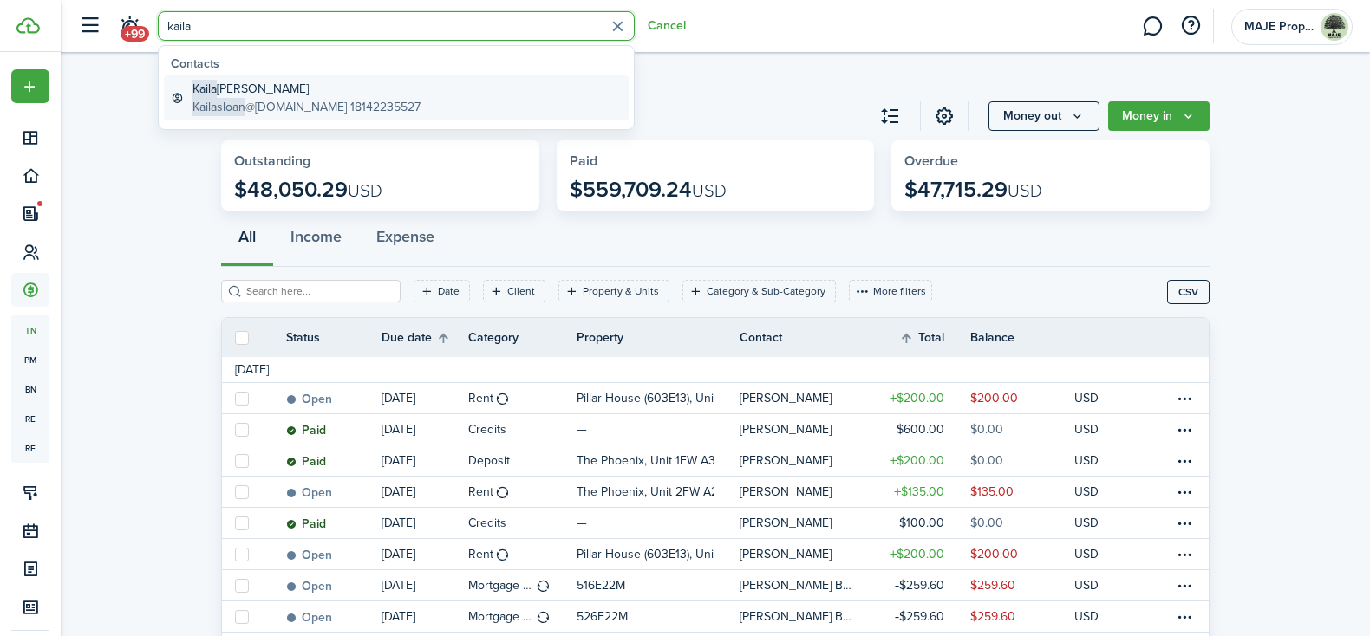
click at [317, 104] on global-search-item-description "Kailasloan @gmail.com 18142235527" at bounding box center [306, 107] width 228 height 18
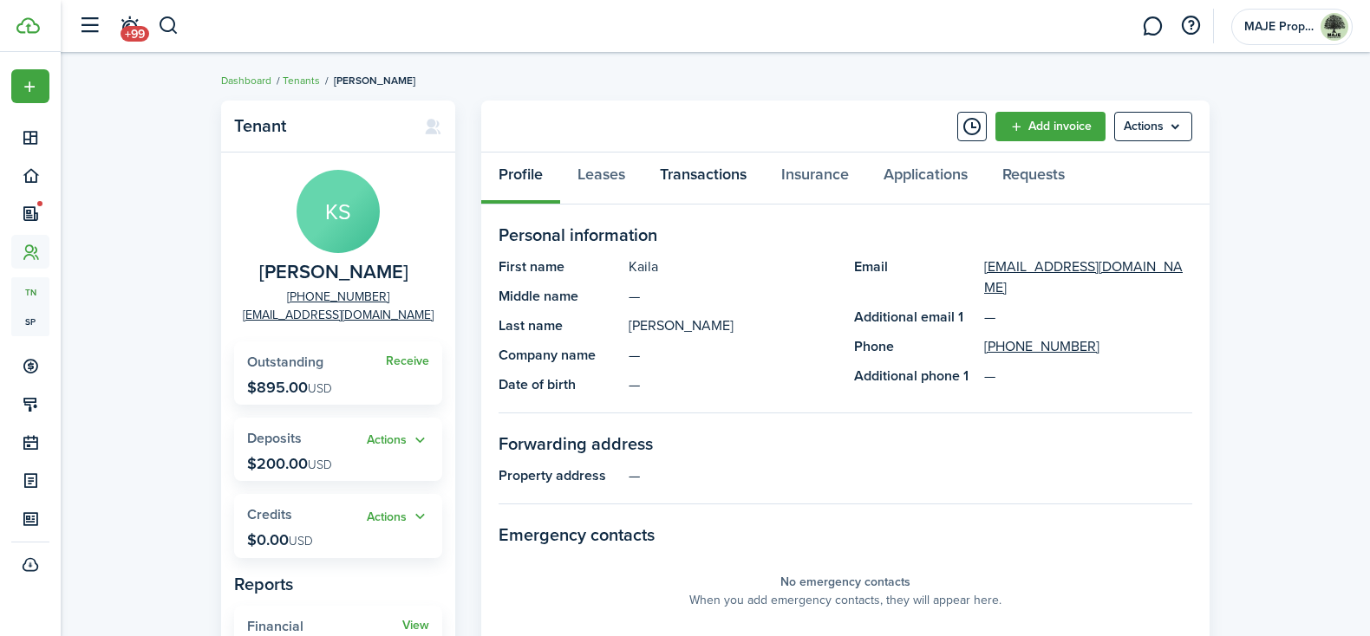
click at [698, 179] on link "Transactions" at bounding box center [702, 179] width 121 height 52
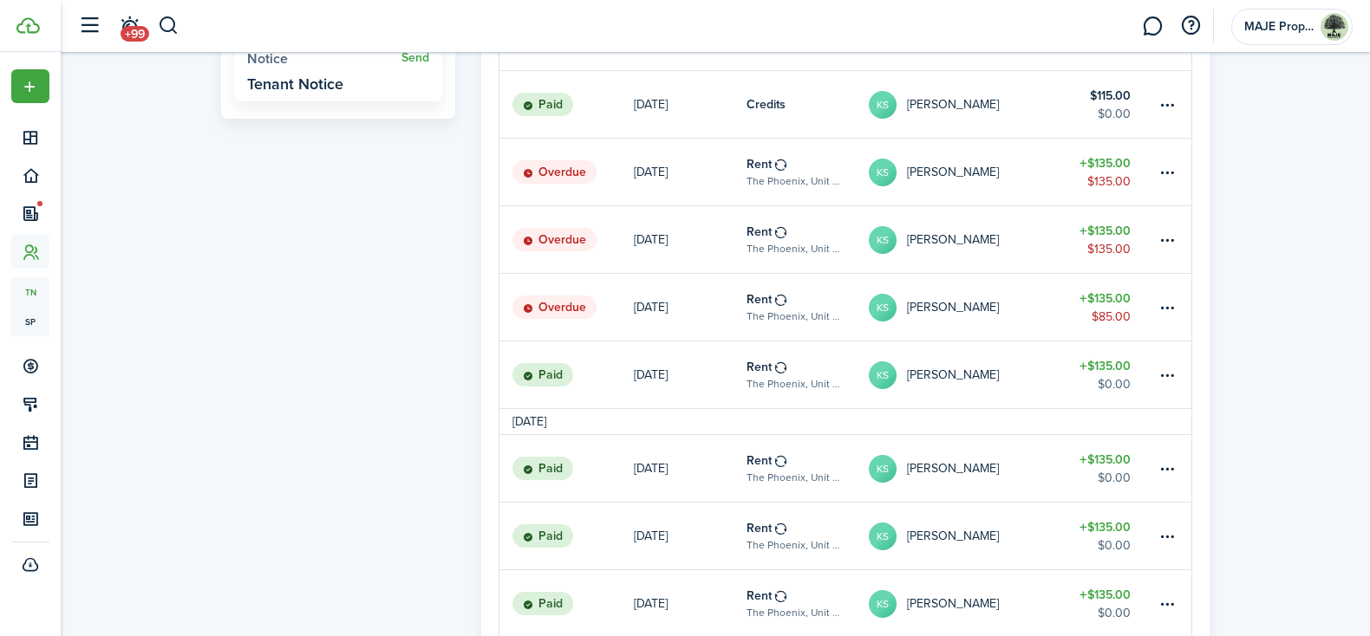
scroll to position [625, 0]
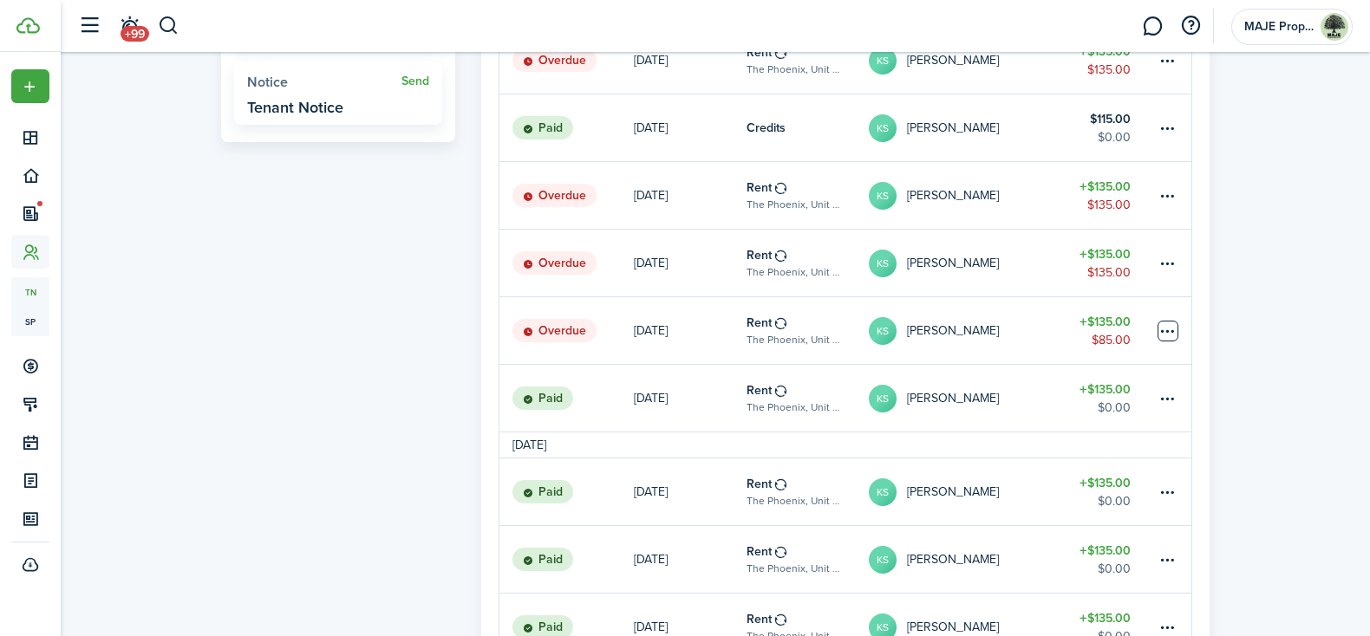
click at [1171, 332] on table-menu-btn-icon at bounding box center [1167, 331] width 21 height 21
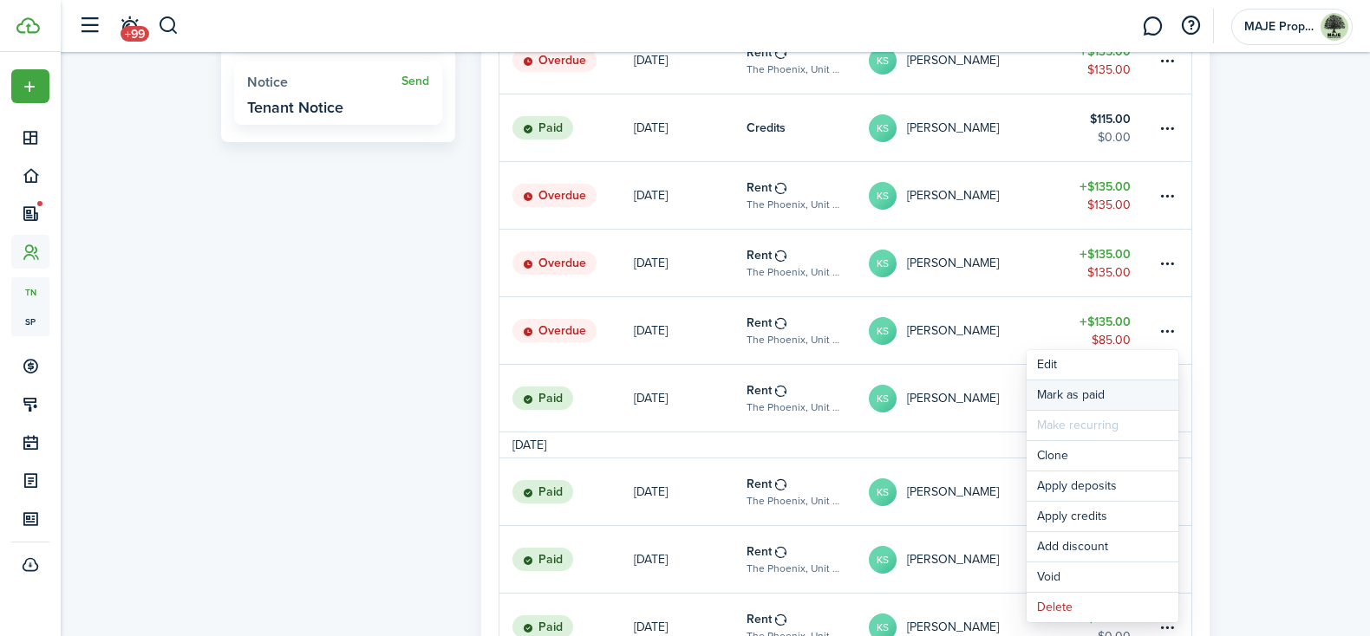
click at [1103, 390] on link "Mark as paid" at bounding box center [1102, 395] width 152 height 29
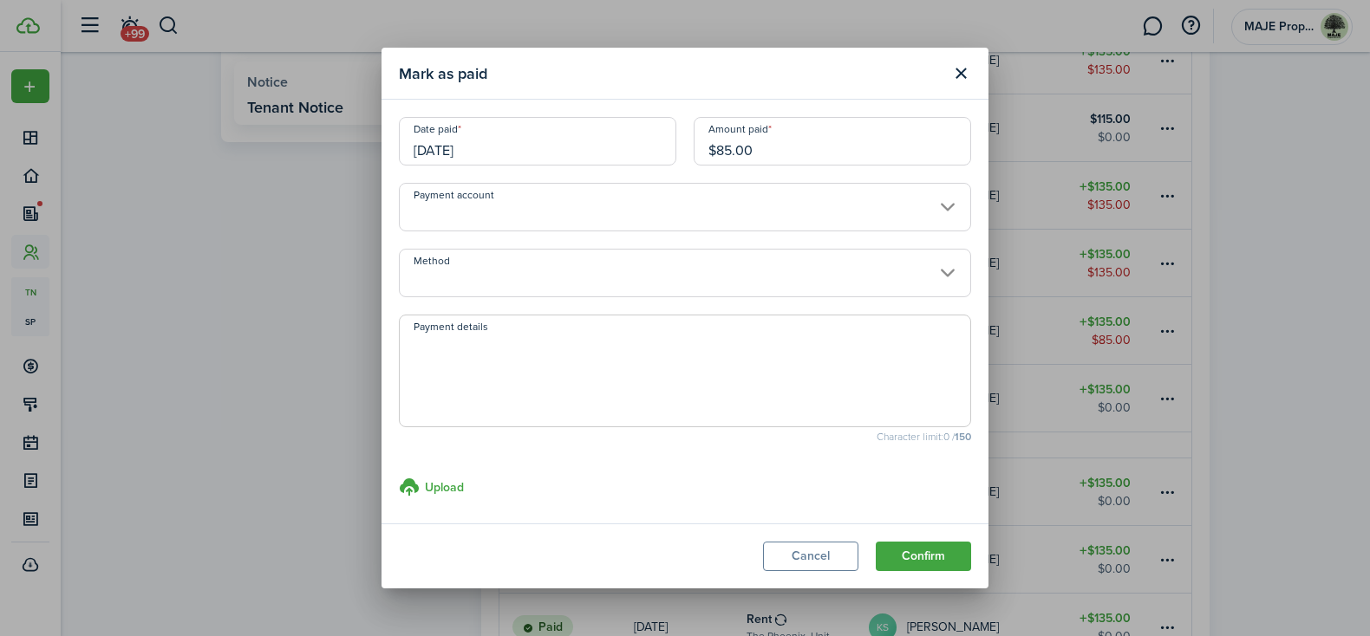
drag, startPoint x: 771, startPoint y: 150, endPoint x: 715, endPoint y: 153, distance: 55.5
click at [715, 153] on input "$85.00" at bounding box center [832, 141] width 277 height 49
click at [597, 150] on input "08/10/2025" at bounding box center [537, 141] width 277 height 49
type input "$70.00"
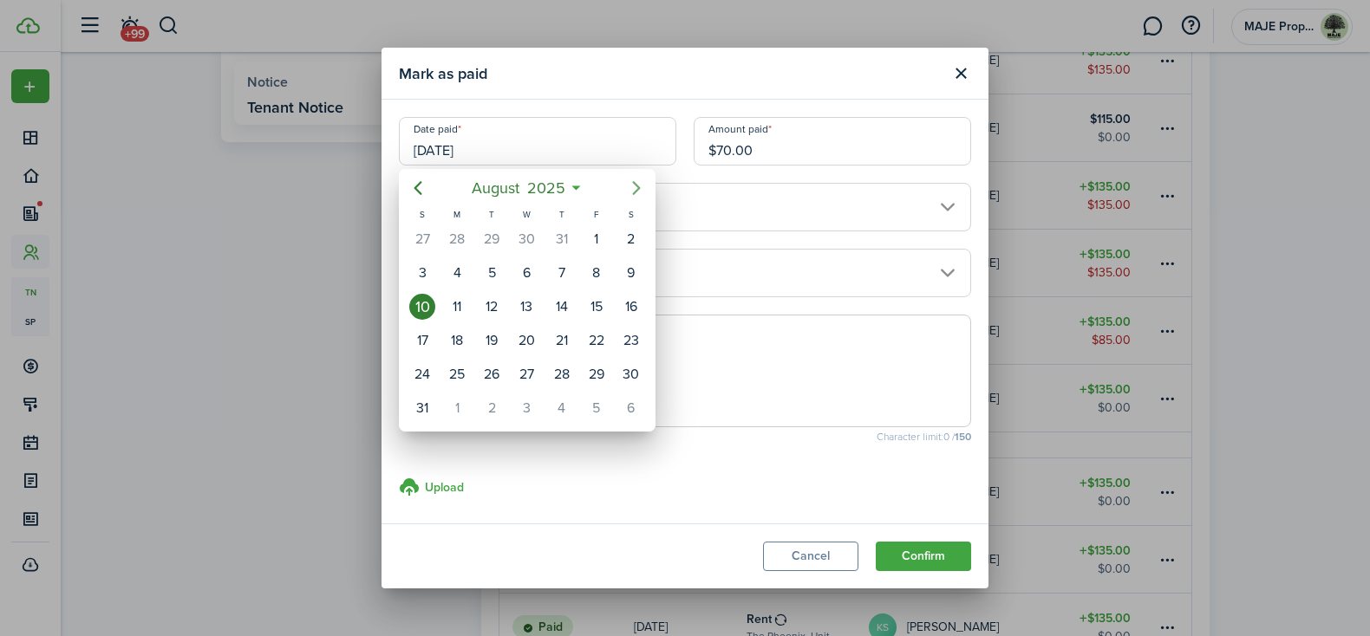
click at [638, 180] on icon "Next page" at bounding box center [636, 188] width 21 height 21
click at [602, 300] on div "19" at bounding box center [596, 307] width 26 height 26
type input "09/19/2025"
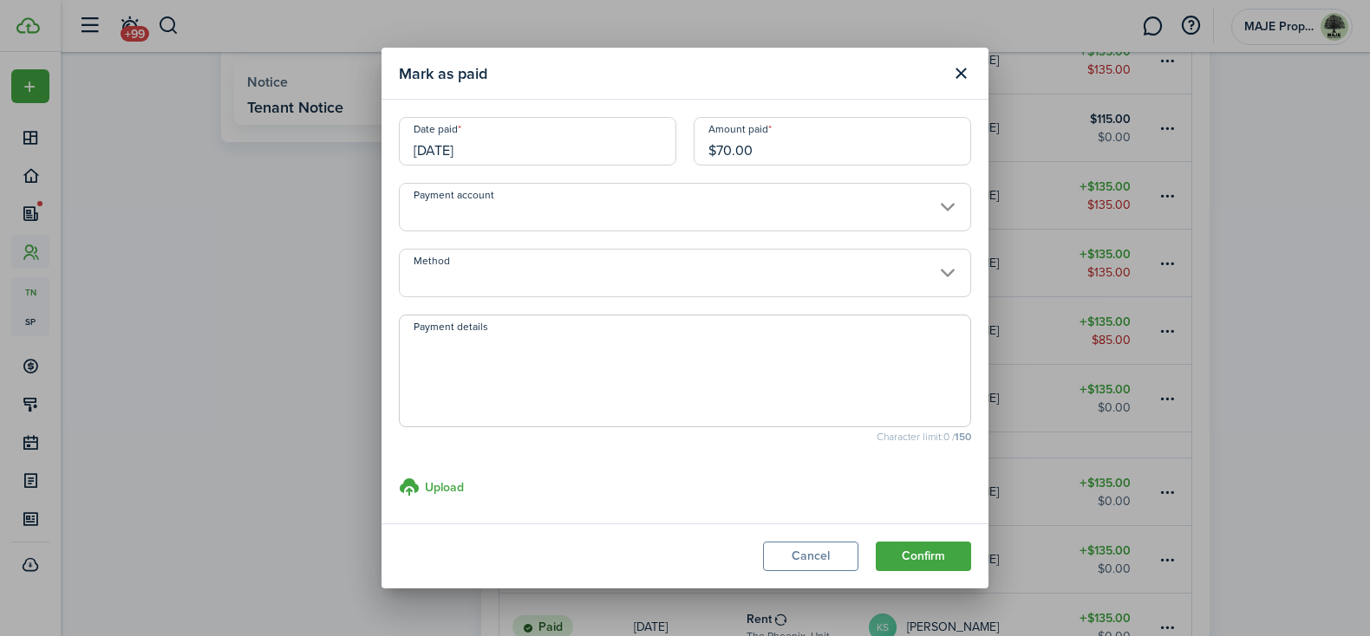
click at [617, 265] on input "Method" at bounding box center [685, 273] width 572 height 49
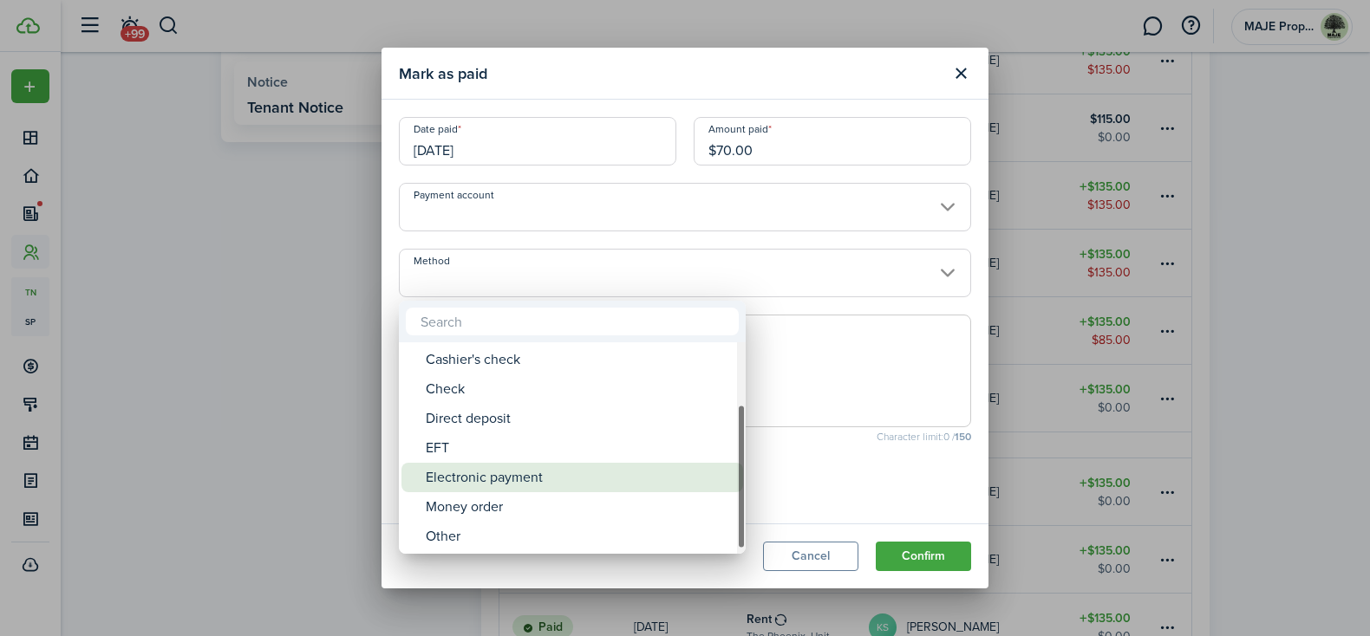
click at [578, 479] on div "Electronic payment" at bounding box center [579, 477] width 307 height 29
type input "Electronic payment"
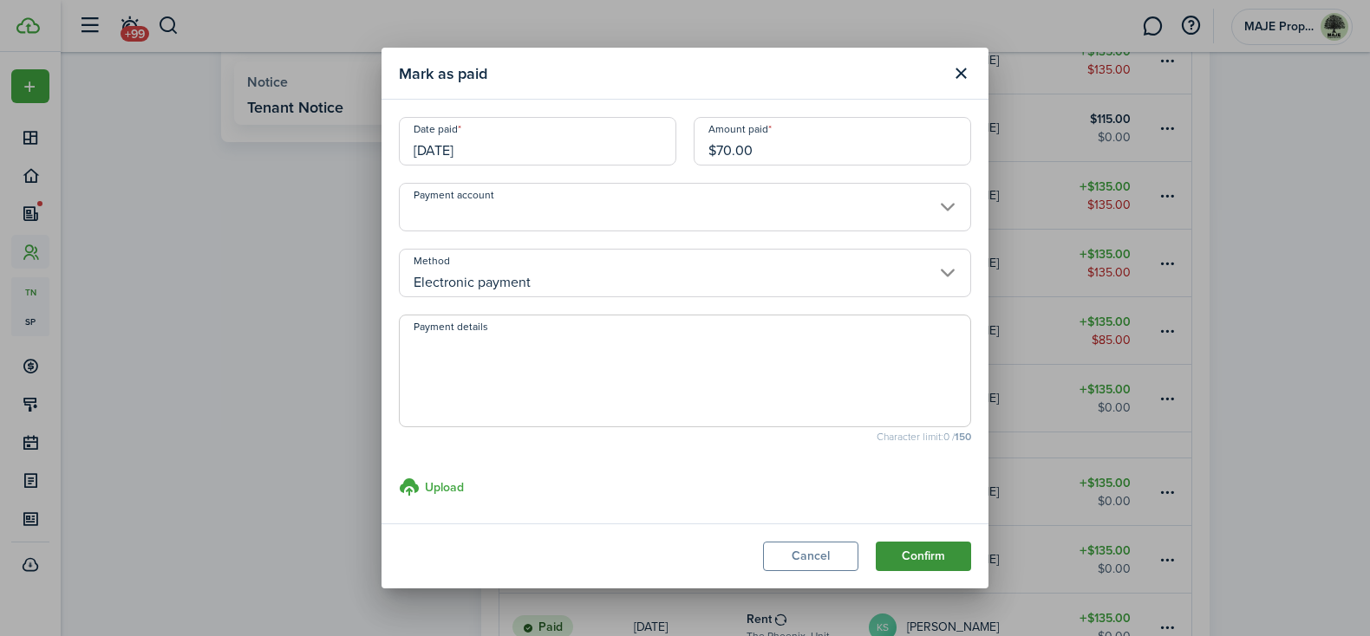
click at [931, 553] on button "Confirm" at bounding box center [923, 556] width 95 height 29
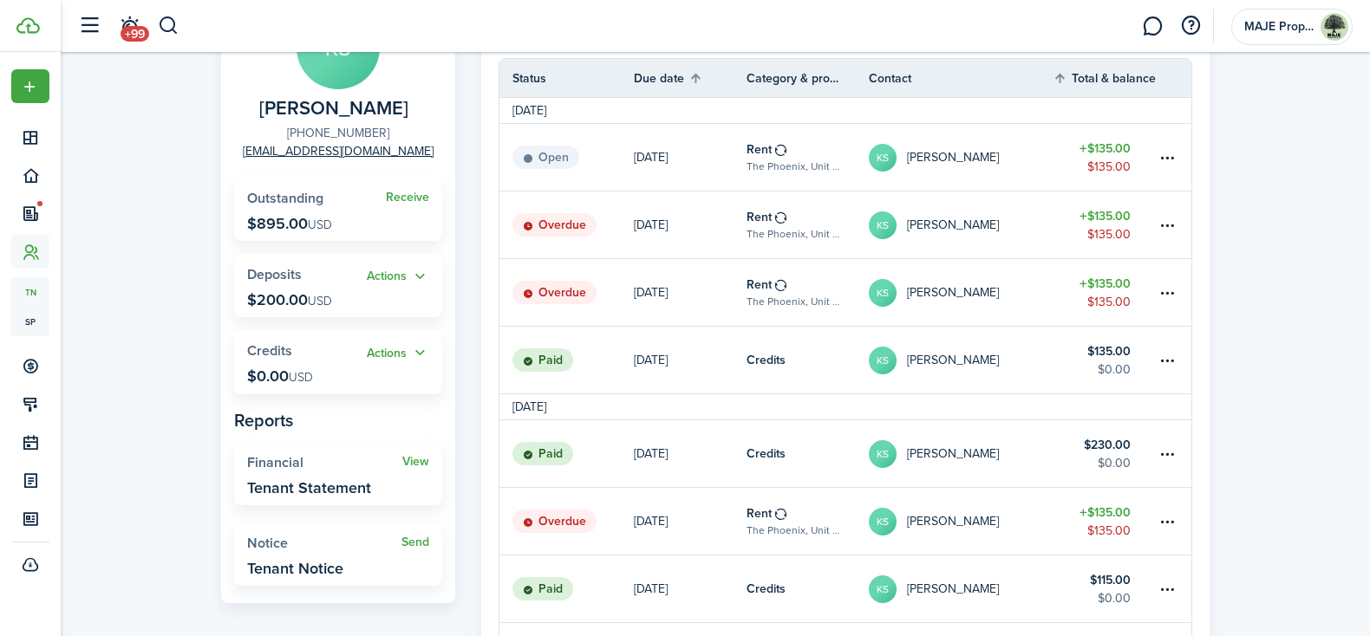
scroll to position [0, 0]
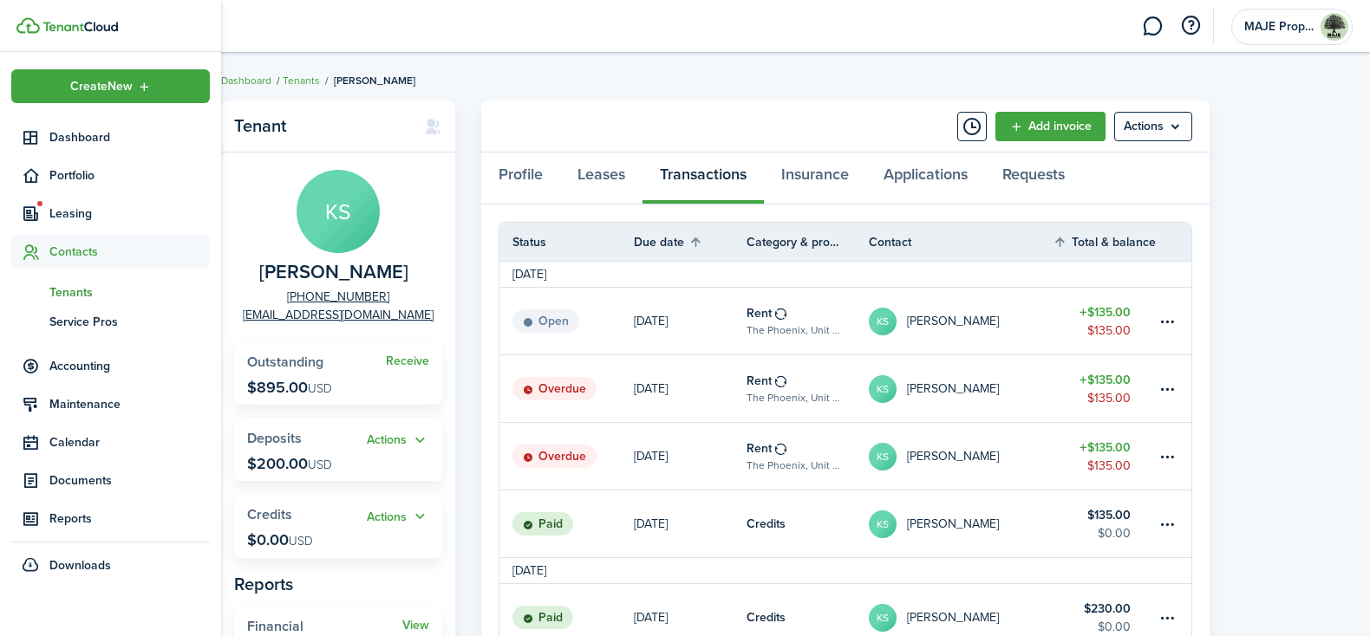
click at [85, 296] on span "Tenants" at bounding box center [129, 292] width 160 height 18
